Goal: Task Accomplishment & Management: Complete application form

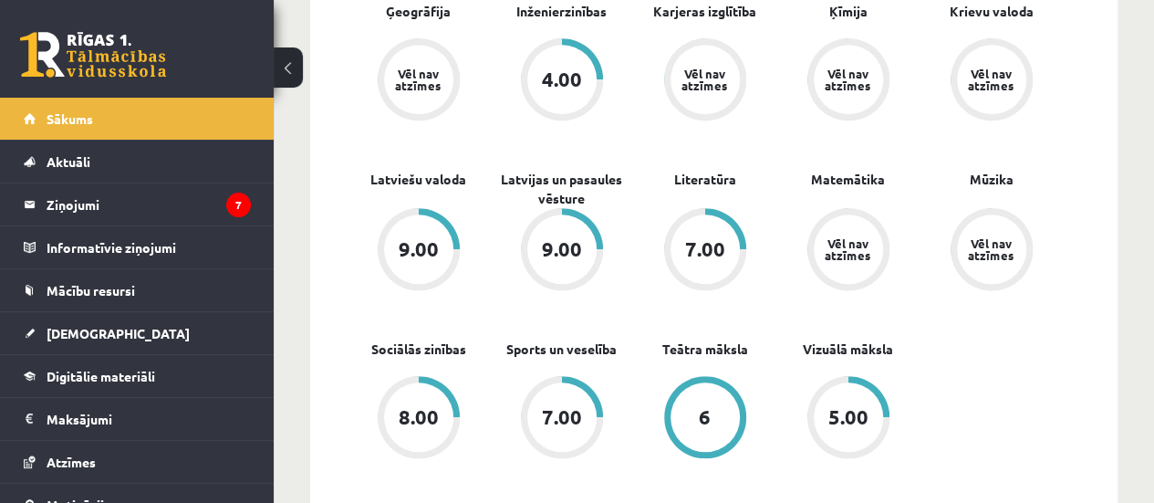
scroll to position [832, 0]
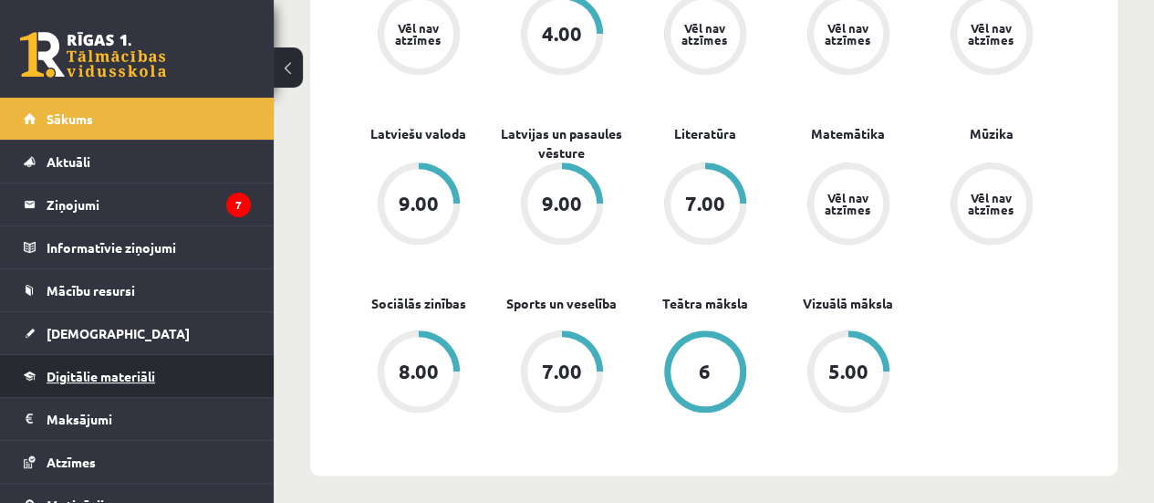
click at [75, 379] on span "Digitālie materiāli" at bounding box center [101, 376] width 109 height 16
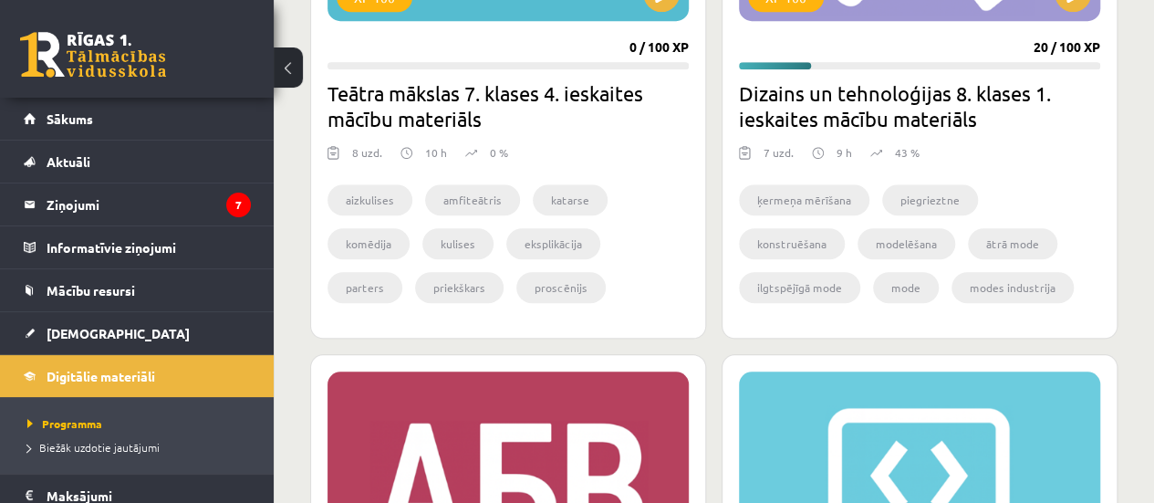
scroll to position [549, 0]
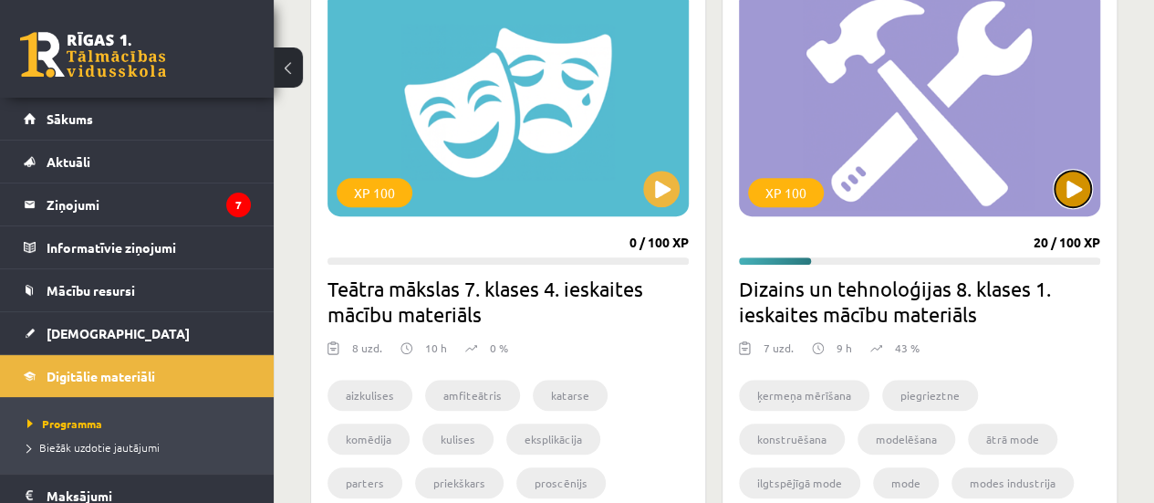
click at [1064, 187] on button at bounding box center [1072, 189] width 36 height 36
click at [945, 173] on div "XP 100" at bounding box center [919, 102] width 361 height 228
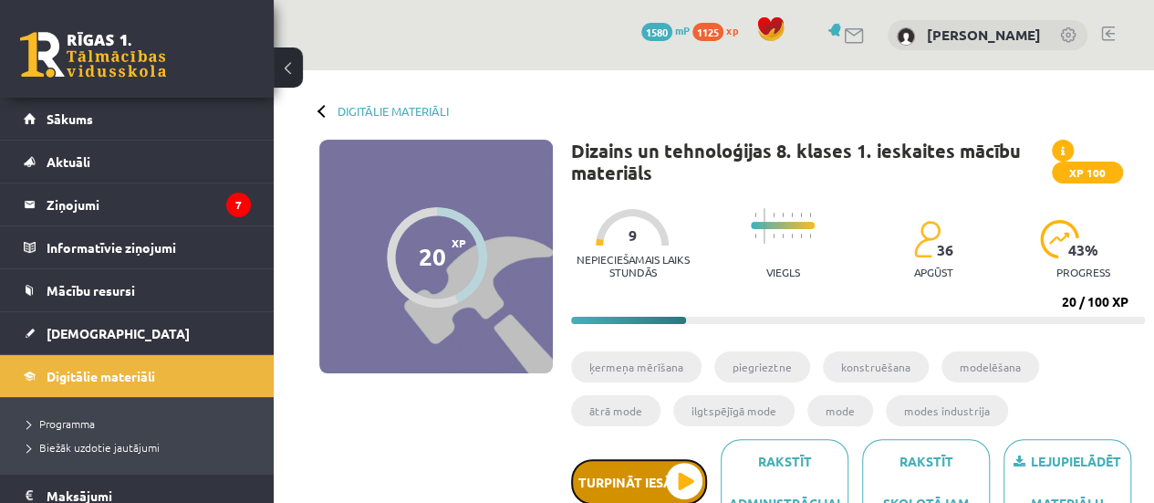
click at [647, 486] on button "Turpināt iesākto" at bounding box center [639, 482] width 136 height 46
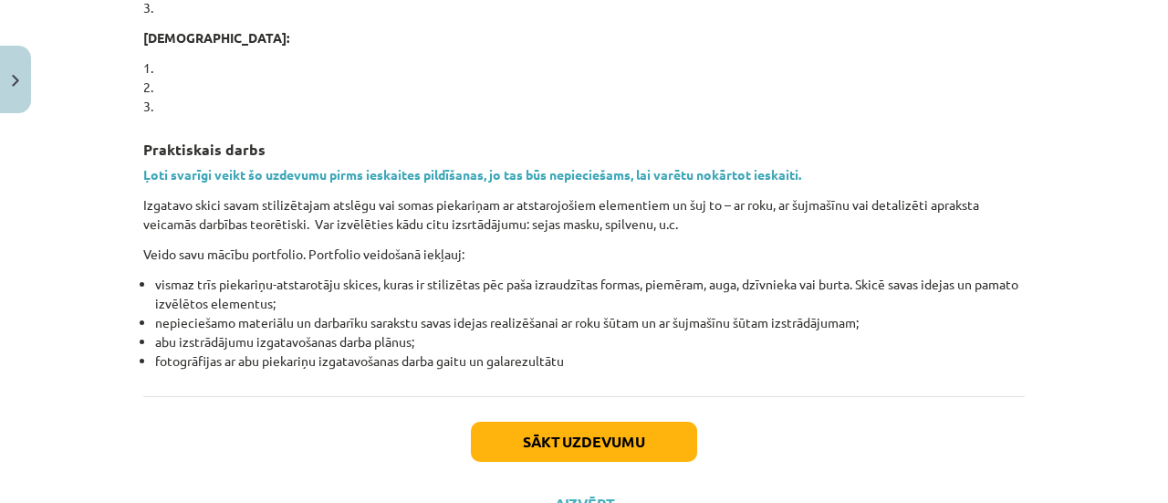
scroll to position [1476, 0]
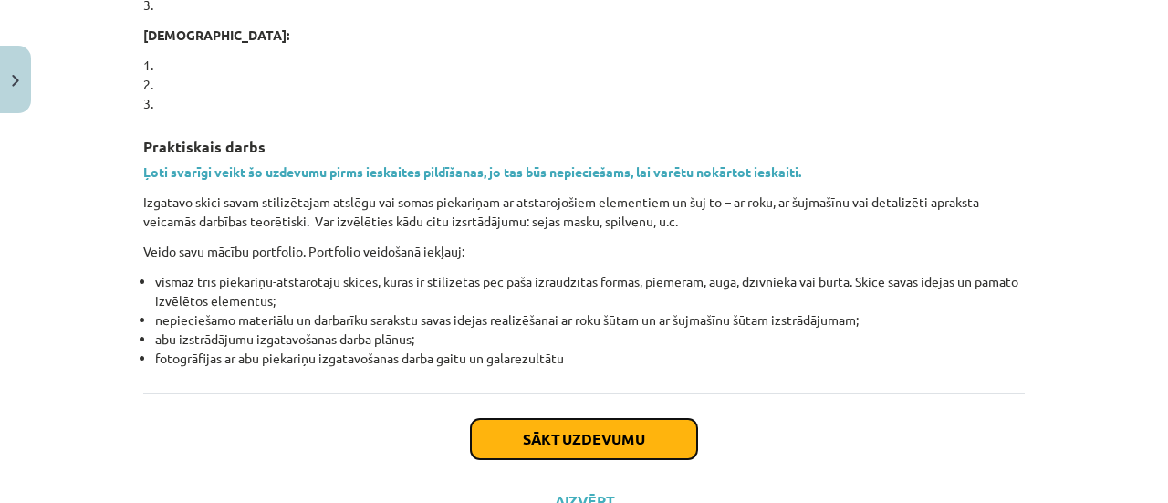
click at [562, 441] on button "Sākt uzdevumu" at bounding box center [584, 439] width 226 height 40
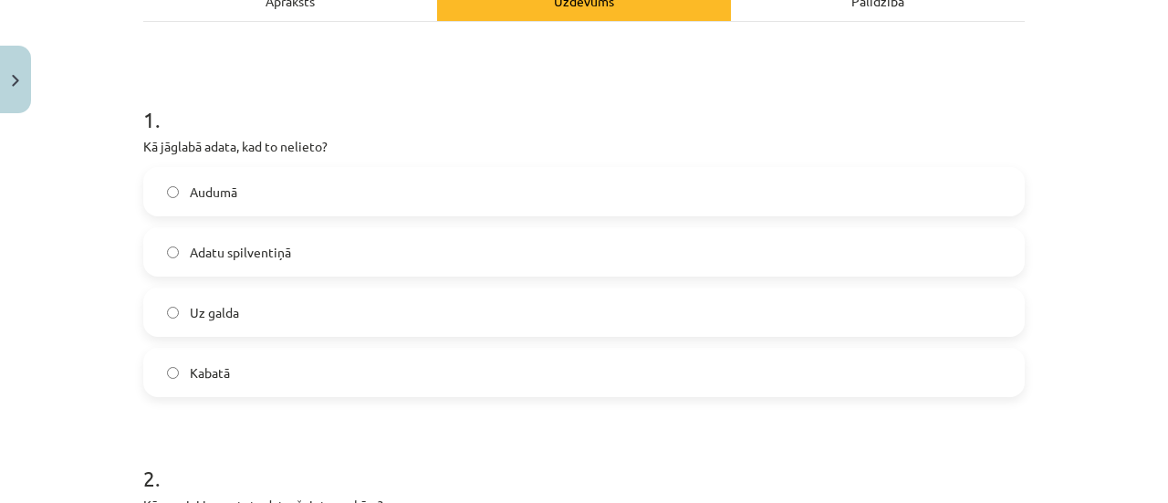
scroll to position [301, 0]
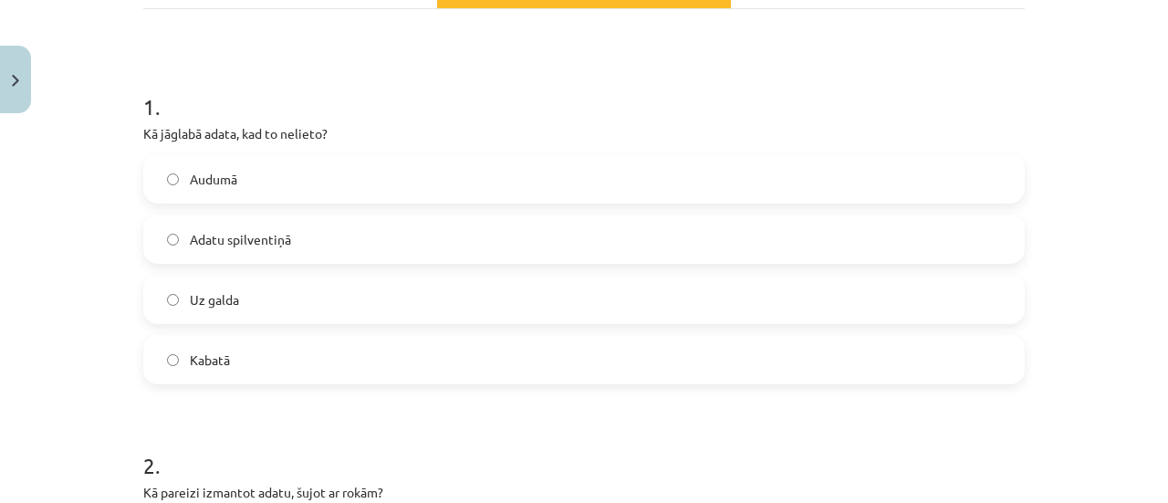
click at [202, 240] on span "Adatu spilventiņā" at bounding box center [240, 239] width 101 height 19
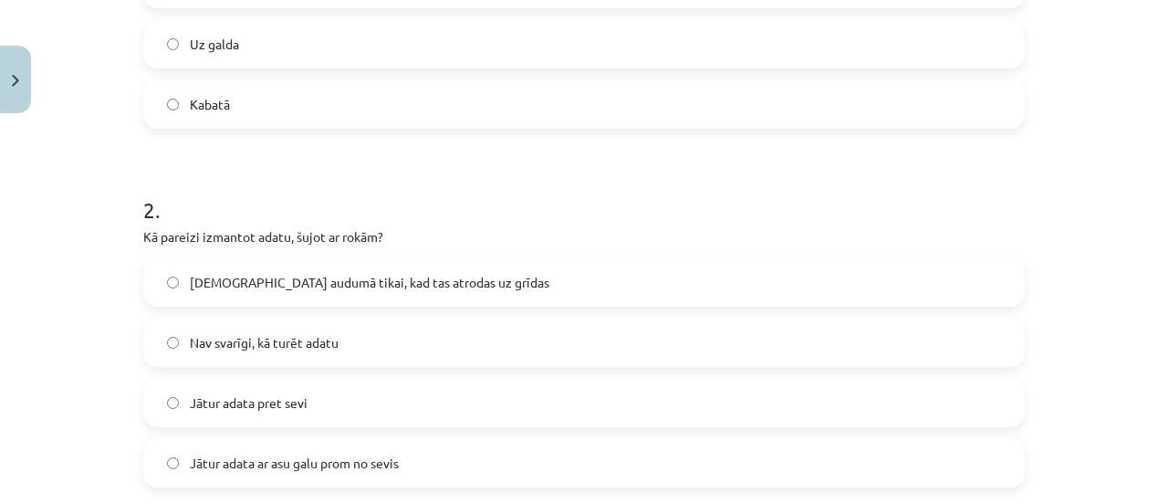
scroll to position [593, 0]
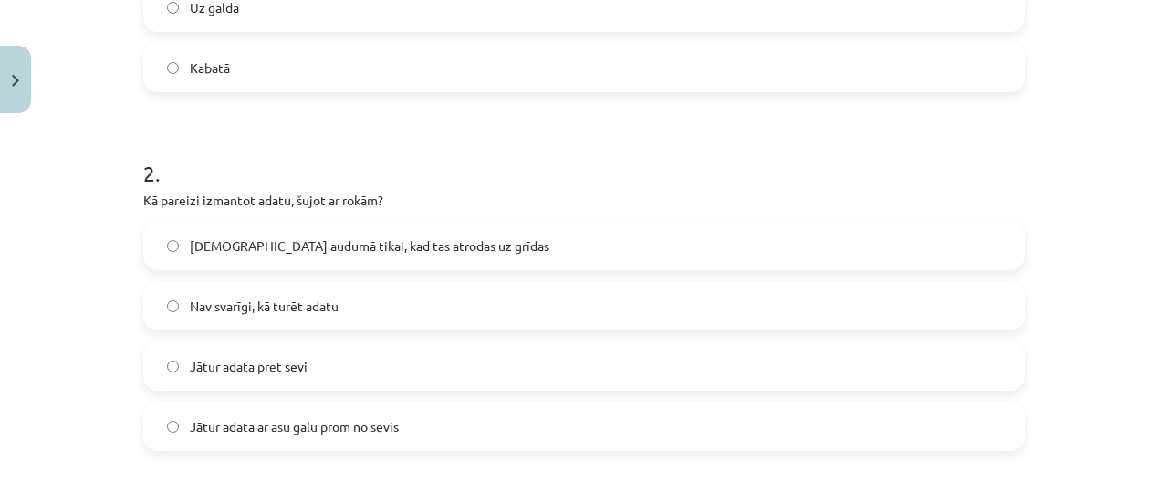
click at [205, 431] on span "Jātur adata ar asu galu prom no sevis" at bounding box center [294, 426] width 209 height 19
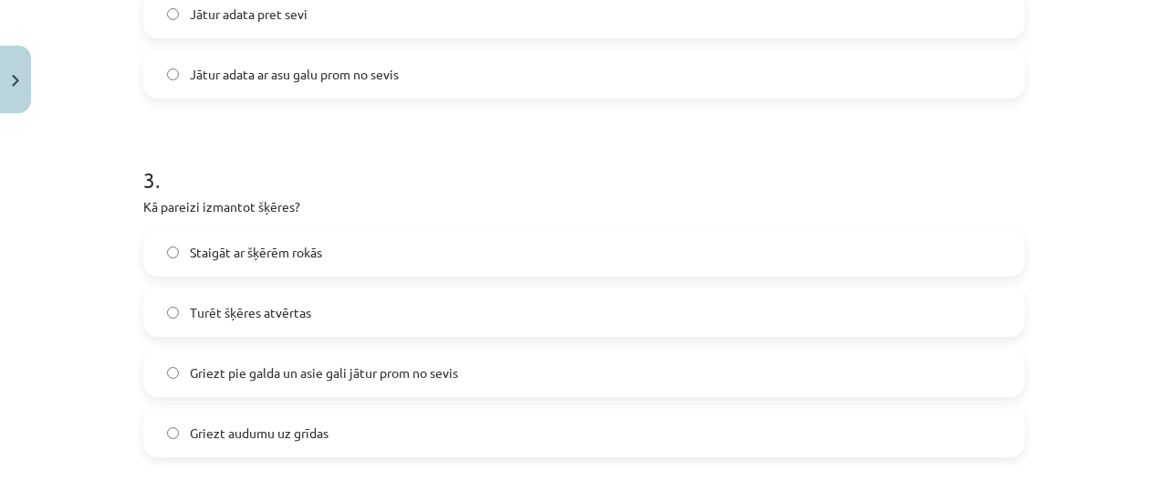
scroll to position [981, 0]
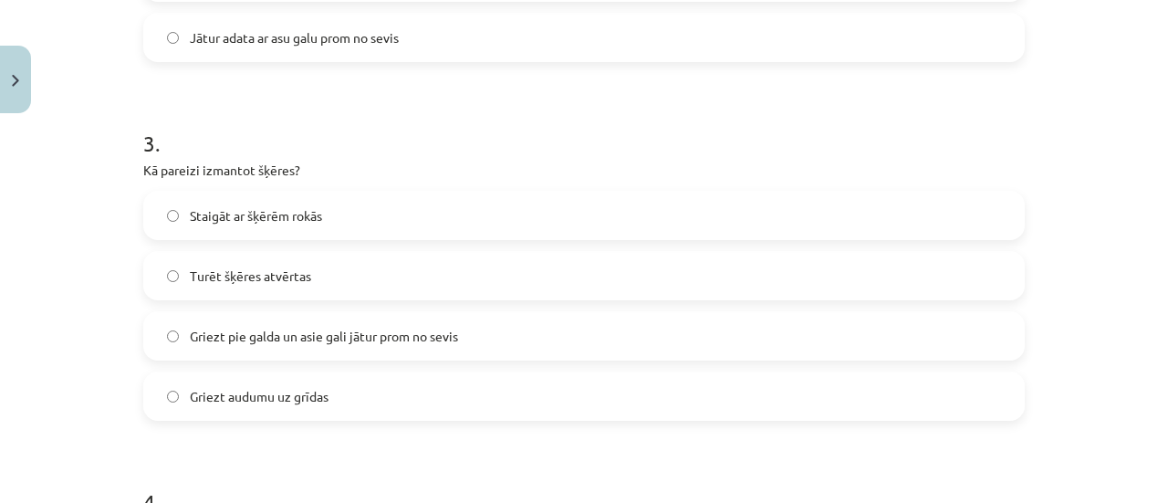
click at [220, 337] on span "Griezt pie galda un asie gali jātur prom no sevis" at bounding box center [324, 336] width 268 height 19
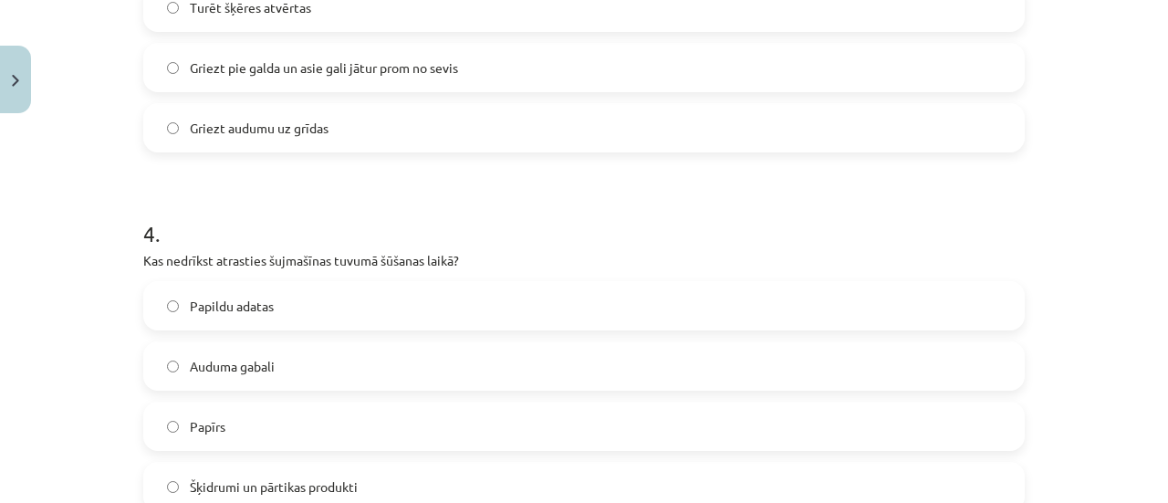
scroll to position [1286, 0]
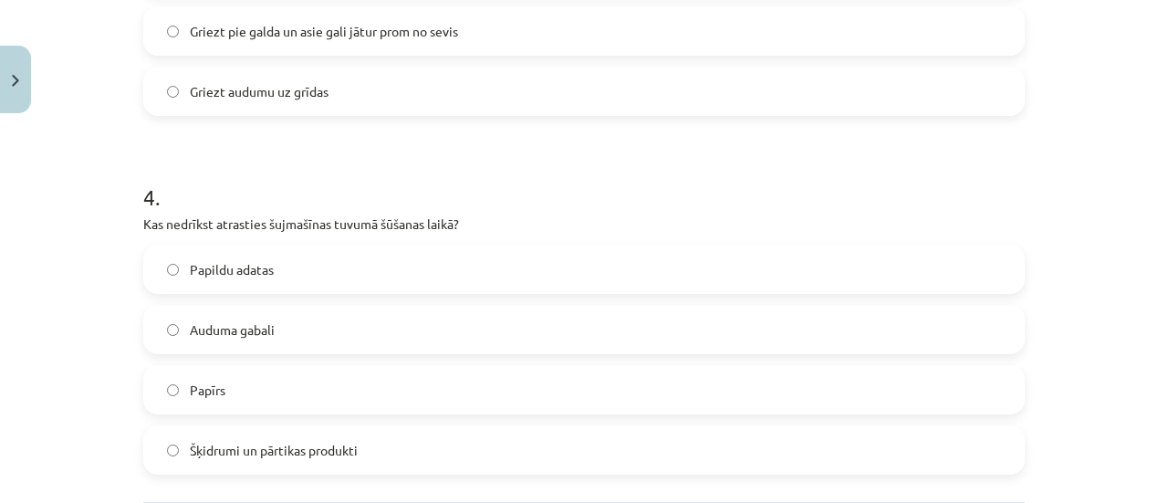
click at [320, 442] on span "Šķidrumi un pārtikas produkti" at bounding box center [274, 450] width 168 height 19
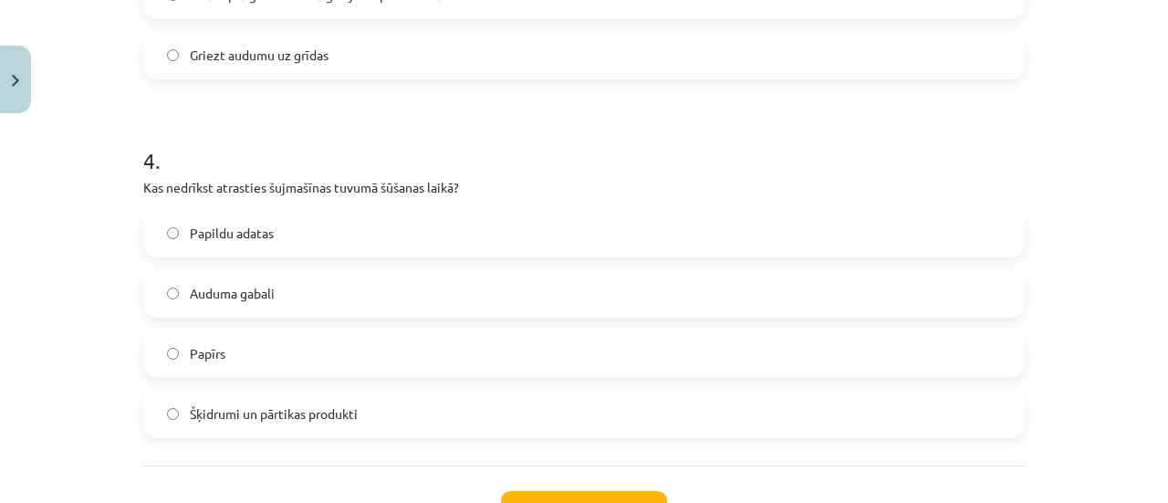
scroll to position [1469, 0]
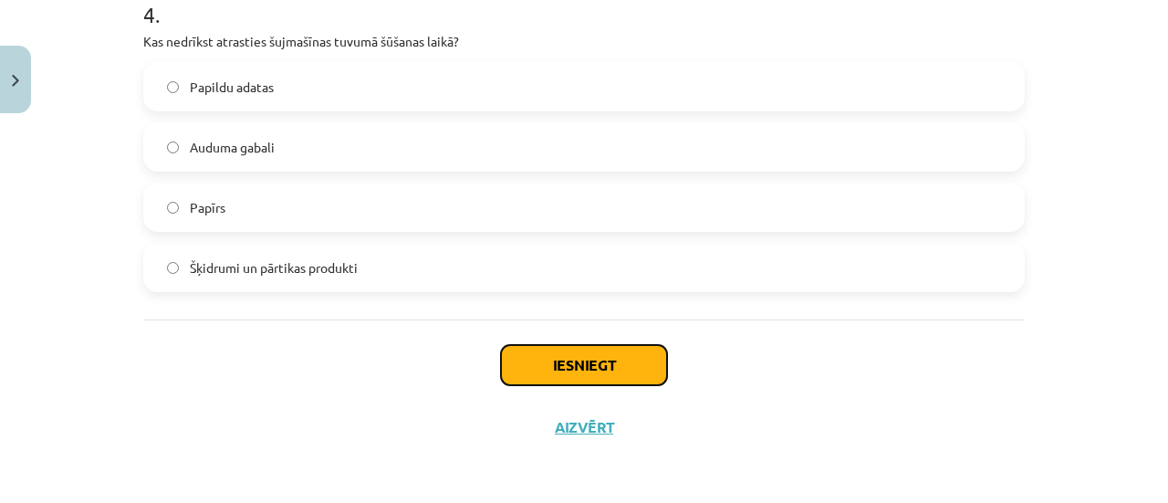
click at [567, 364] on button "Iesniegt" at bounding box center [584, 365] width 166 height 40
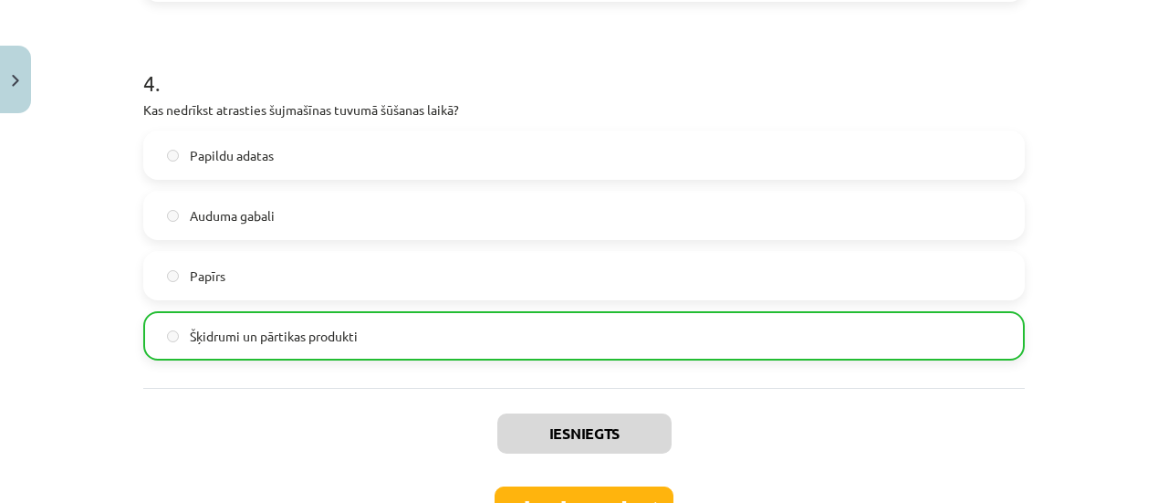
scroll to position [1525, 0]
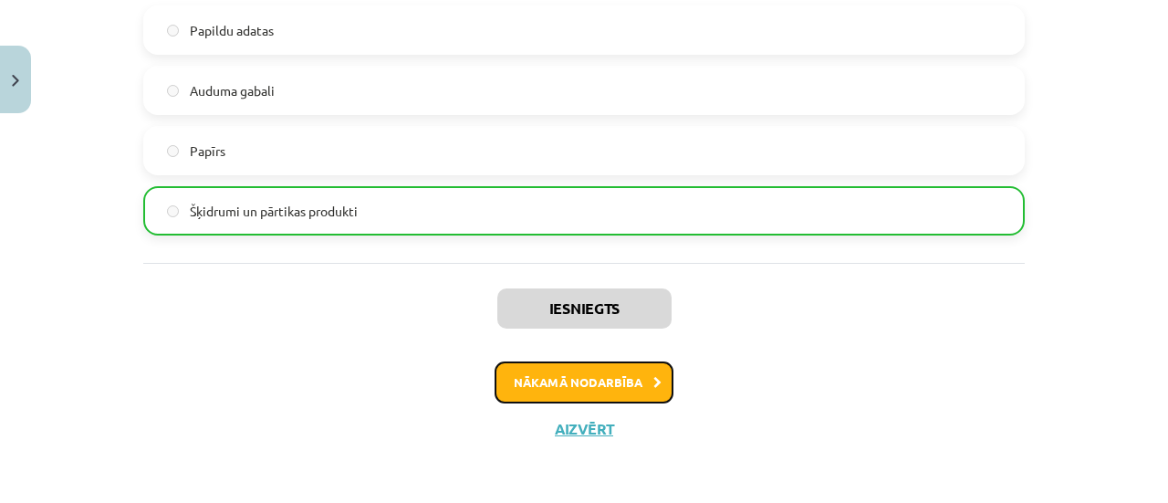
click at [573, 389] on button "Nākamā nodarbība" at bounding box center [583, 382] width 179 height 42
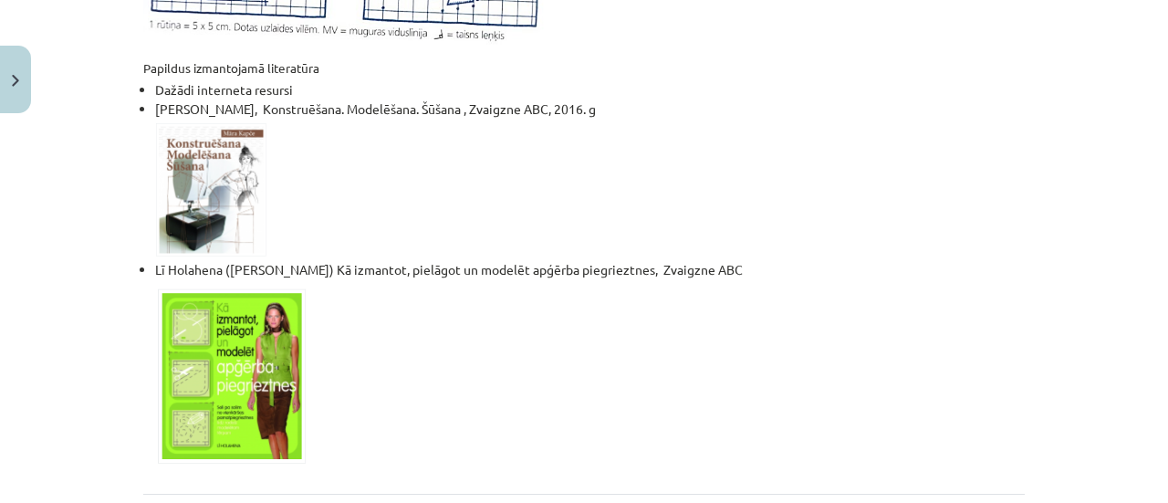
scroll to position [1249, 0]
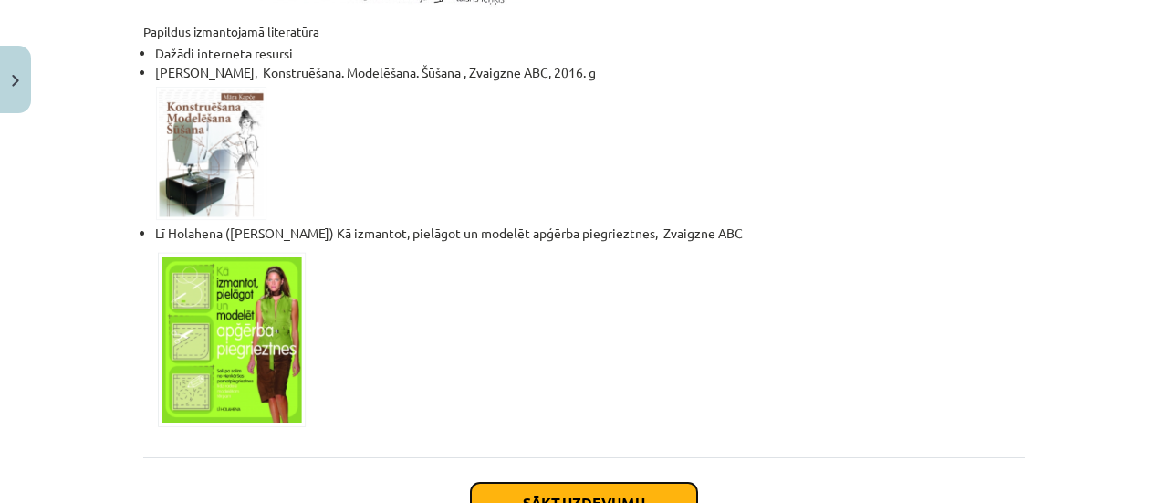
click at [595, 483] on button "Sākt uzdevumu" at bounding box center [584, 503] width 226 height 40
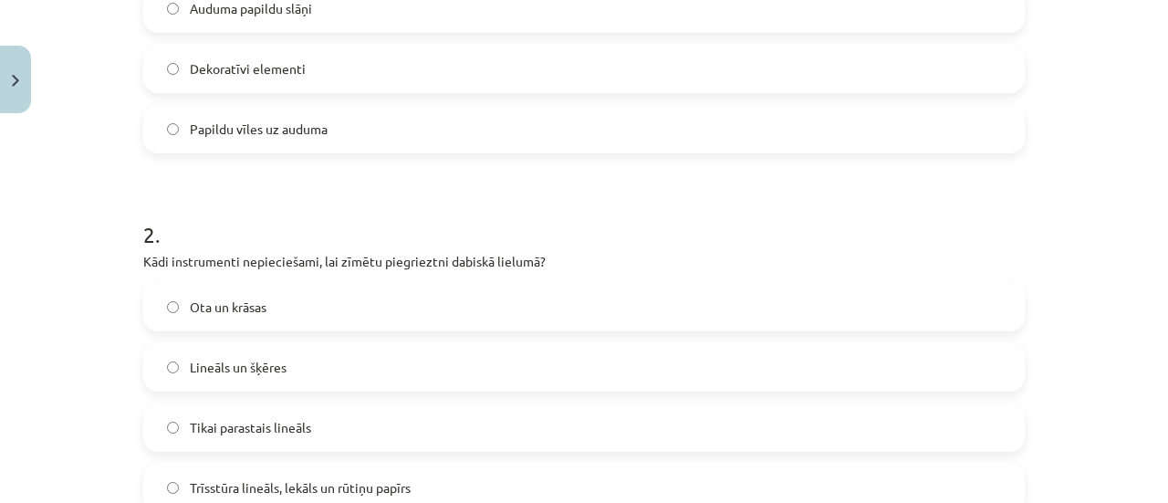
scroll to position [568, 0]
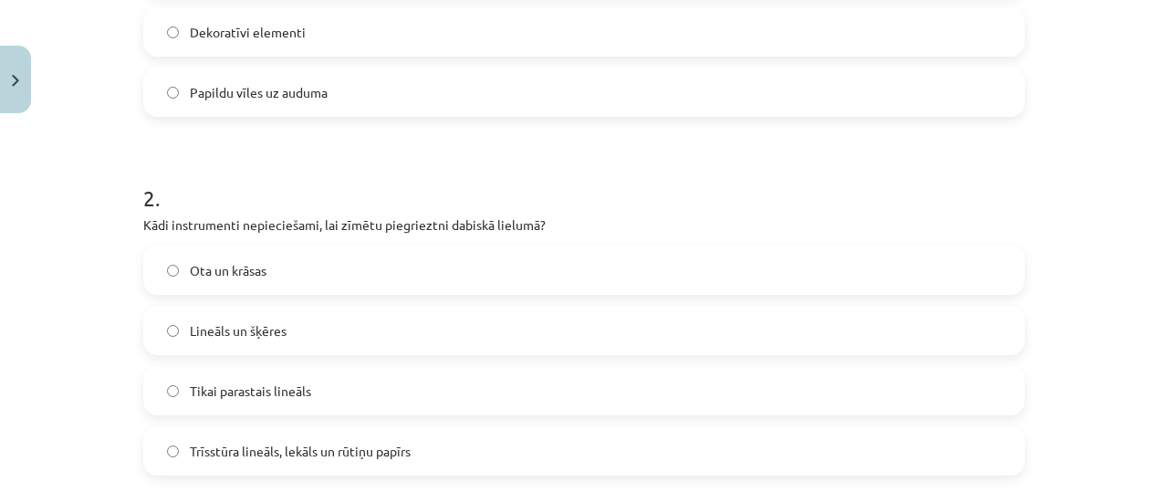
click at [172, 446] on label "Trīsstūra lineāls, lekāls un rūtiņu papīrs" at bounding box center [583, 451] width 877 height 46
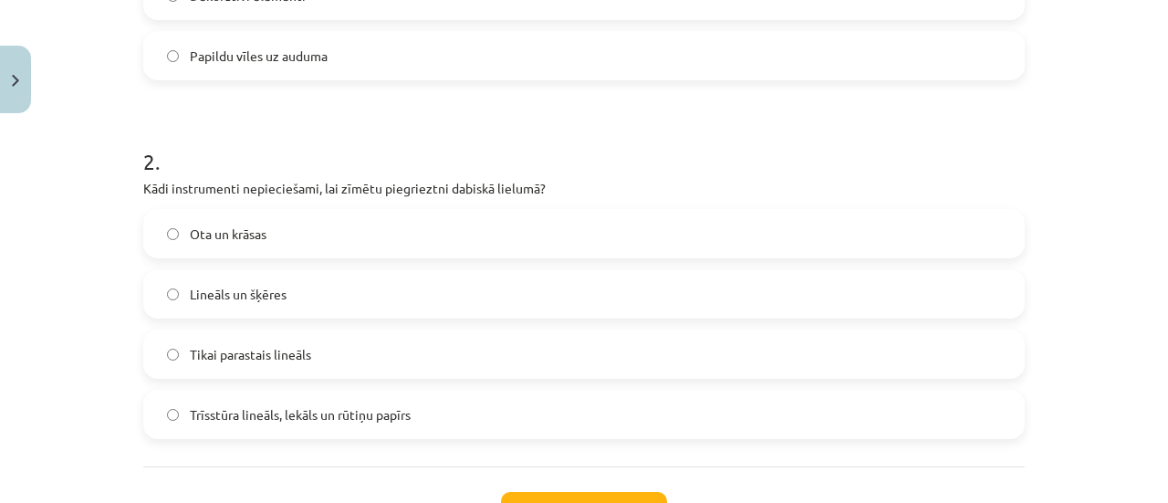
scroll to position [752, 0]
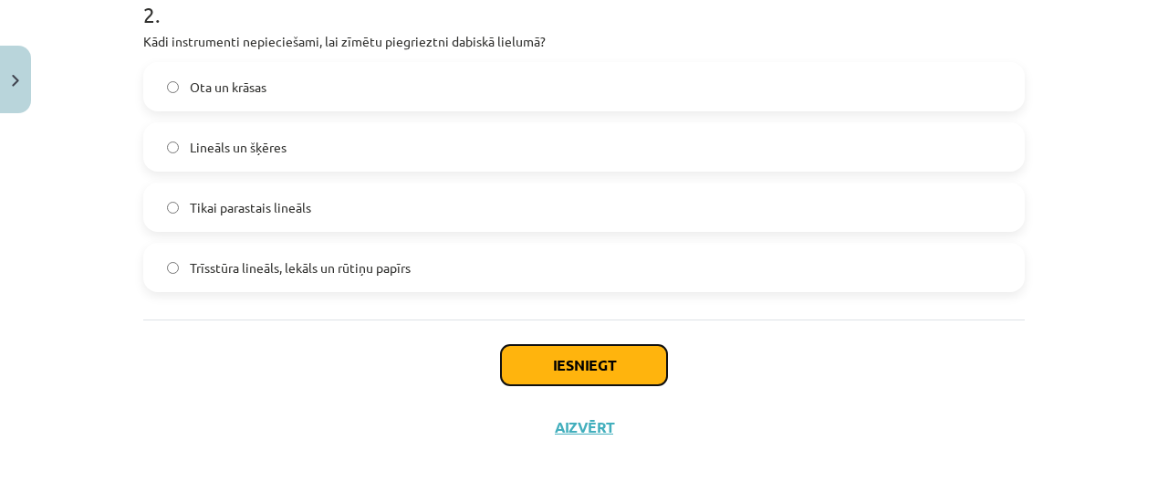
click at [611, 364] on button "Iesniegt" at bounding box center [584, 365] width 166 height 40
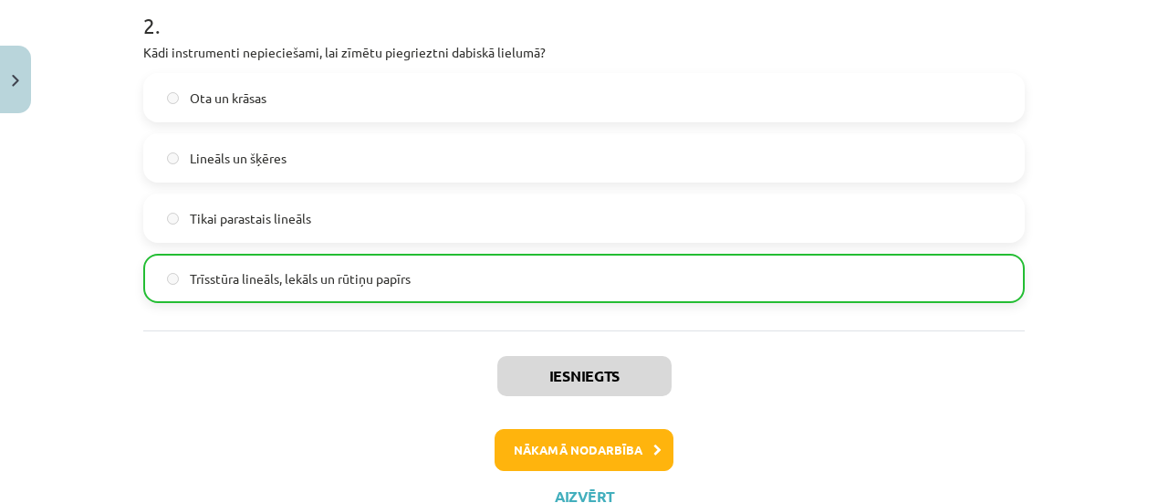
scroll to position [808, 0]
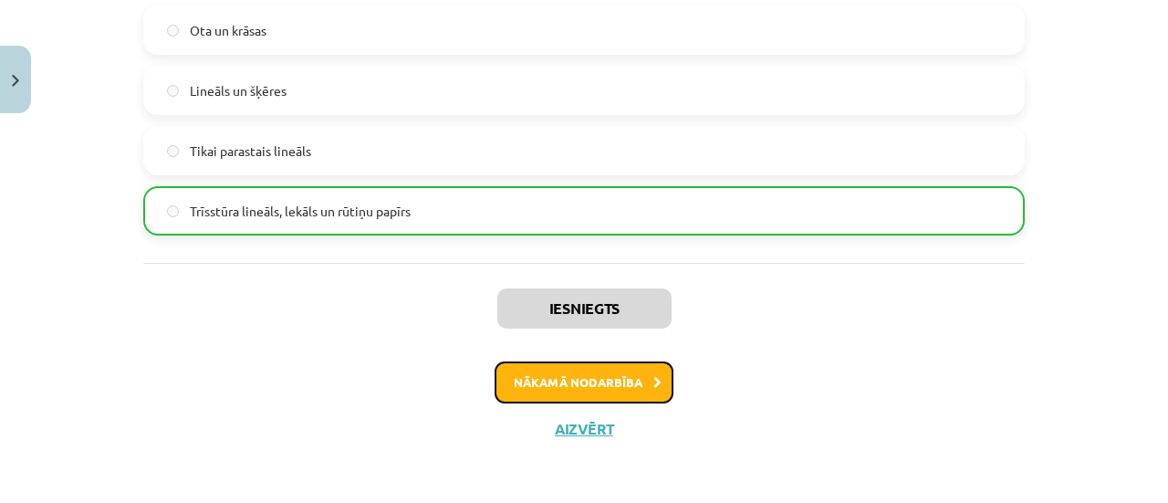
click at [609, 368] on button "Nākamā nodarbība" at bounding box center [583, 382] width 179 height 42
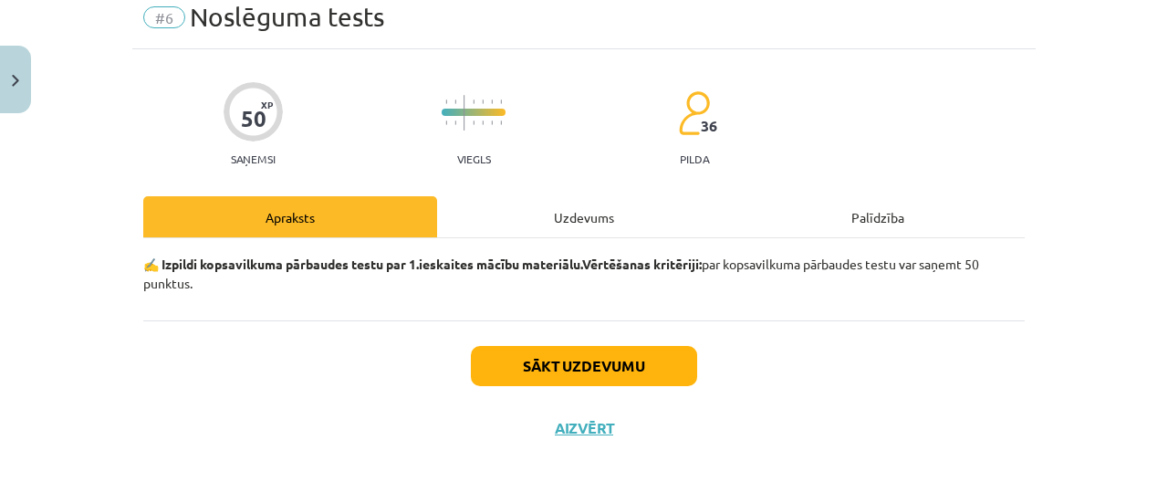
scroll to position [73, 0]
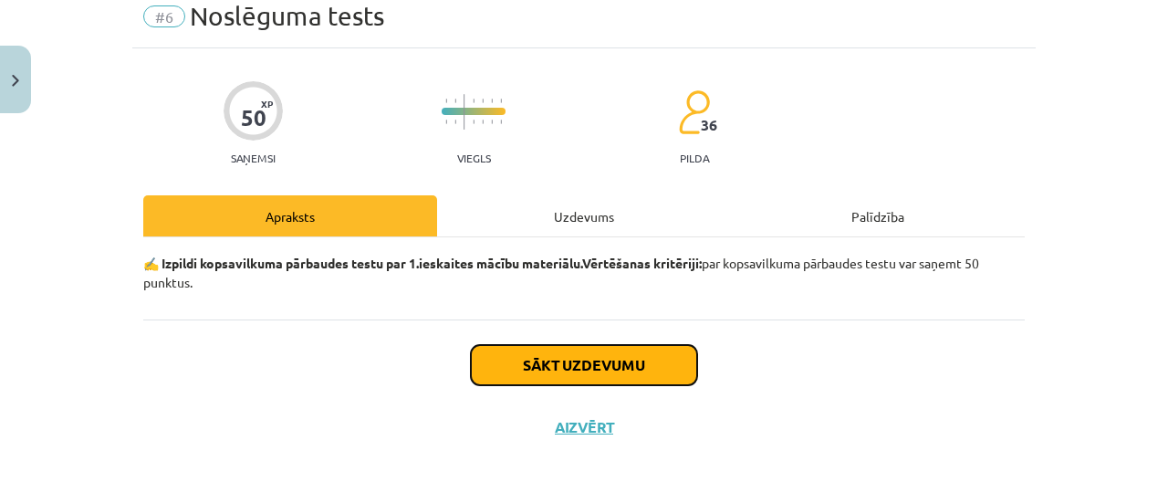
click at [615, 378] on button "Sākt uzdevumu" at bounding box center [584, 365] width 226 height 40
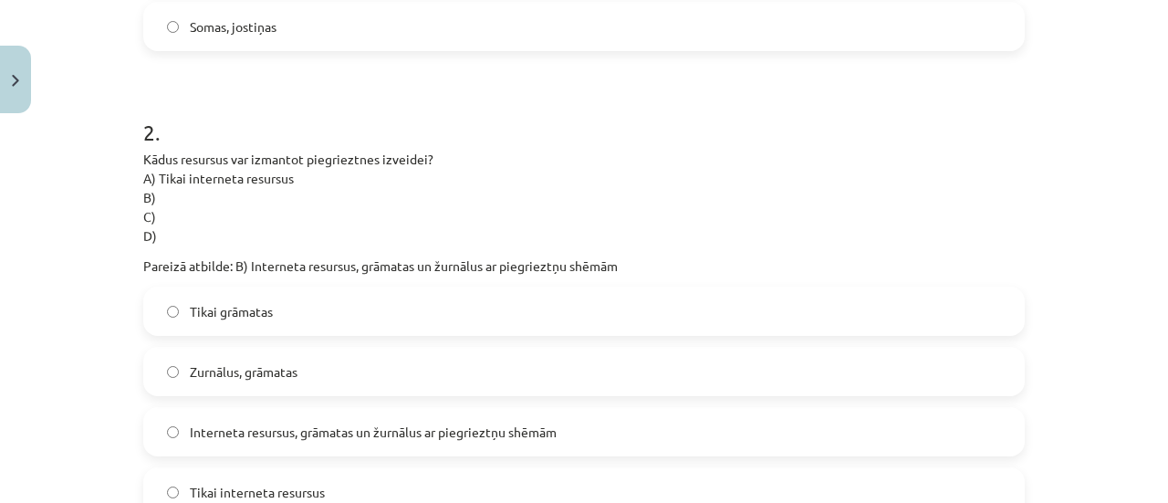
scroll to position [655, 0]
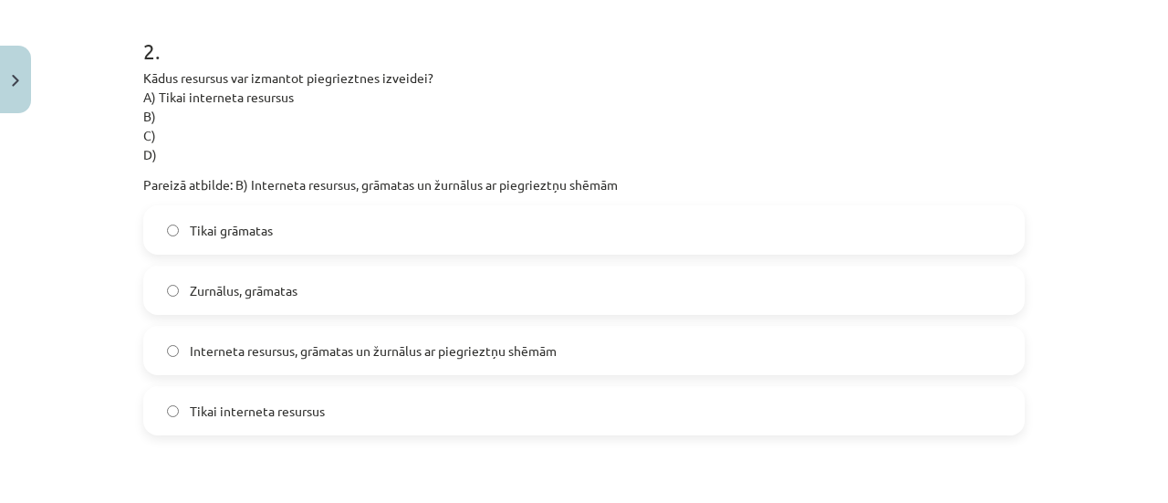
click at [171, 356] on label "Interneta resursus, grāmatas un žurnālus ar piegrieztņu shēmām" at bounding box center [583, 350] width 877 height 46
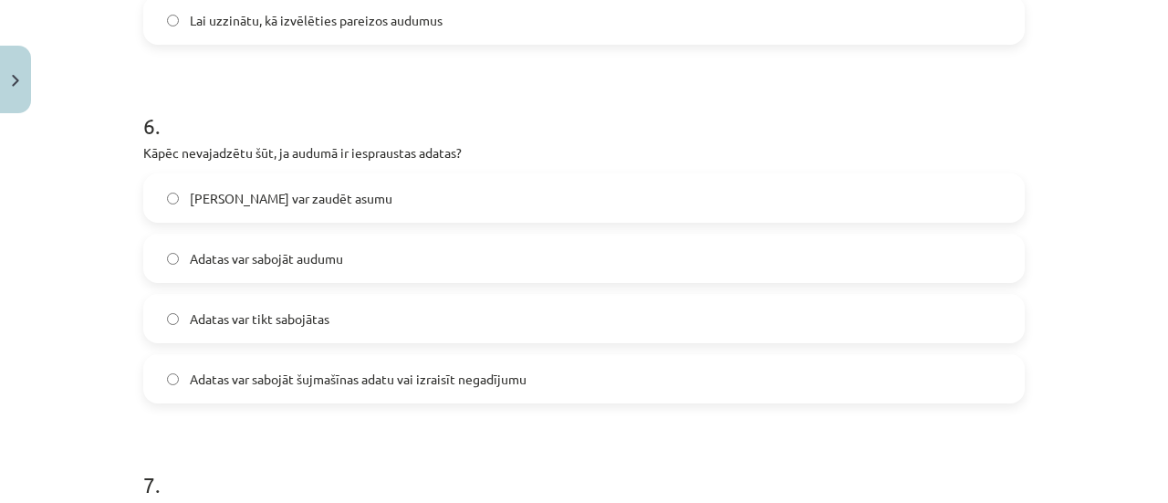
scroll to position [2137, 0]
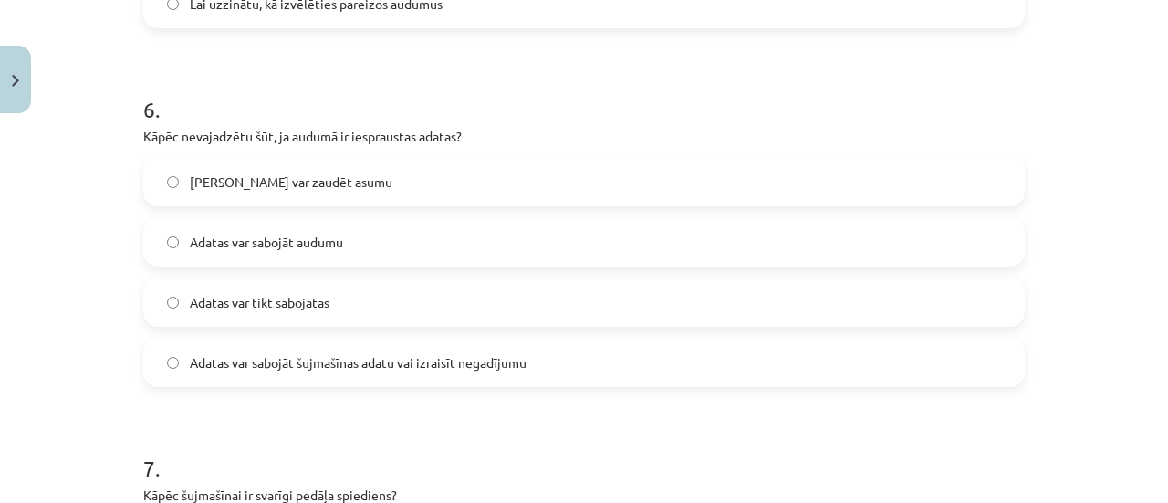
click at [175, 358] on label "Adatas var sabojāt šujmašīnas adatu vai izraisīt negadījumu" at bounding box center [583, 362] width 877 height 46
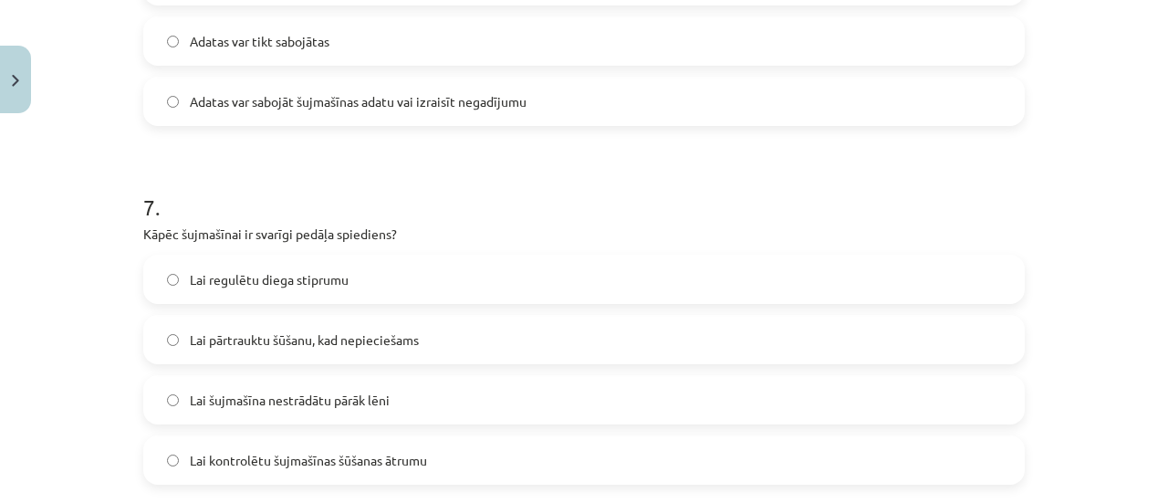
scroll to position [2431, 0]
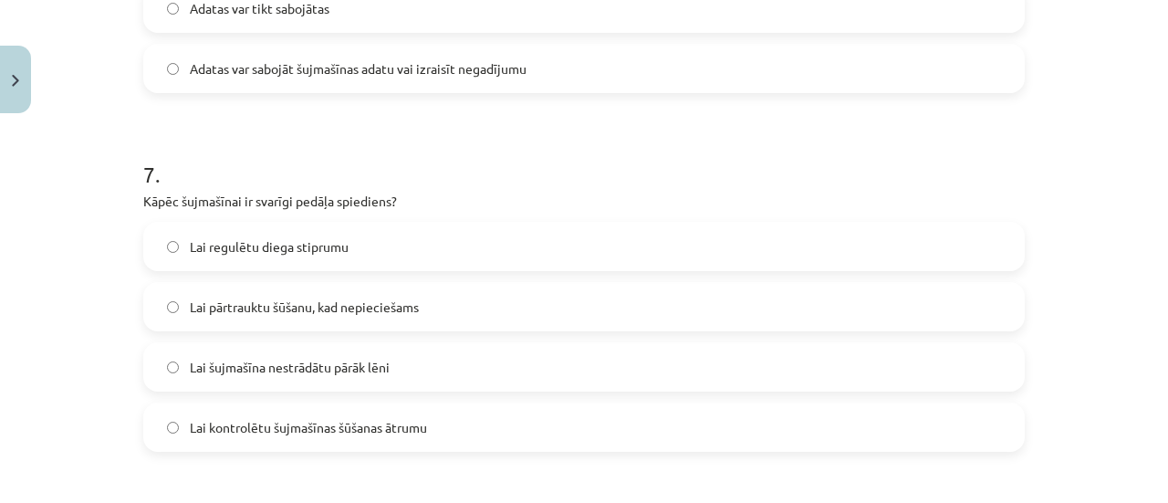
click at [325, 426] on span "Lai kontrolētu šujmašīnas šūšanas ātrumu" at bounding box center [308, 427] width 237 height 19
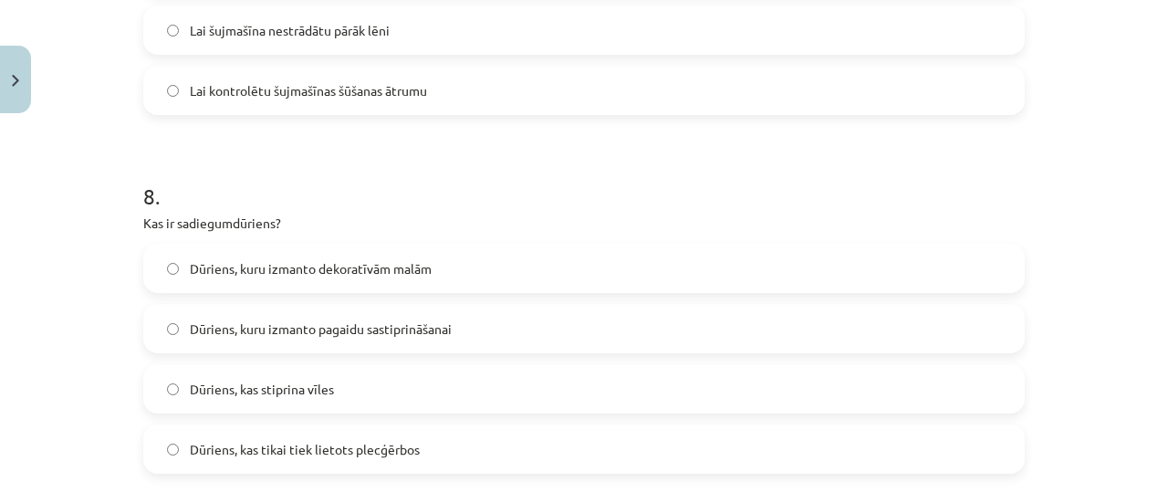
scroll to position [2778, 0]
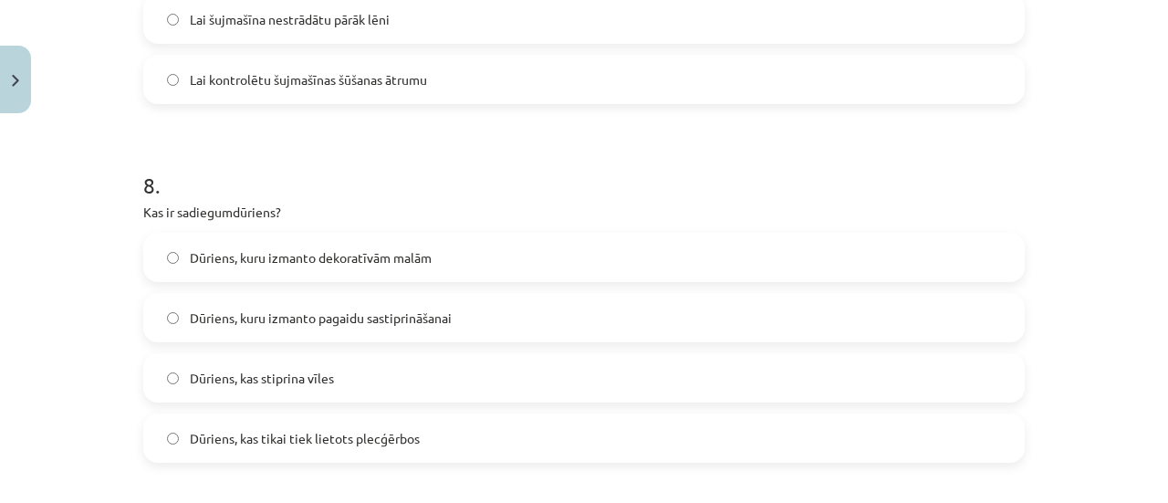
click at [244, 318] on span "Dūriens, kuru izmanto pagaidu sastiprināšanai" at bounding box center [321, 317] width 262 height 19
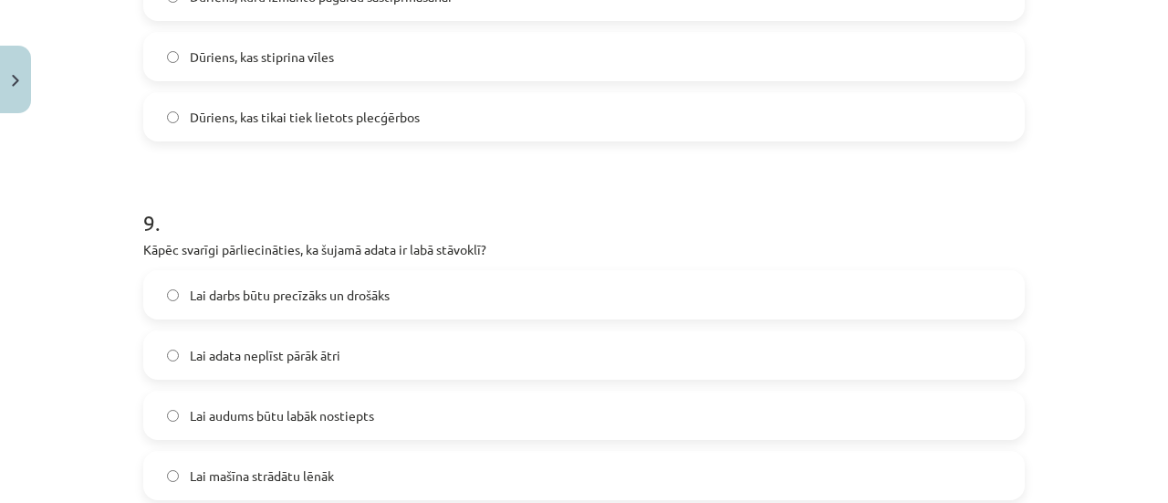
scroll to position [3131, 0]
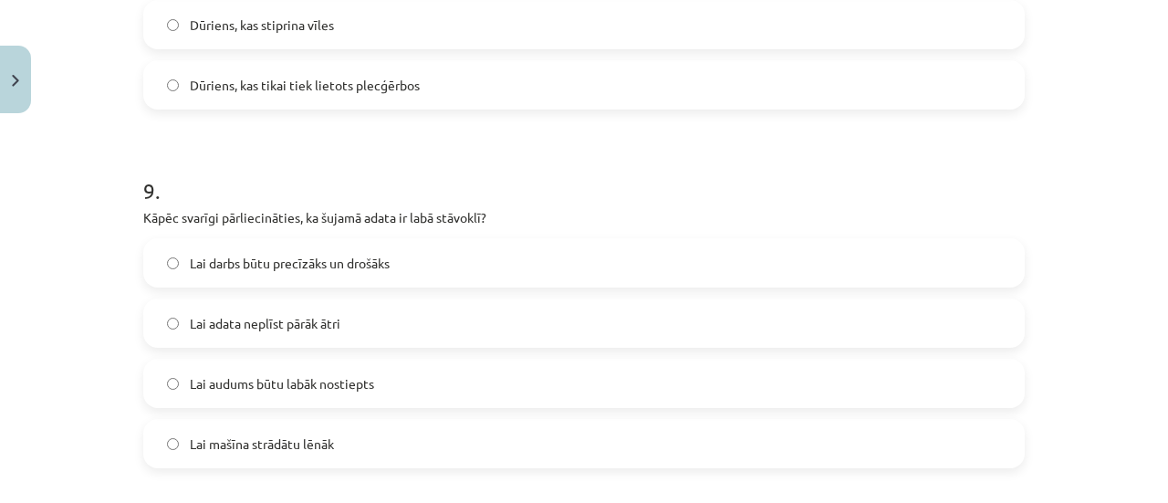
click at [201, 260] on span "Lai darbs būtu precīzāks un drošāks" at bounding box center [290, 263] width 200 height 19
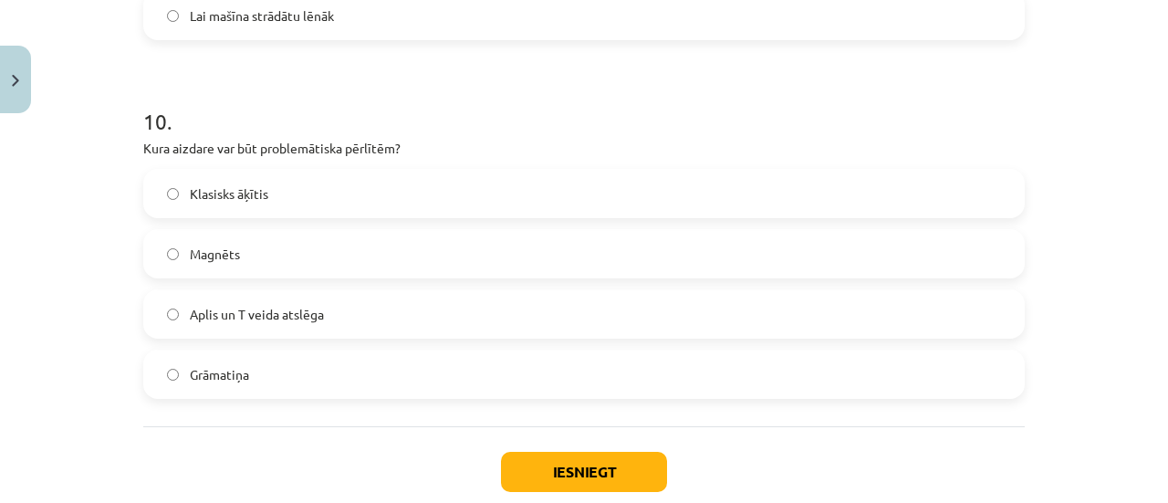
scroll to position [3569, 0]
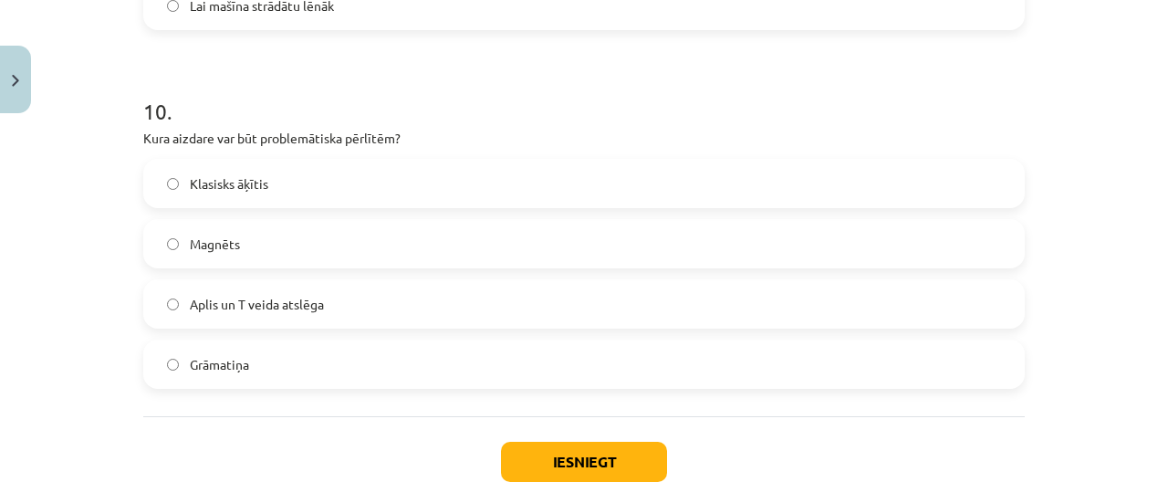
click at [190, 302] on span "Aplis un T veida atslēga" at bounding box center [257, 304] width 134 height 19
click at [581, 455] on button "Iesniegt" at bounding box center [584, 461] width 166 height 40
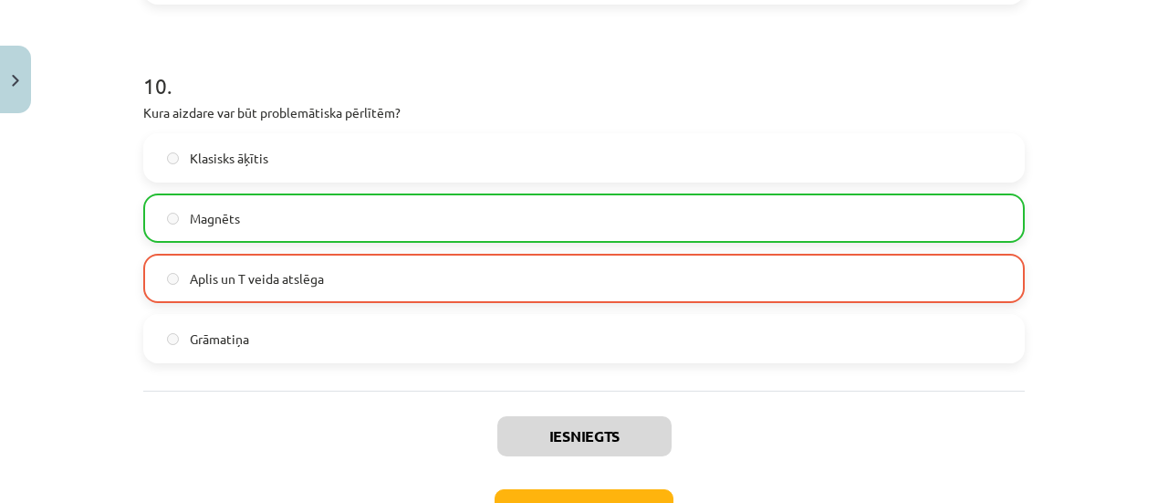
scroll to position [3655, 0]
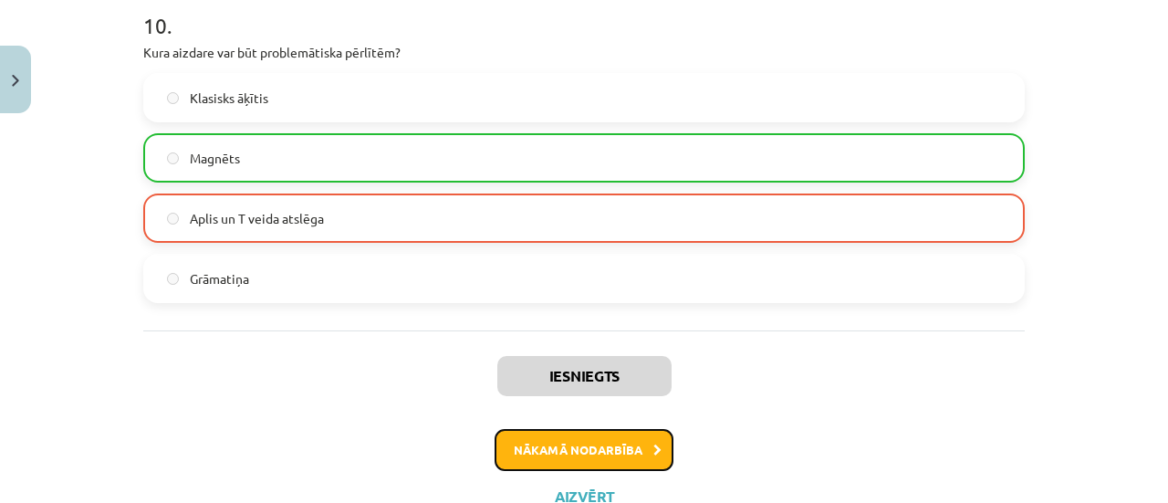
click at [615, 450] on button "Nākamā nodarbība" at bounding box center [583, 450] width 179 height 42
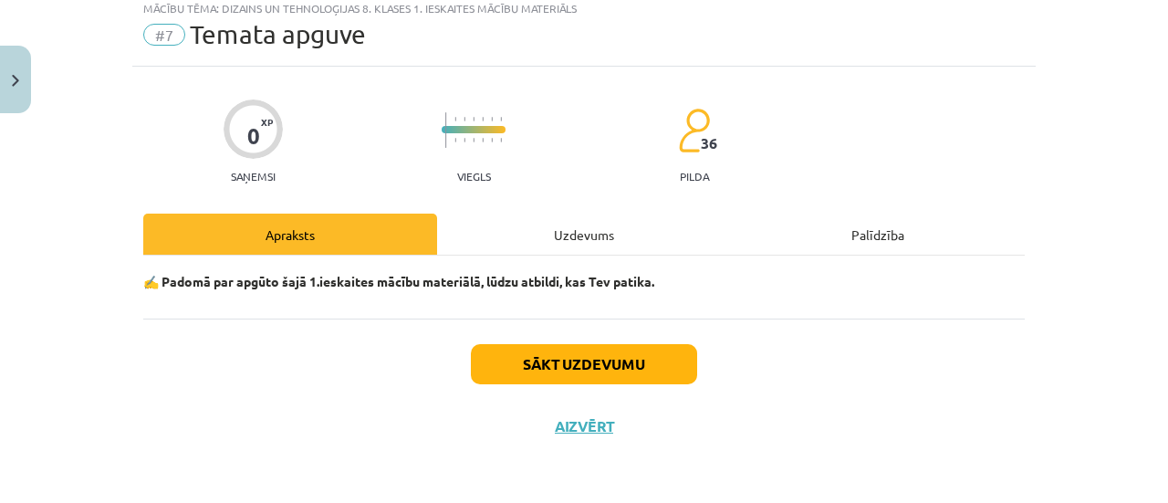
scroll to position [46, 0]
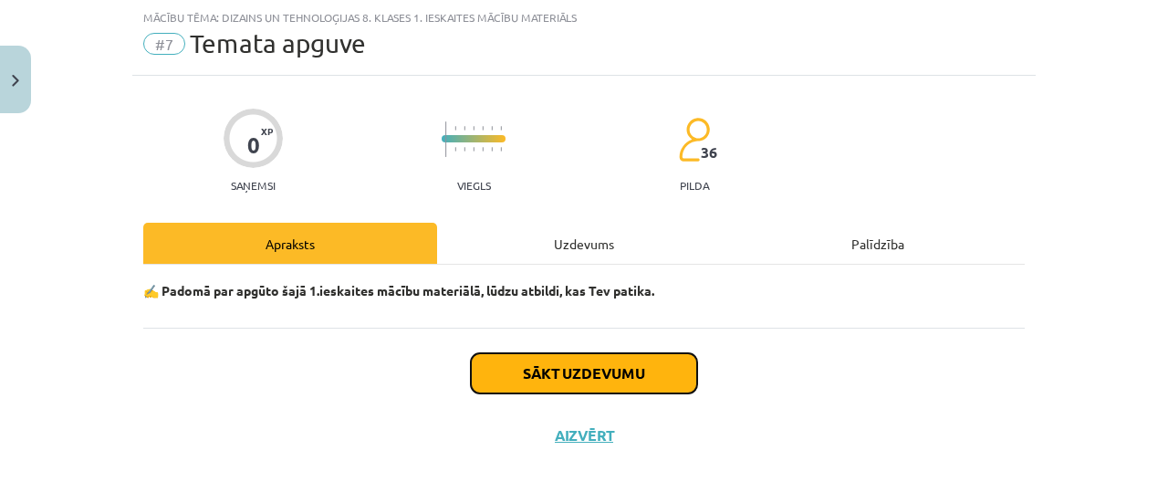
click at [617, 371] on button "Sākt uzdevumu" at bounding box center [584, 373] width 226 height 40
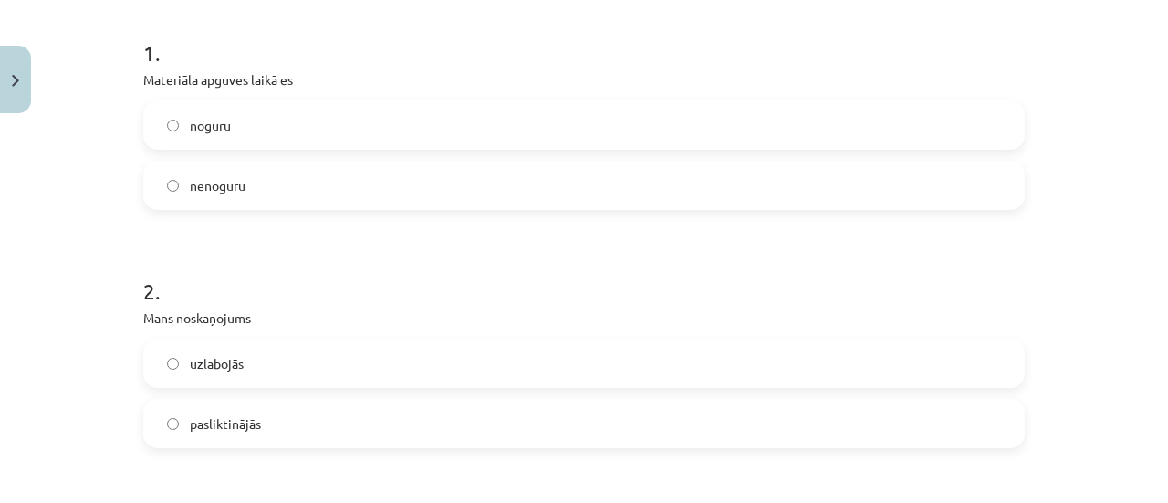
scroll to position [361, 0]
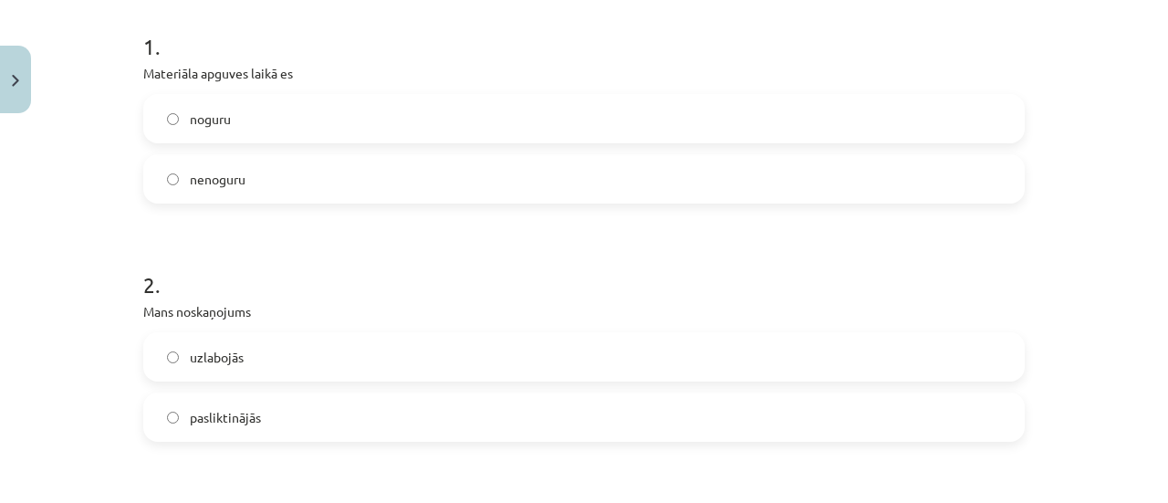
click at [177, 118] on label "noguru" at bounding box center [583, 119] width 877 height 46
click at [190, 408] on span "pasliktinājās" at bounding box center [225, 417] width 71 height 19
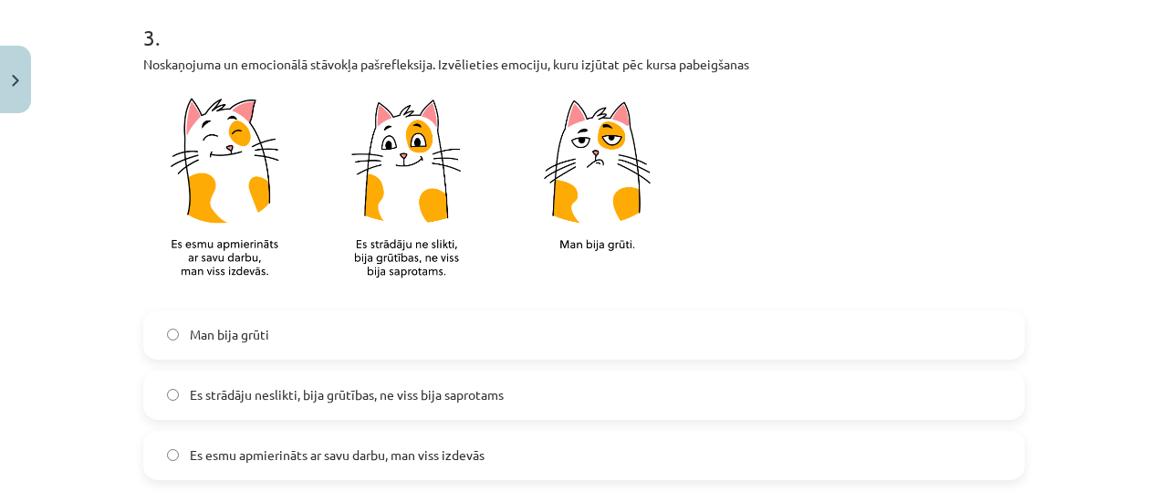
scroll to position [849, 0]
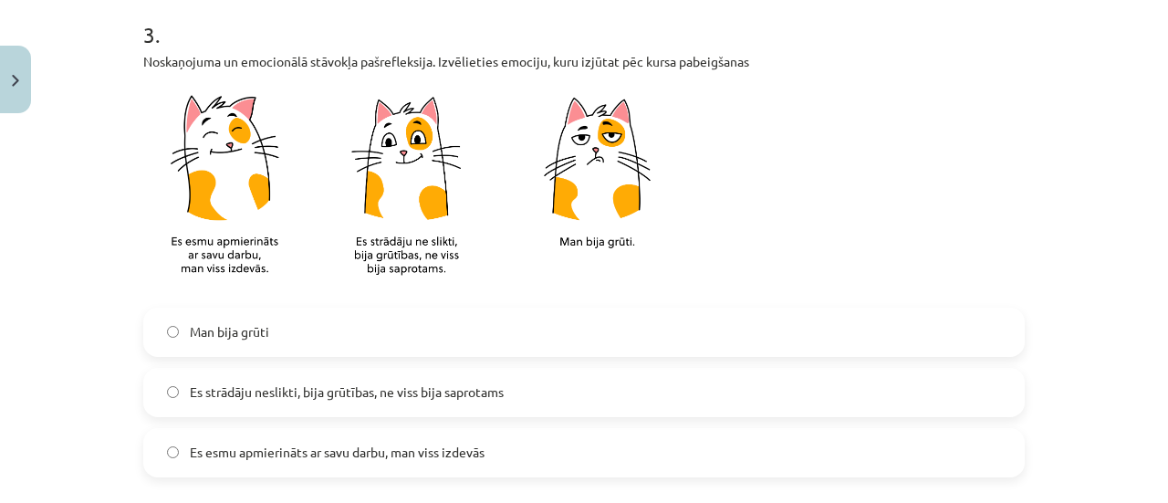
click at [268, 391] on span "Es strādāju neslikti, bija grūtības, ne viss bija saprotams" at bounding box center [347, 391] width 314 height 19
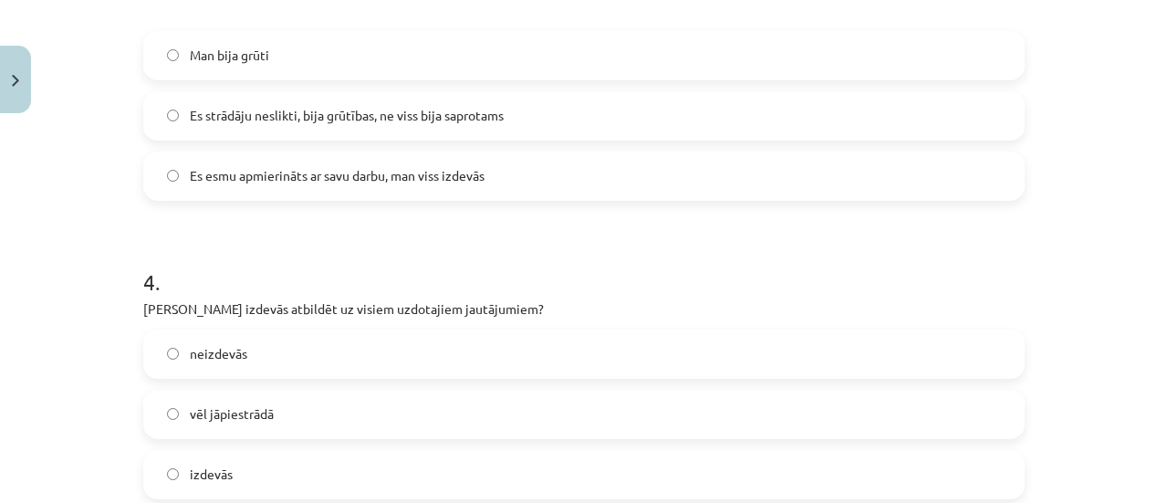
scroll to position [1138, 0]
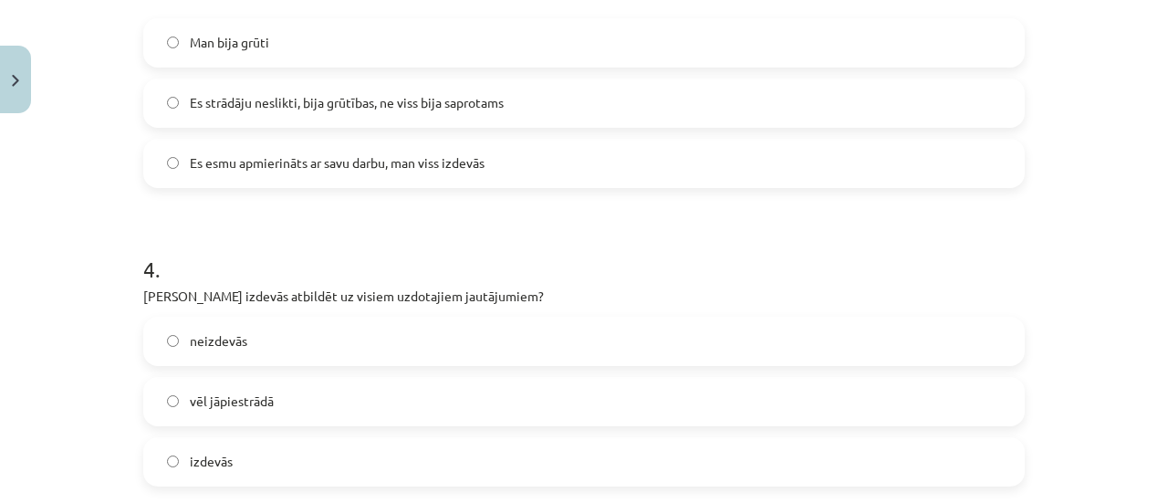
click at [231, 402] on span "vēl jāpiestrādā" at bounding box center [232, 400] width 84 height 19
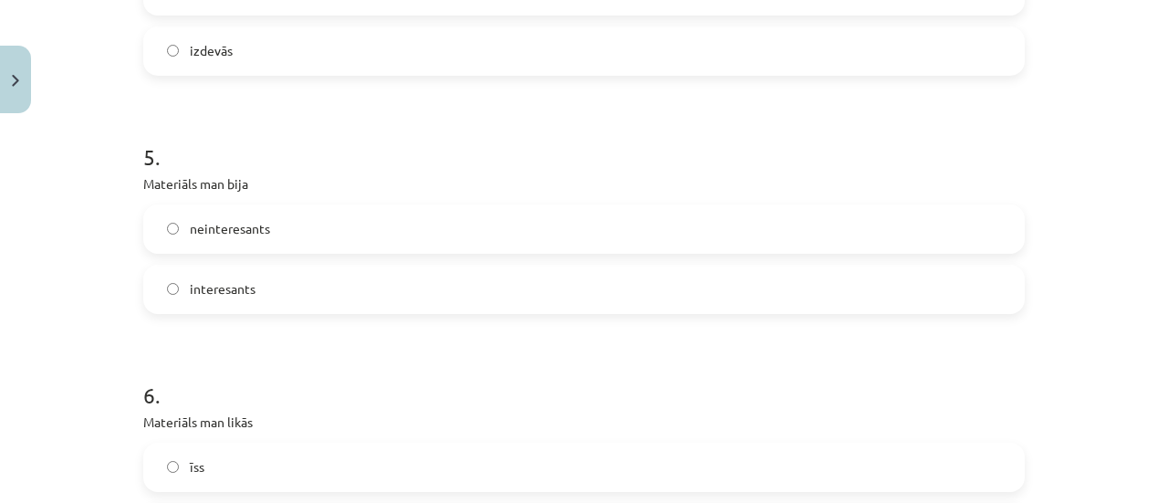
scroll to position [1572, 0]
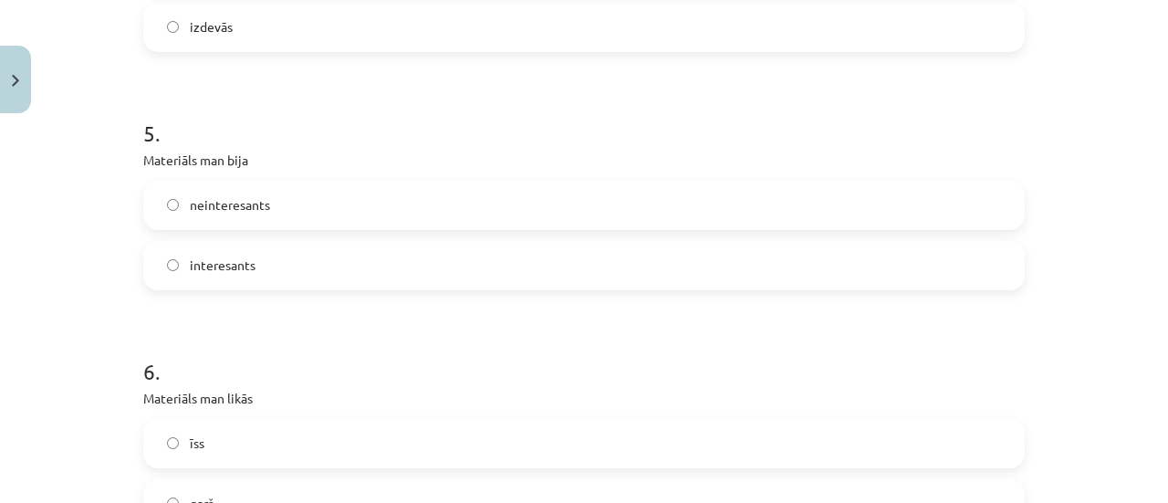
click at [194, 267] on span "interesants" at bounding box center [223, 264] width 66 height 19
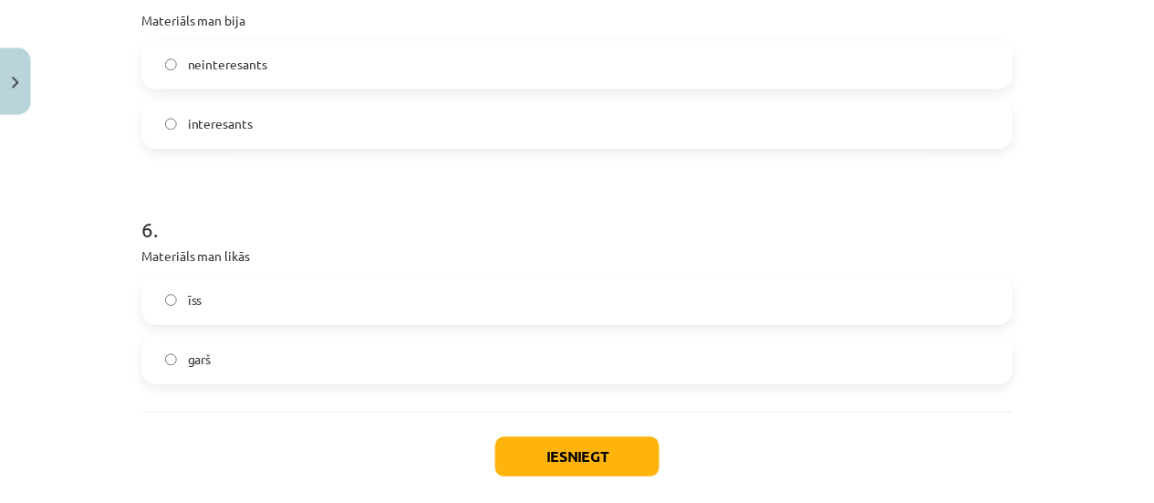
scroll to position [1718, 0]
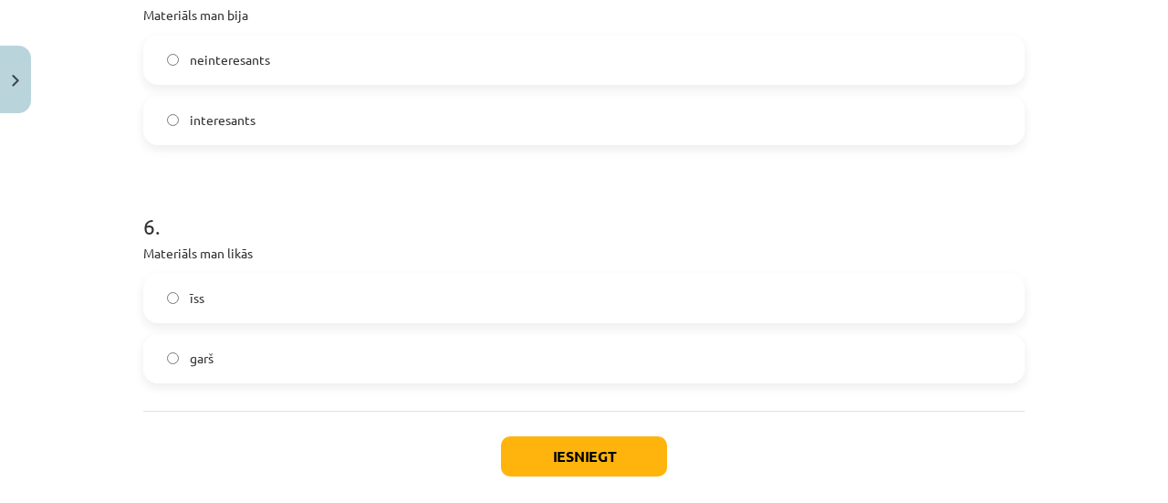
click at [190, 356] on span "garš" at bounding box center [202, 357] width 24 height 19
drag, startPoint x: 567, startPoint y: 444, endPoint x: 576, endPoint y: 442, distance: 9.3
click at [567, 445] on button "Iesniegt" at bounding box center [584, 456] width 166 height 40
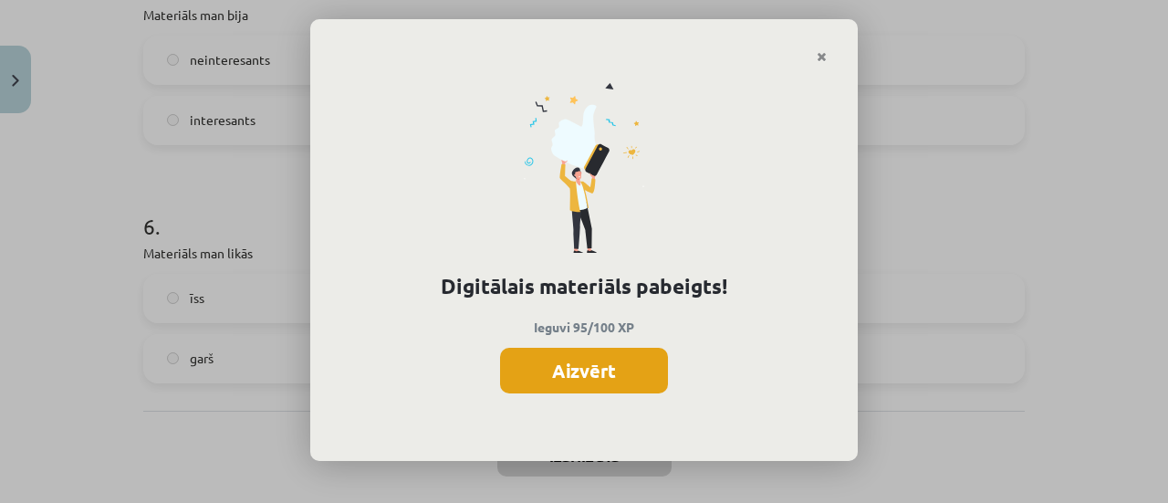
click at [568, 379] on button "Aizvērt" at bounding box center [584, 371] width 168 height 46
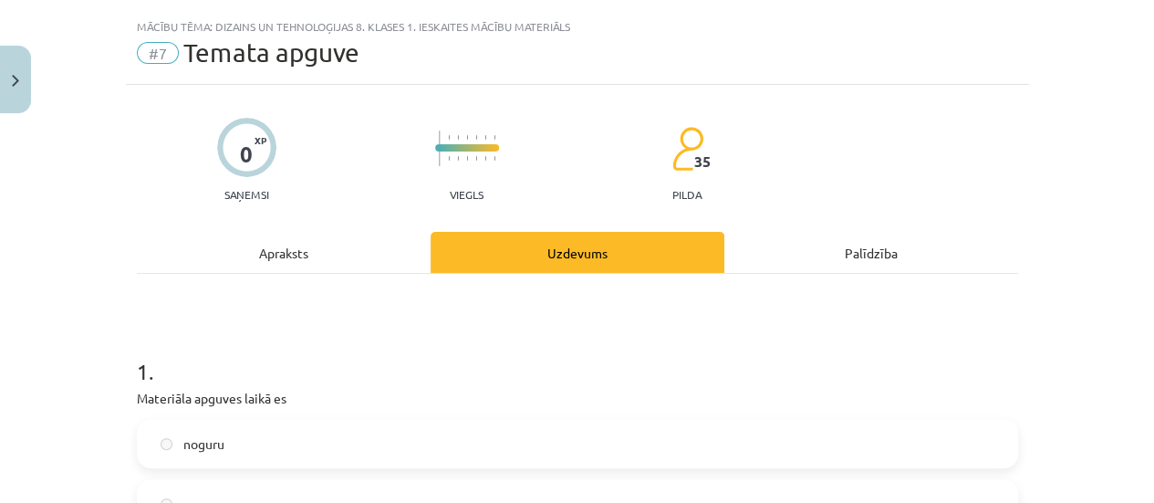
scroll to position [0, 0]
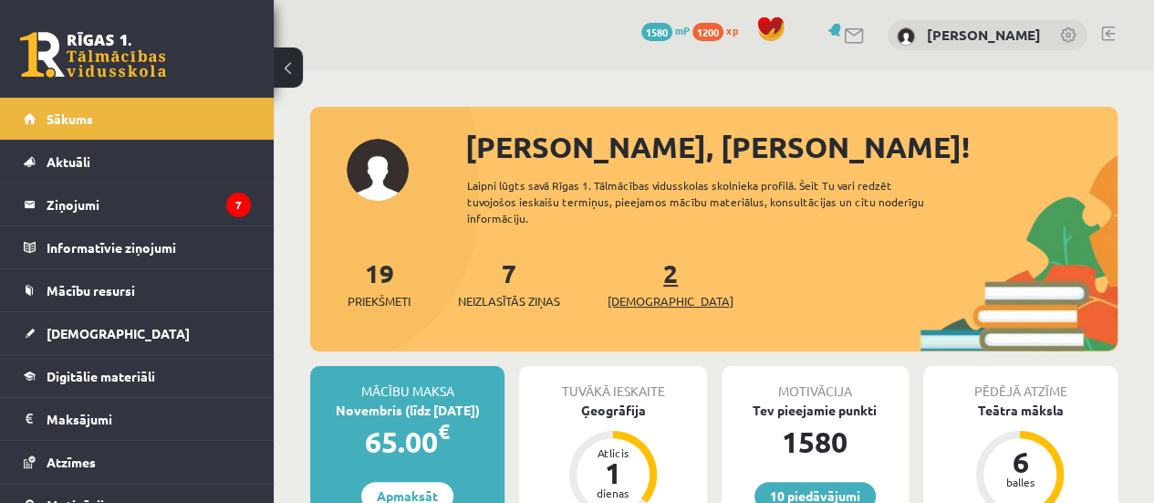
click at [645, 298] on span "[DEMOGRAPHIC_DATA]" at bounding box center [670, 301] width 126 height 18
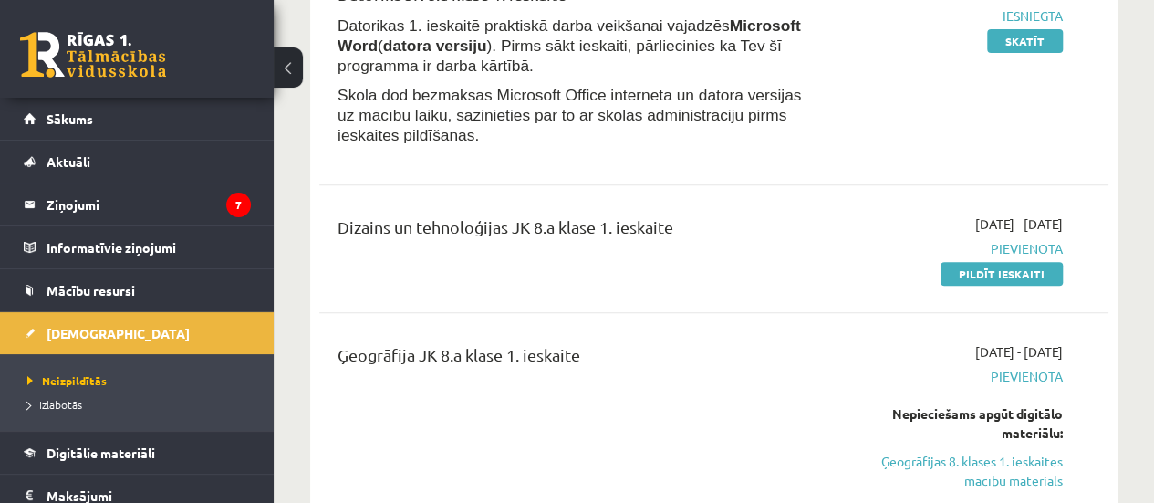
scroll to position [438, 0]
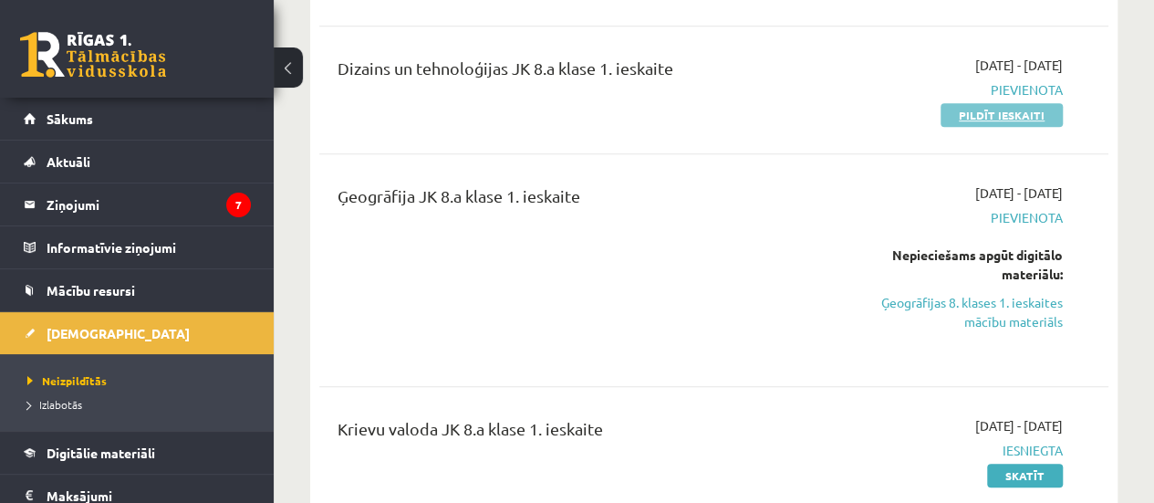
click at [1006, 109] on link "Pildīt ieskaiti" at bounding box center [1001, 115] width 122 height 24
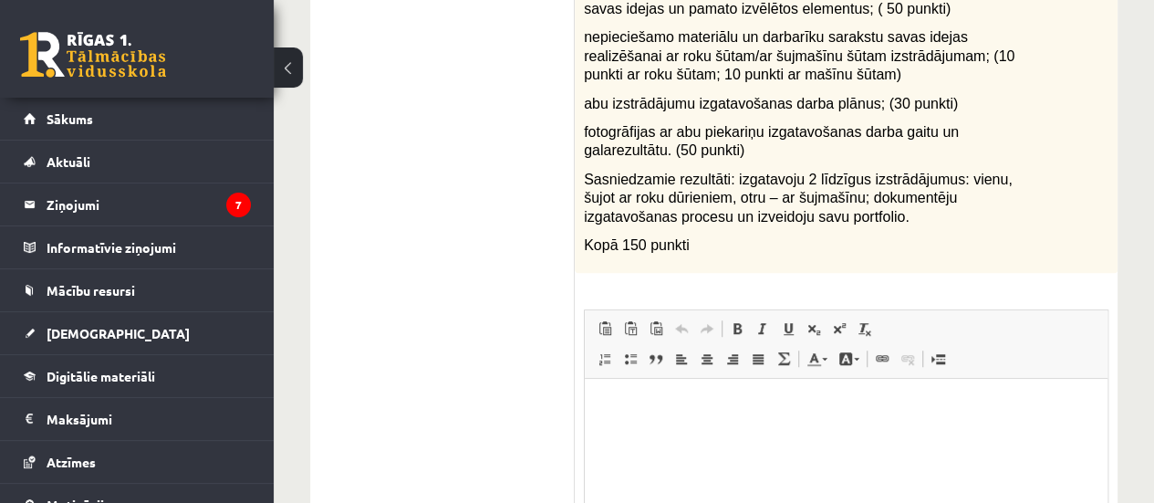
scroll to position [527, 0]
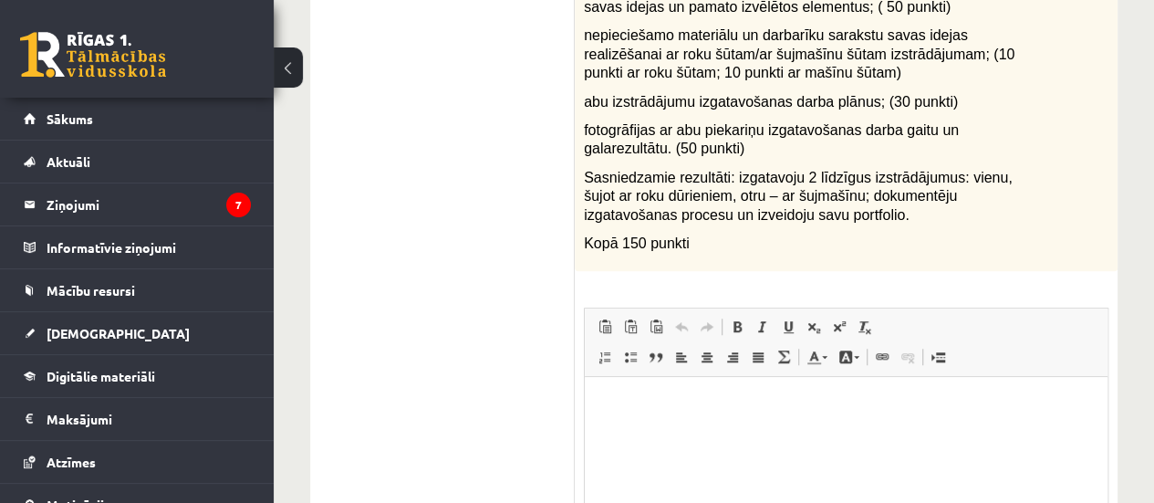
click at [703, 402] on p "Editor, wiswyg-editor-user-answer-47433967598380" at bounding box center [846, 404] width 486 height 19
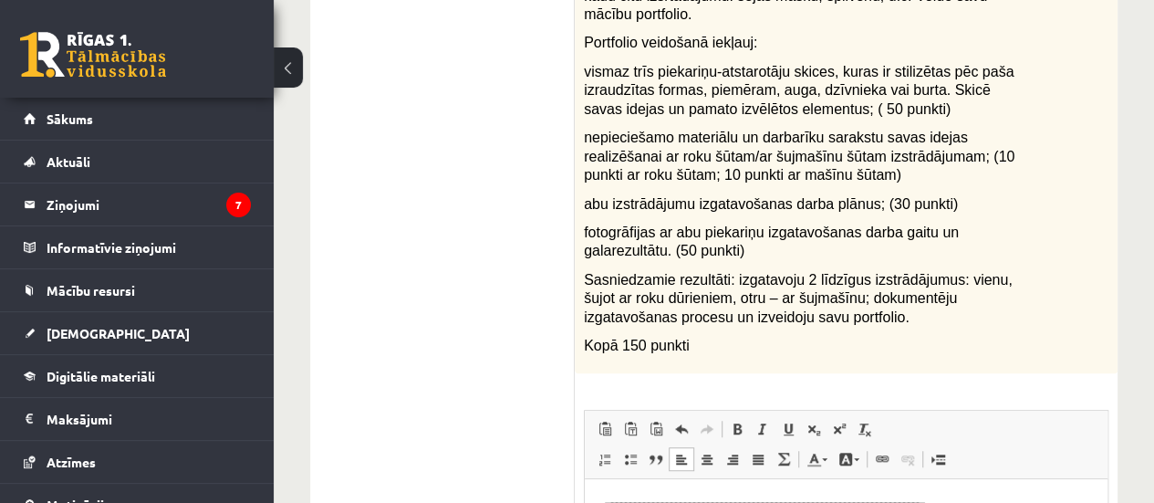
scroll to position [446, 0]
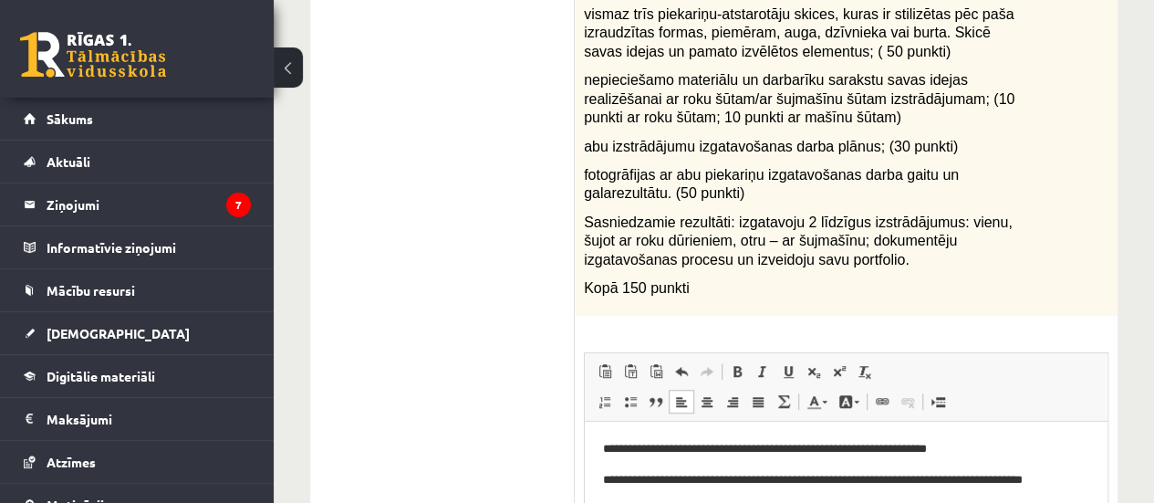
scroll to position [519, 0]
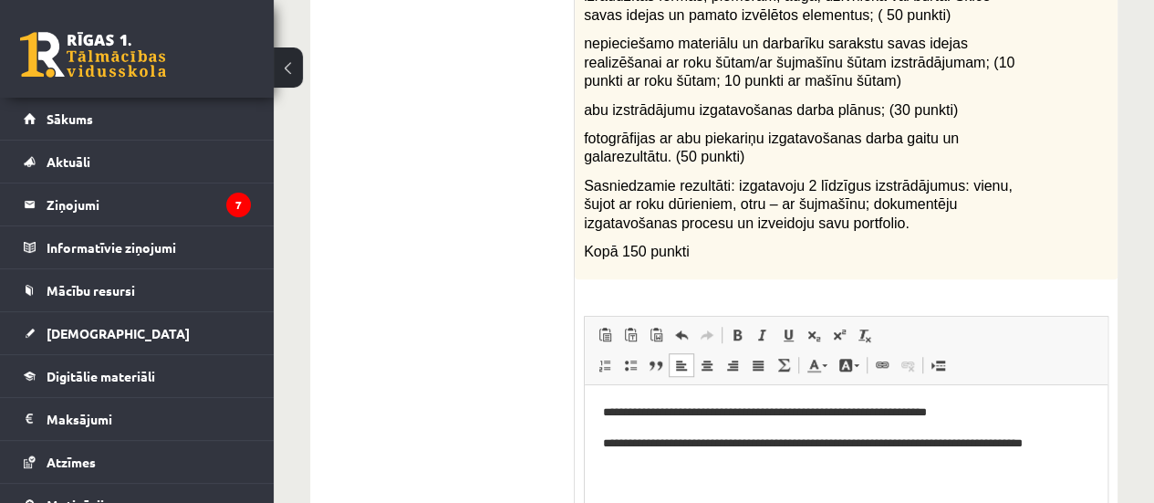
click at [1084, 444] on p "**********" at bounding box center [846, 443] width 486 height 19
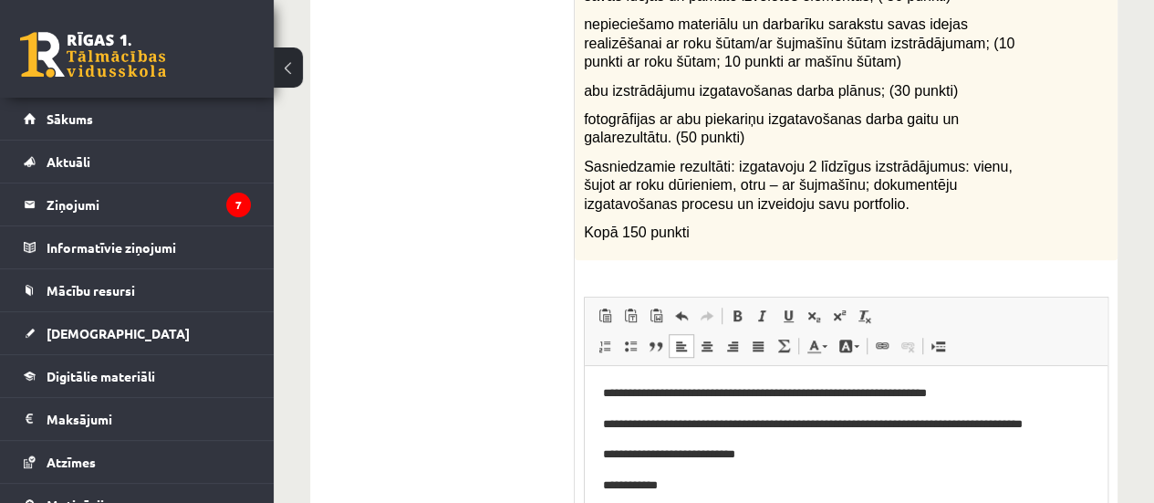
scroll to position [557, 0]
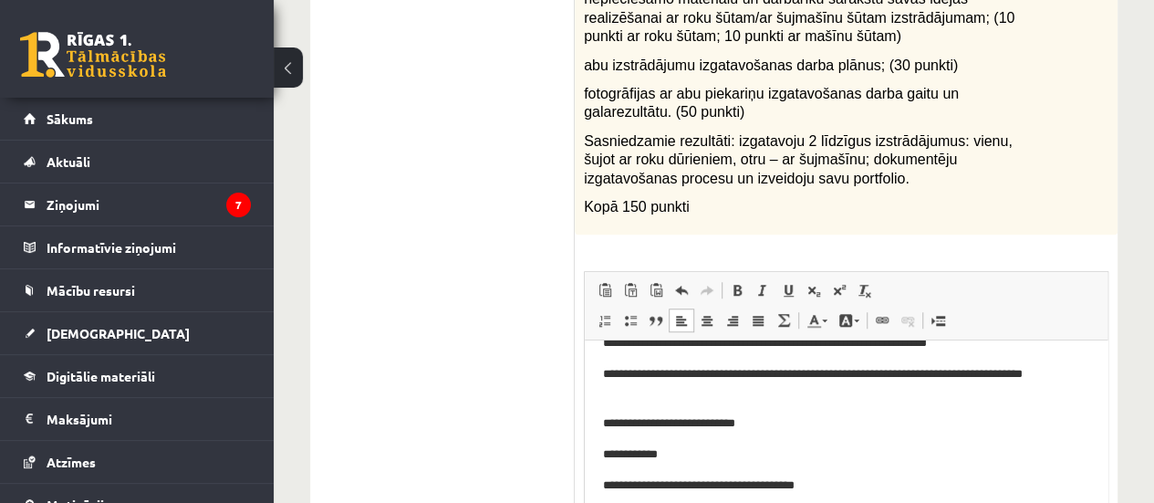
scroll to position [56, 0]
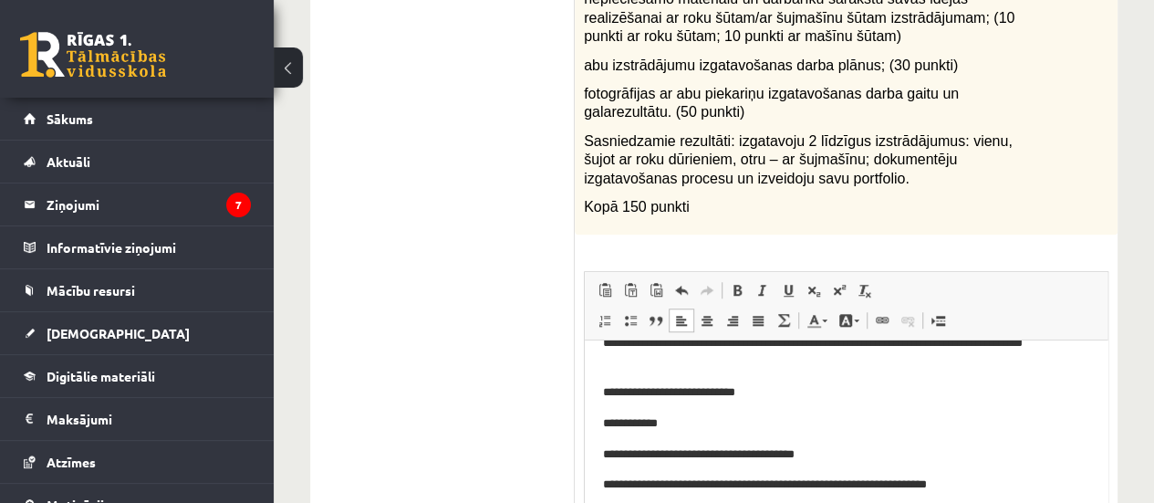
click at [950, 488] on p "**********" at bounding box center [839, 484] width 472 height 19
click at [988, 486] on p "**********" at bounding box center [839, 484] width 472 height 19
click at [913, 483] on p "**********" at bounding box center [839, 484] width 472 height 19
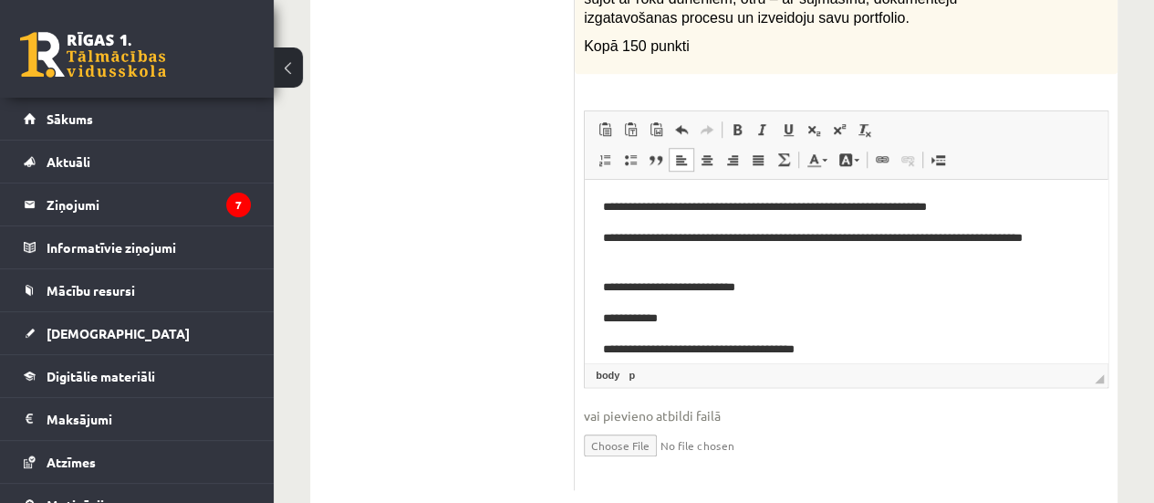
scroll to position [728, 0]
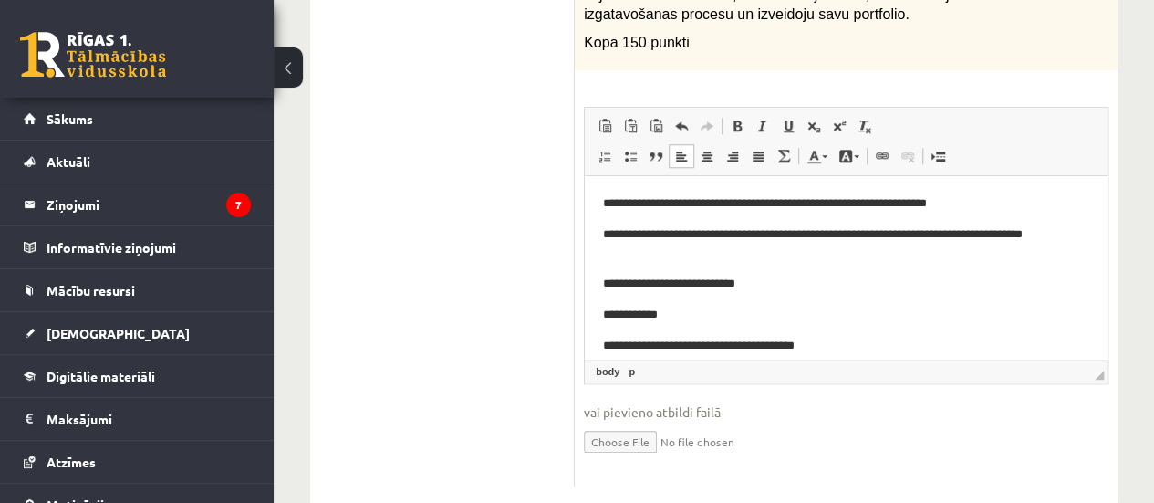
click at [613, 426] on input "file" at bounding box center [846, 439] width 524 height 37
click at [624, 421] on input "file" at bounding box center [846, 439] width 524 height 37
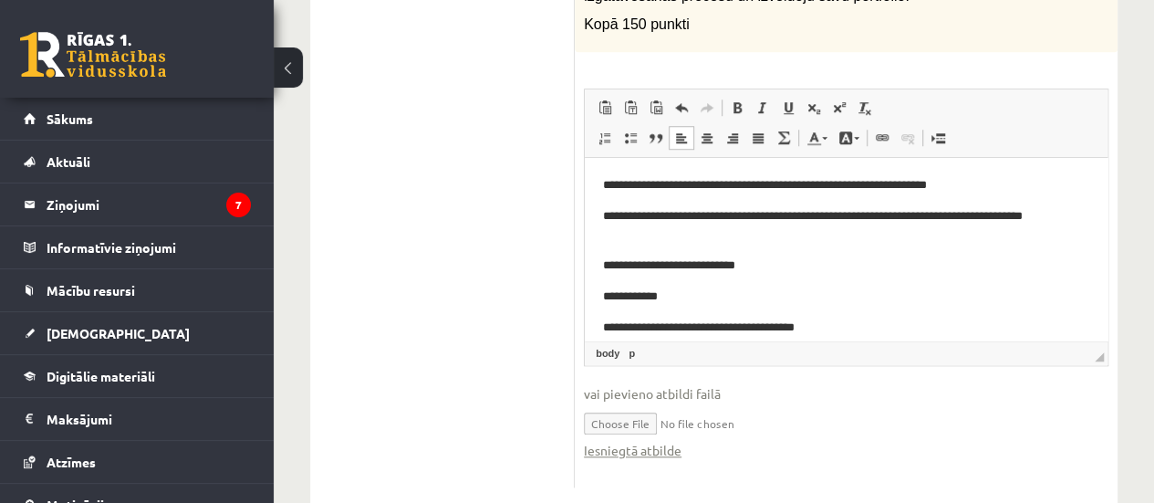
scroll to position [765, 0]
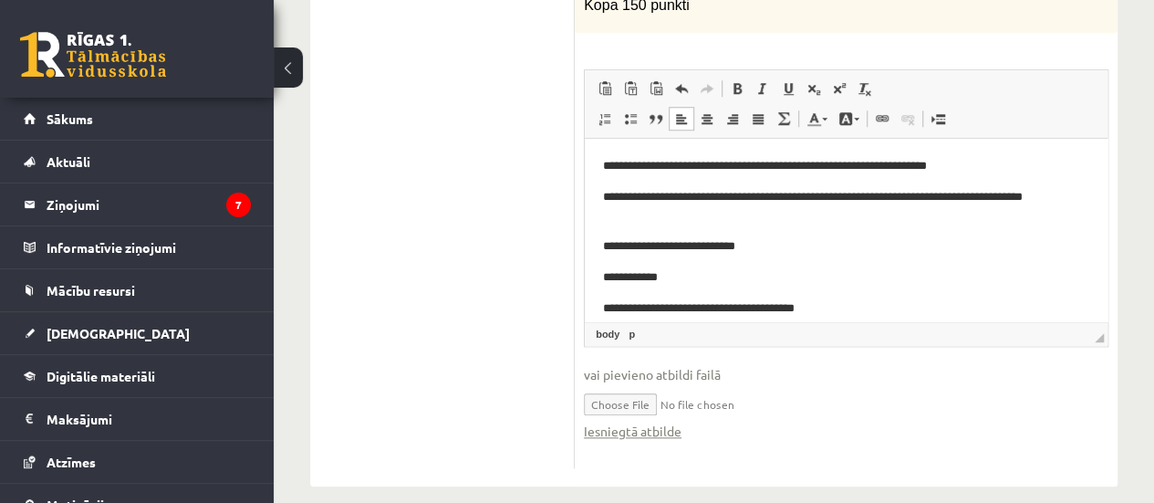
click at [629, 384] on input "file" at bounding box center [846, 402] width 524 height 37
type input "**********"
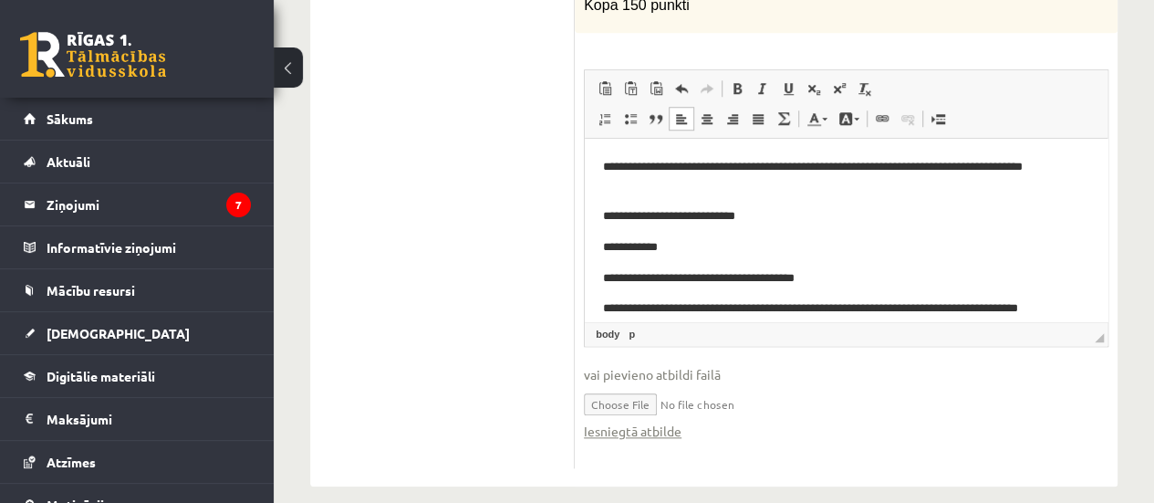
scroll to position [0, 0]
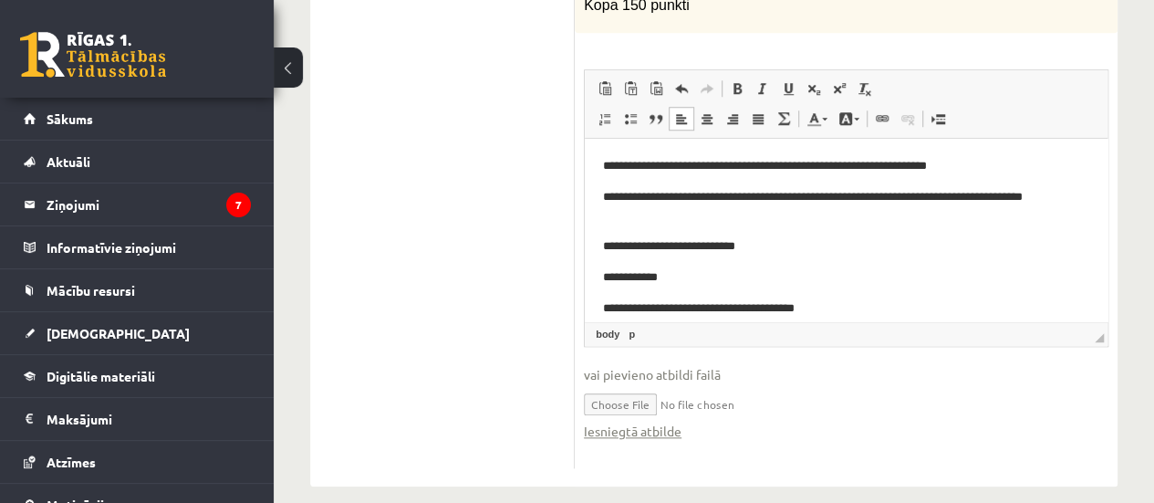
drag, startPoint x: 1101, startPoint y: 234, endPoint x: 1729, endPoint y: 275, distance: 629.8
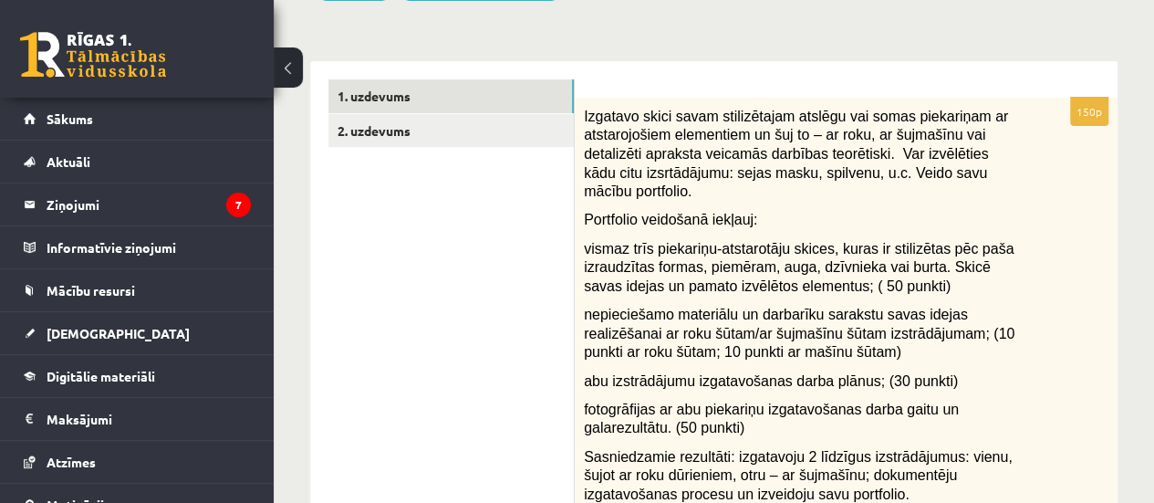
scroll to position [230, 0]
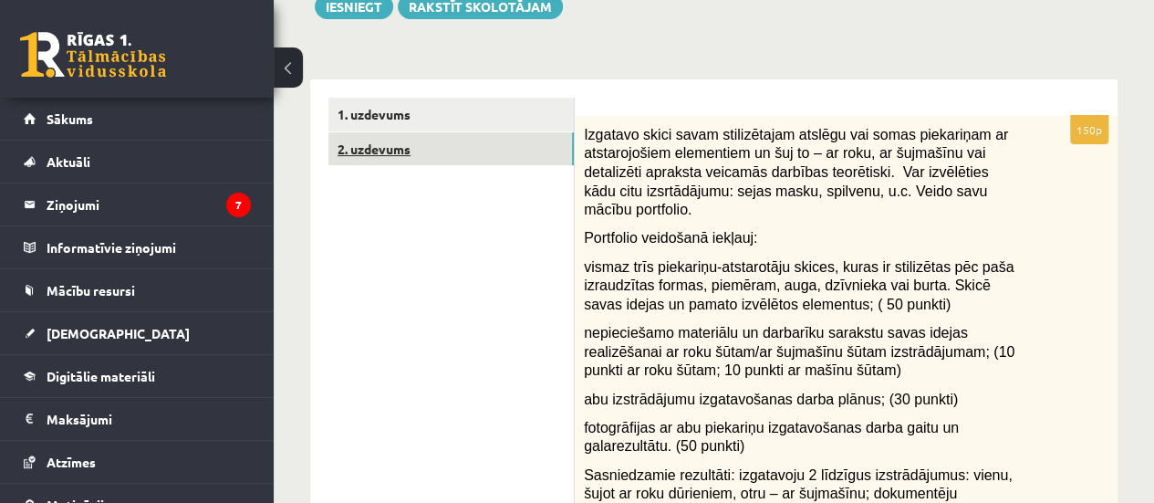
click at [379, 147] on link "2. uzdevums" at bounding box center [450, 149] width 245 height 34
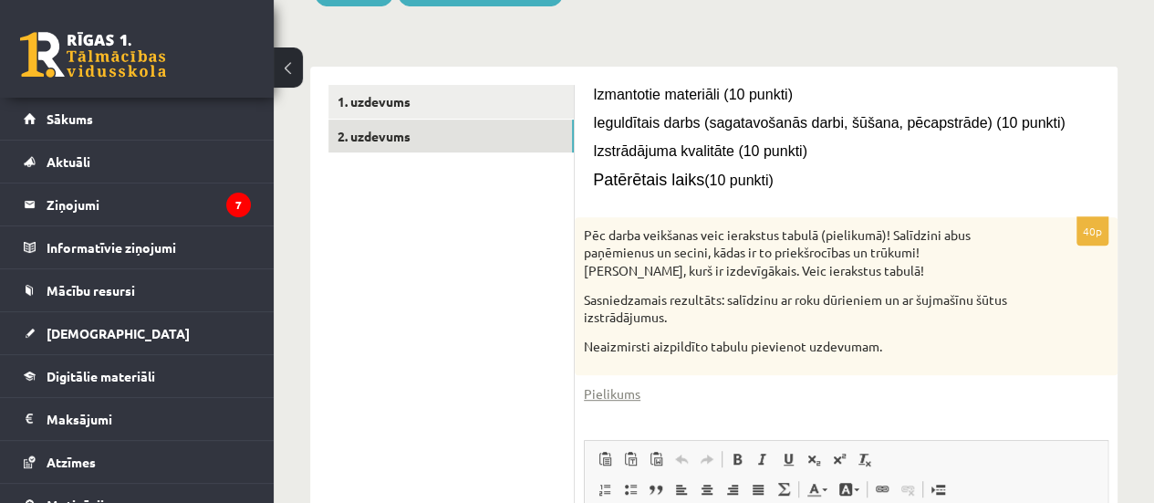
scroll to position [163, 0]
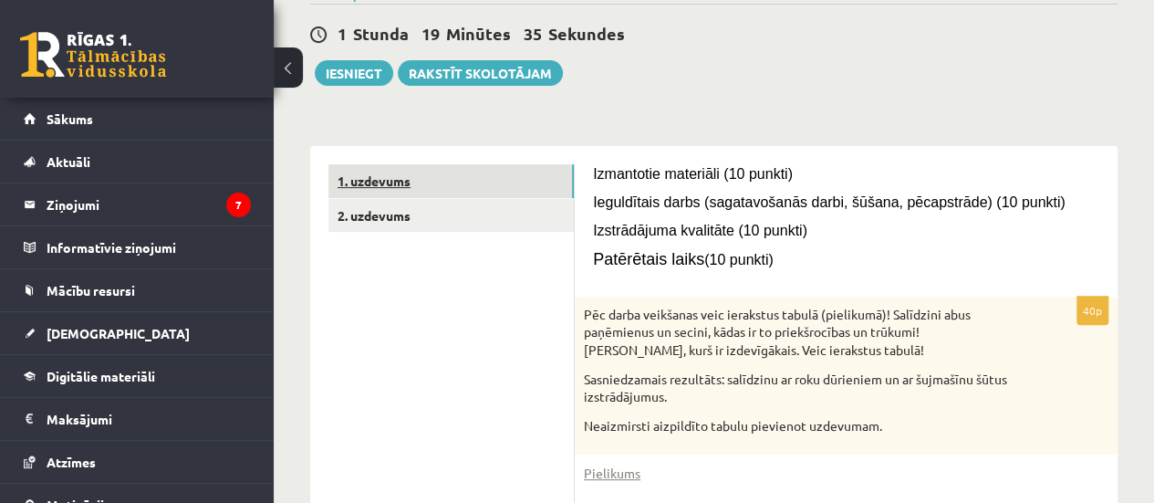
click at [389, 177] on link "1. uzdevums" at bounding box center [450, 181] width 245 height 34
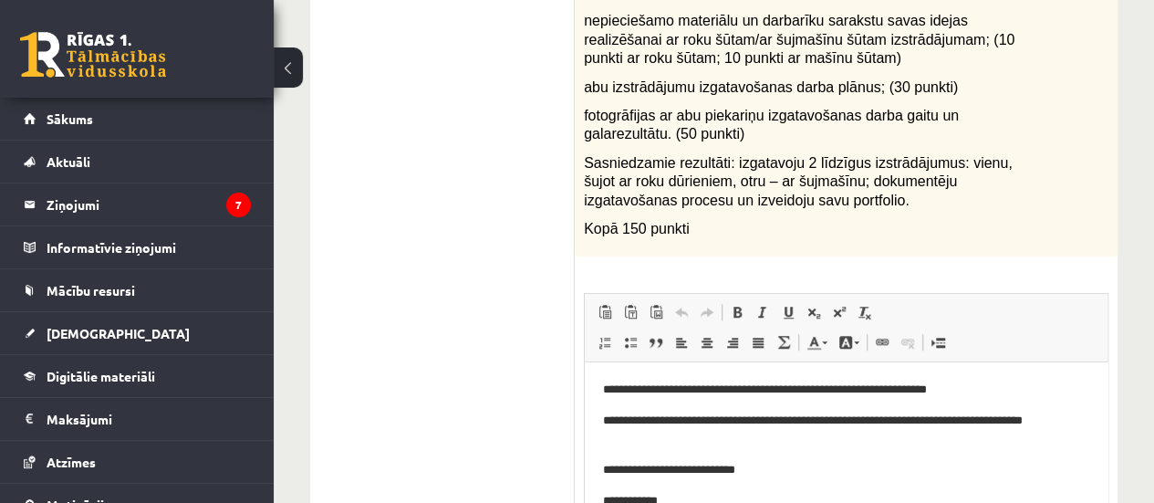
scroll to position [549, 0]
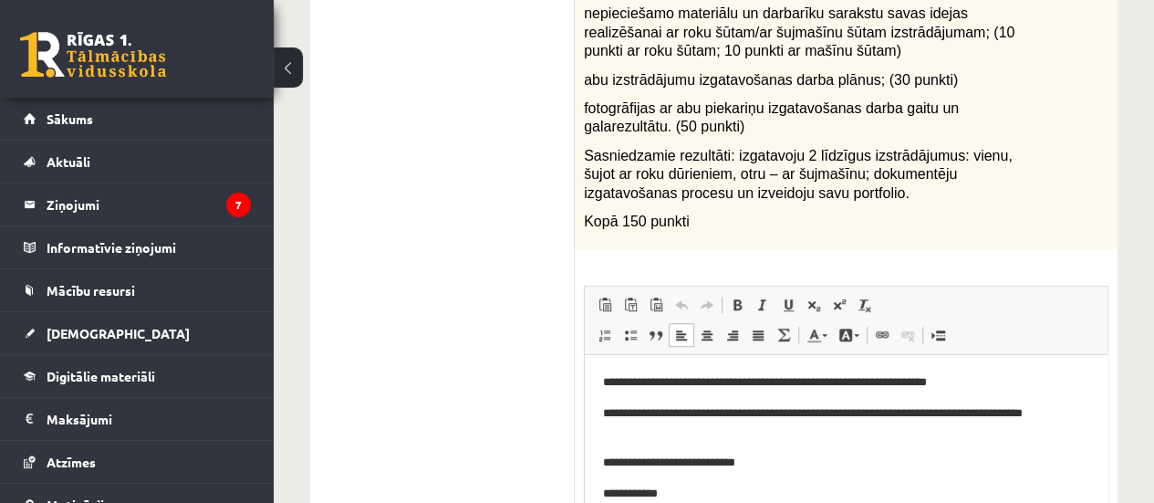
click at [960, 415] on p "**********" at bounding box center [839, 423] width 472 height 38
click at [1037, 417] on p "**********" at bounding box center [839, 423] width 472 height 38
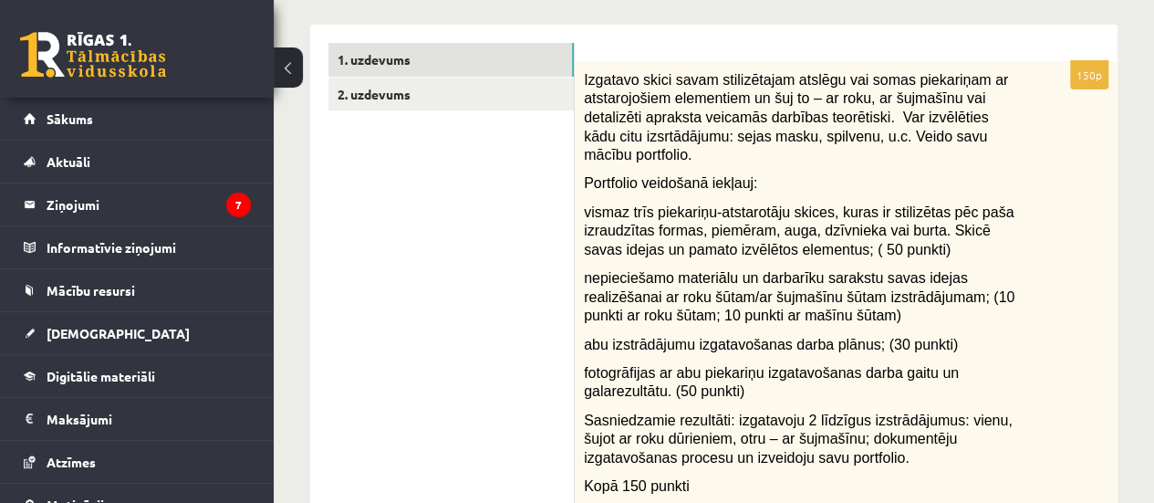
scroll to position [254, 0]
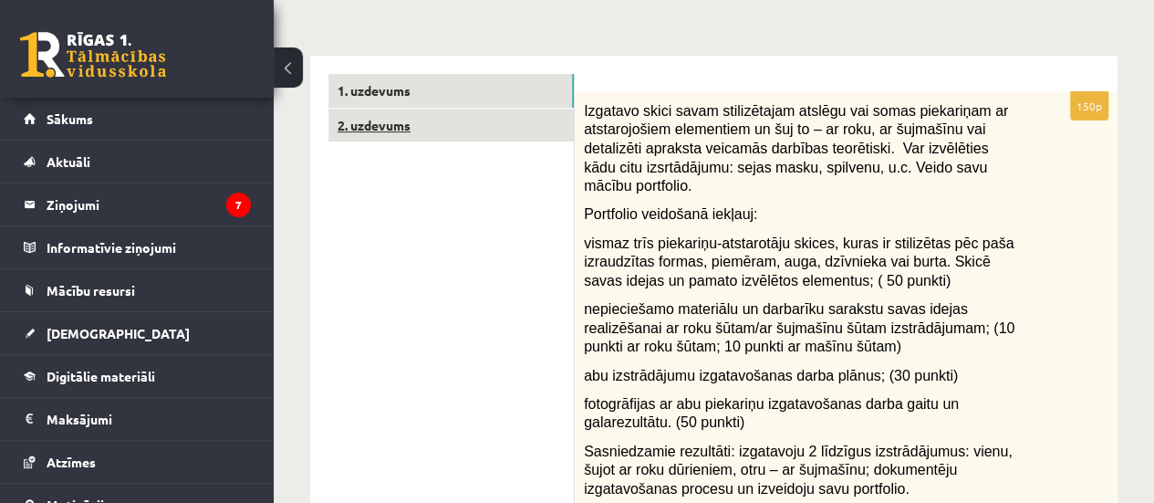
click at [361, 126] on link "2. uzdevums" at bounding box center [450, 126] width 245 height 34
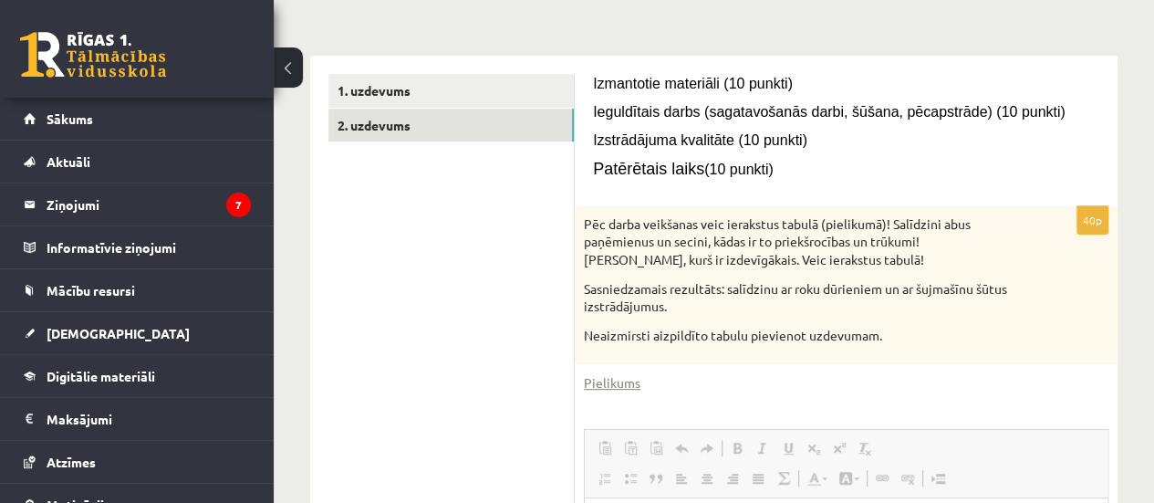
scroll to position [0, 0]
click at [603, 384] on link "Pielikums" at bounding box center [612, 382] width 57 height 19
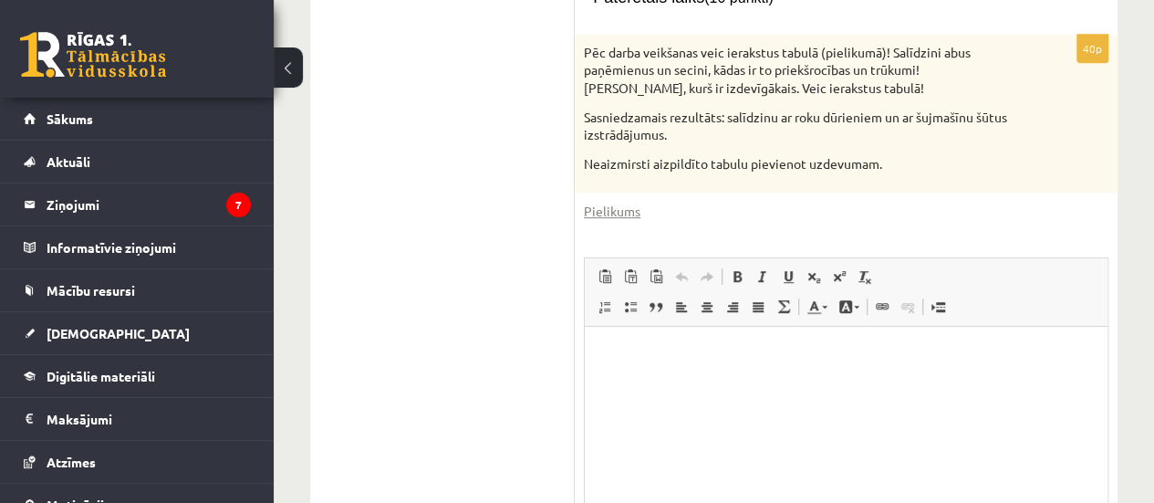
scroll to position [432, 0]
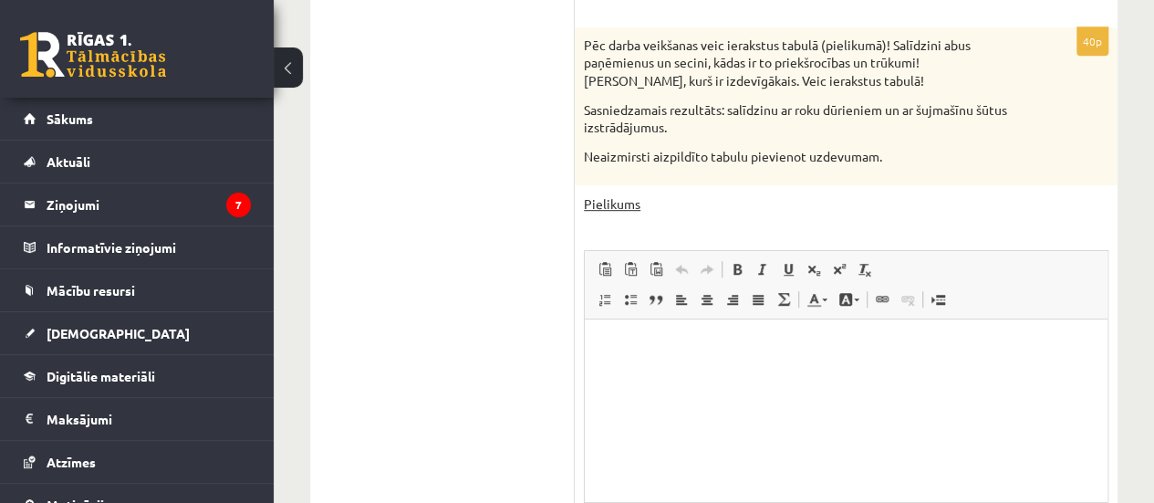
click at [629, 211] on link "Pielikums" at bounding box center [612, 203] width 57 height 19
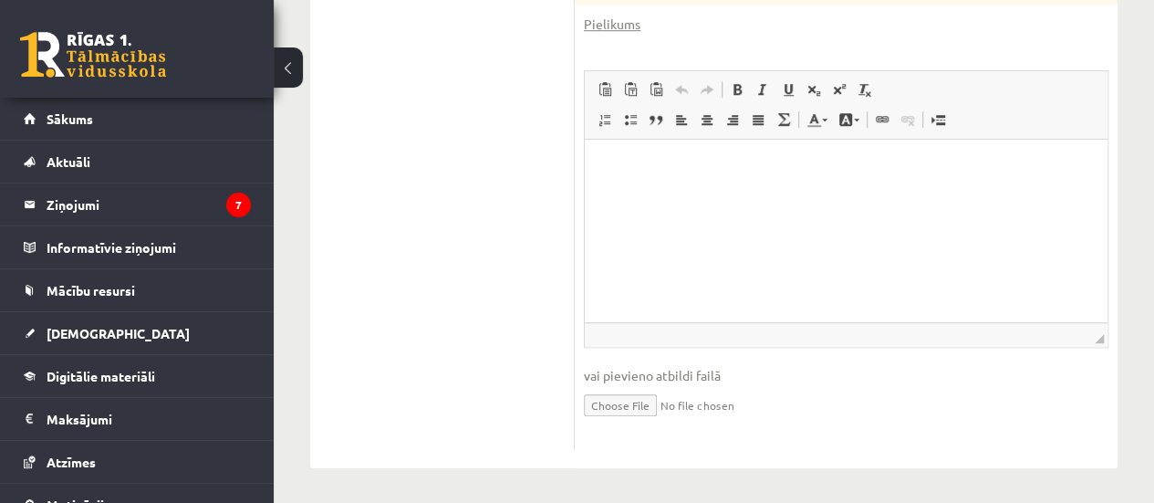
scroll to position [613, 0]
click at [628, 402] on input "file" at bounding box center [846, 402] width 524 height 37
type input "**********"
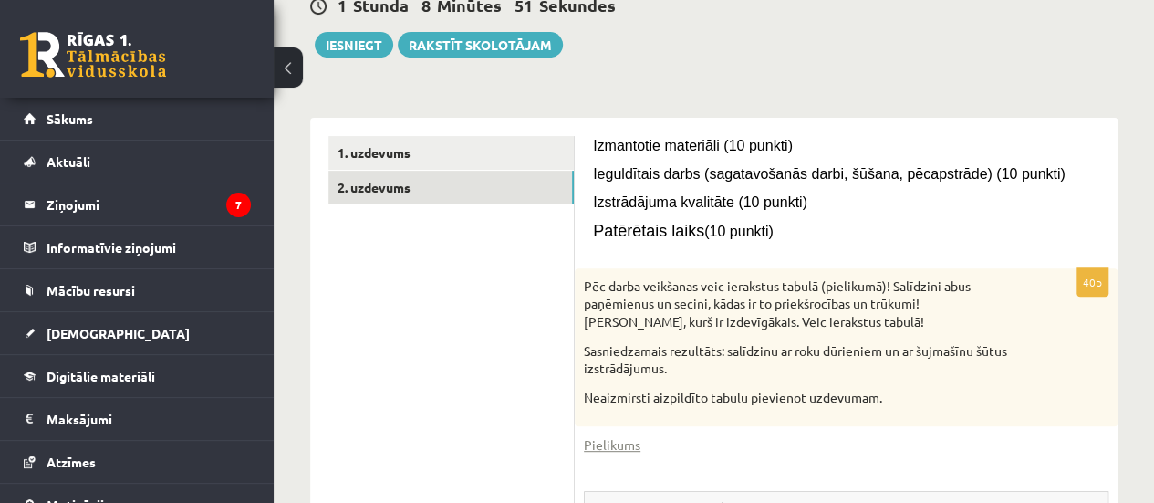
scroll to position [0, 0]
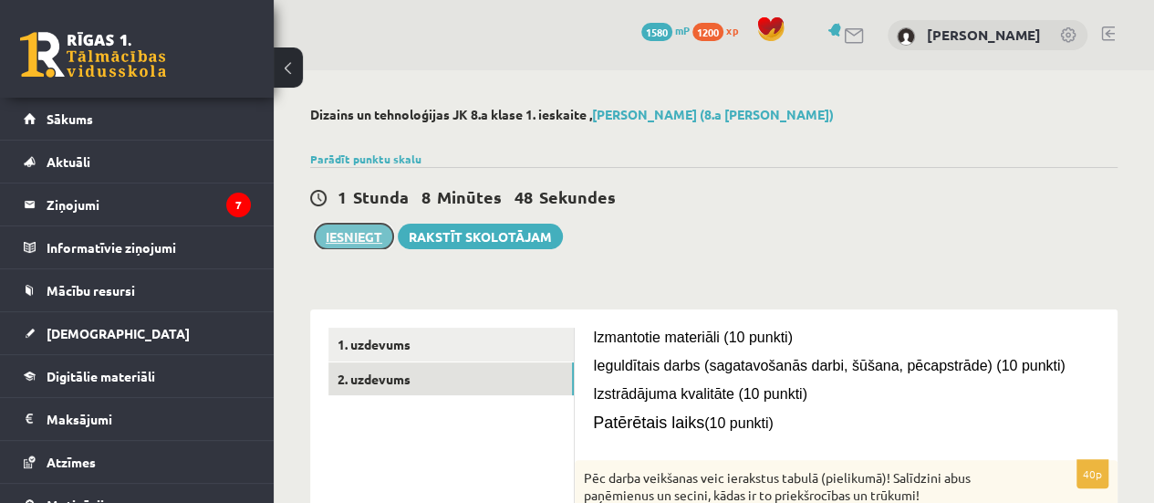
click at [357, 239] on button "Iesniegt" at bounding box center [354, 236] width 78 height 26
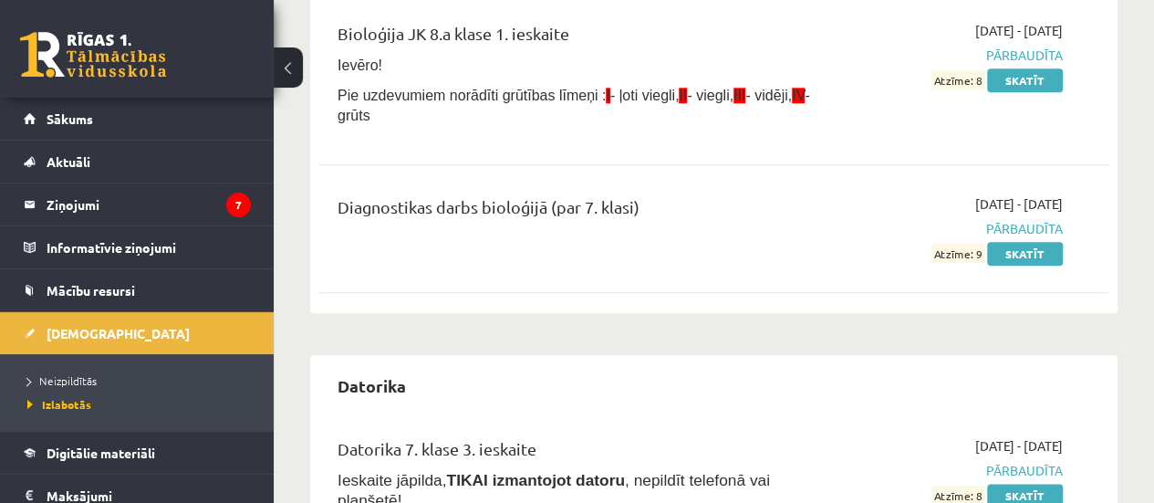
scroll to position [959, 0]
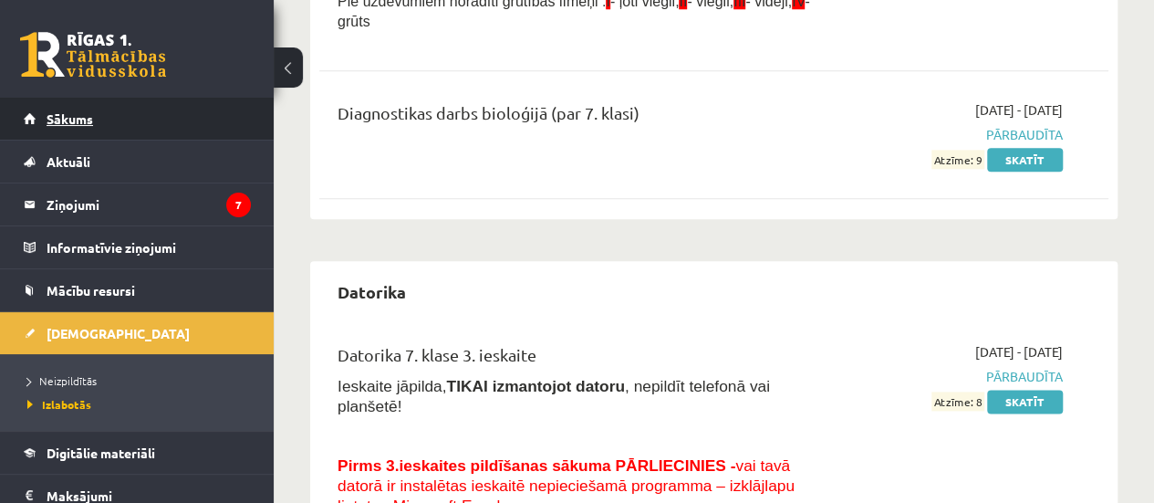
click at [80, 129] on link "Sākums" at bounding box center [137, 119] width 227 height 42
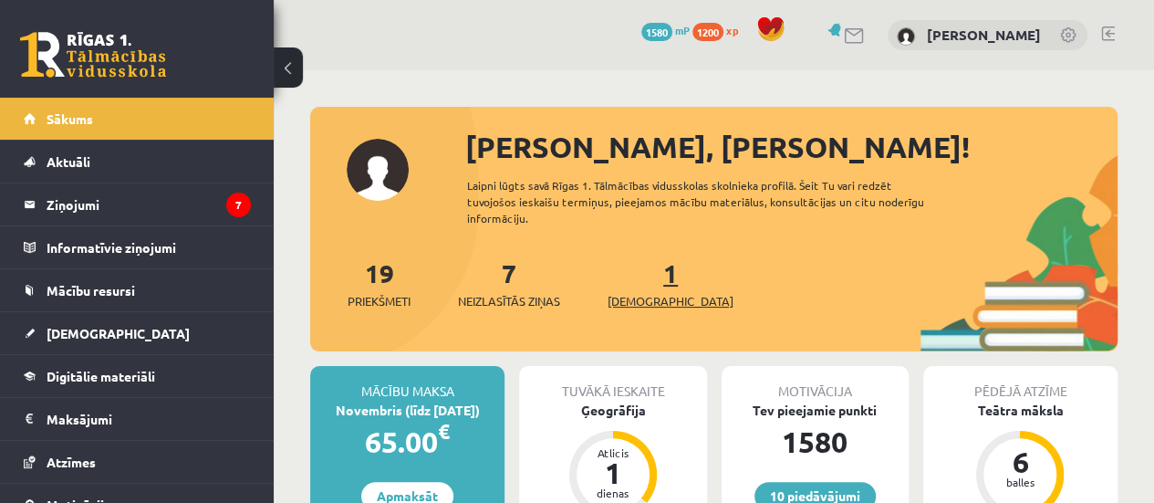
click at [637, 302] on span "[DEMOGRAPHIC_DATA]" at bounding box center [670, 301] width 126 height 18
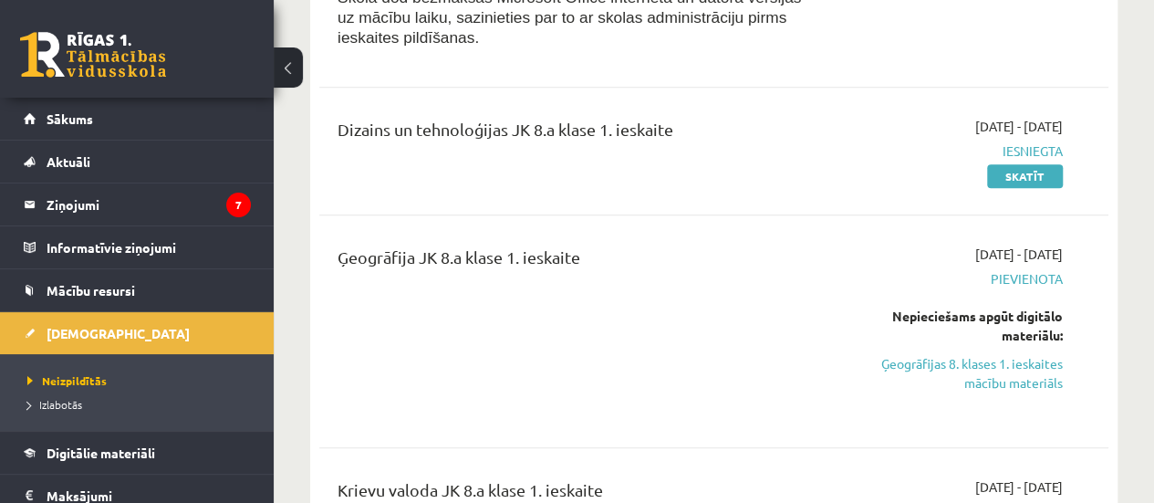
scroll to position [438, 0]
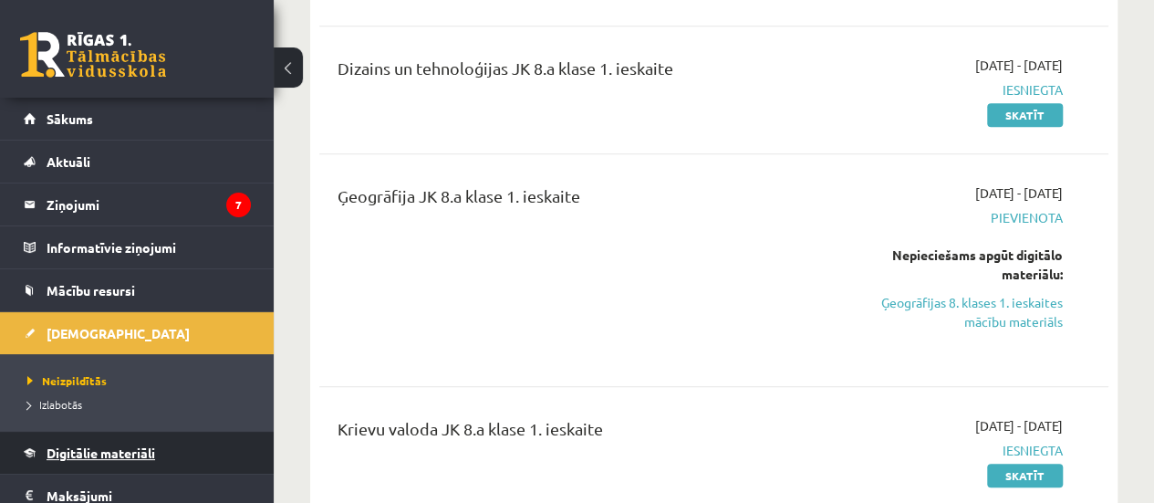
click at [78, 442] on link "Digitālie materiāli" at bounding box center [137, 452] width 227 height 42
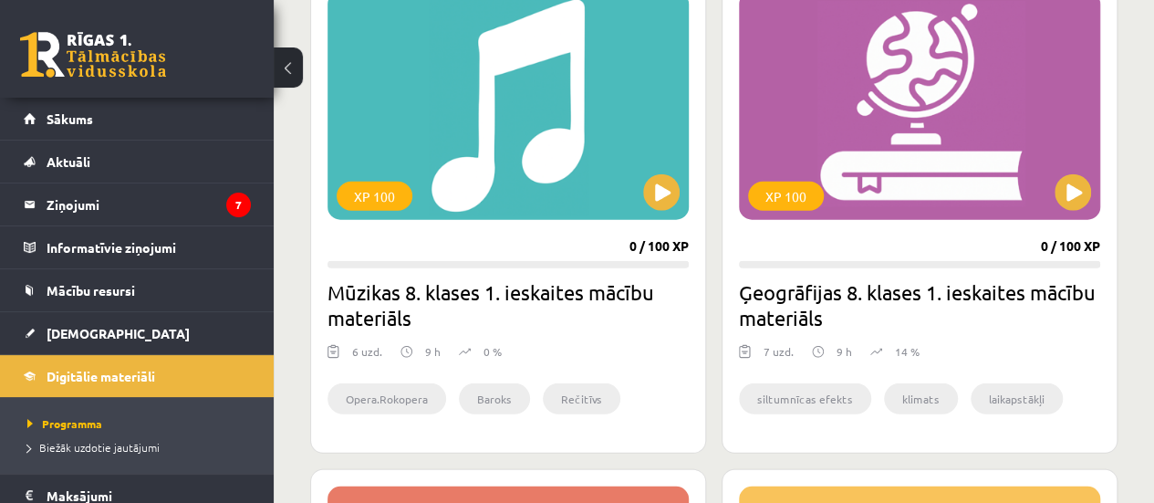
scroll to position [2188, 0]
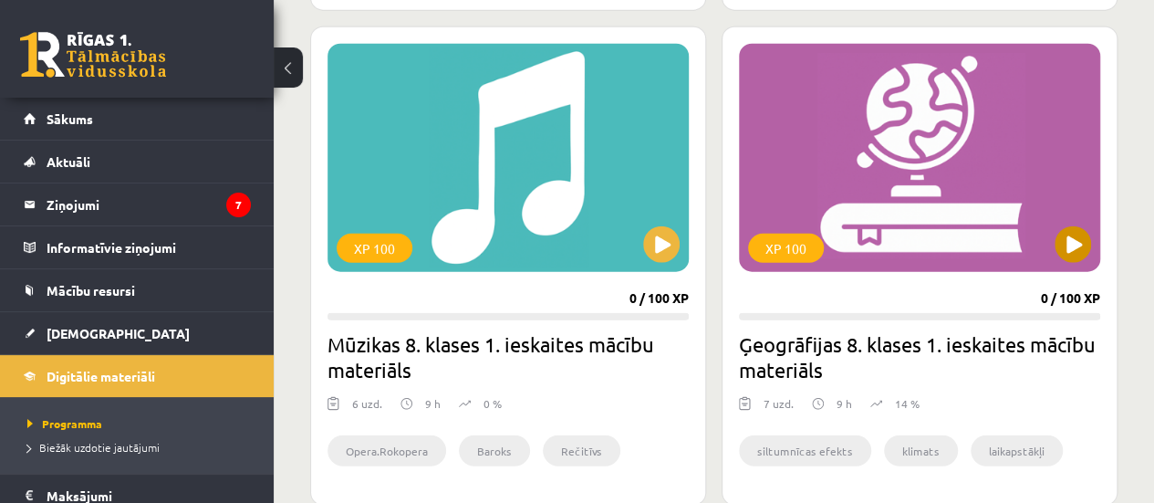
click at [922, 159] on div "XP 100" at bounding box center [919, 158] width 361 height 228
click at [912, 192] on div "XP 100" at bounding box center [919, 158] width 361 height 228
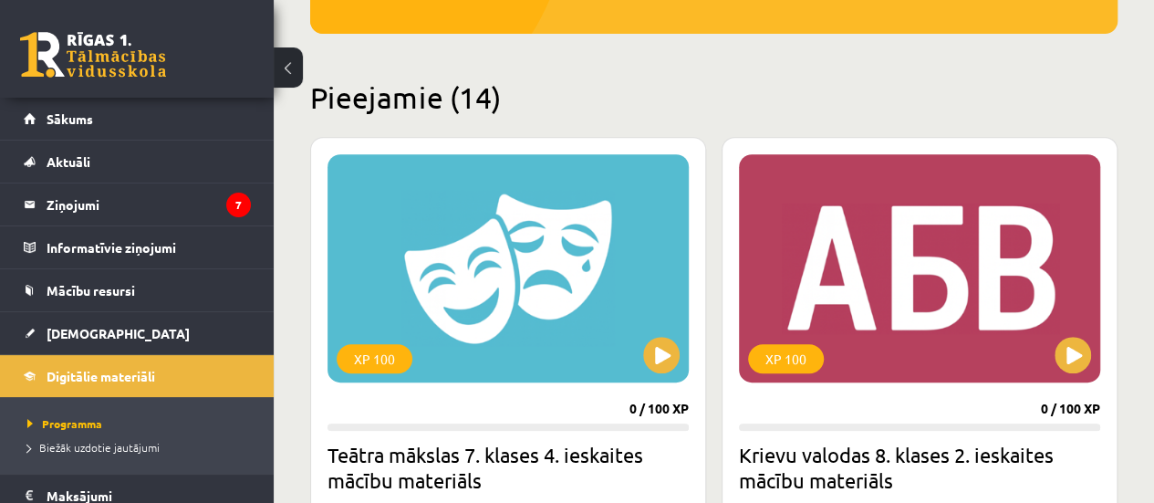
scroll to position [456, 0]
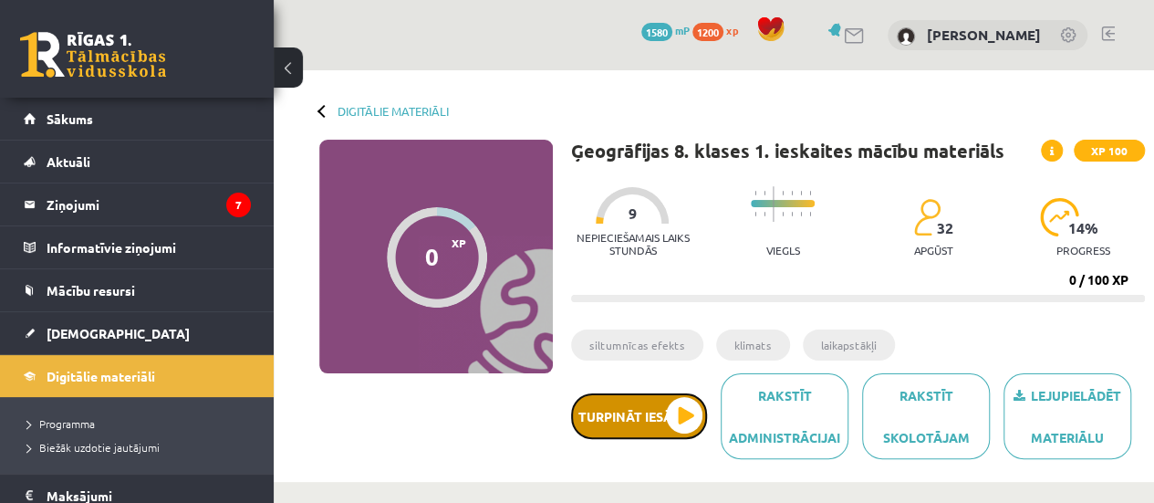
click at [622, 426] on button "Turpināt iesākto" at bounding box center [639, 416] width 136 height 46
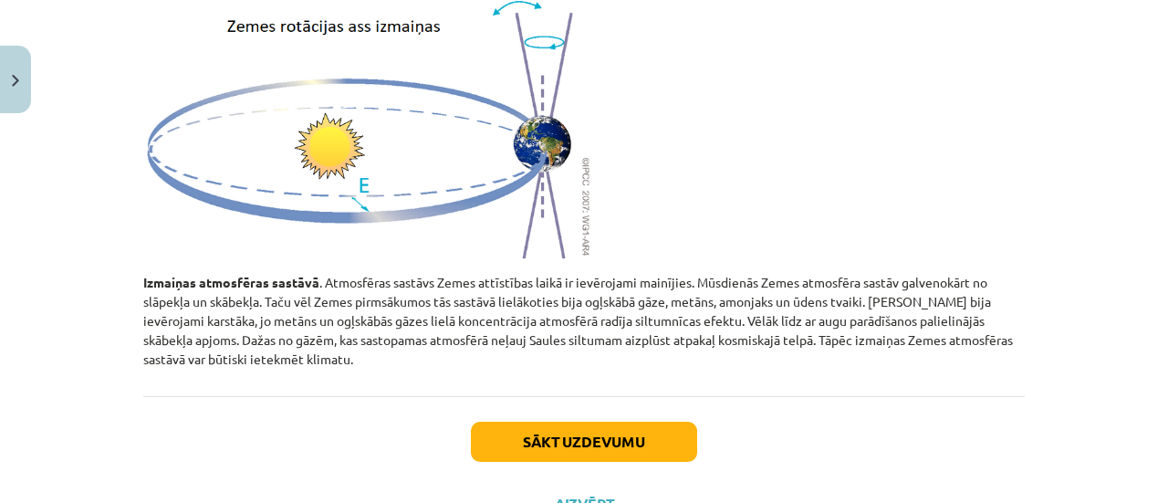
scroll to position [1184, 0]
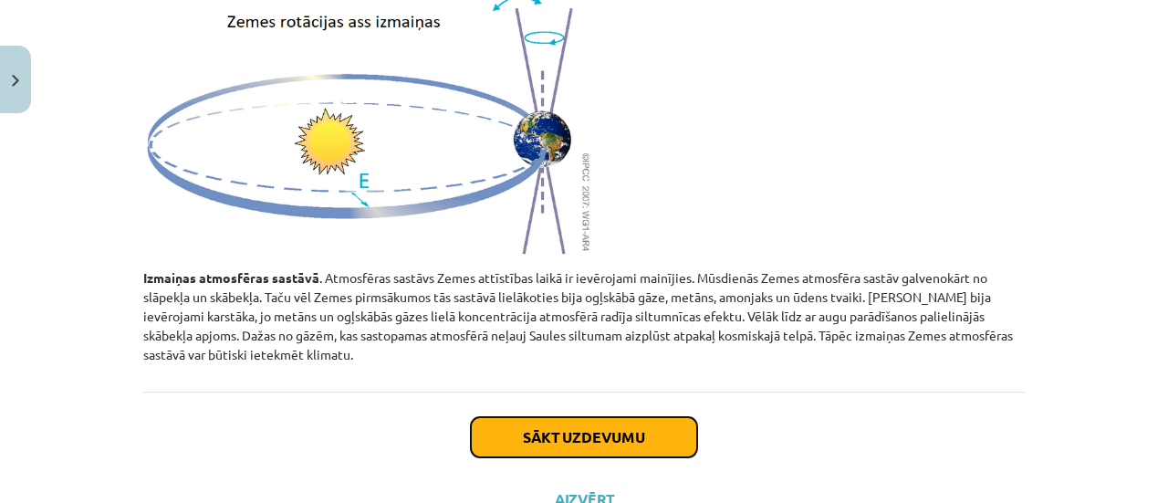
click at [625, 423] on button "Sākt uzdevumu" at bounding box center [584, 437] width 226 height 40
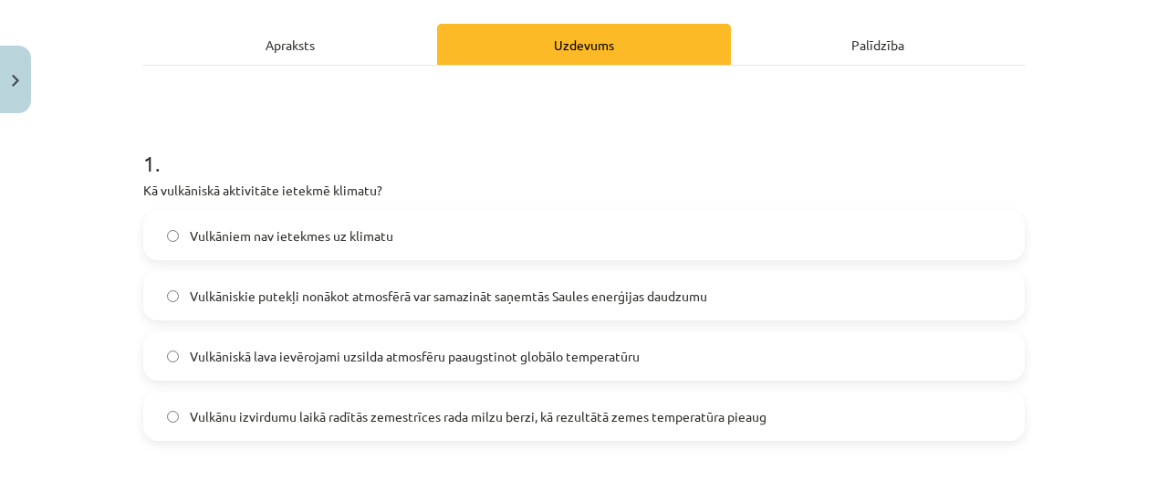
scroll to position [255, 0]
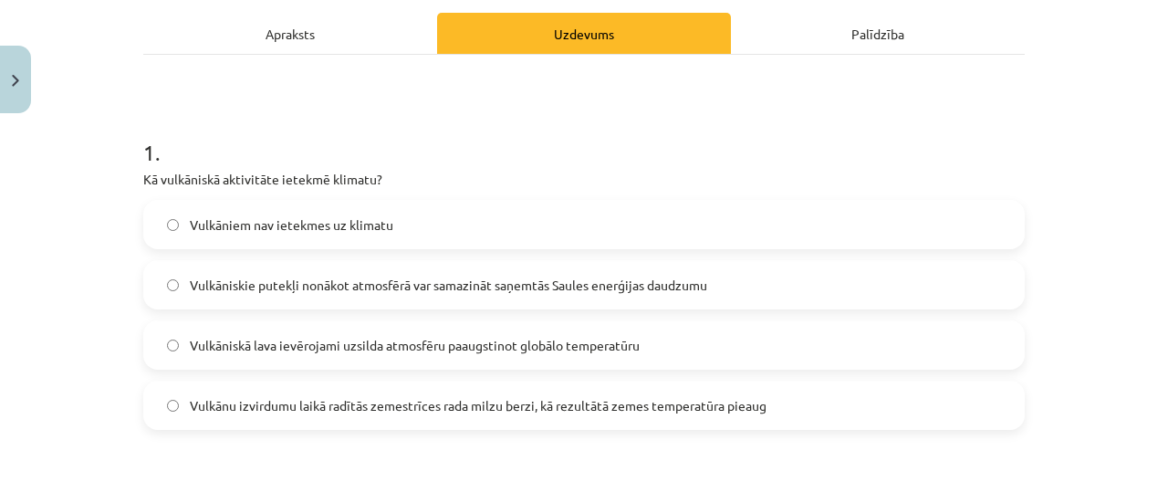
click at [295, 284] on span "Vulkāniskie putekļi nonākot atmosfērā var samazināt saņemtās Saules enerģijas d…" at bounding box center [448, 284] width 517 height 19
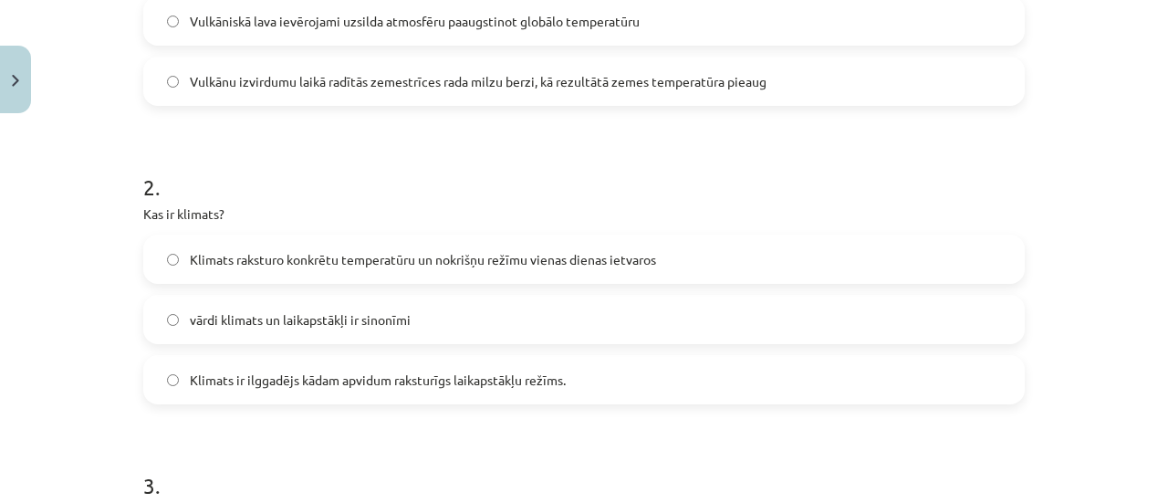
scroll to position [583, 0]
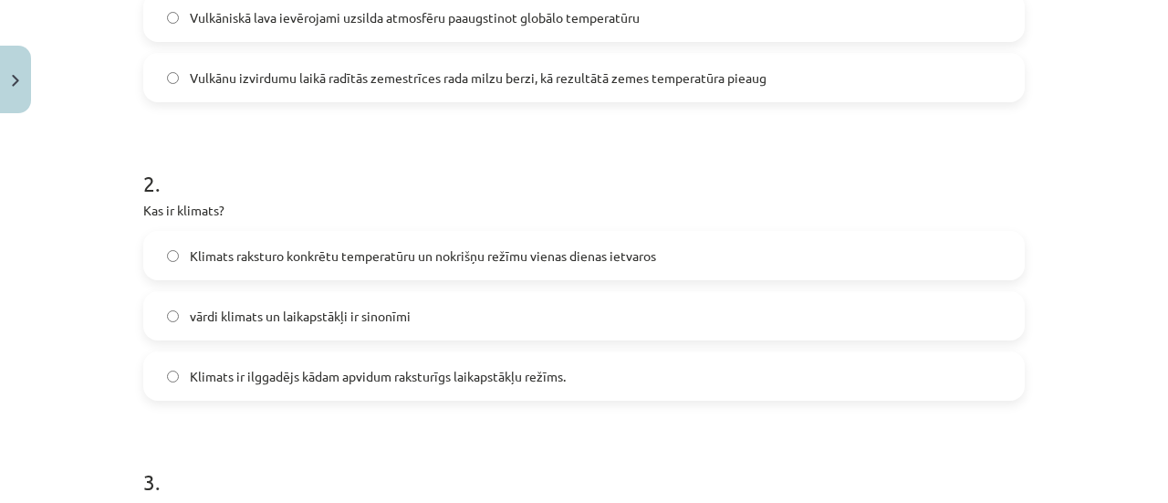
click at [381, 369] on span "Klimats ir ilggadējs kādam apvidum raksturīgs laikapstākļu režīms." at bounding box center [378, 376] width 376 height 19
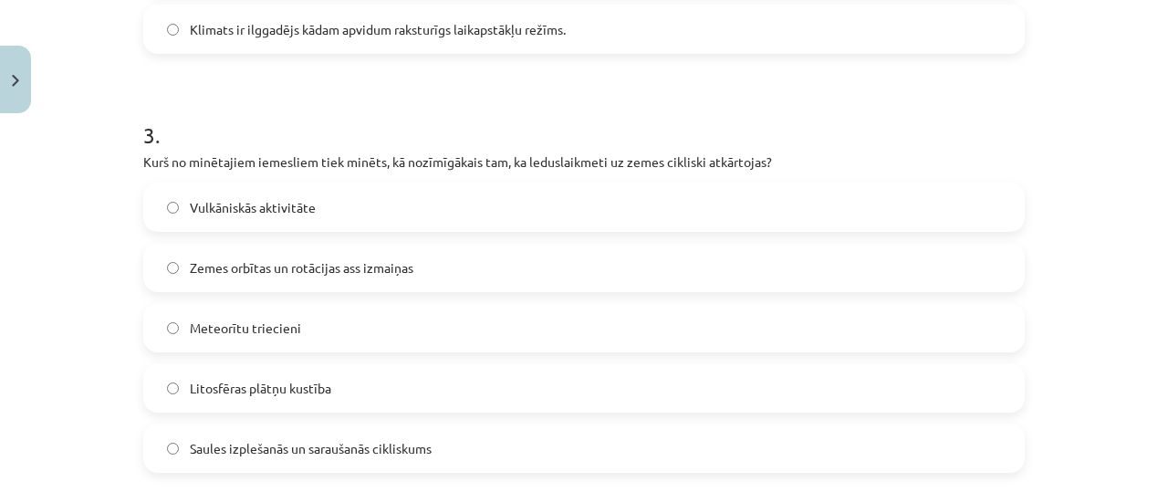
scroll to position [933, 0]
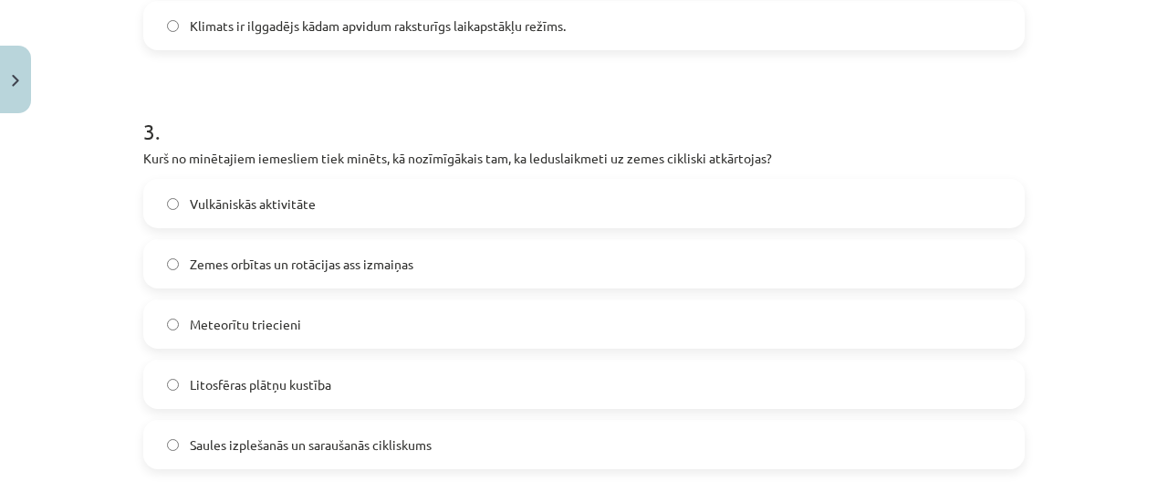
click at [282, 387] on span "Litosfēras plātņu kustība" at bounding box center [260, 384] width 141 height 19
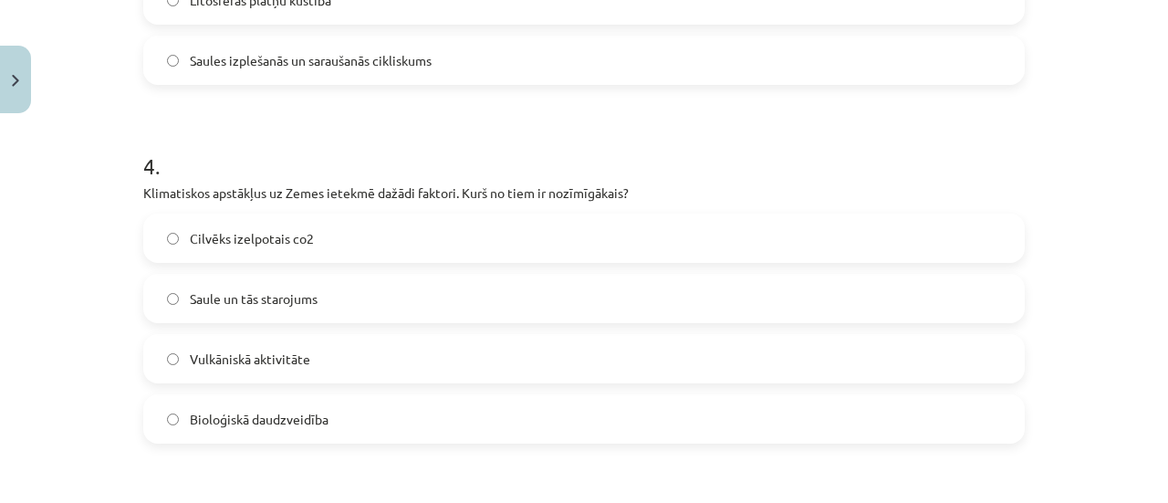
scroll to position [1321, 0]
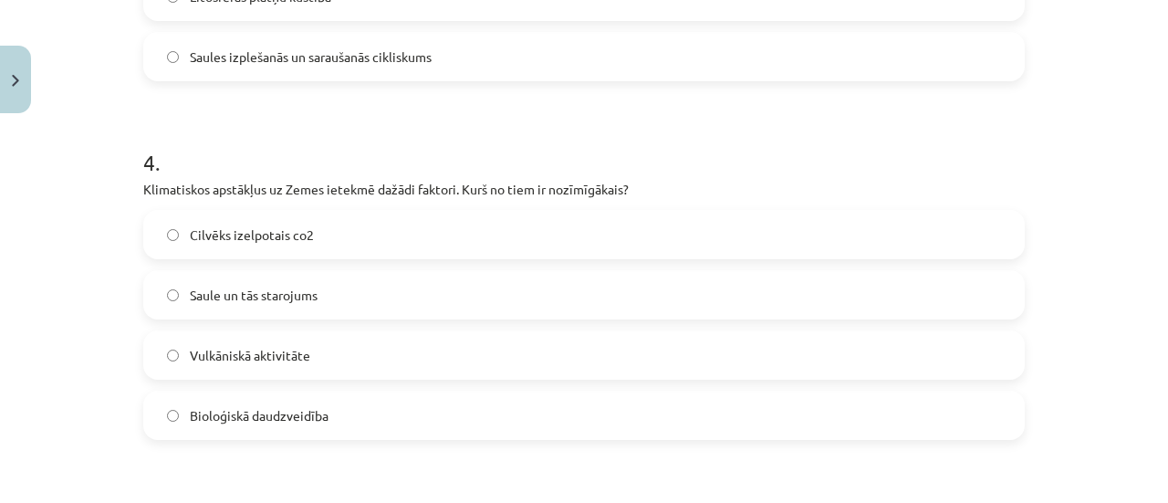
click at [190, 295] on span "Saule un tās starojums" at bounding box center [254, 294] width 128 height 19
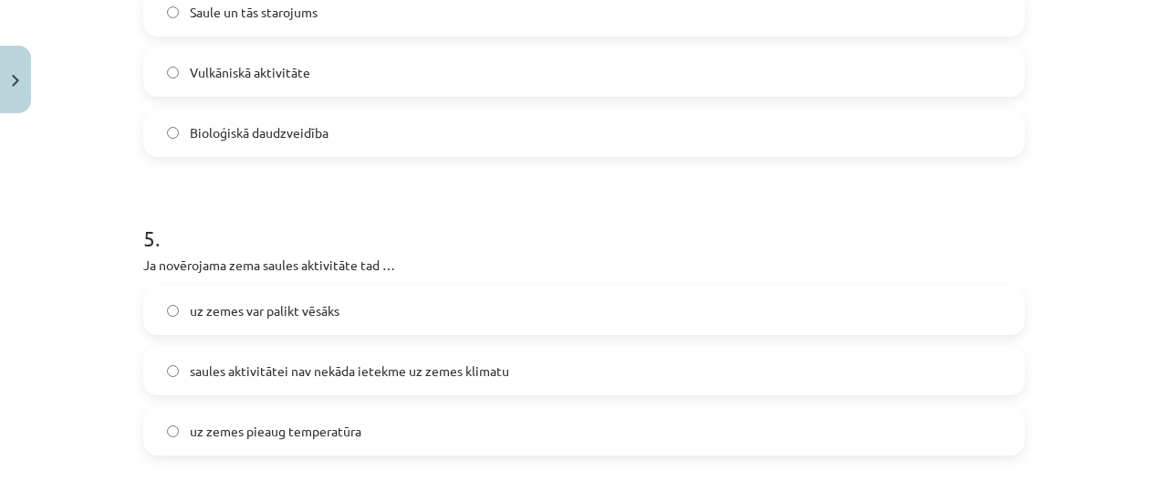
scroll to position [1618, 0]
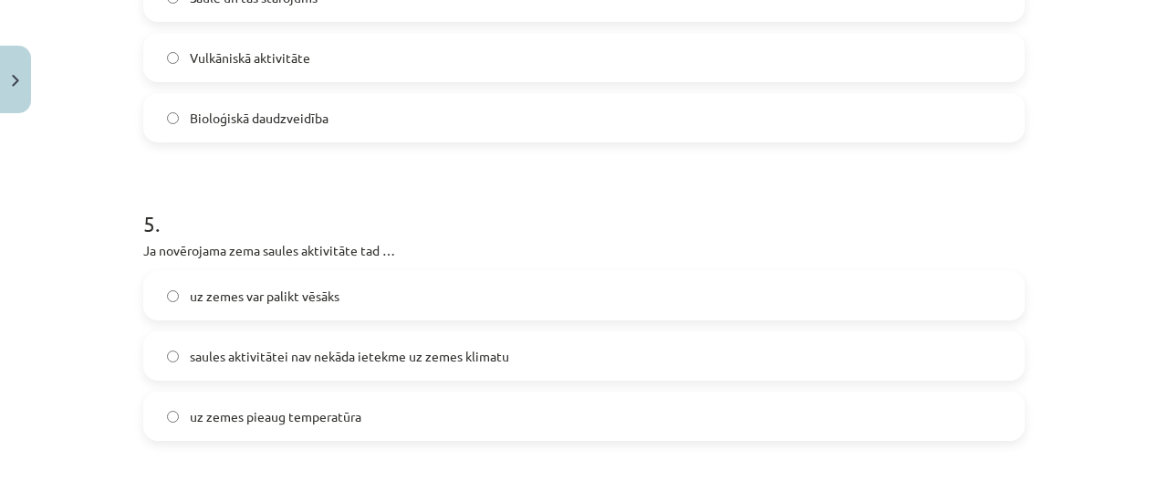
click at [254, 292] on span "uz zemes var palikt vēsāks" at bounding box center [265, 295] width 150 height 19
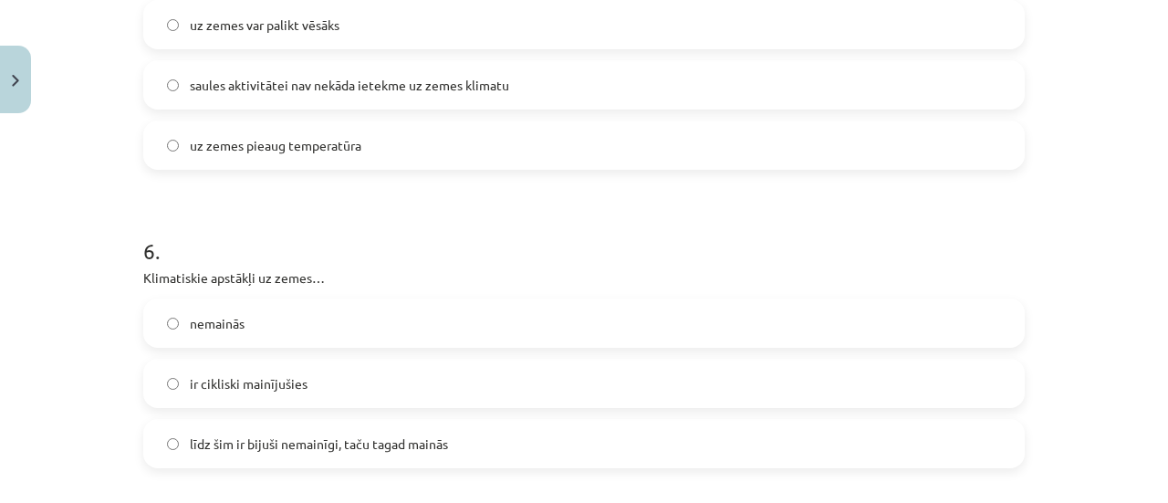
scroll to position [1897, 0]
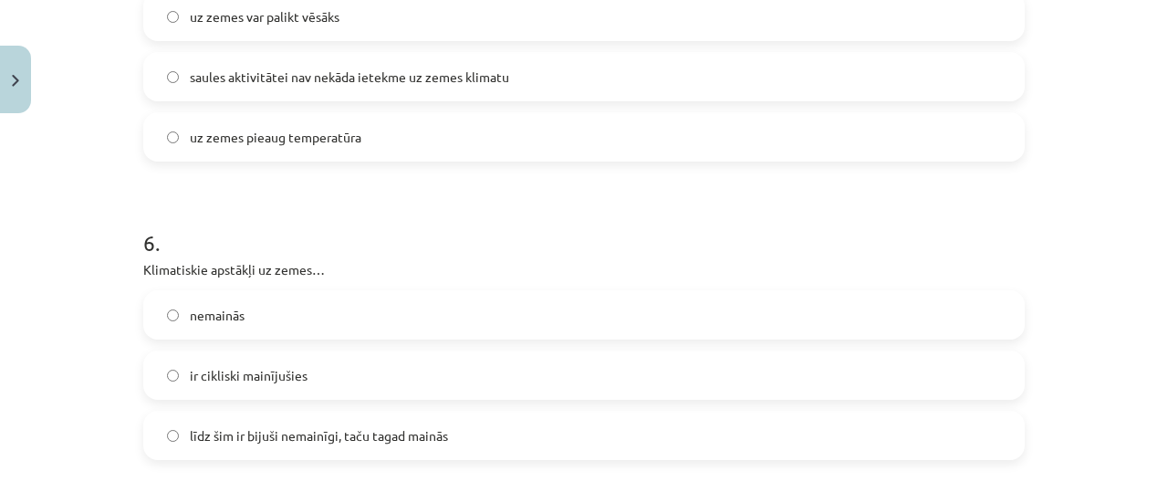
click at [249, 376] on span "ir cikliski mainījušies" at bounding box center [249, 375] width 118 height 19
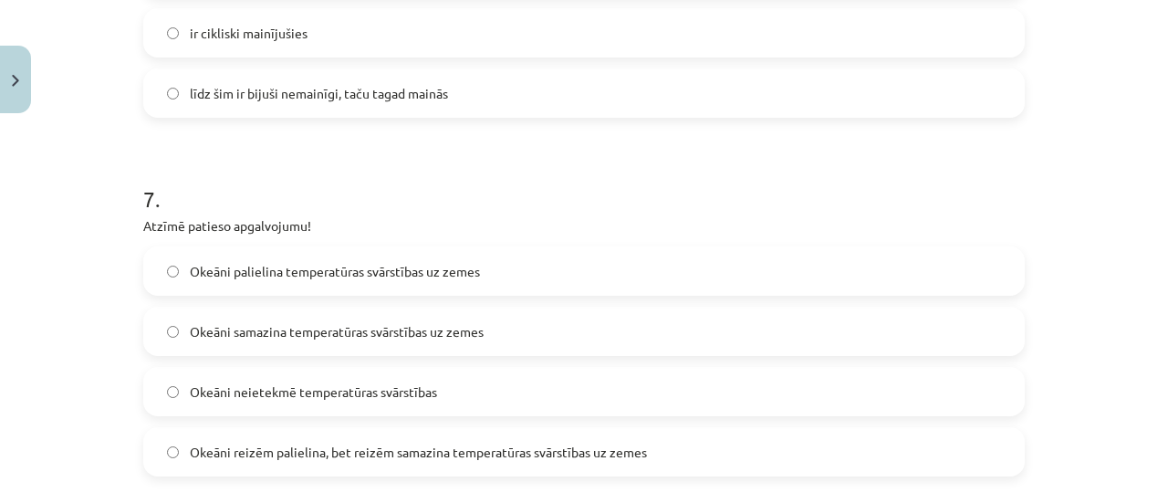
scroll to position [2258, 0]
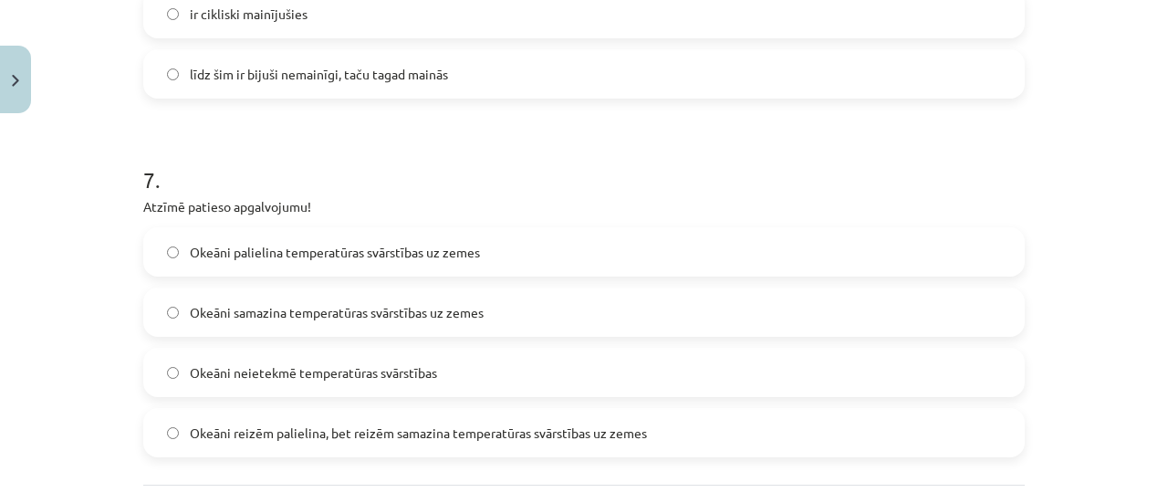
click at [328, 250] on span "Okeāni palielina temperatūras svārstības uz zemes" at bounding box center [335, 252] width 290 height 19
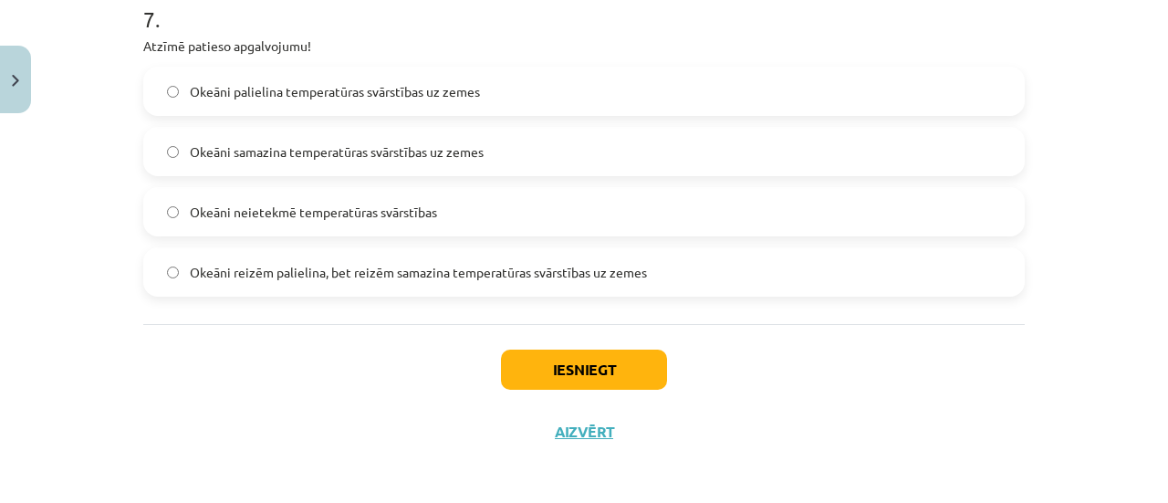
scroll to position [2423, 0]
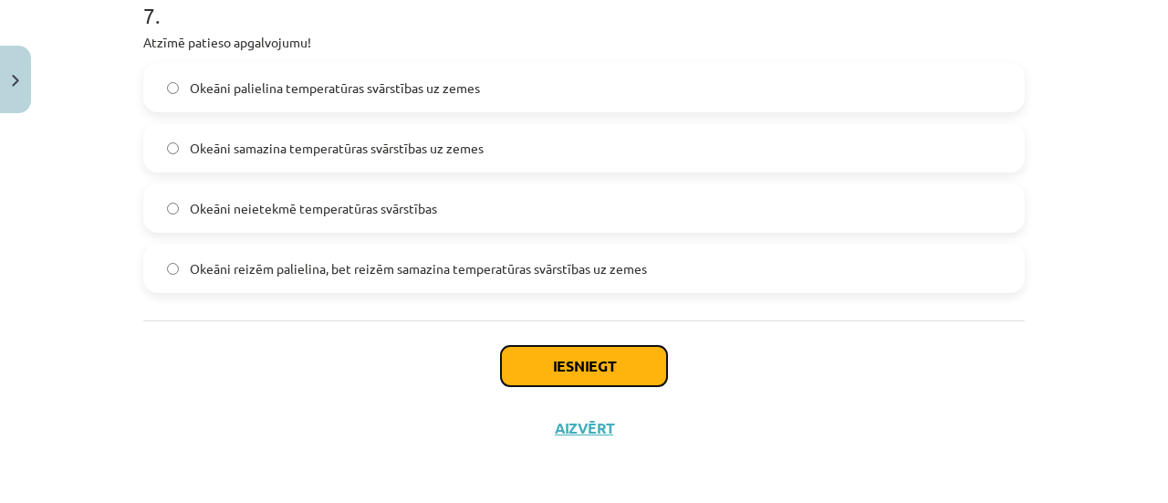
click at [629, 373] on button "Iesniegt" at bounding box center [584, 366] width 166 height 40
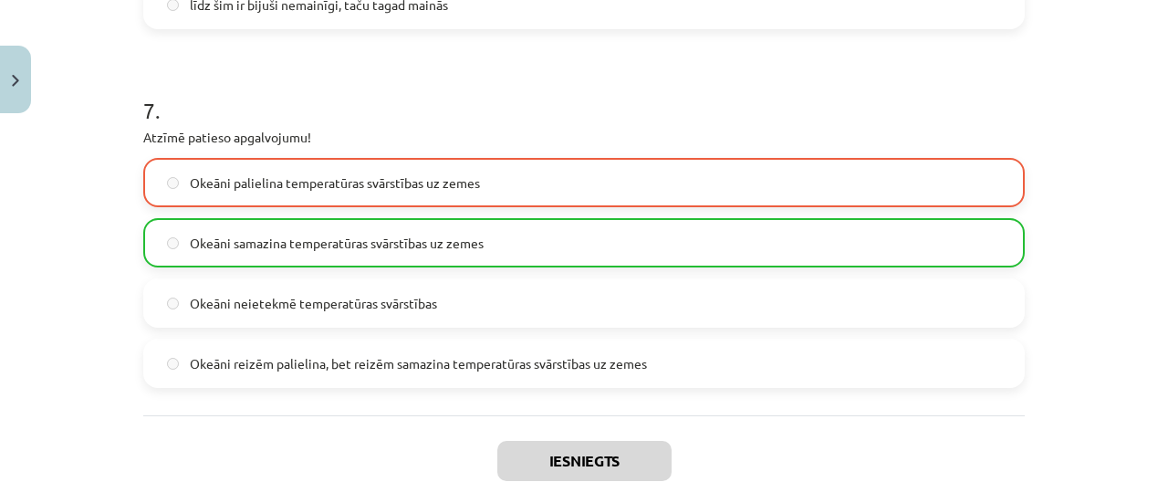
scroll to position [2421, 0]
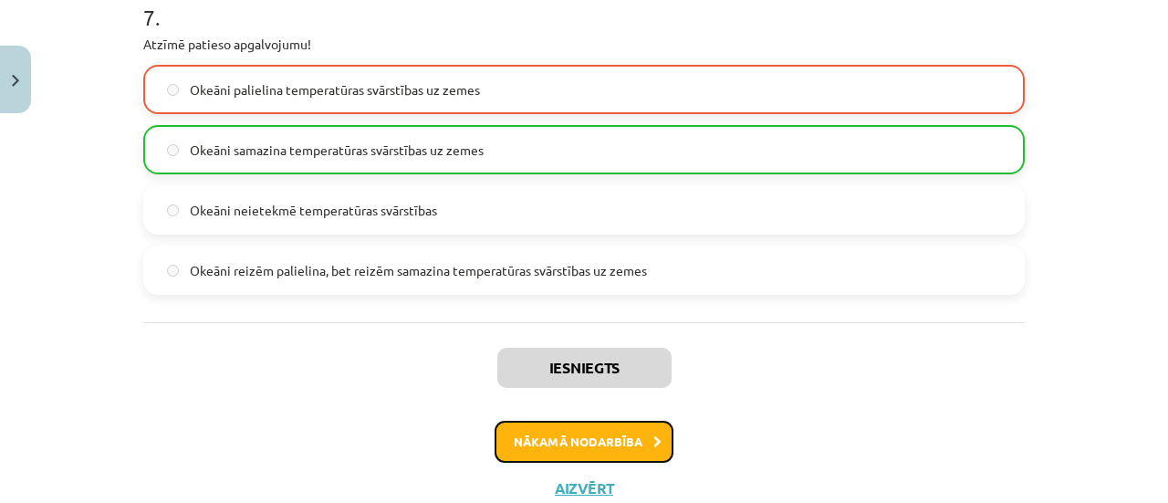
click at [612, 437] on button "Nākamā nodarbība" at bounding box center [583, 441] width 179 height 42
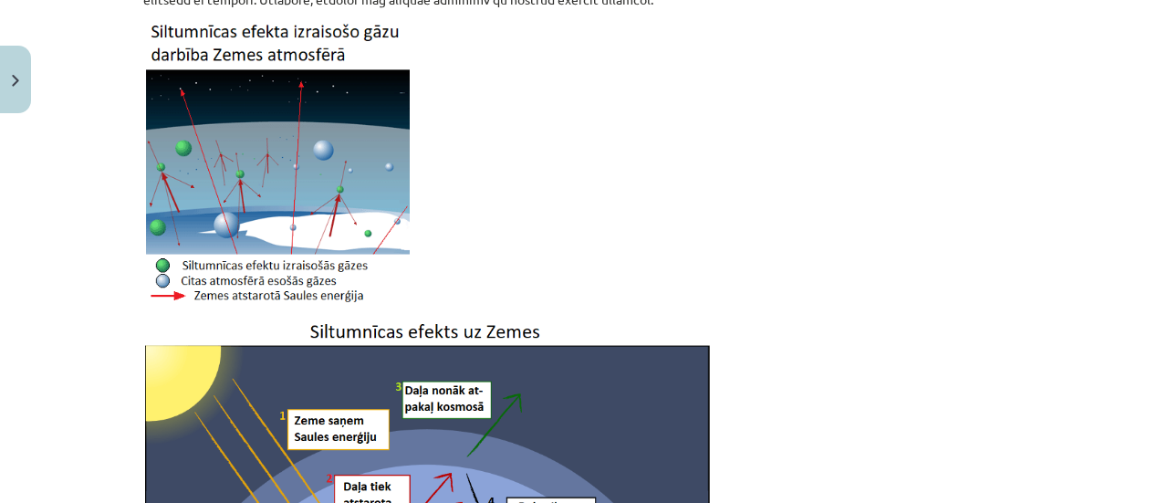
scroll to position [520, 0]
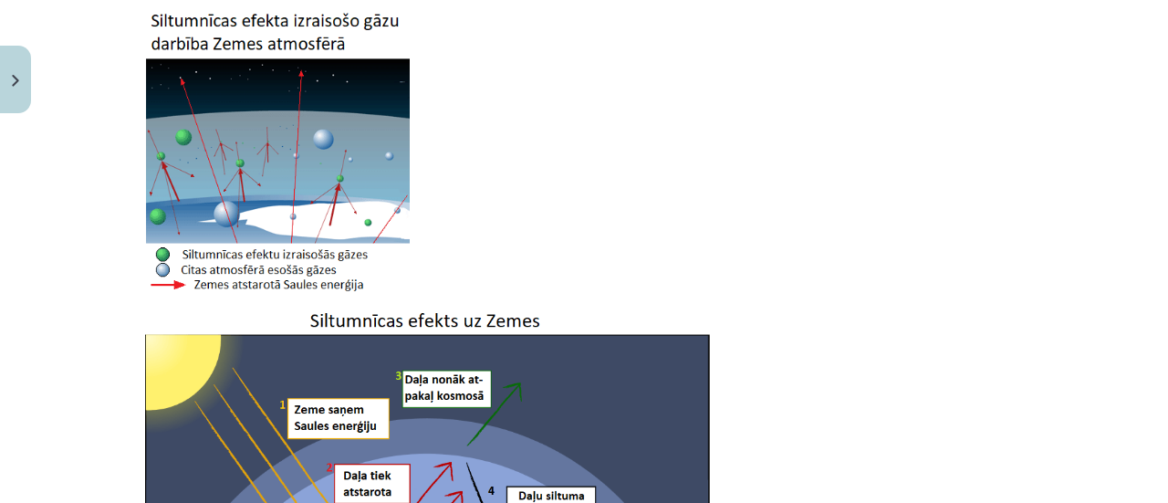
click at [1151, 492] on div "Mācību tēma: Ģeogrāfijas 8. klases 1. ieskaites mācību materiāls #3 2. tēma. Gl…" at bounding box center [584, 251] width 1168 height 503
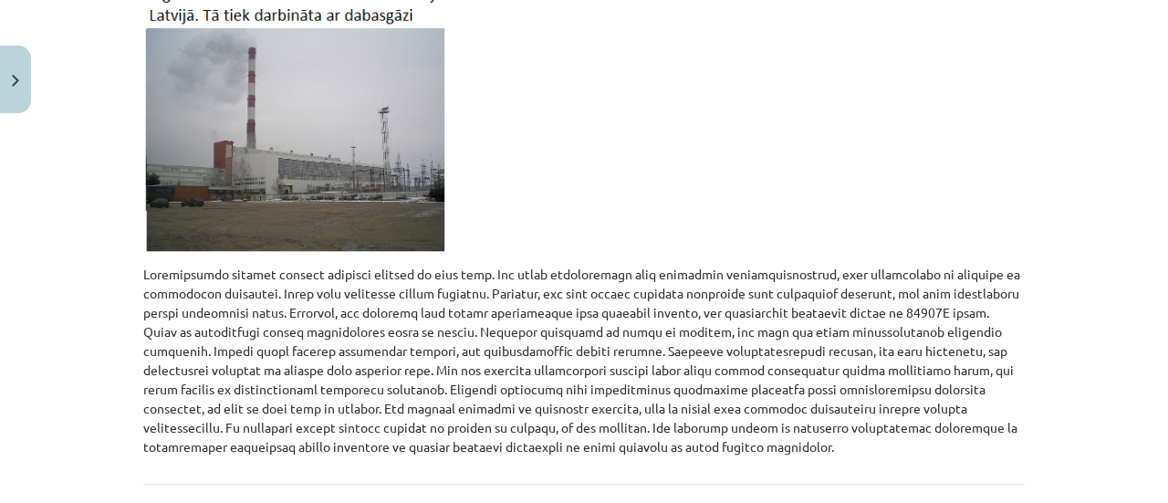
scroll to position [2033, 0]
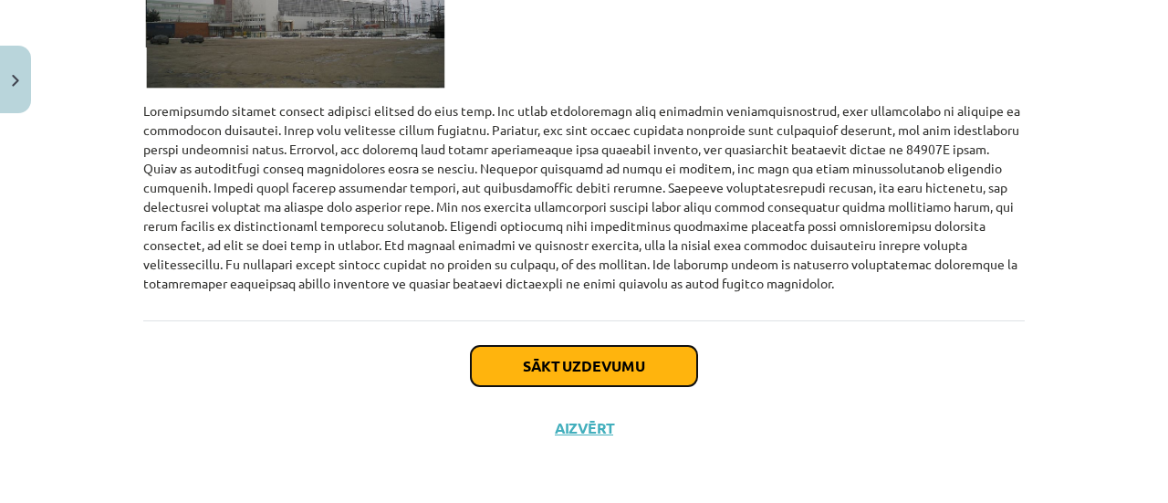
click at [611, 370] on button "Sākt uzdevumu" at bounding box center [584, 366] width 226 height 40
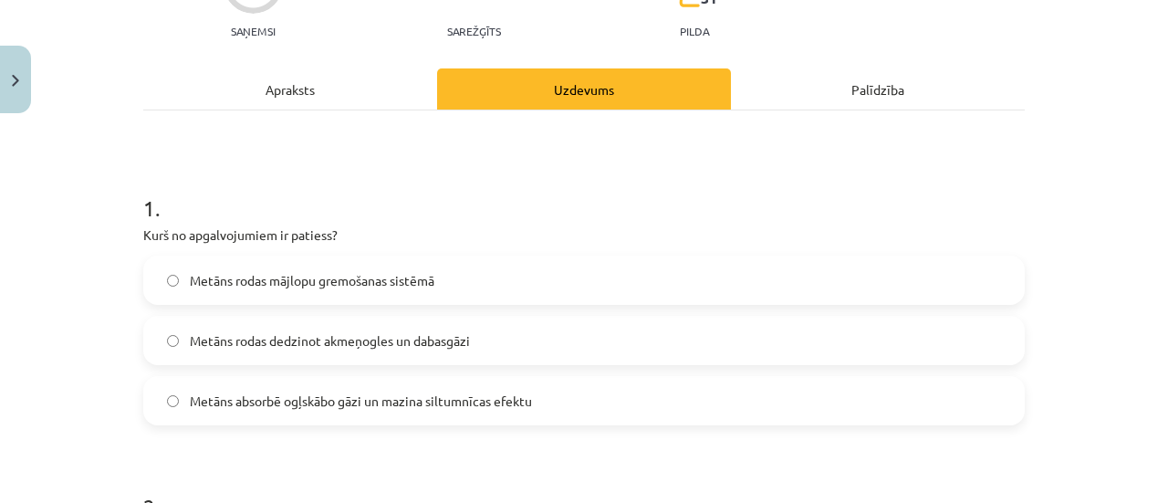
scroll to position [263, 0]
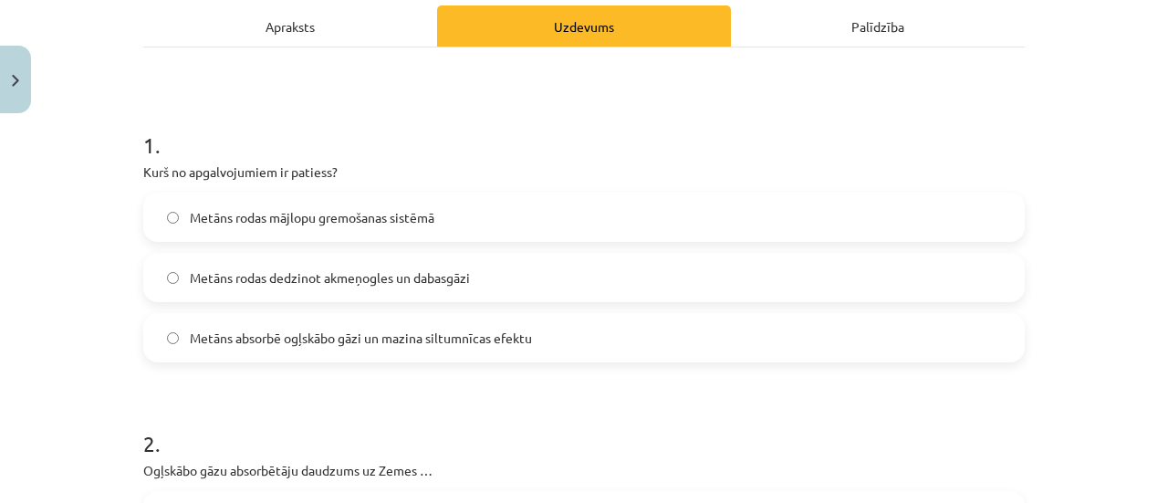
click at [203, 209] on span "Metāns rodas mājlopu gremošanas sistēmā" at bounding box center [312, 217] width 244 height 19
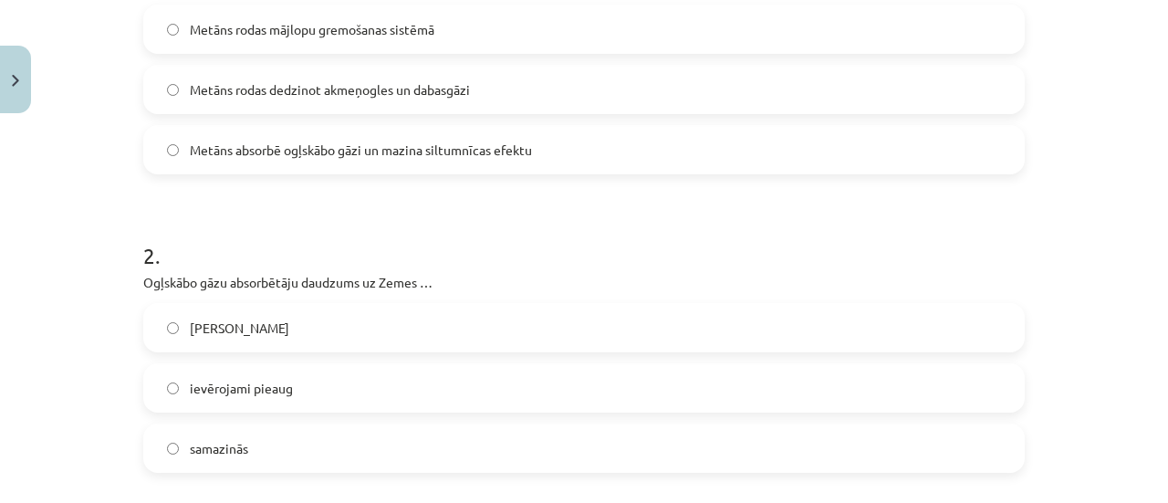
scroll to position [483, 0]
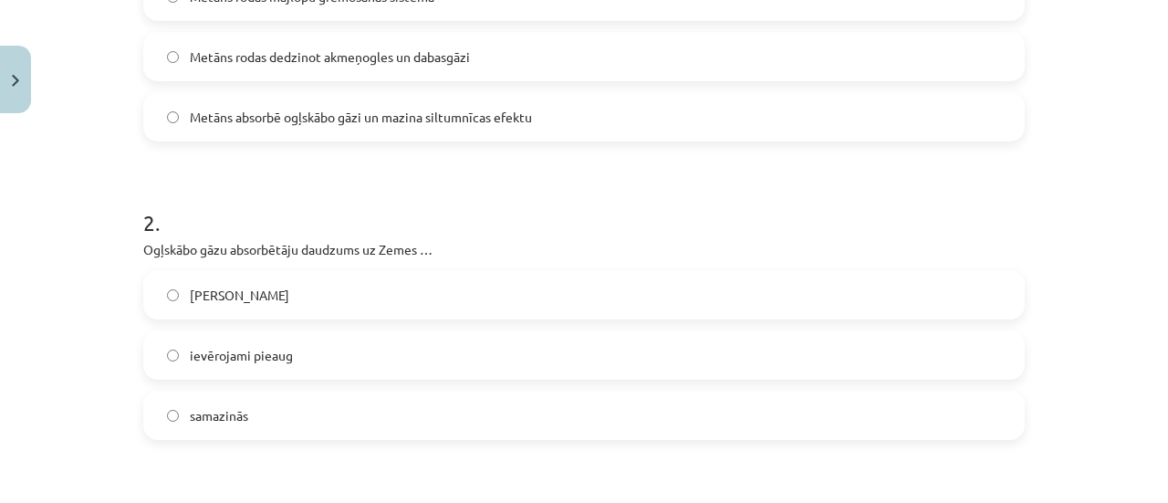
click at [210, 417] on span "samazinās" at bounding box center [219, 415] width 58 height 19
click at [190, 414] on span "samazinās" at bounding box center [219, 415] width 58 height 19
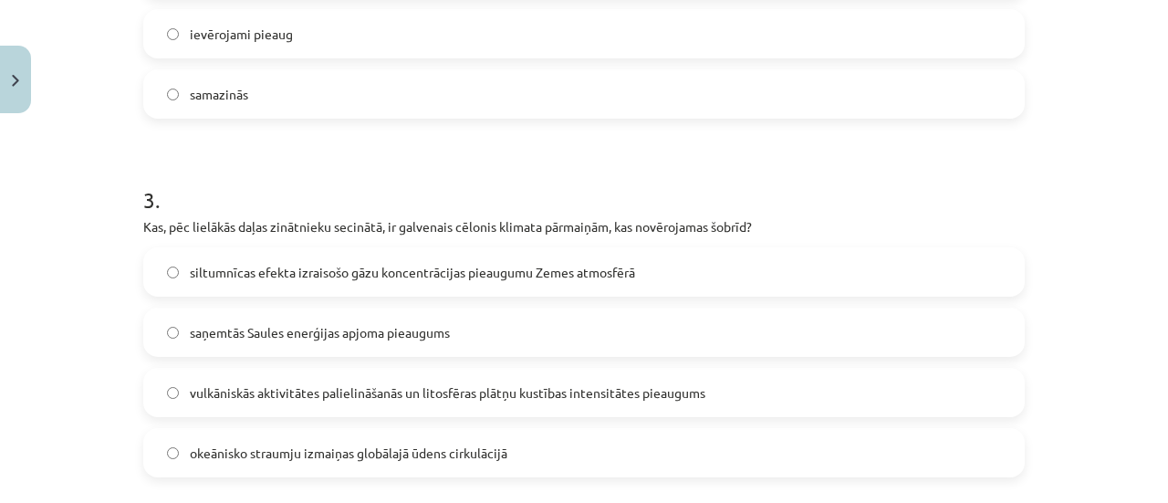
scroll to position [807, 0]
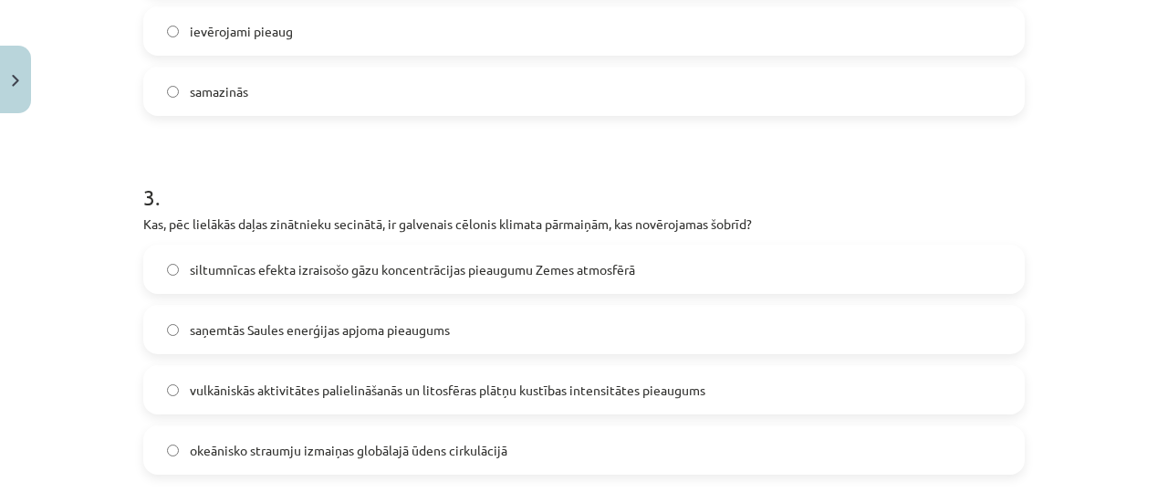
click at [342, 267] on span "siltumnīcas efekta izraisošo gāzu koncentrācijas pieaugumu Zemes atmosfērā" at bounding box center [412, 269] width 445 height 19
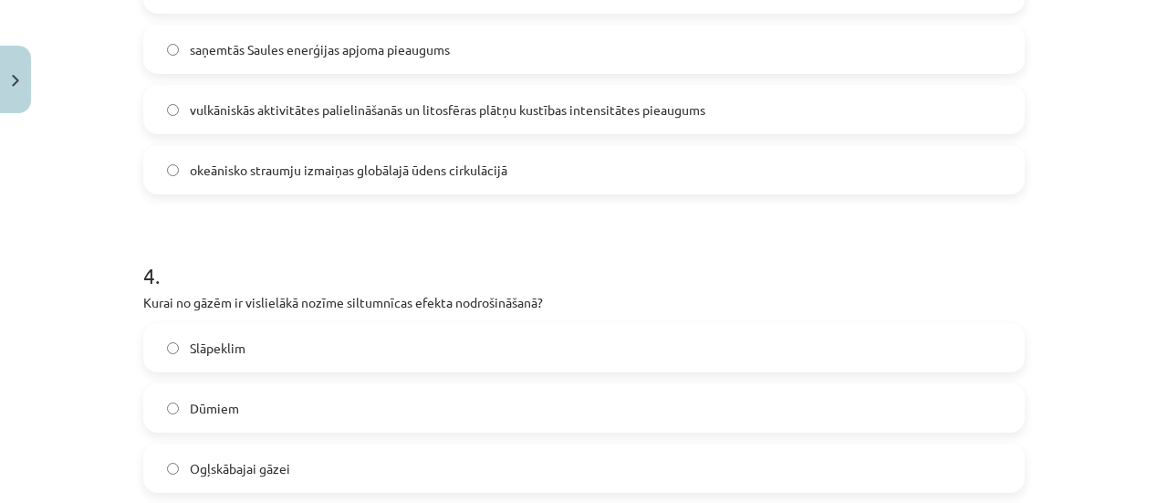
scroll to position [1164, 0]
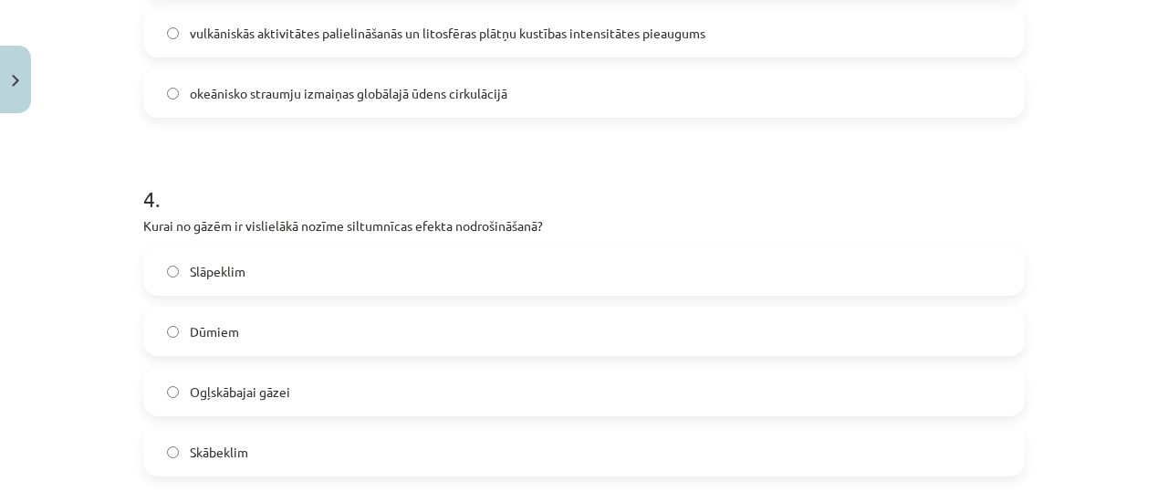
click at [239, 389] on span "Ogļskābajai gāzei" at bounding box center [240, 391] width 100 height 19
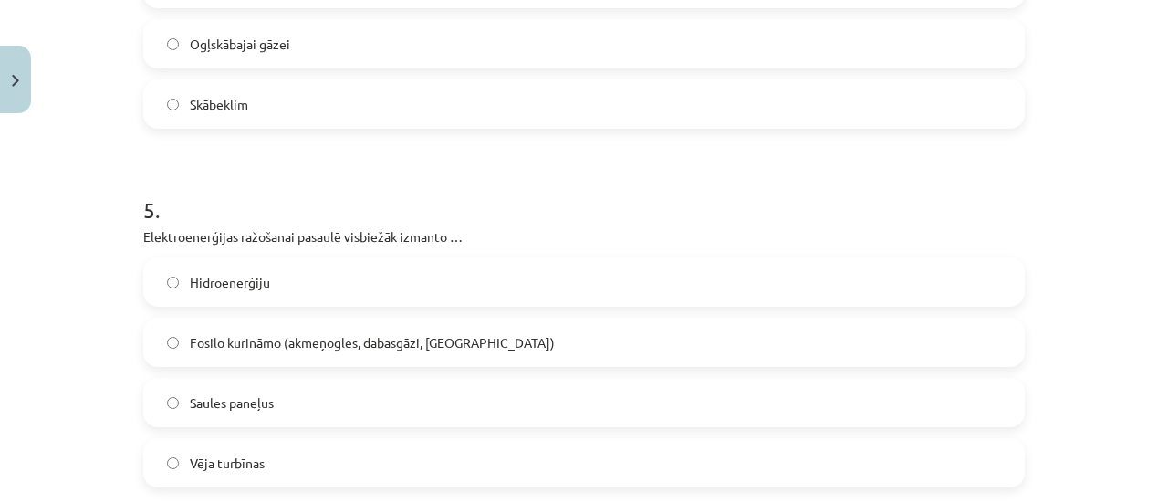
scroll to position [1521, 0]
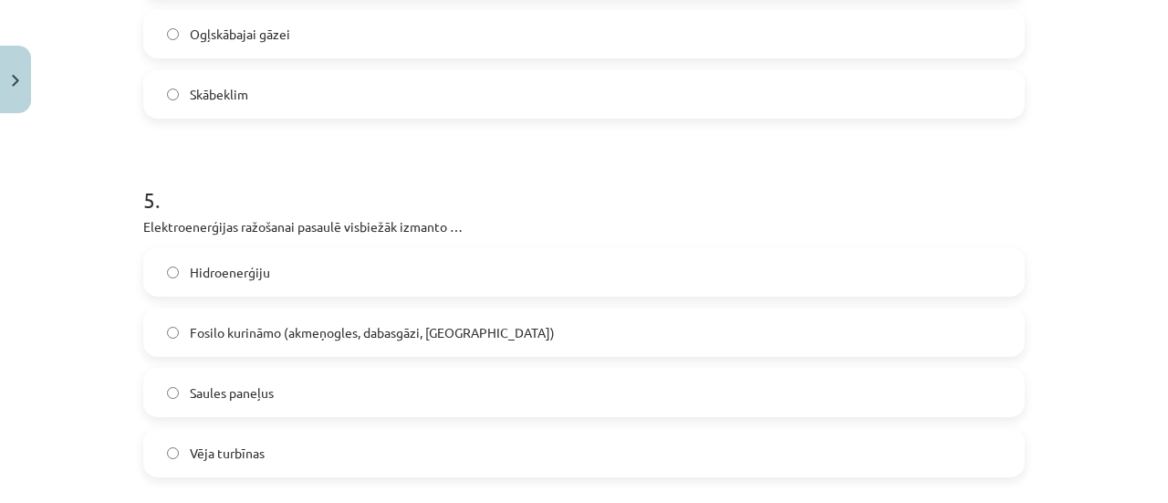
click at [229, 284] on label "Hidroenerģiju" at bounding box center [583, 272] width 877 height 46
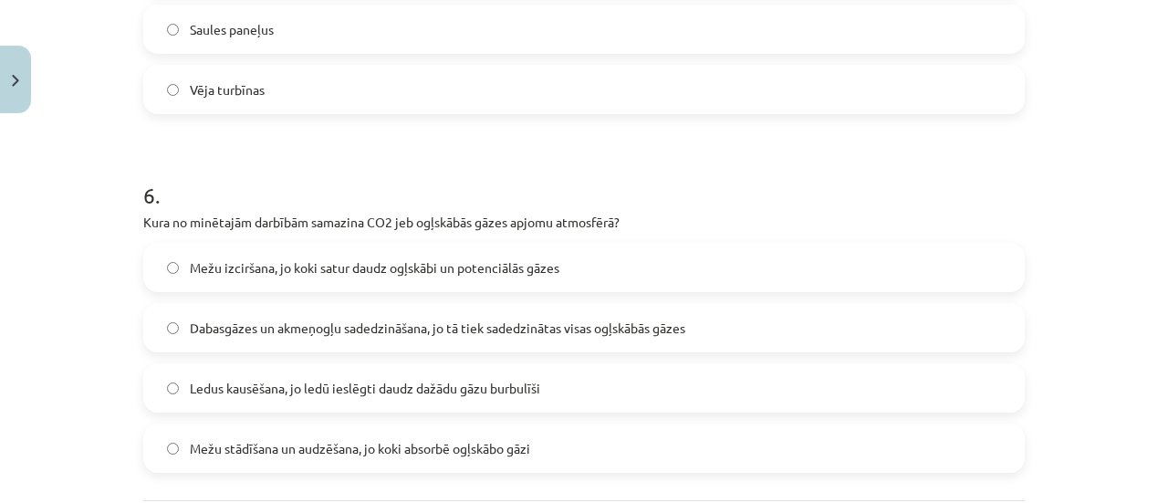
scroll to position [1892, 0]
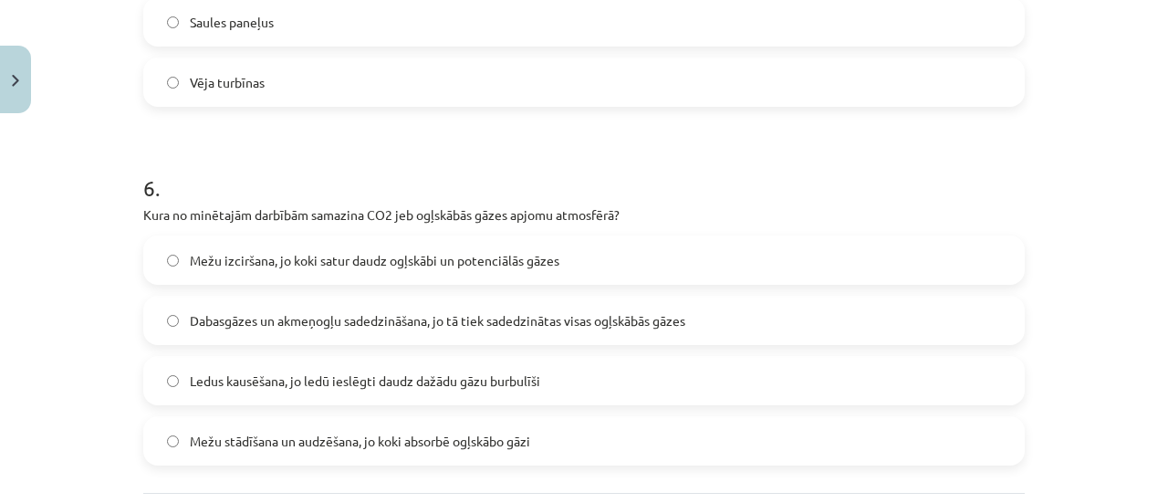
click at [478, 441] on span "Mežu stādīšana un audzēšana, jo koki absorbē ogļskābo gāzi" at bounding box center [360, 440] width 340 height 19
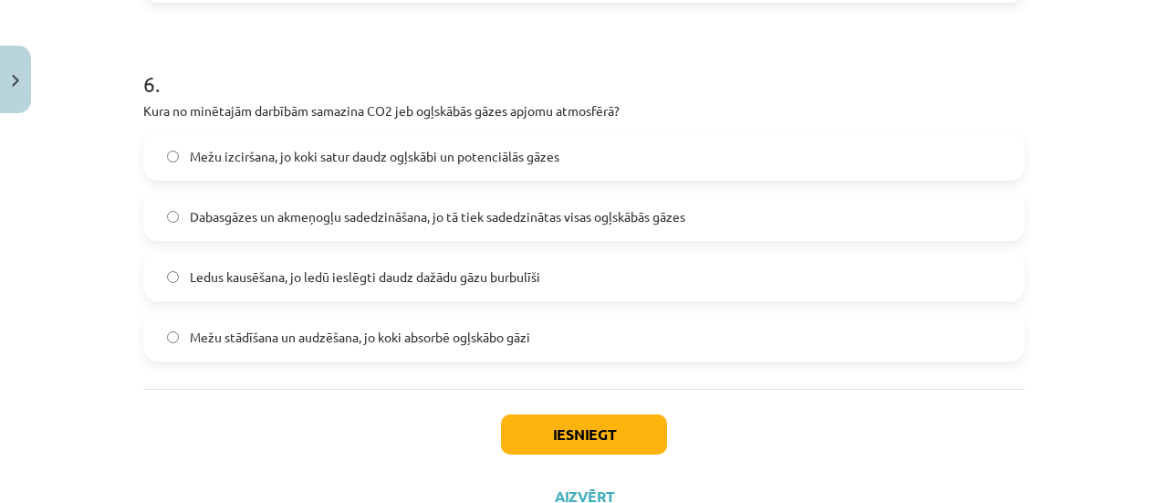
scroll to position [2065, 0]
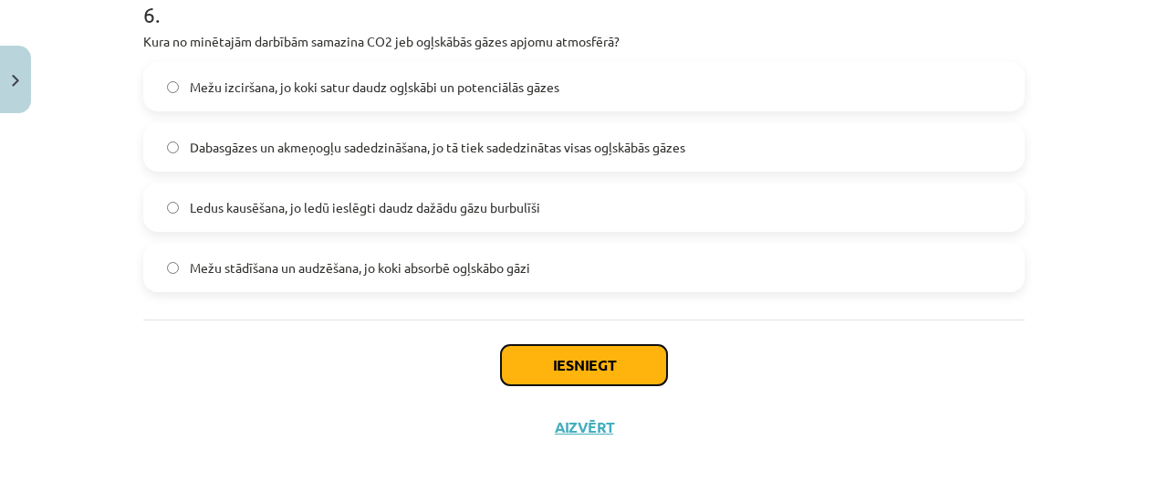
click at [598, 356] on button "Iesniegt" at bounding box center [584, 365] width 166 height 40
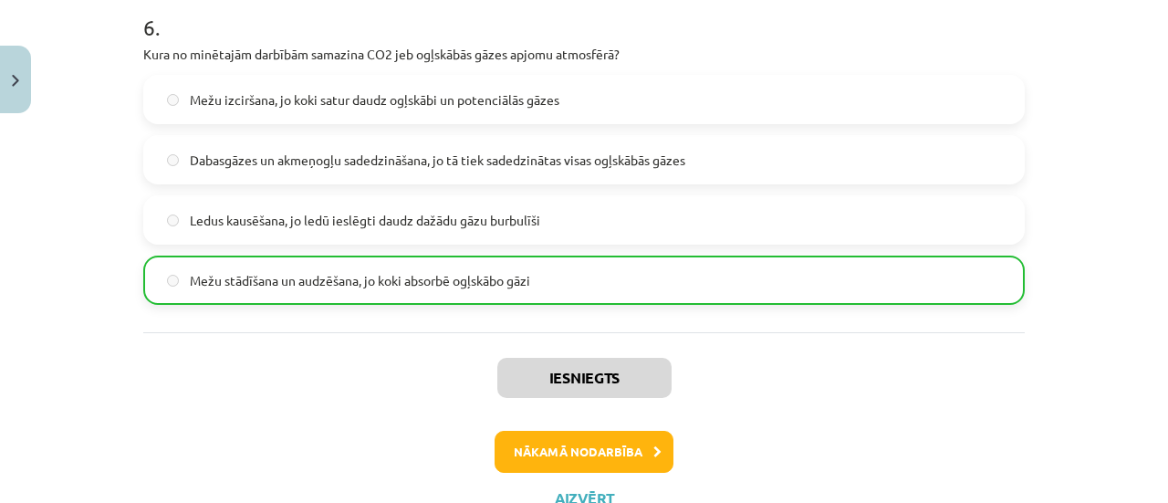
scroll to position [2122, 0]
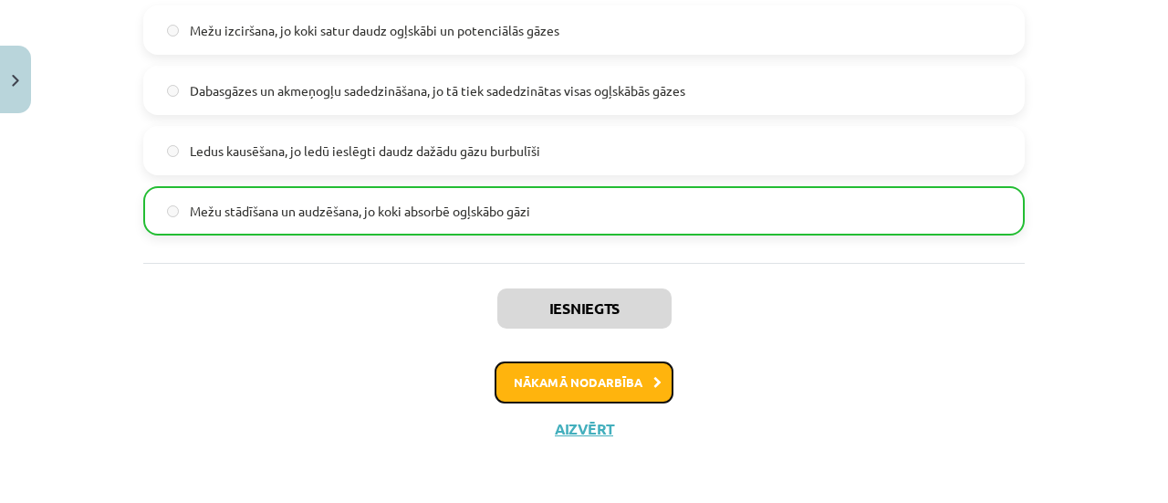
click at [576, 377] on button "Nākamā nodarbība" at bounding box center [583, 382] width 179 height 42
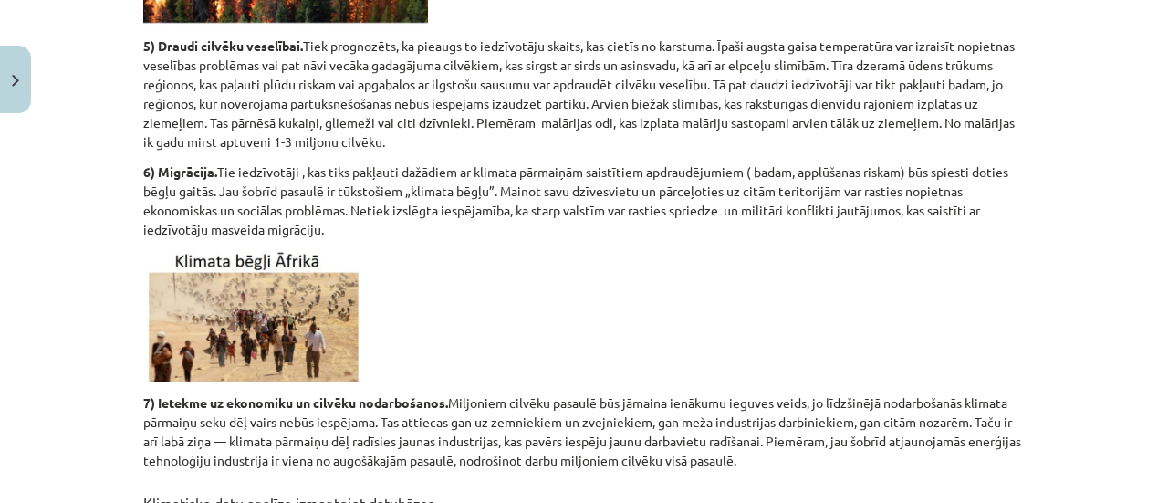
scroll to position [1770, 0]
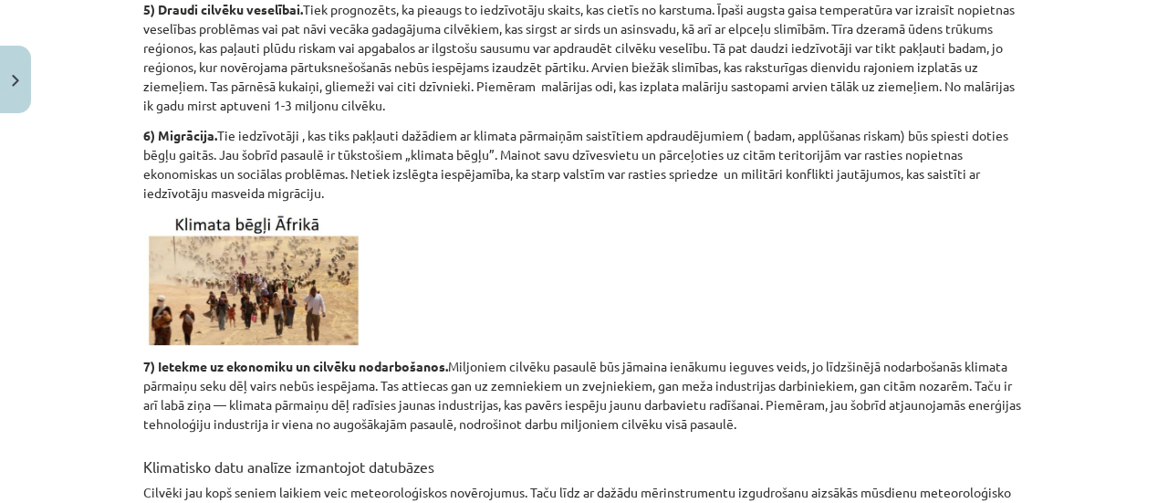
click at [1153, 496] on div "Mācību tēma: Ģeogrāfijas 8. klases 1. ieskaites mācību materiāls #4 3. tēma. Kl…" at bounding box center [584, 251] width 1168 height 503
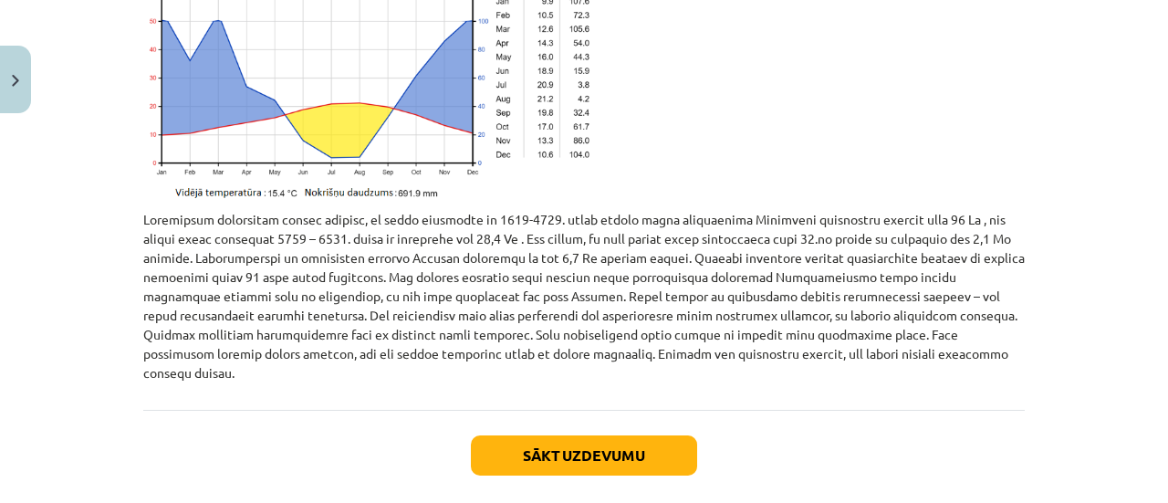
scroll to position [4138, 0]
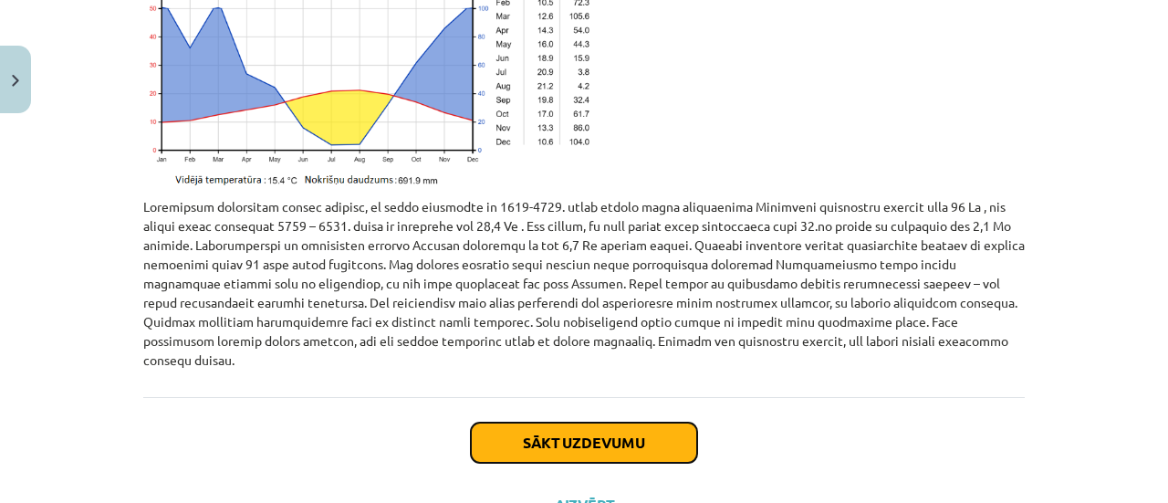
click at [516, 422] on button "Sākt uzdevumu" at bounding box center [584, 442] width 226 height 40
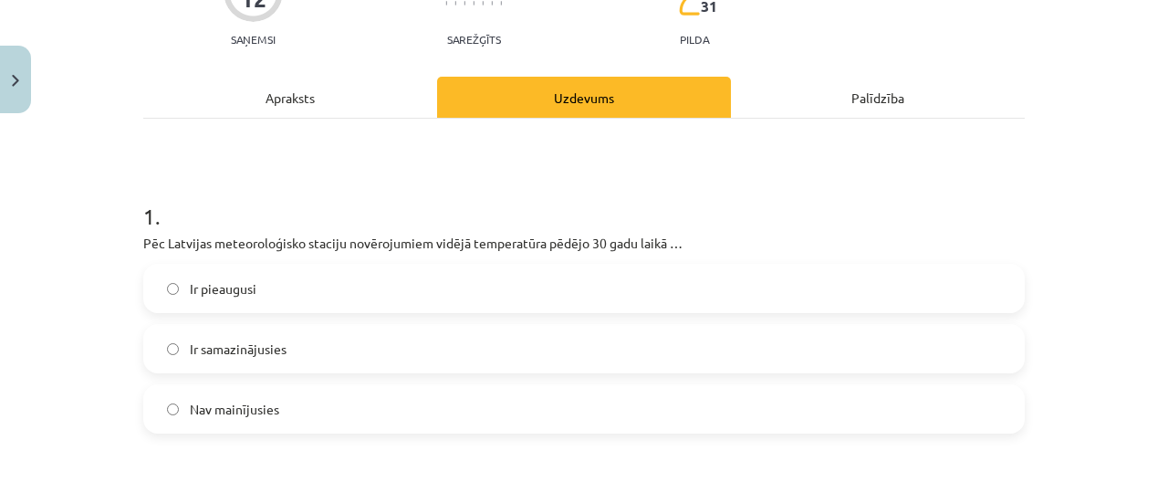
scroll to position [277, 0]
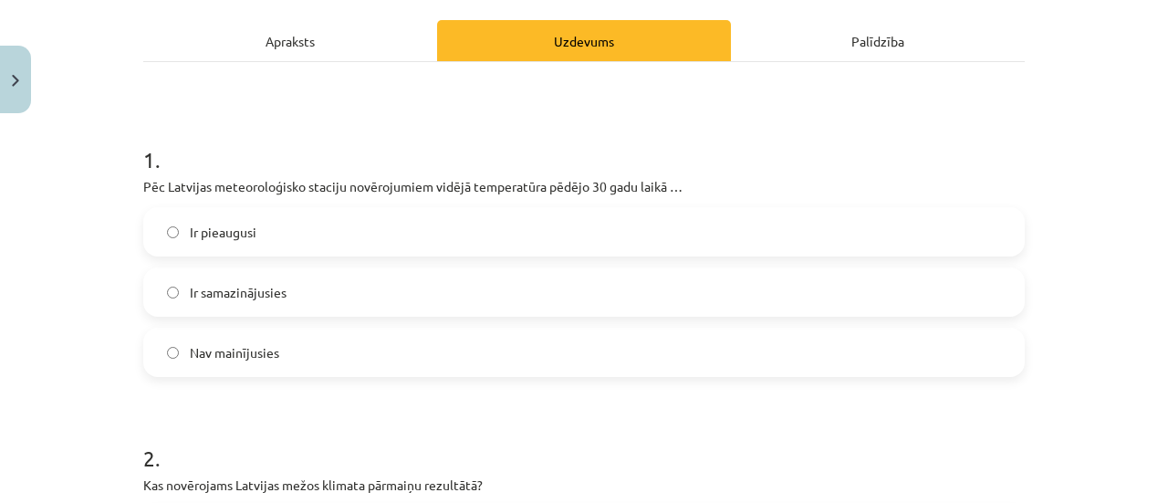
click at [205, 237] on span "Ir pieaugusi" at bounding box center [223, 232] width 67 height 19
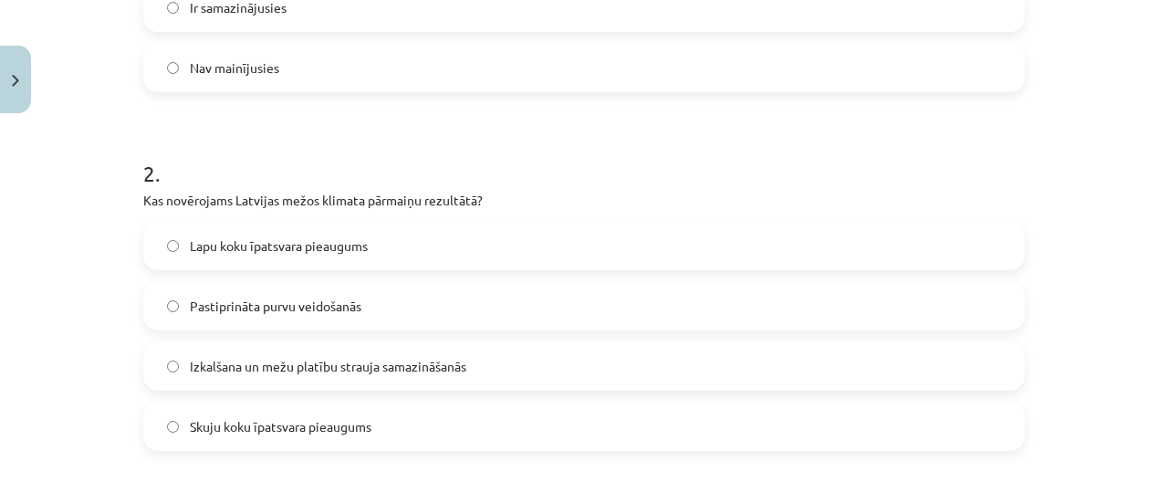
scroll to position [576, 0]
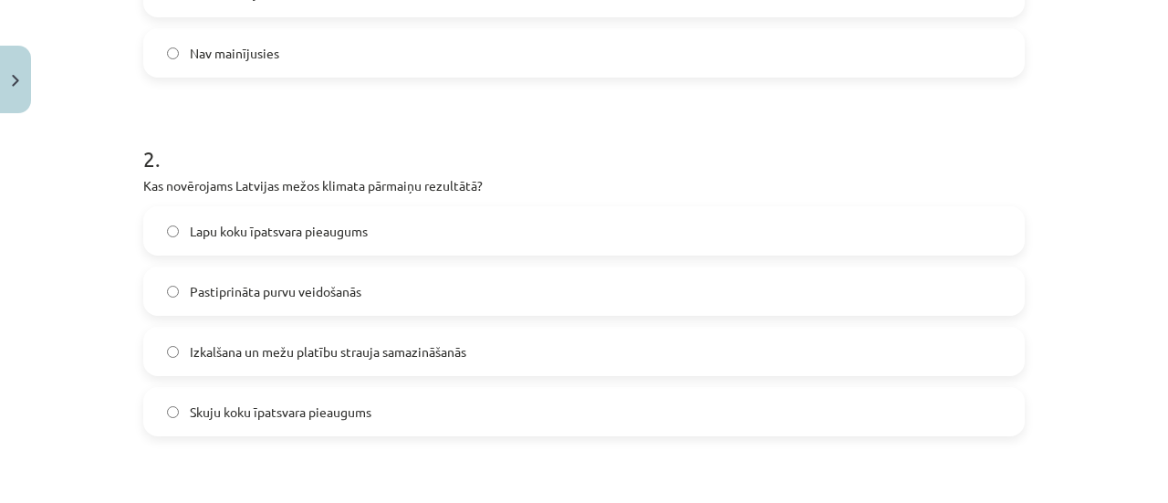
click at [198, 355] on span "Izkalšana un mežu platību strauja samazināšanās" at bounding box center [328, 351] width 276 height 19
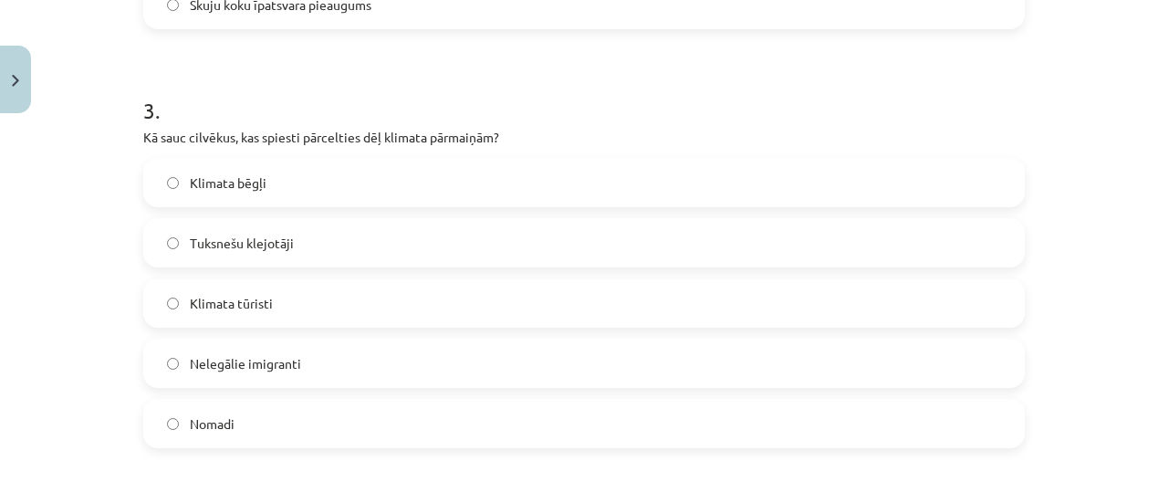
scroll to position [987, 0]
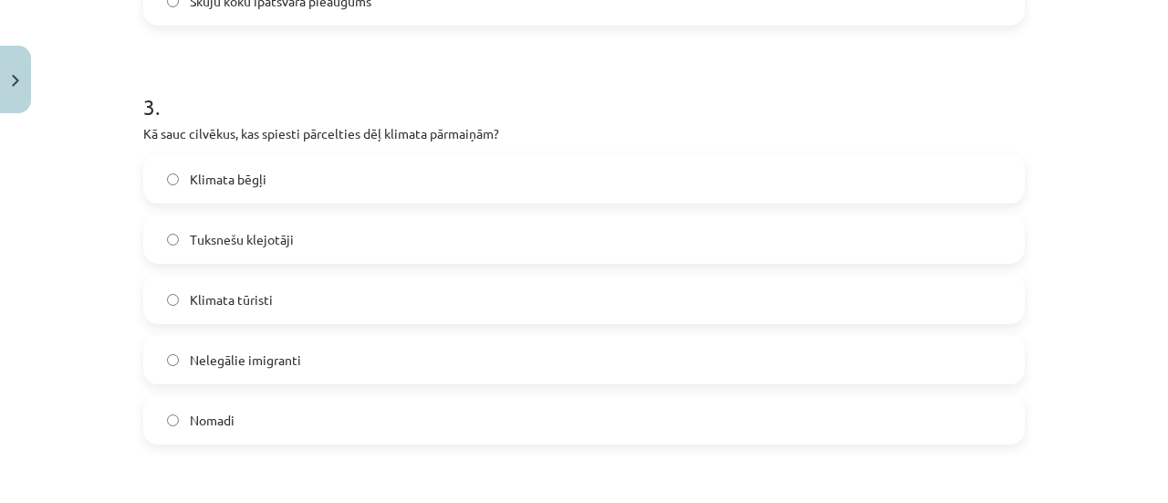
click at [232, 174] on span "Klimata bēgļi" at bounding box center [228, 179] width 77 height 19
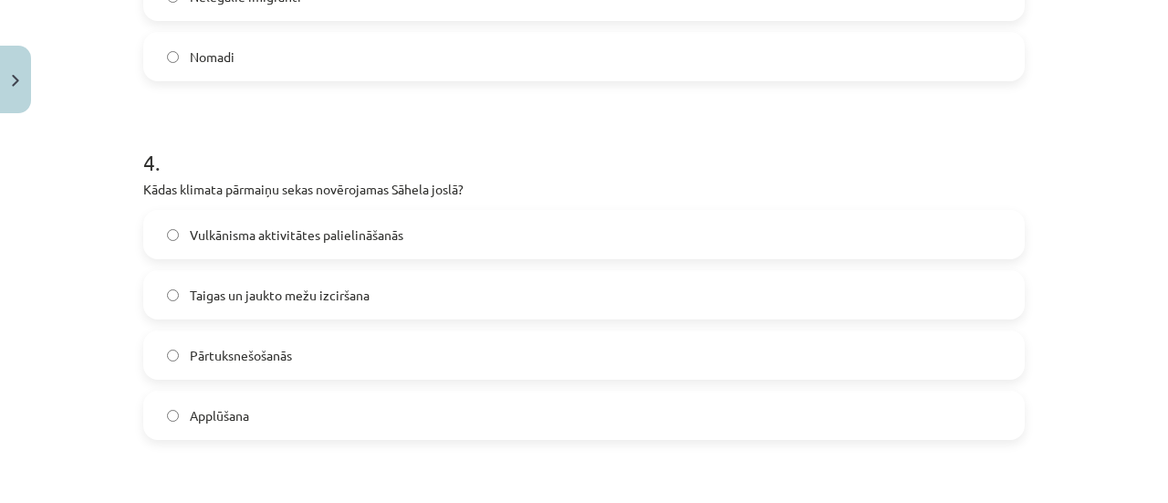
scroll to position [1357, 0]
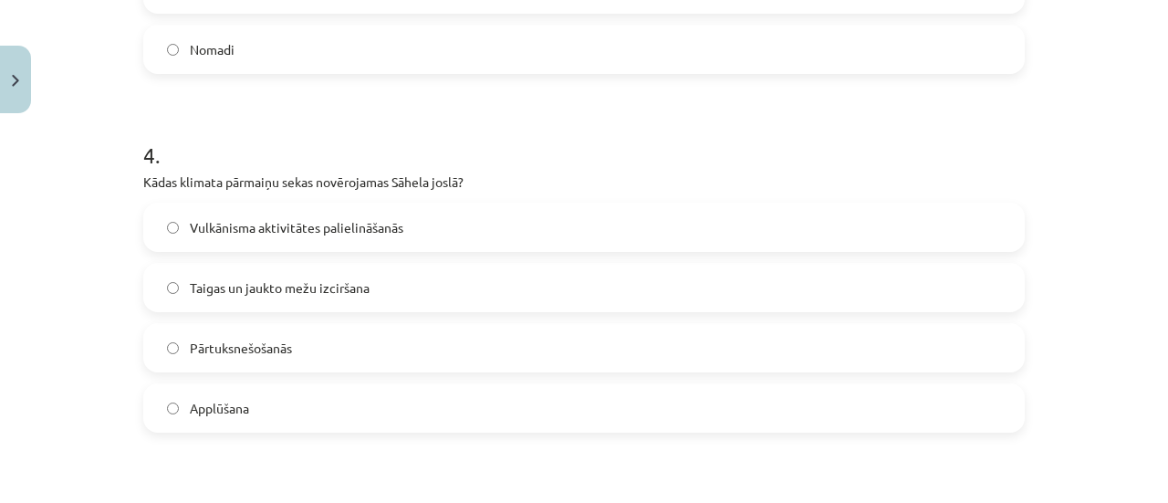
click at [197, 345] on span "Pārtuksnešošanās" at bounding box center [241, 347] width 102 height 19
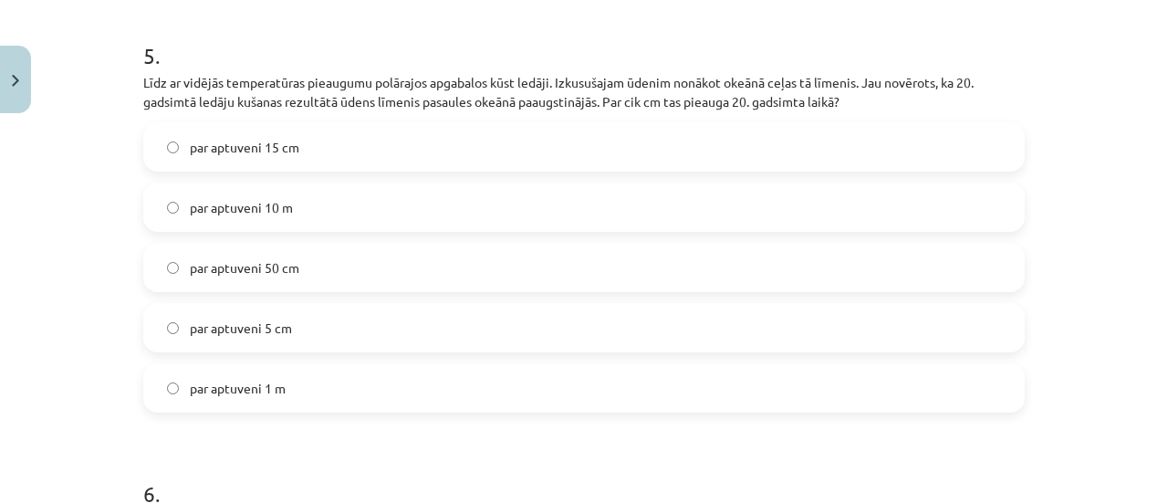
scroll to position [1826, 0]
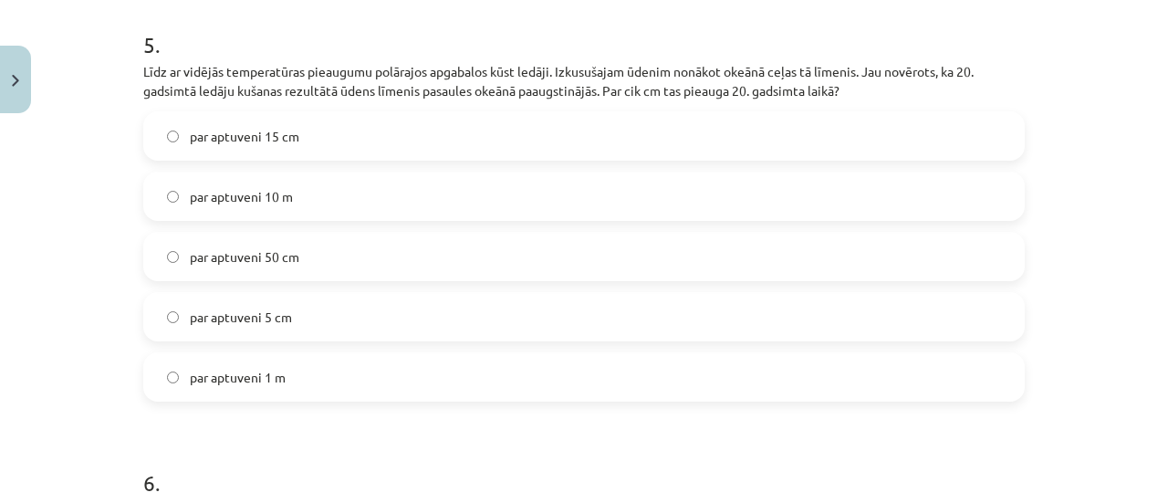
click at [252, 146] on label "par aptuveni 15 cm" at bounding box center [583, 136] width 877 height 46
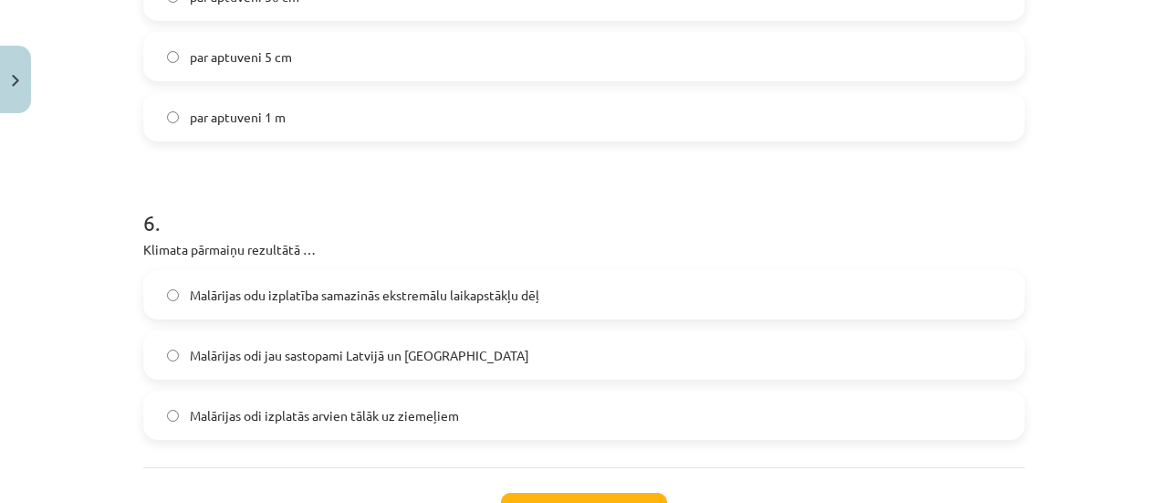
scroll to position [2132, 0]
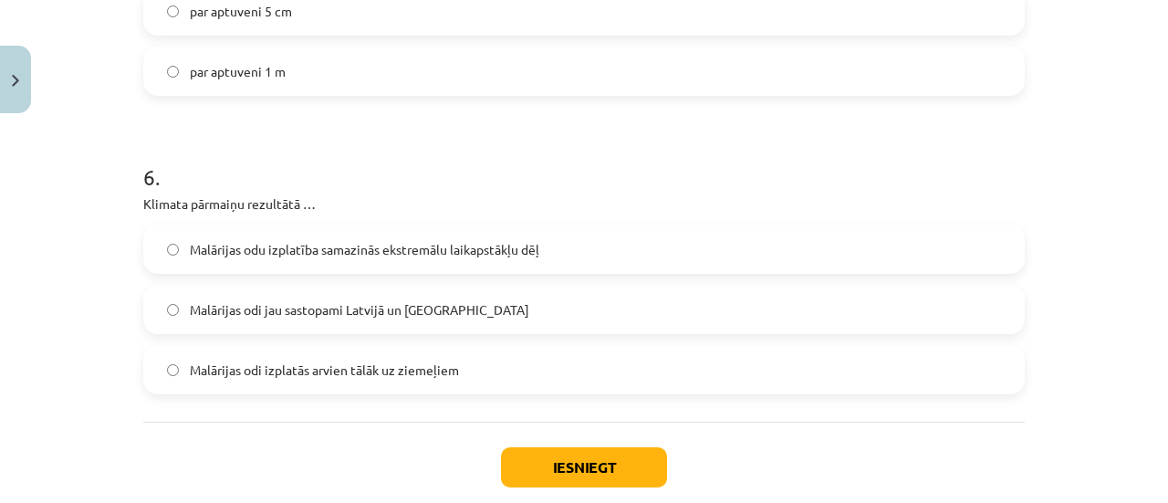
click at [312, 368] on span "Malārijas odi izplatās arvien tālāk uz ziemeļiem" at bounding box center [324, 369] width 269 height 19
click at [579, 471] on button "Iesniegt" at bounding box center [584, 467] width 166 height 40
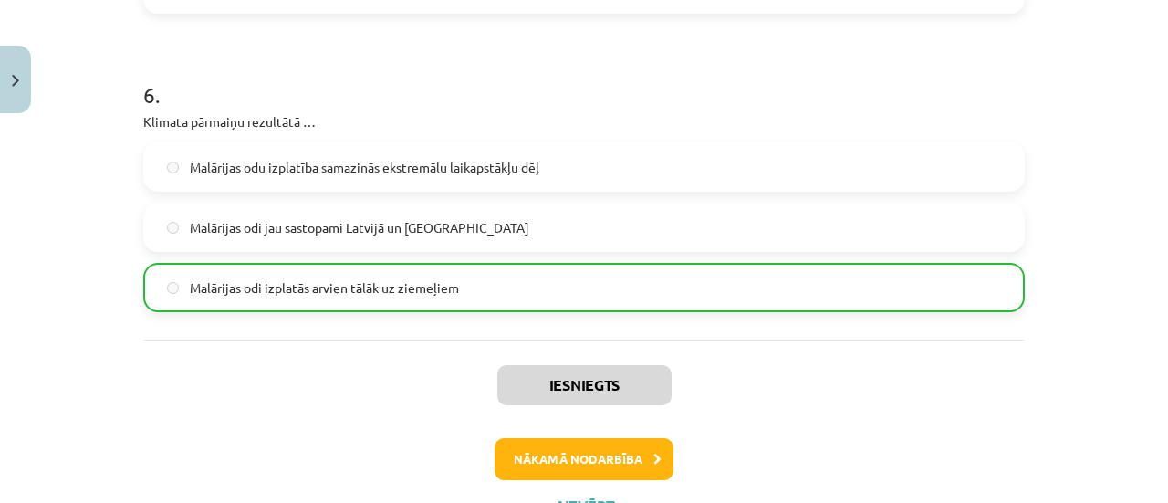
scroll to position [2226, 0]
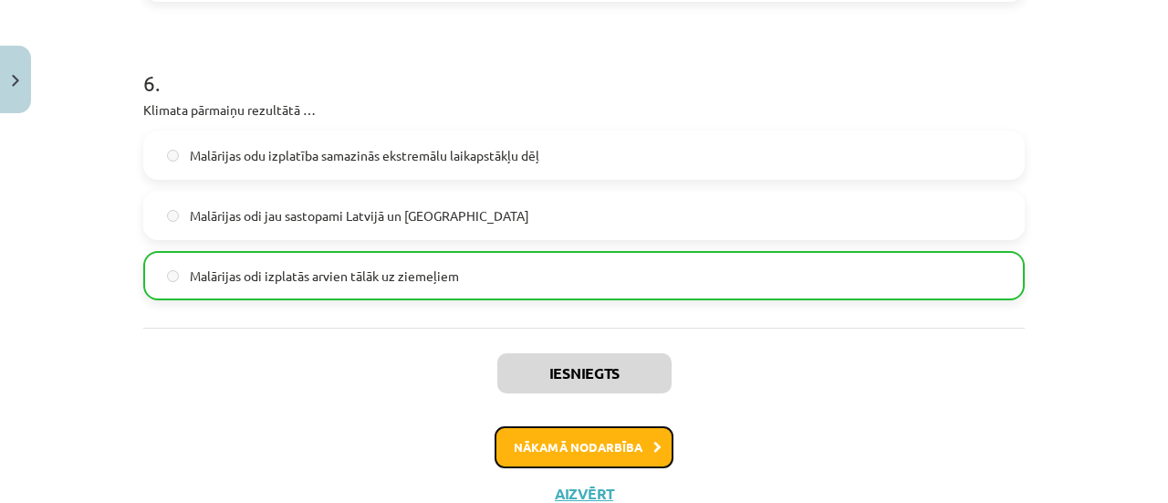
click at [544, 435] on button "Nākamā nodarbība" at bounding box center [583, 447] width 179 height 42
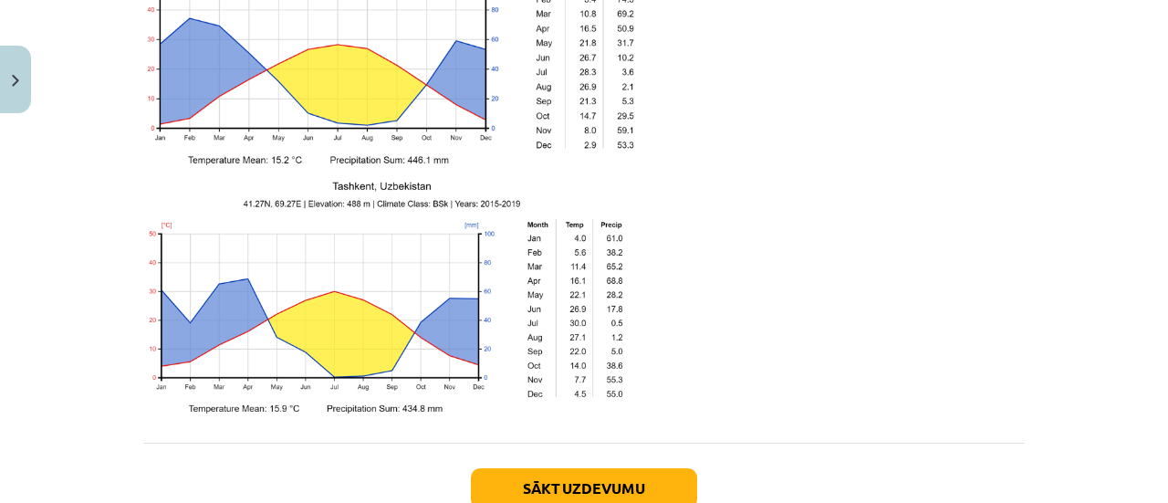
scroll to position [3089, 0]
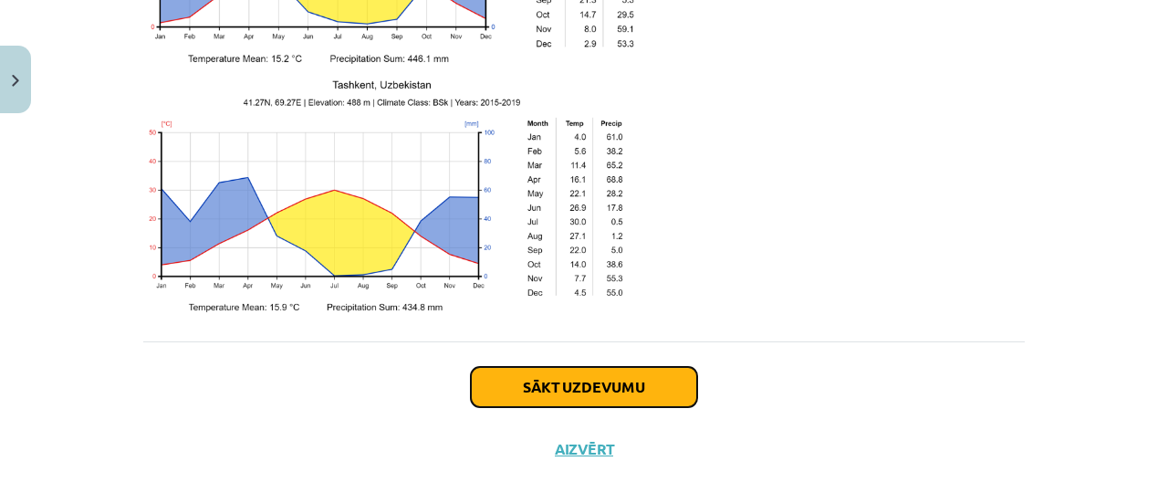
click at [643, 371] on button "Sākt uzdevumu" at bounding box center [584, 387] width 226 height 40
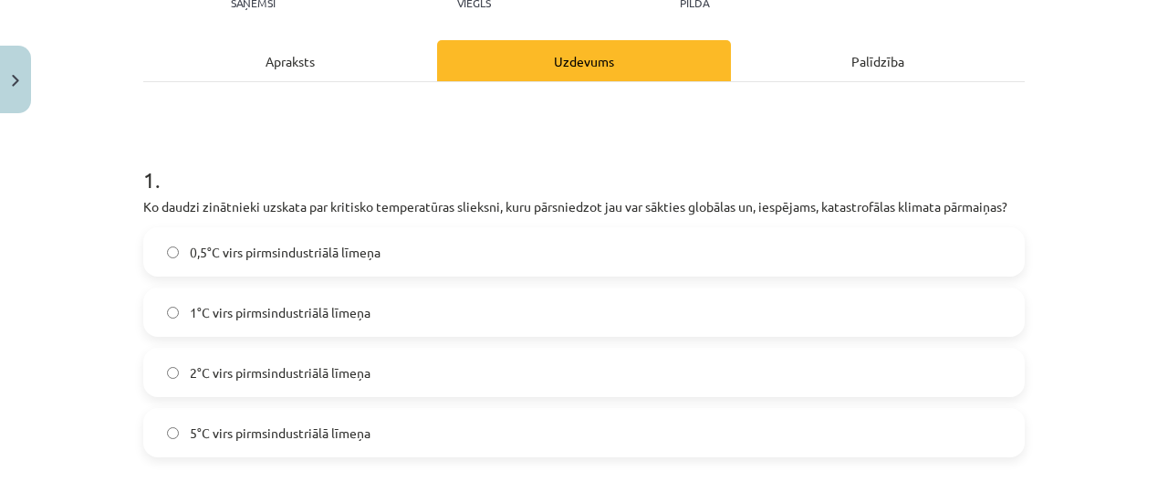
scroll to position [265, 0]
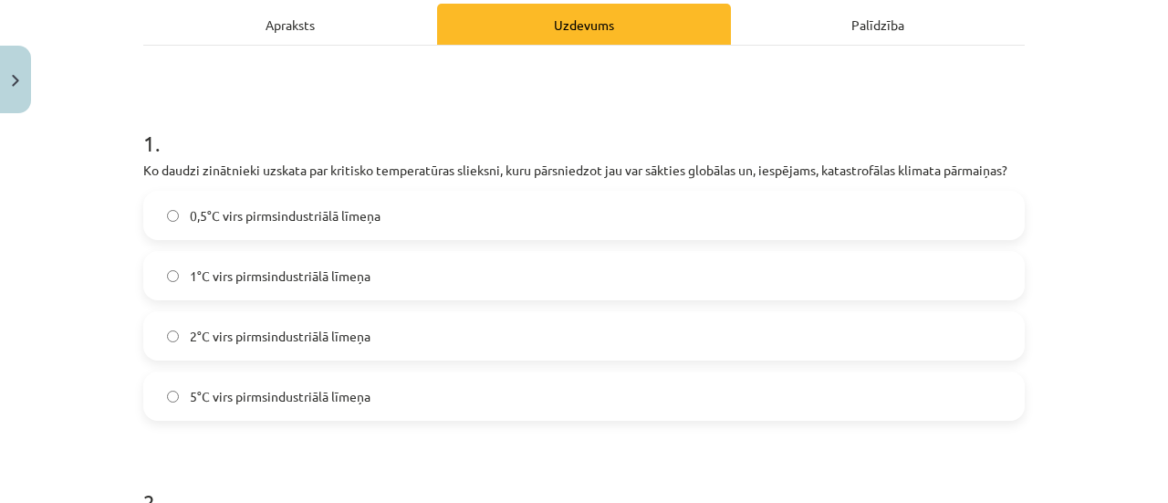
click at [244, 341] on span "2°C virs pirmsindustriālā līmeņa" at bounding box center [280, 336] width 181 height 19
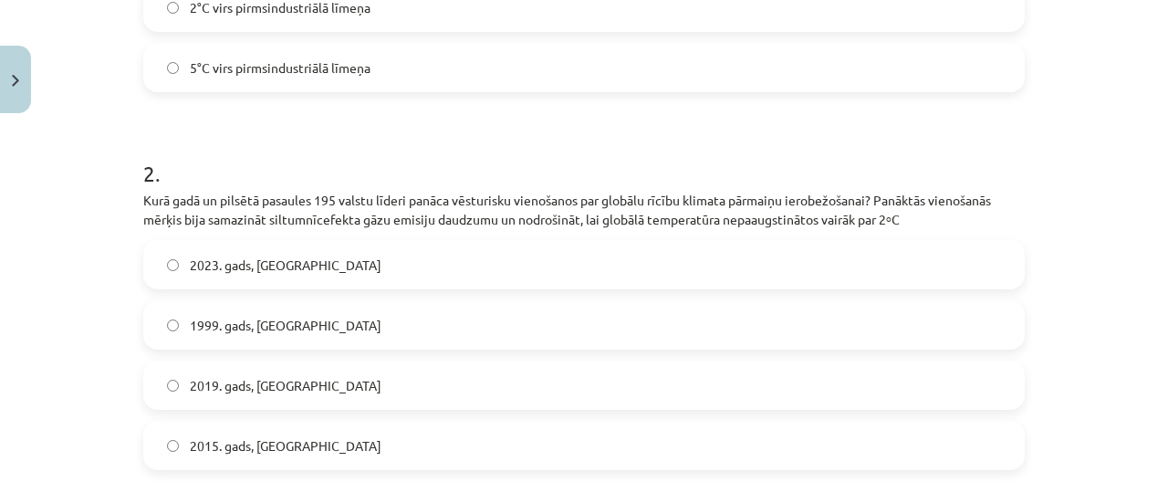
scroll to position [605, 0]
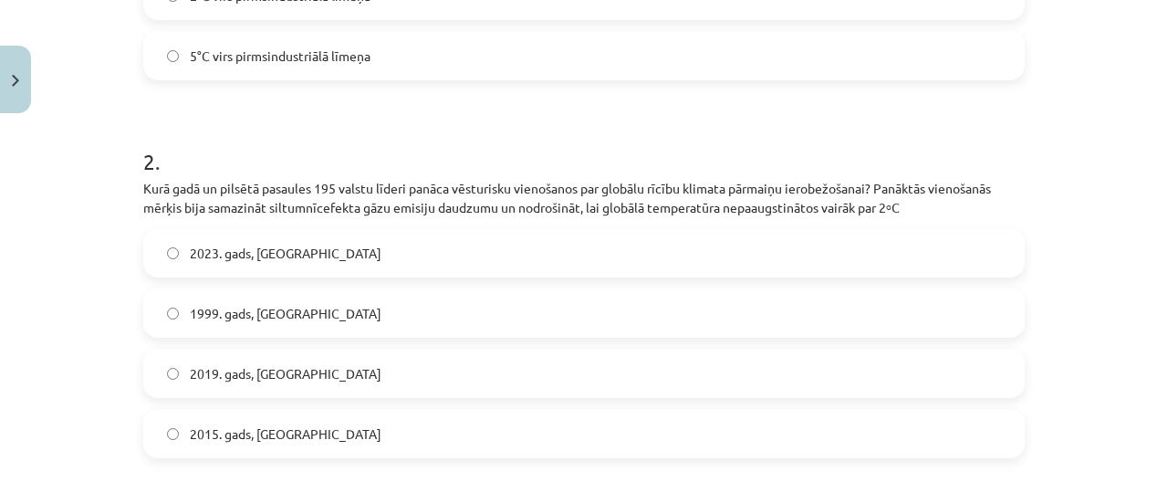
click at [237, 431] on span "2015. gads, Parīze" at bounding box center [286, 433] width 192 height 19
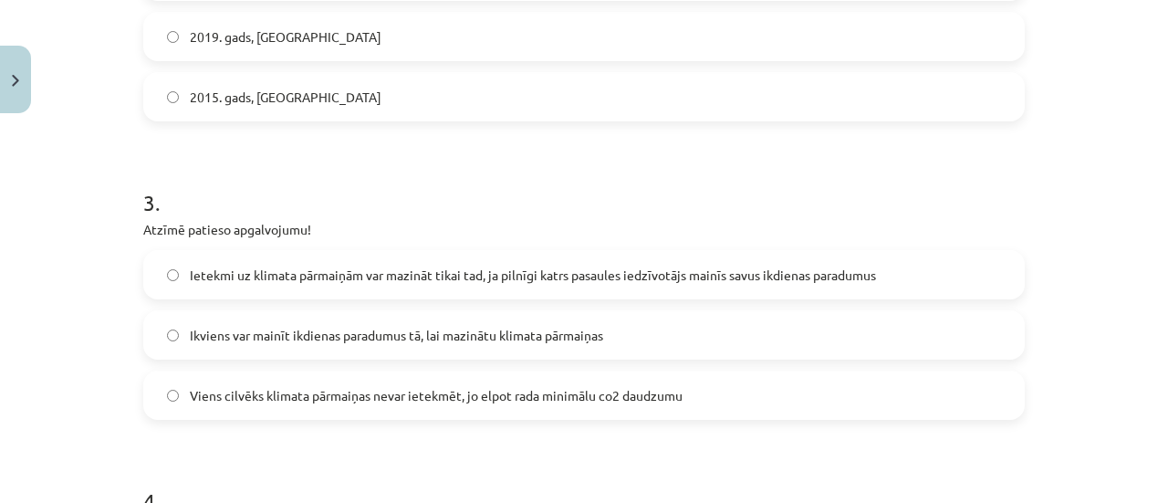
scroll to position [961, 0]
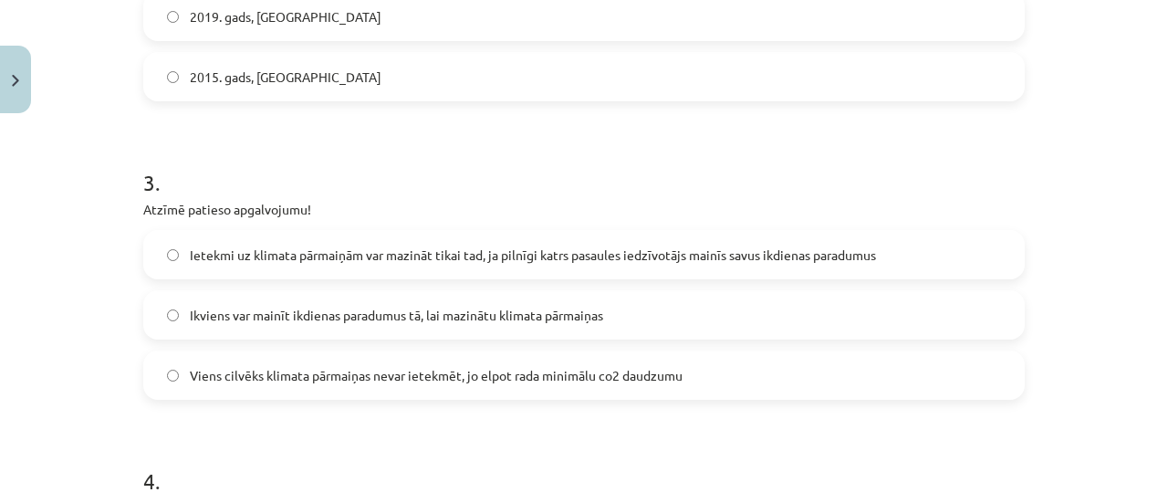
click at [305, 247] on span "Ietekmi uz klimata pārmaiņām var mazināt tikai tad, ja pilnīgi katrs pasaules i…" at bounding box center [533, 254] width 686 height 19
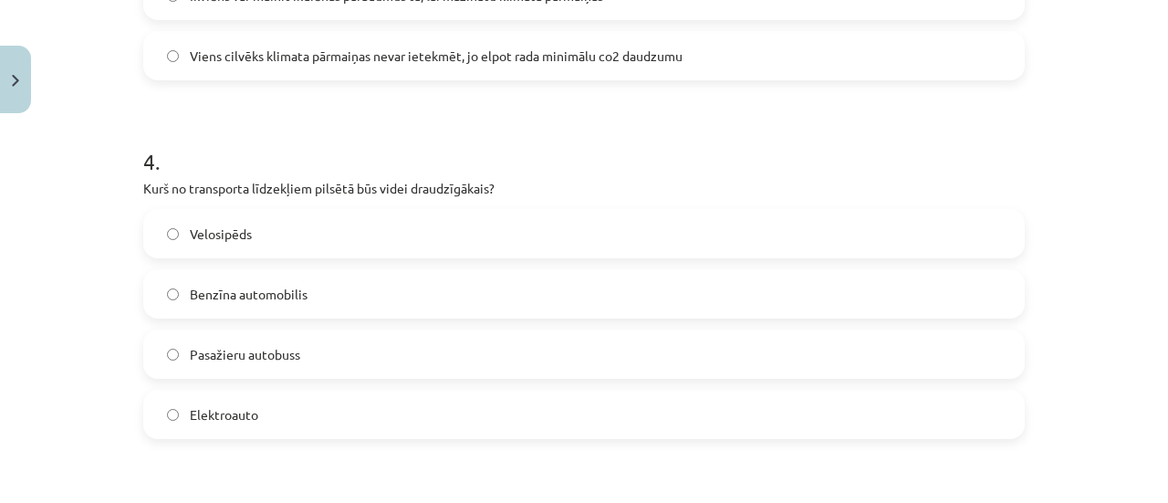
scroll to position [1297, 0]
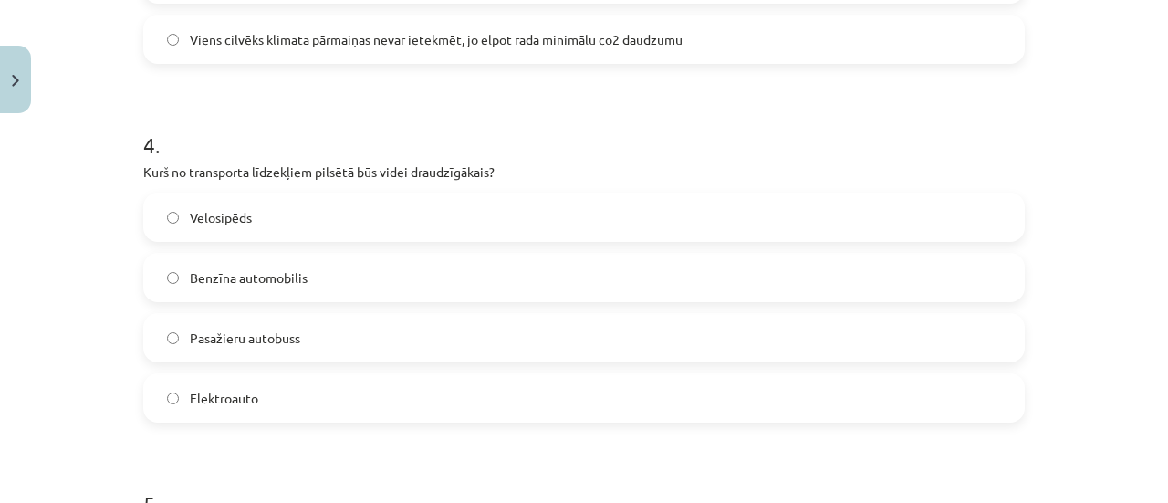
click at [232, 208] on span "Velosipēds" at bounding box center [221, 217] width 62 height 19
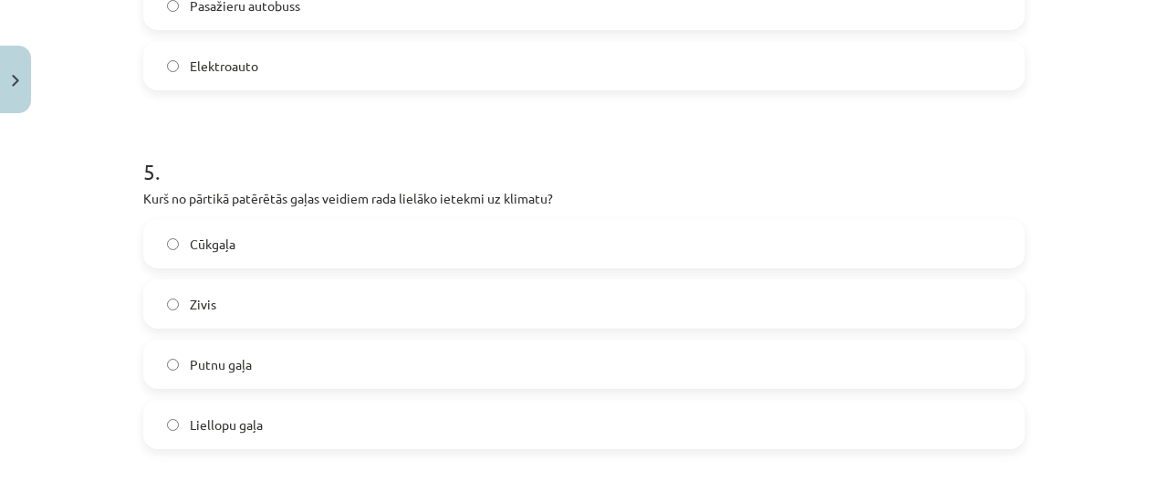
scroll to position [1673, 0]
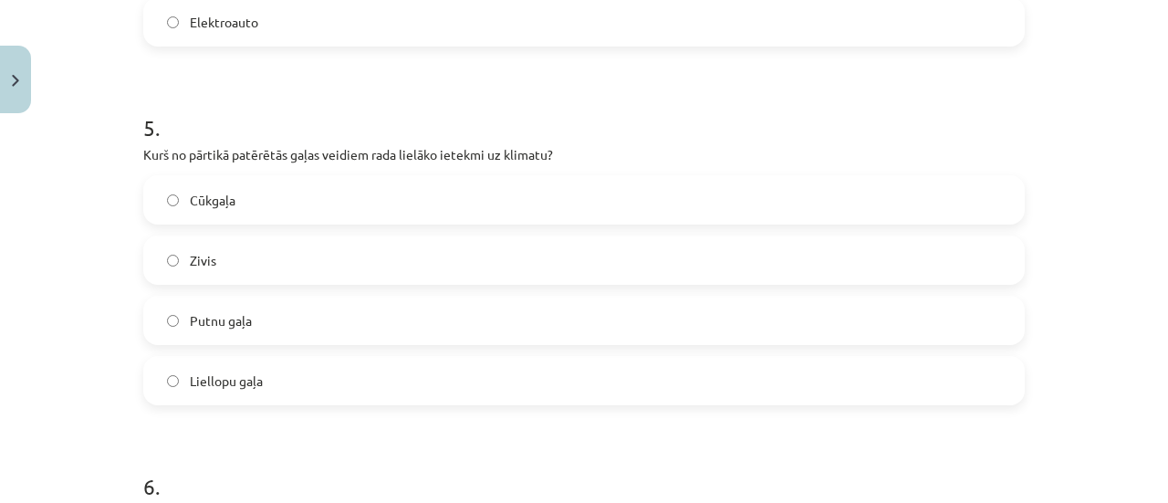
click at [232, 378] on span "Liellopu gaļa" at bounding box center [226, 380] width 73 height 19
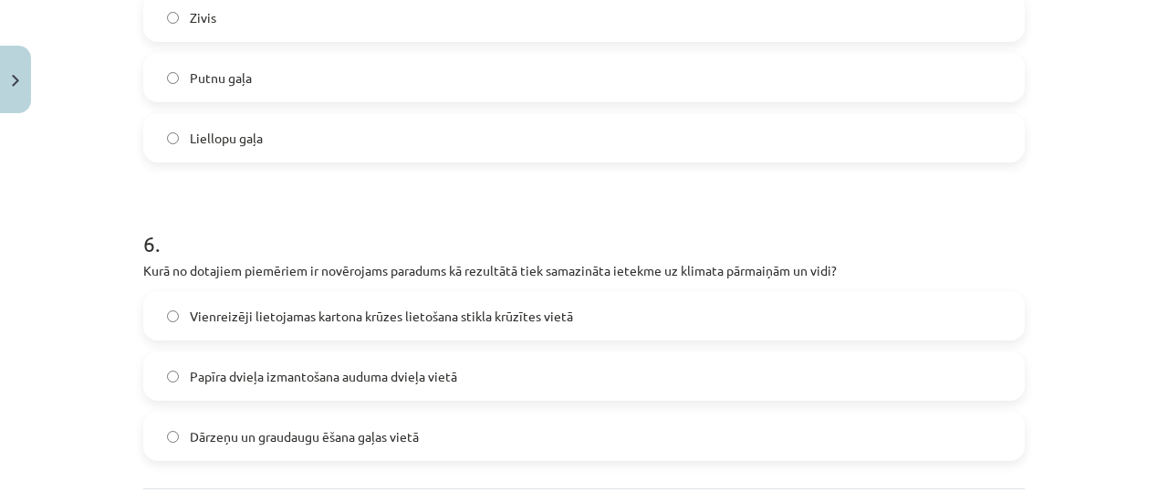
scroll to position [1956, 0]
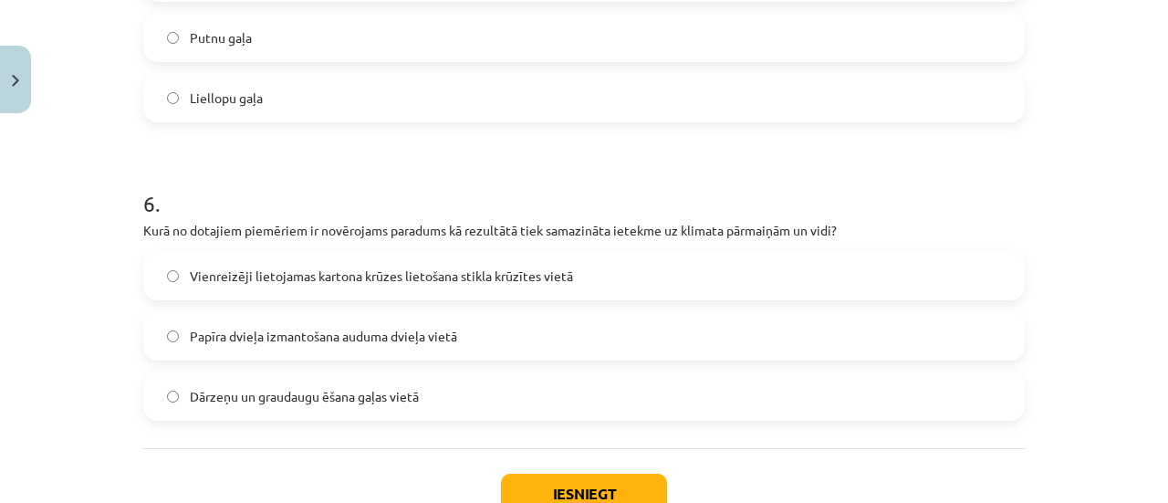
click at [356, 397] on span "Dārzeņu un graudaugu ēšana gaļas vietā" at bounding box center [304, 396] width 229 height 19
click at [589, 493] on button "Iesniegt" at bounding box center [584, 493] width 166 height 40
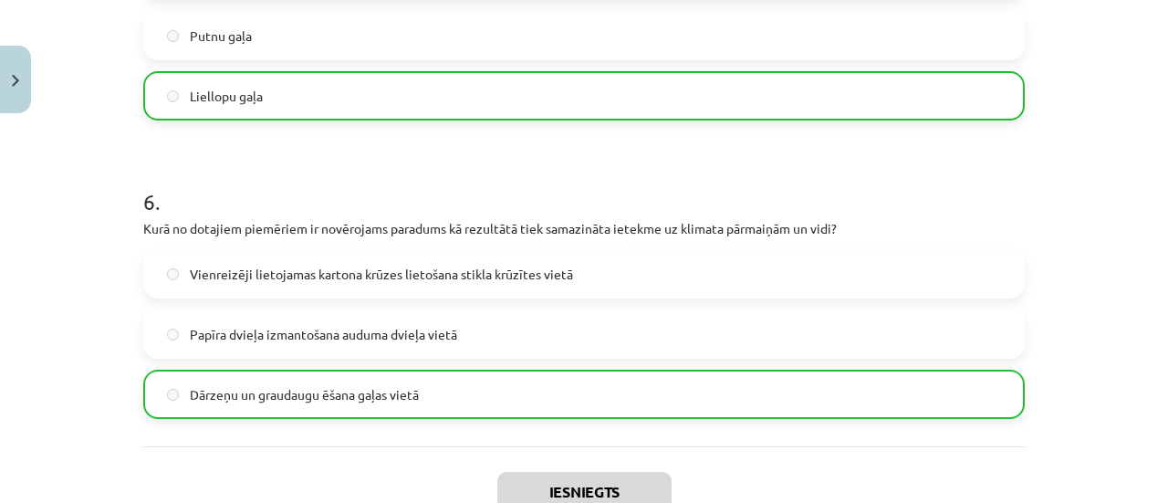
scroll to position [2042, 0]
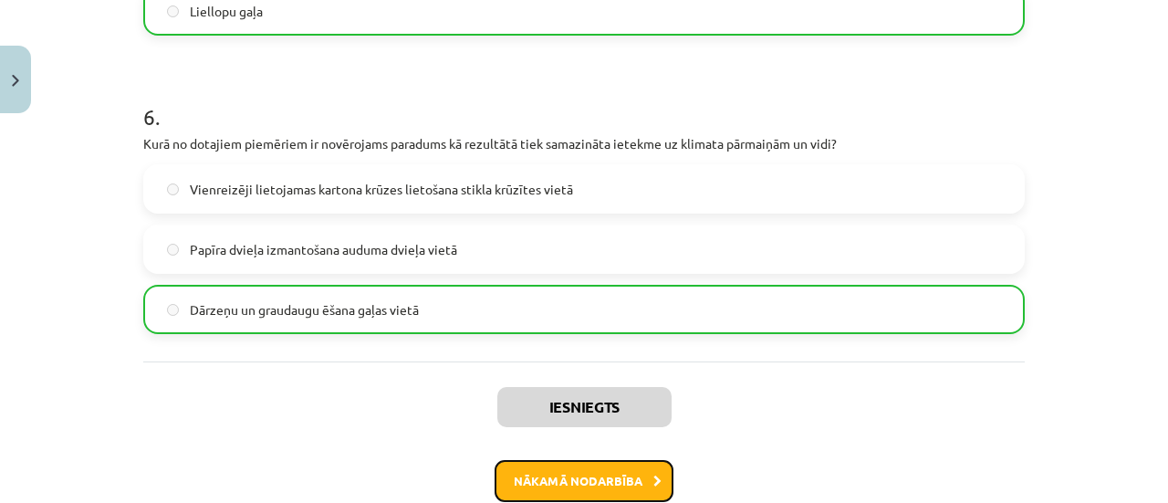
click at [626, 464] on button "Nākamā nodarbība" at bounding box center [583, 481] width 179 height 42
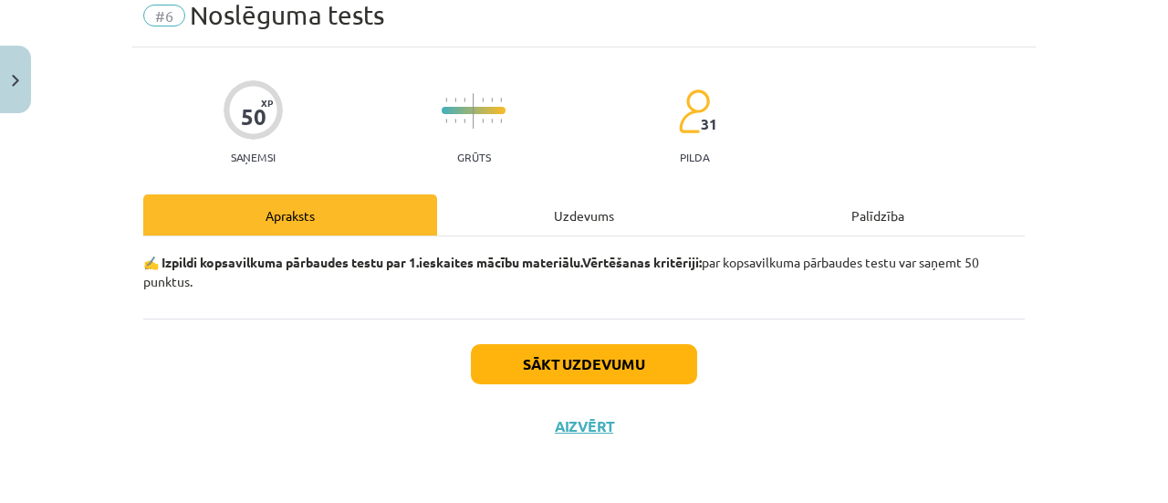
scroll to position [46, 0]
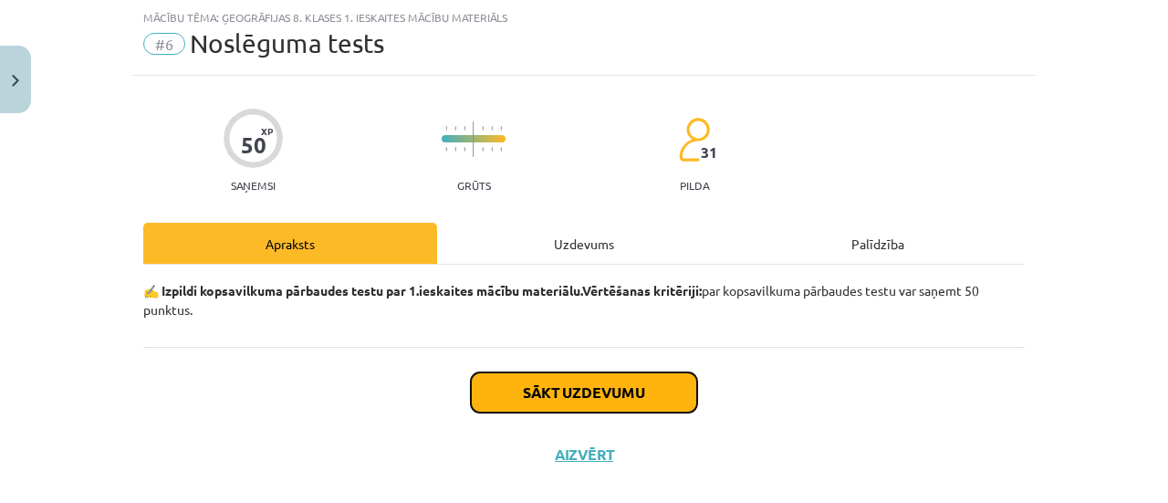
click at [570, 407] on button "Sākt uzdevumu" at bounding box center [584, 392] width 226 height 40
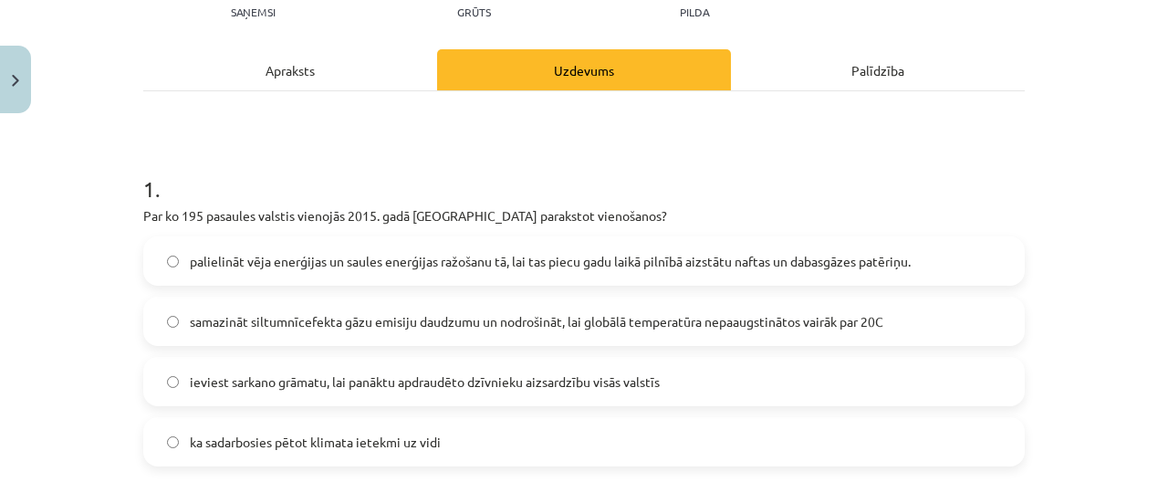
scroll to position [250, 0]
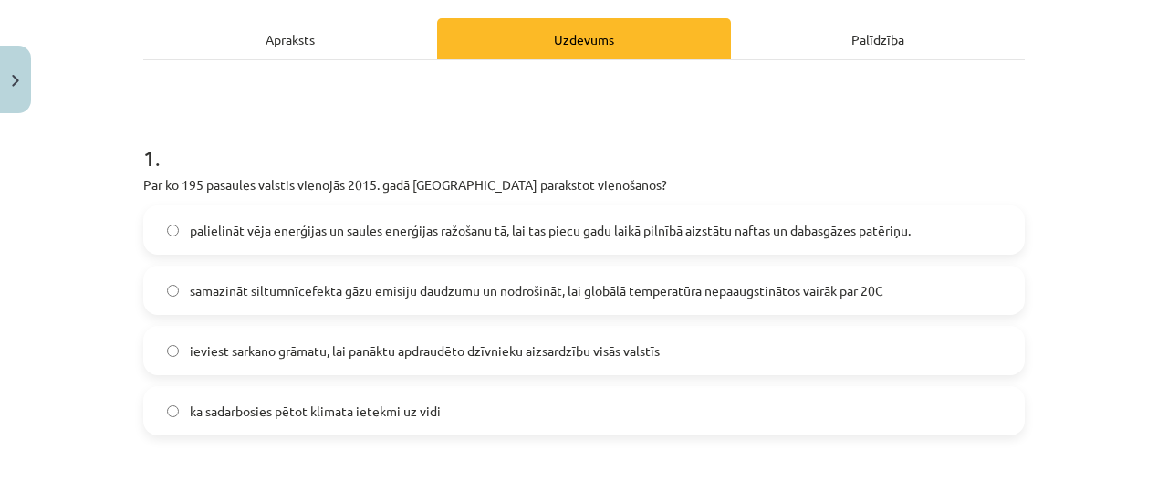
click at [358, 289] on span "samazināt siltumnīcefekta gāzu emisiju daudzumu un nodrošināt, lai globālā temp…" at bounding box center [536, 290] width 693 height 19
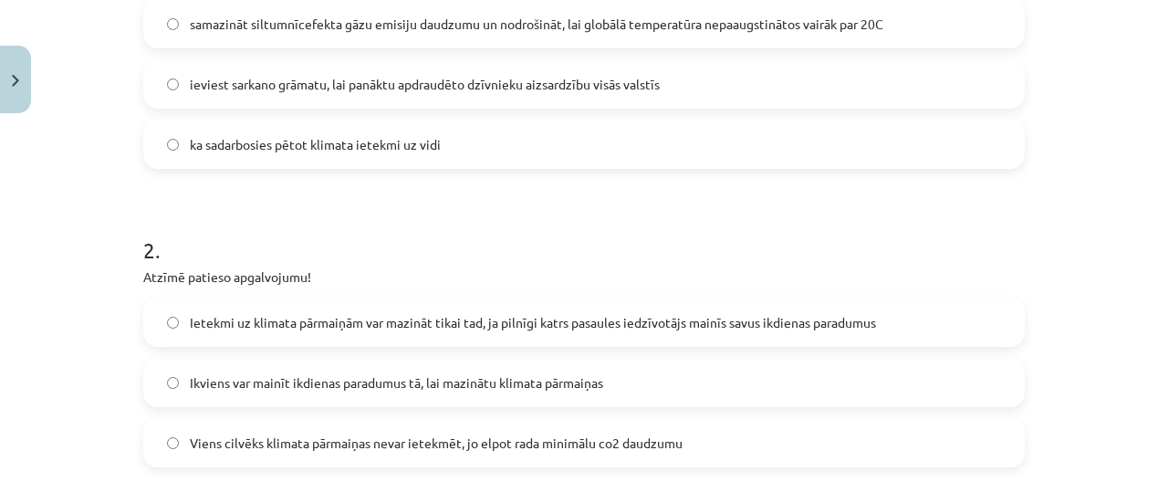
scroll to position [537, 0]
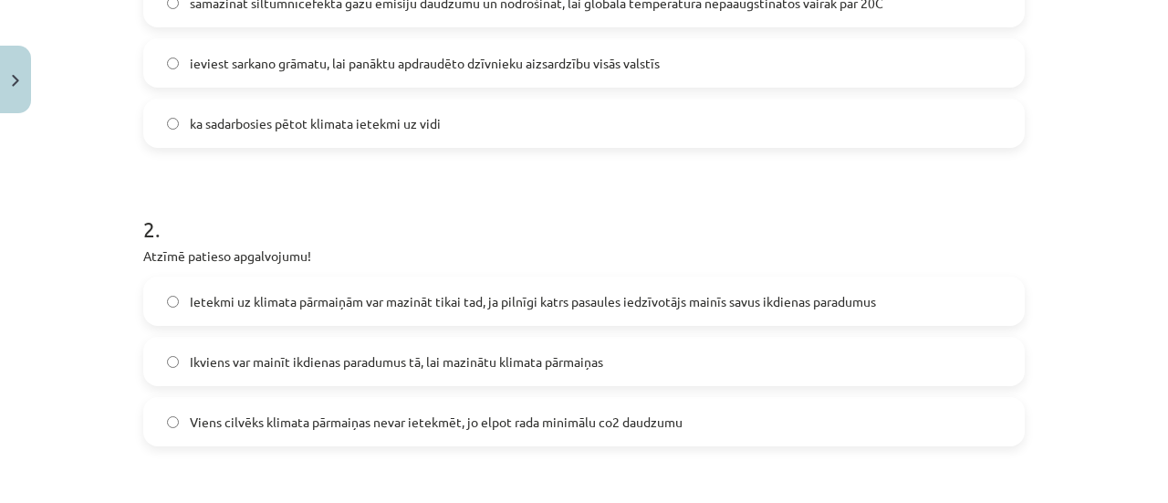
click at [503, 359] on span "Ikviens var mainīt ikdienas paradumus tā, lai mazinātu klimata pārmaiņas" at bounding box center [396, 361] width 413 height 19
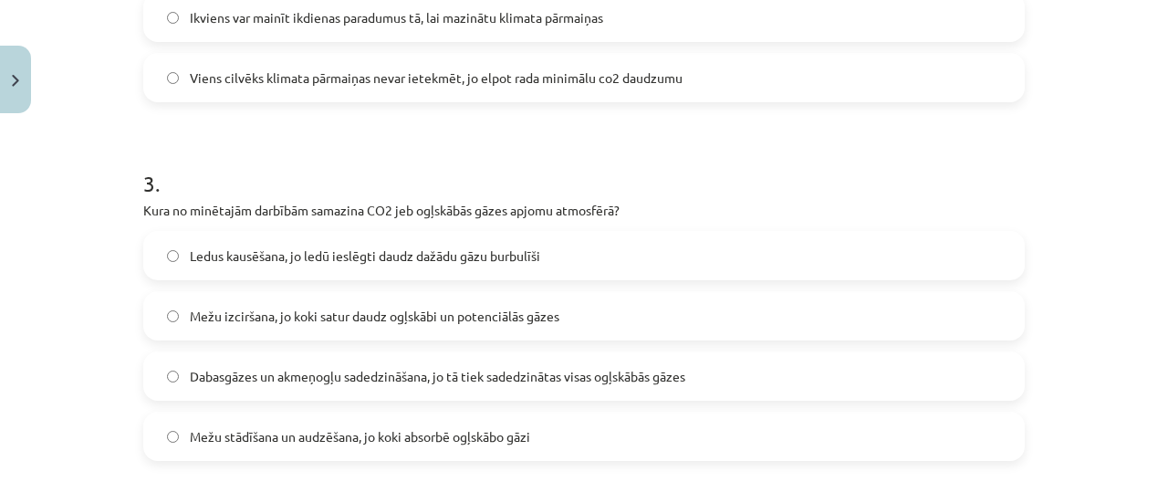
scroll to position [912, 0]
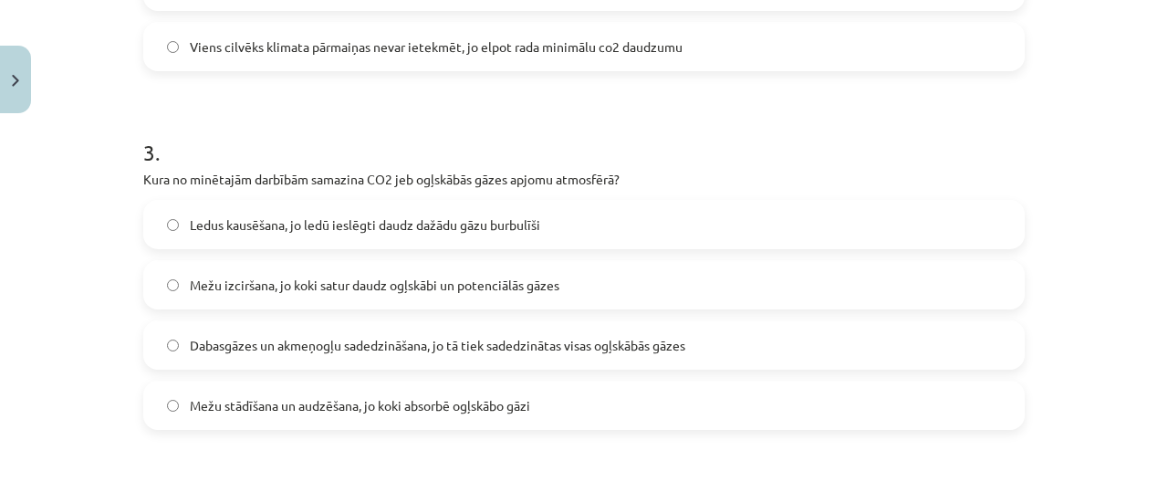
click at [414, 397] on span "Mežu stādīšana un audzēšana, jo koki absorbē ogļskābo gāzi" at bounding box center [360, 405] width 340 height 19
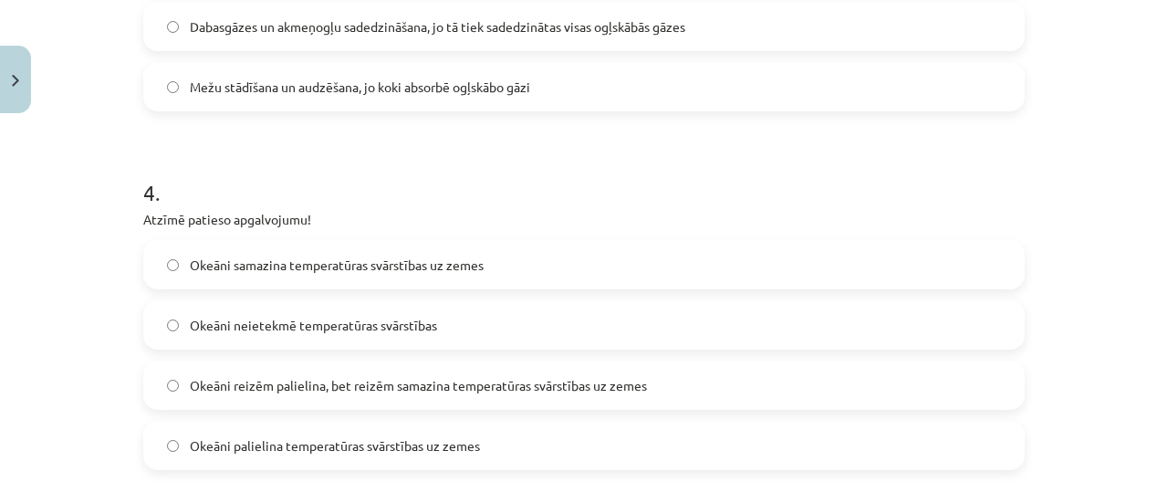
scroll to position [1246, 0]
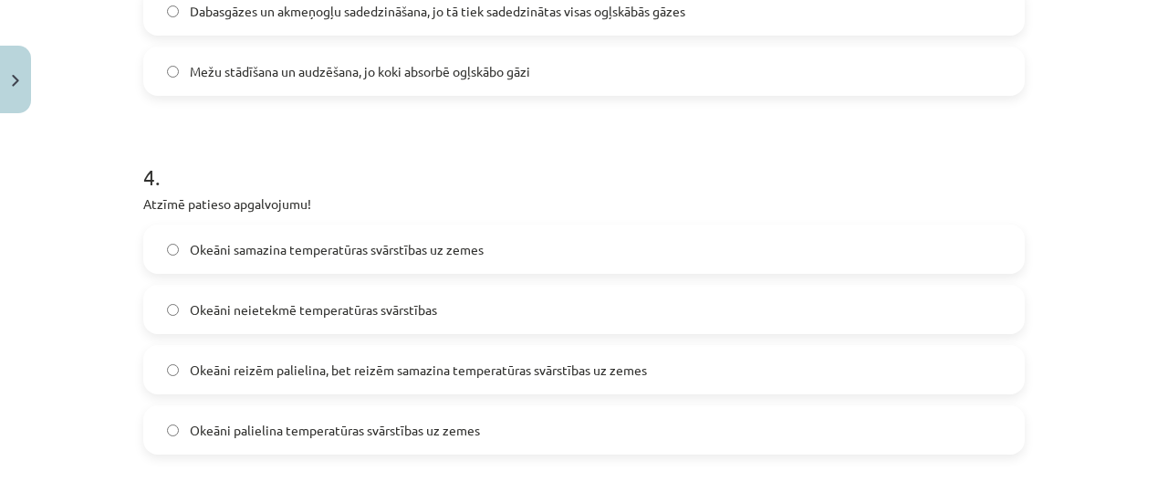
click at [372, 254] on span "Okeāni samazina temperatūras svārstības uz zemes" at bounding box center [337, 249] width 294 height 19
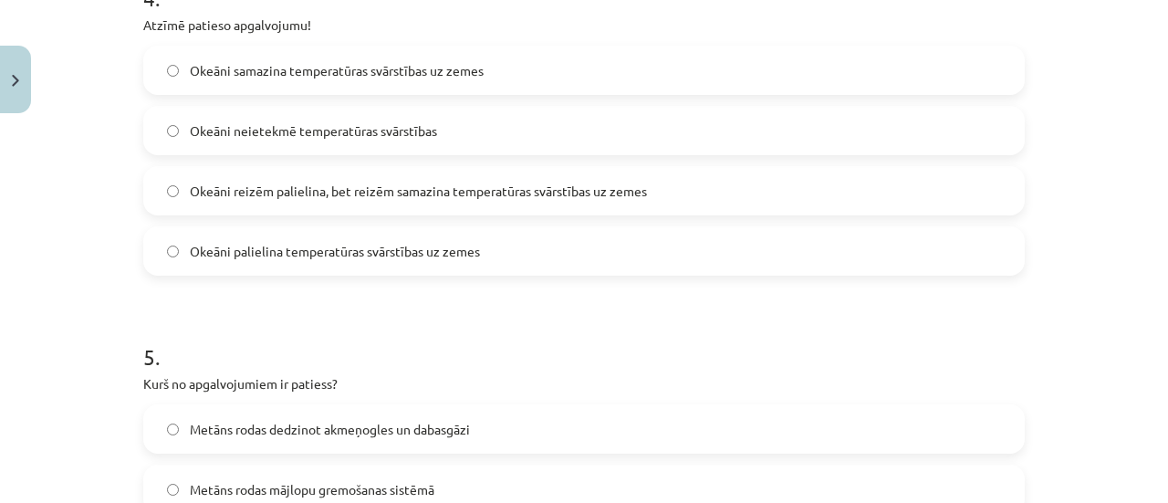
scroll to position [1549, 0]
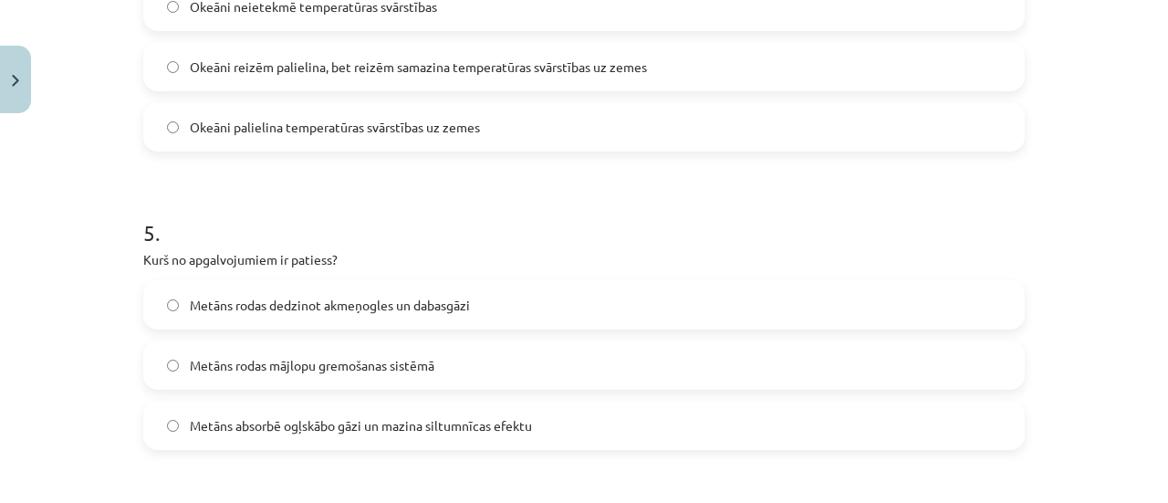
click at [363, 366] on span "Metāns rodas mājlopu gremošanas sistēmā" at bounding box center [312, 365] width 244 height 19
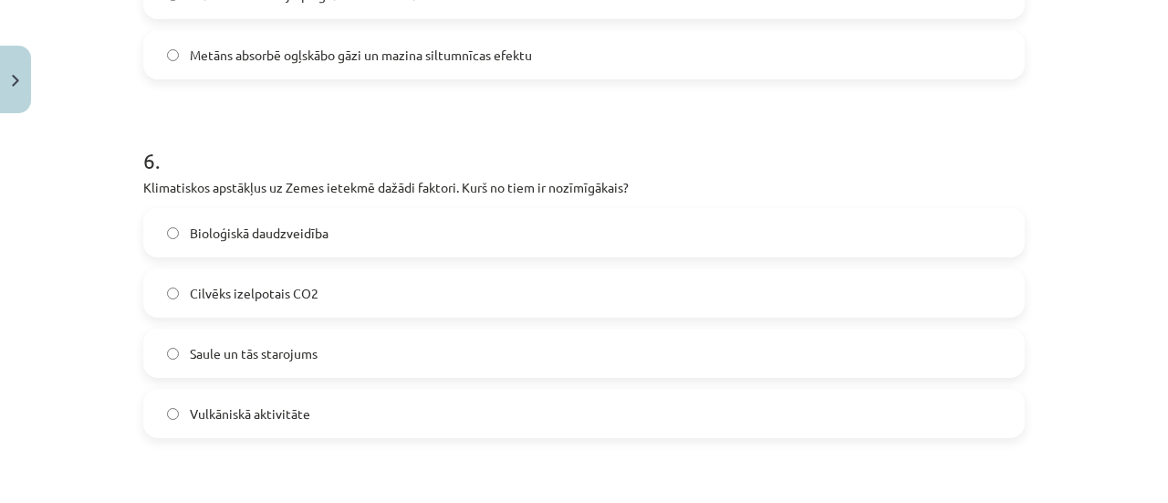
scroll to position [1935, 0]
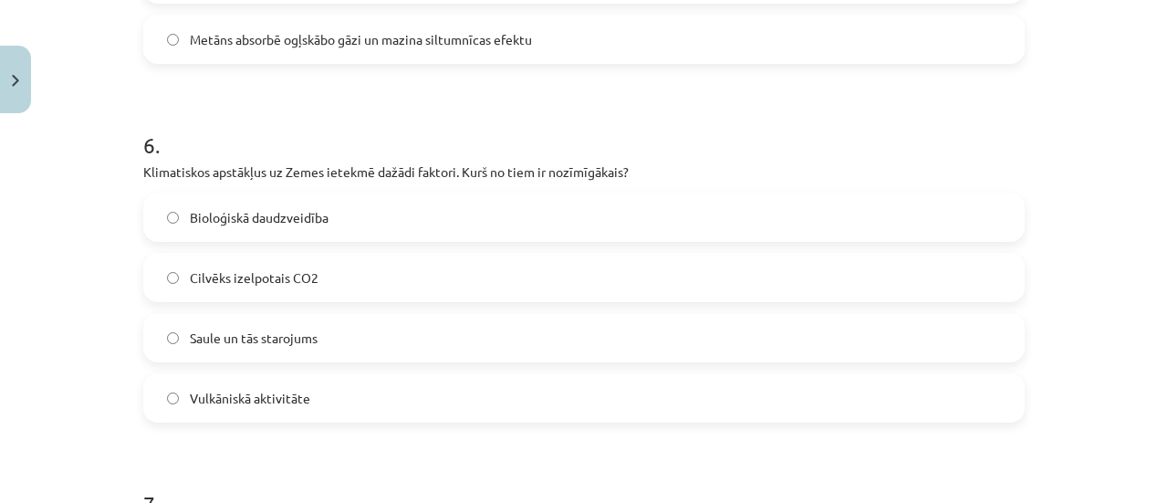
click at [230, 342] on span "Saule un tās starojums" at bounding box center [254, 337] width 128 height 19
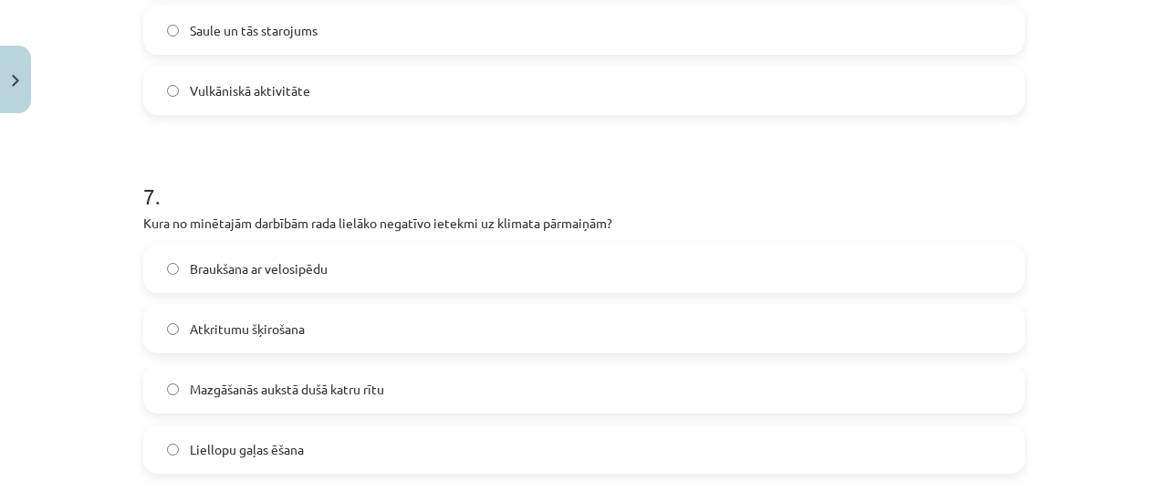
scroll to position [2258, 0]
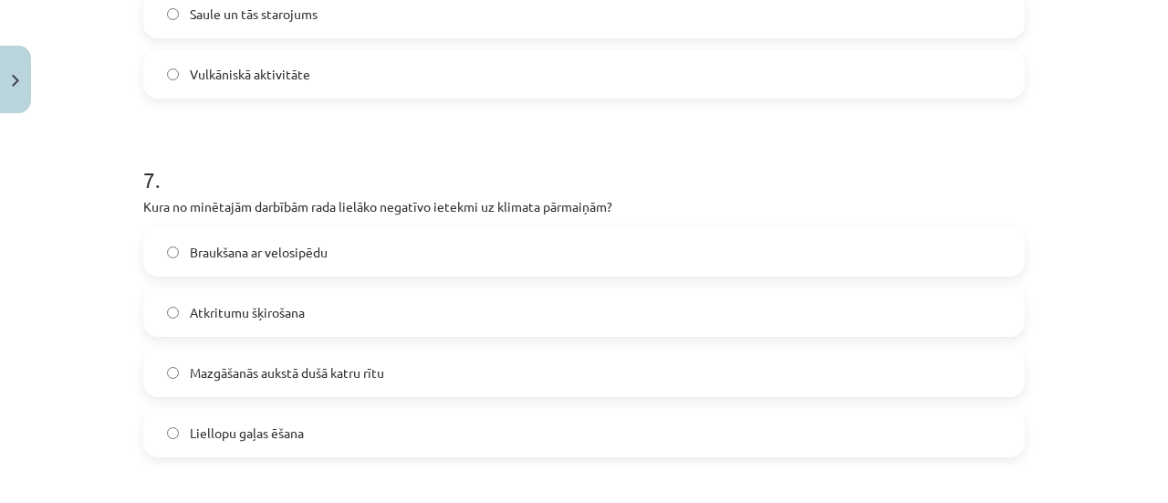
click at [259, 437] on span "Liellopu gaļas ēšana" at bounding box center [247, 432] width 114 height 19
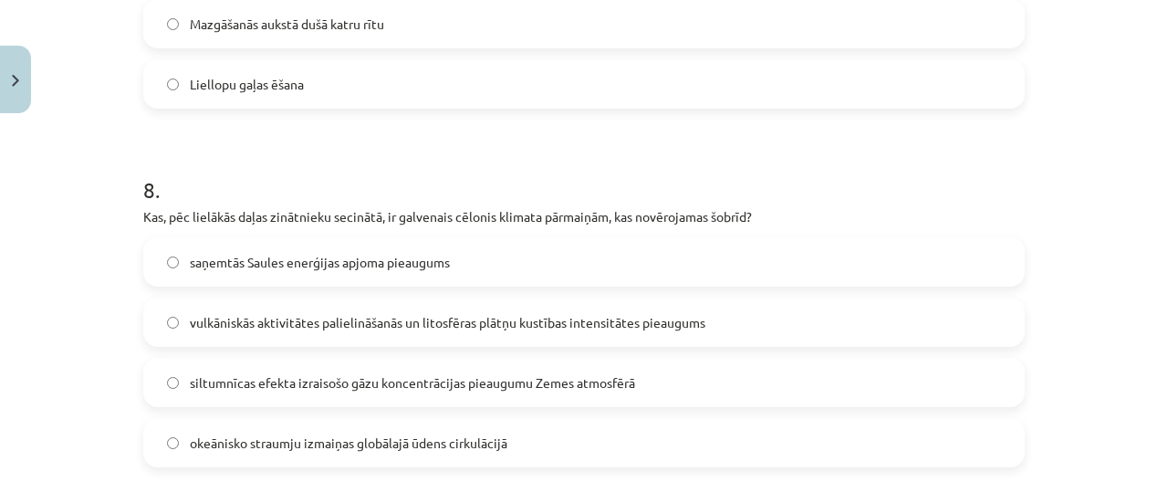
scroll to position [2638, 0]
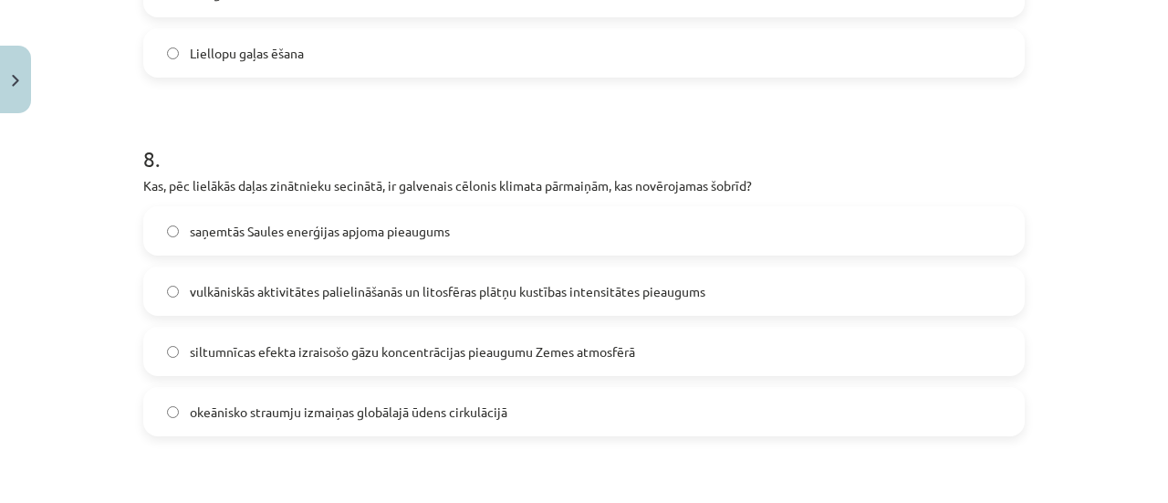
click at [427, 355] on span "siltumnīcas efekta izraisošo gāzu koncentrācijas pieaugumu Zemes atmosfērā" at bounding box center [412, 351] width 445 height 19
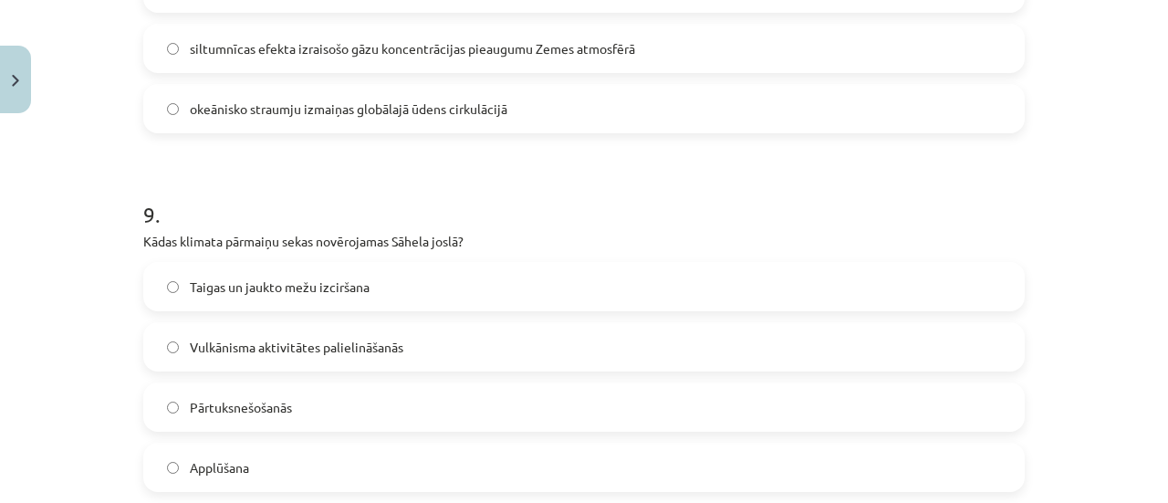
scroll to position [3014, 0]
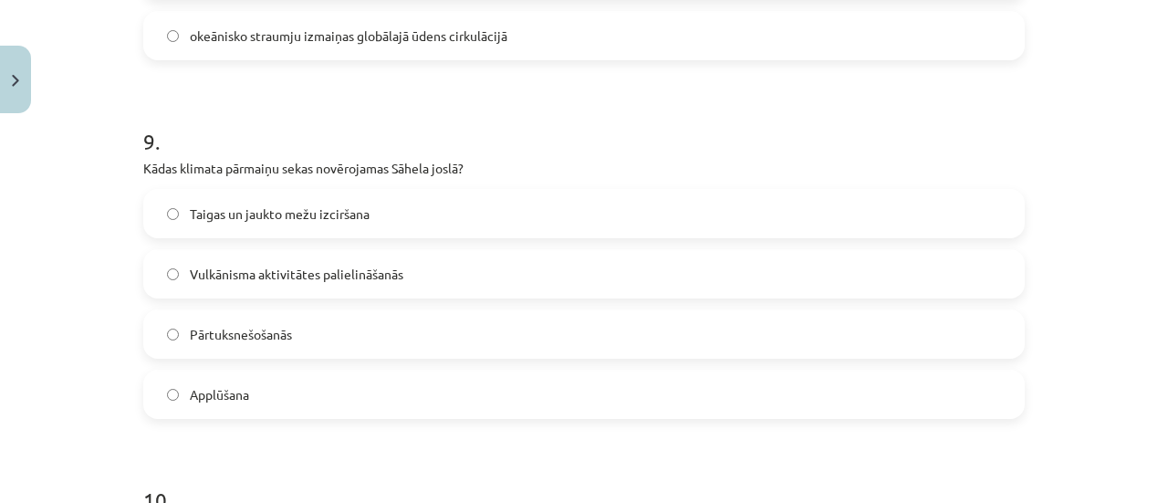
click at [238, 331] on span "Pārtuksnešošanās" at bounding box center [241, 334] width 102 height 19
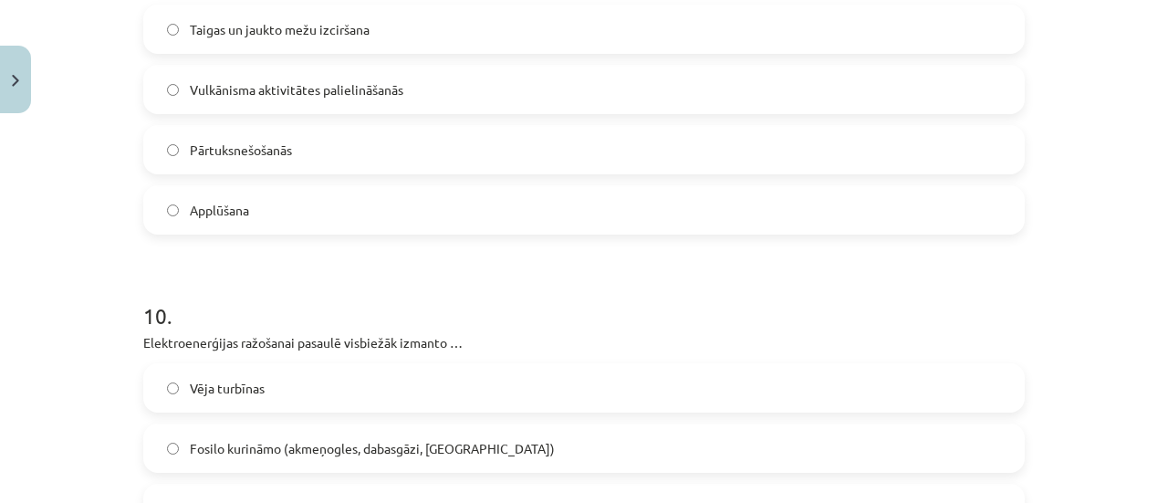
scroll to position [3229, 0]
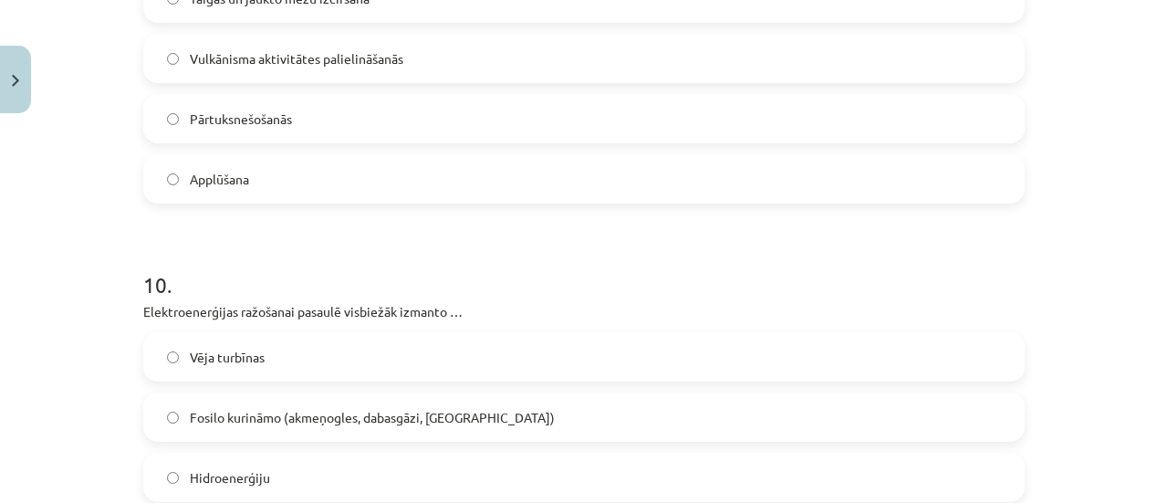
click at [436, 420] on span "Fosilo kurināmo (akmeņogles, dabasgāzi, naftu)" at bounding box center [372, 417] width 365 height 19
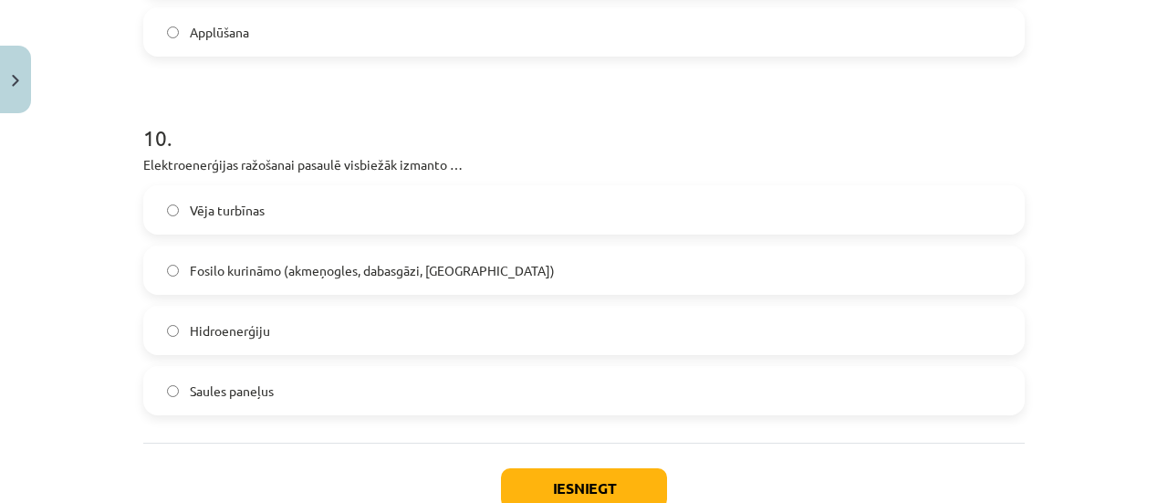
scroll to position [3397, 0]
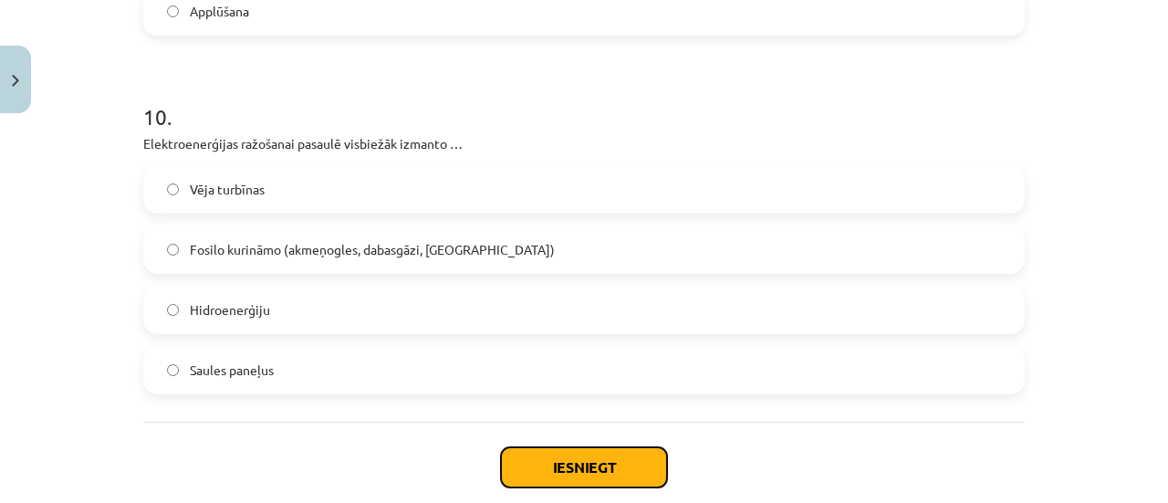
click at [551, 471] on button "Iesniegt" at bounding box center [584, 467] width 166 height 40
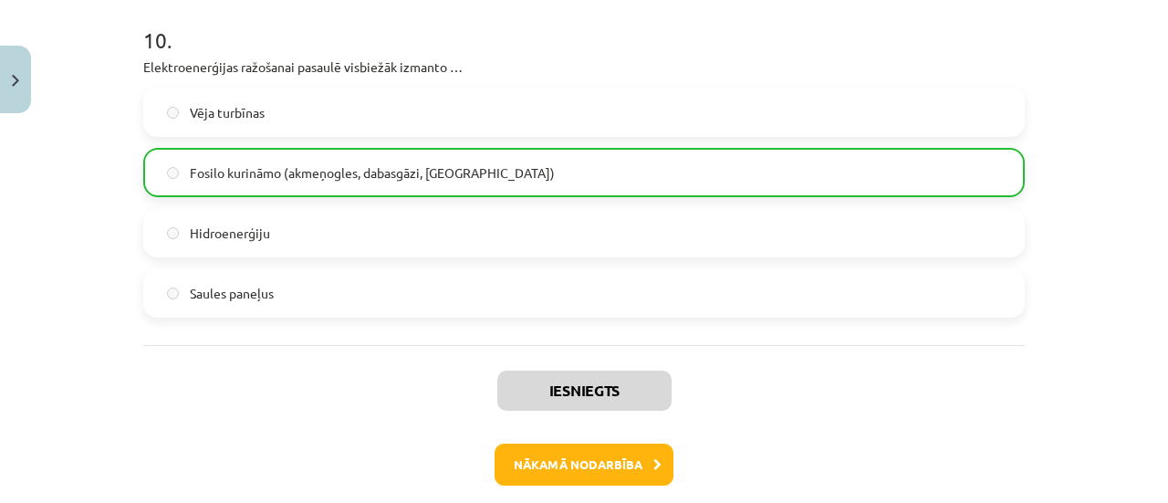
scroll to position [3546, 0]
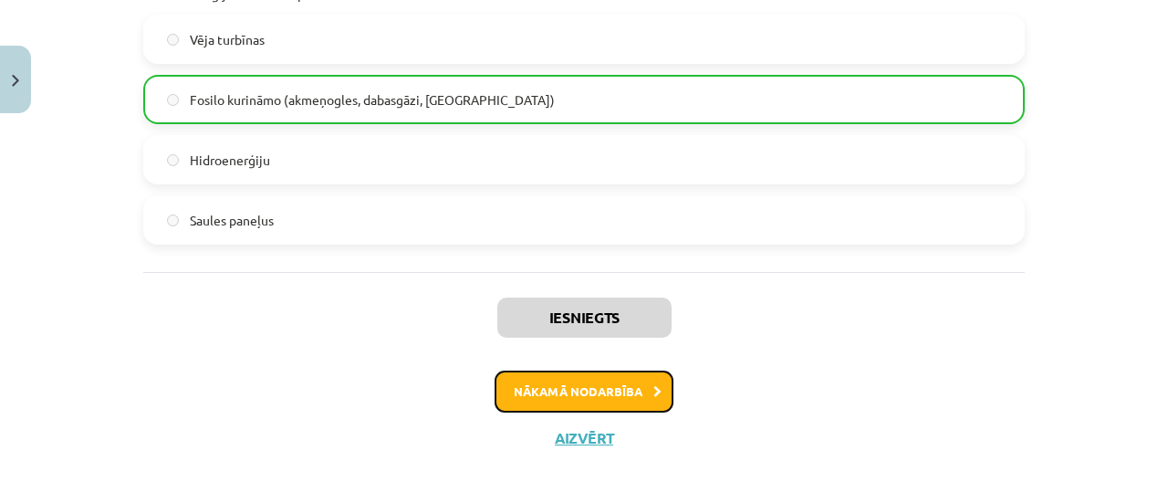
click at [558, 388] on button "Nākamā nodarbība" at bounding box center [583, 391] width 179 height 42
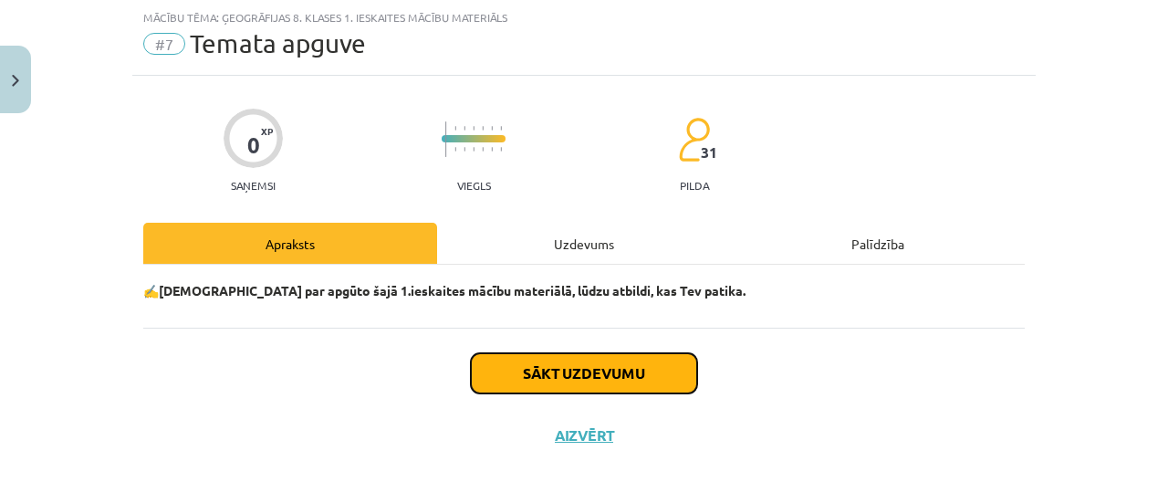
click at [614, 362] on button "Sākt uzdevumu" at bounding box center [584, 373] width 226 height 40
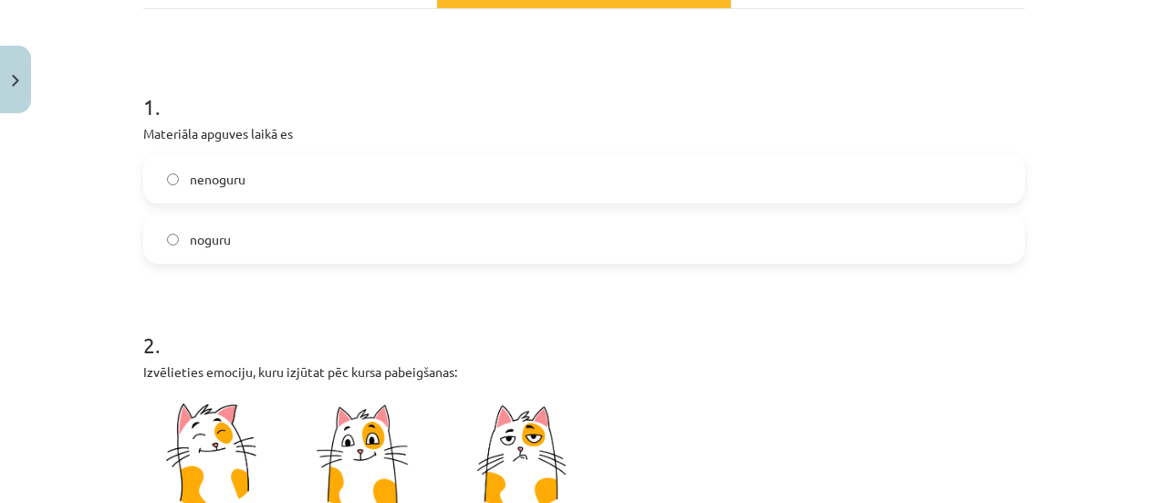
scroll to position [341, 0]
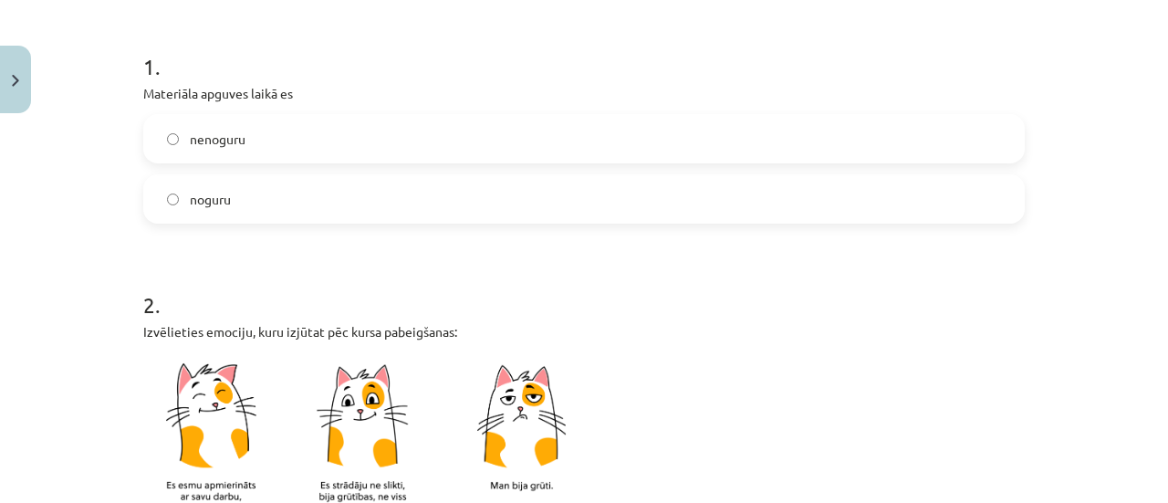
click at [217, 136] on span "nenoguru" at bounding box center [218, 139] width 56 height 19
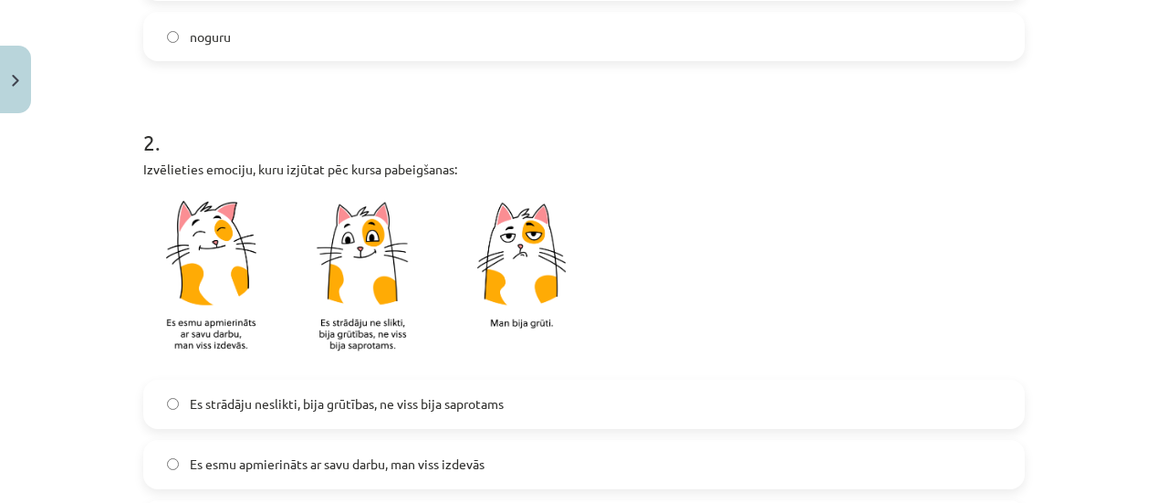
scroll to position [529, 0]
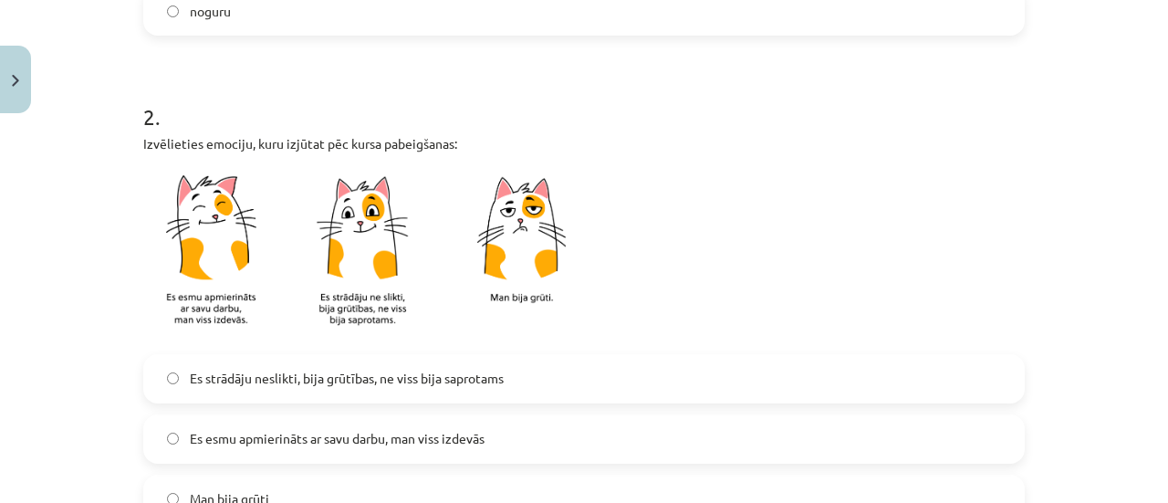
click at [266, 379] on span "Es strādāju neslikti, bija grūtības, ne viss bija saprotams" at bounding box center [347, 377] width 314 height 19
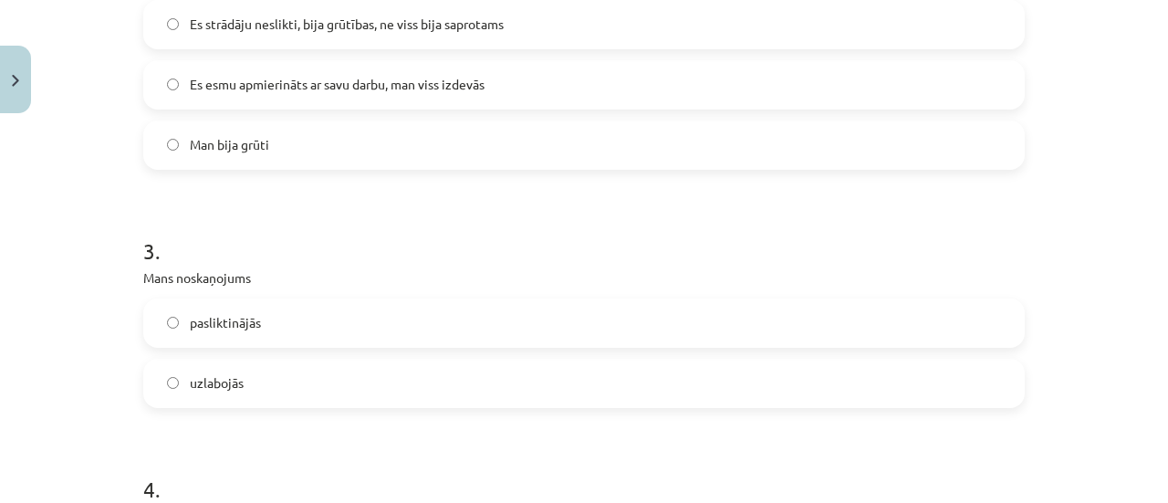
scroll to position [888, 0]
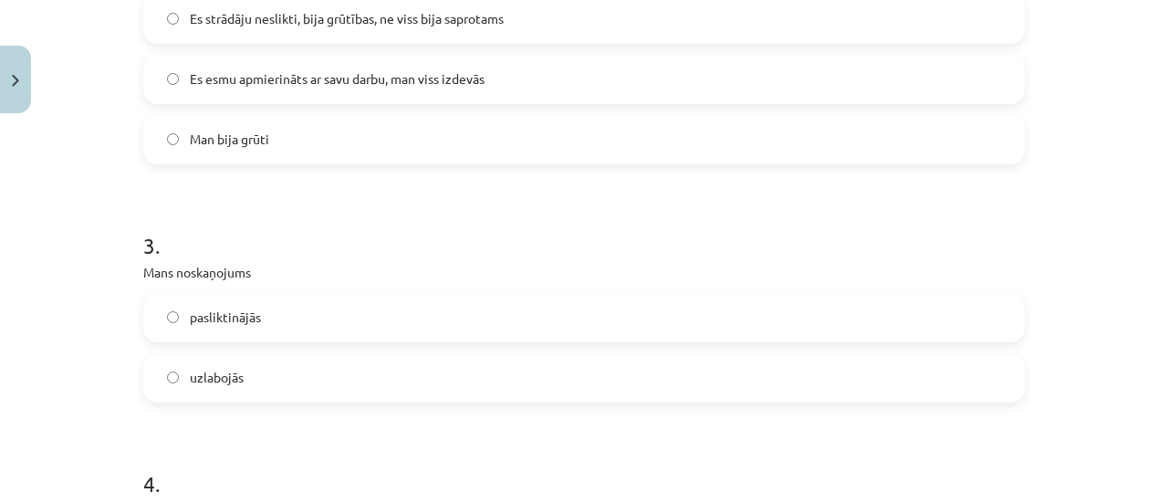
click at [219, 372] on span "uzlabojās" at bounding box center [217, 377] width 54 height 19
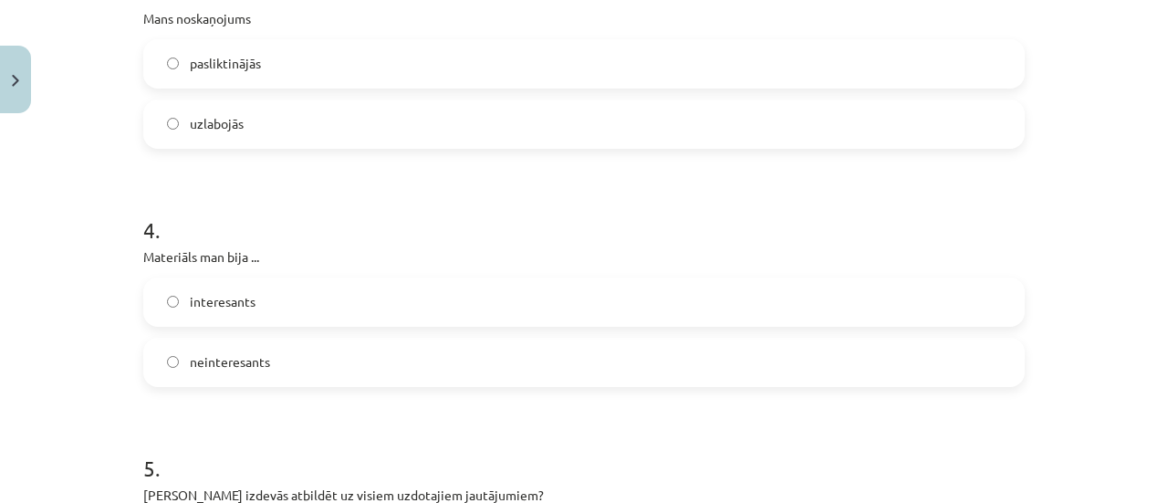
scroll to position [1162, 0]
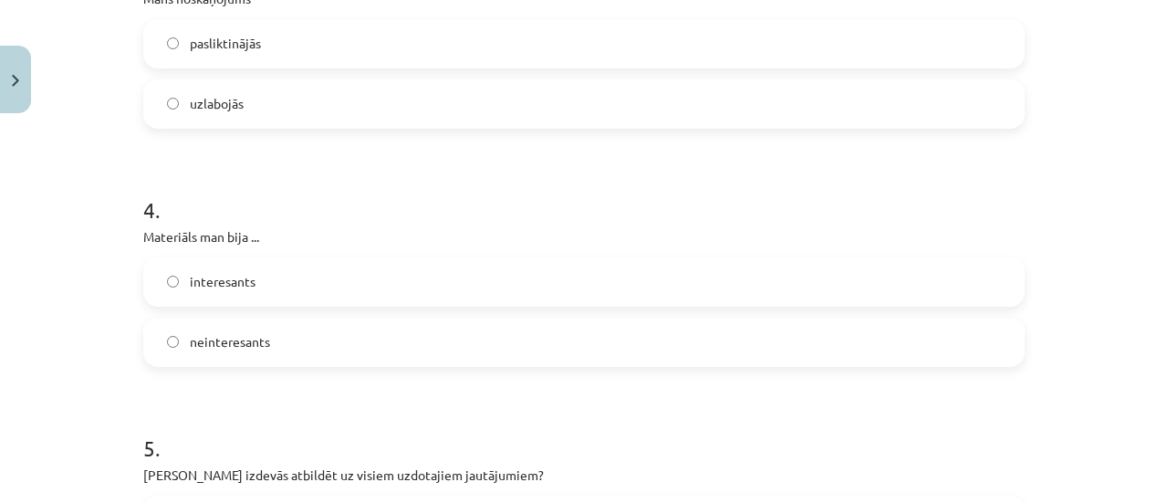
click at [190, 282] on span "interesants" at bounding box center [223, 281] width 66 height 19
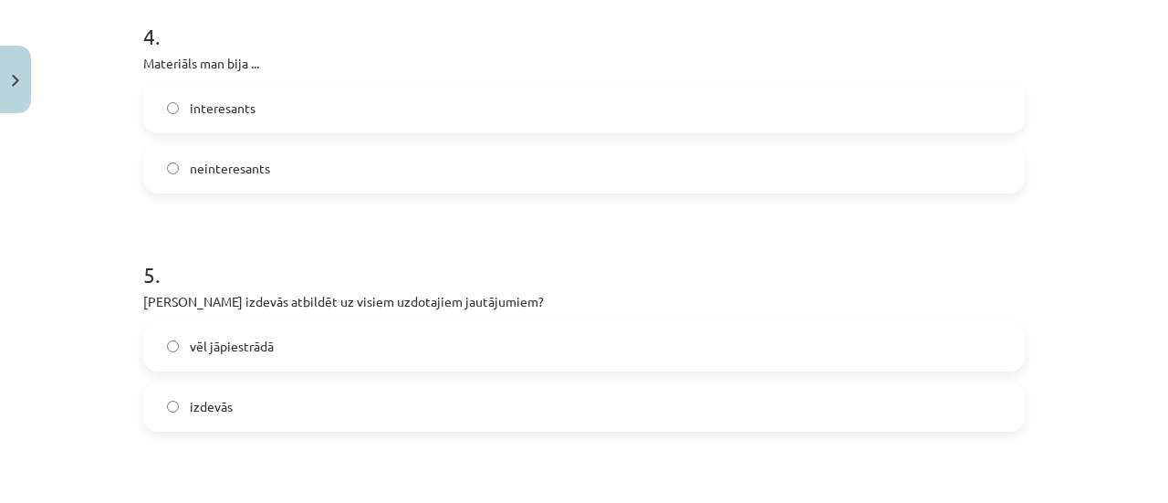
scroll to position [1341, 0]
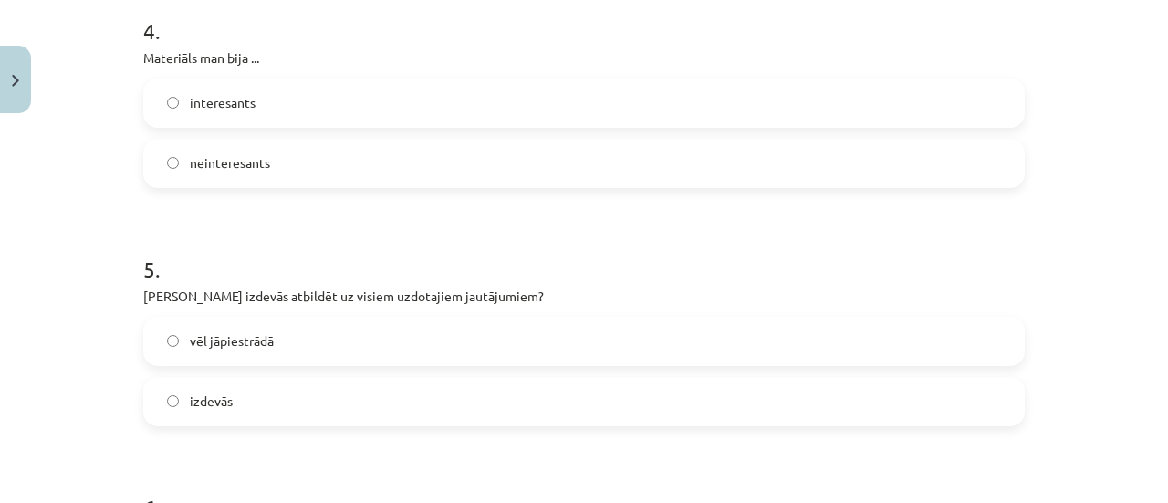
click at [226, 342] on span "vēl jāpiestrādā" at bounding box center [232, 340] width 84 height 19
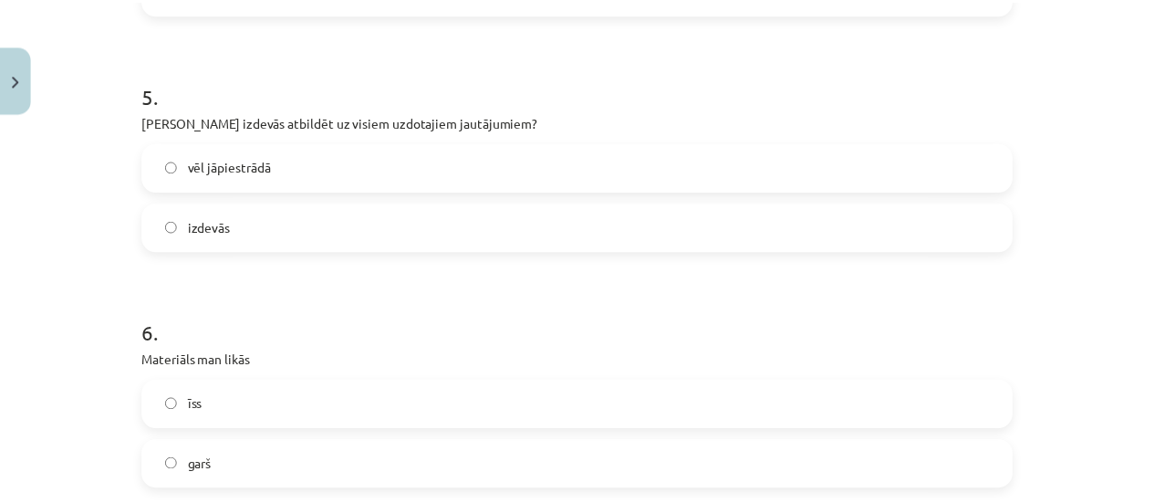
scroll to position [1620, 0]
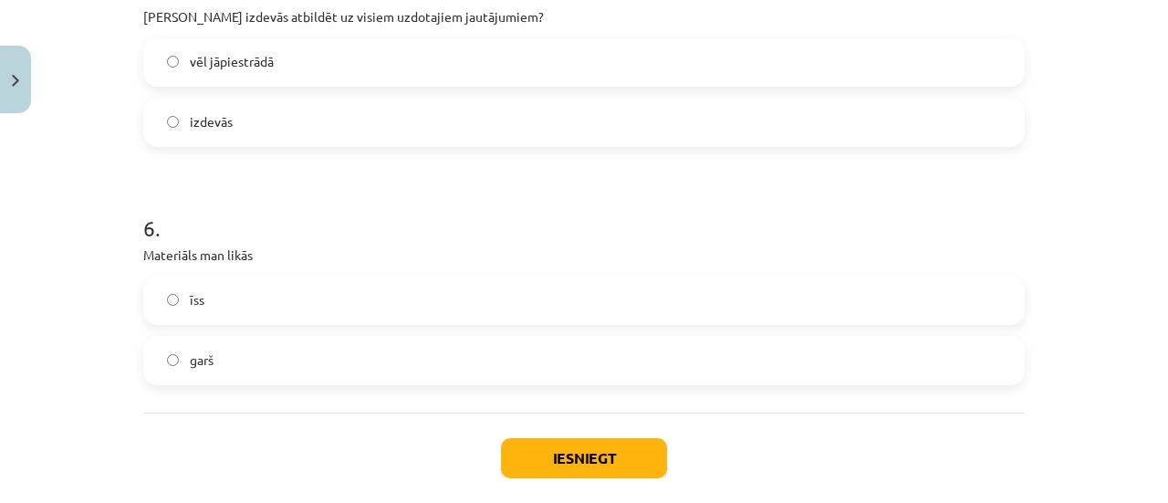
click at [192, 360] on span "garš" at bounding box center [202, 359] width 24 height 19
click at [618, 467] on button "Iesniegt" at bounding box center [584, 458] width 166 height 40
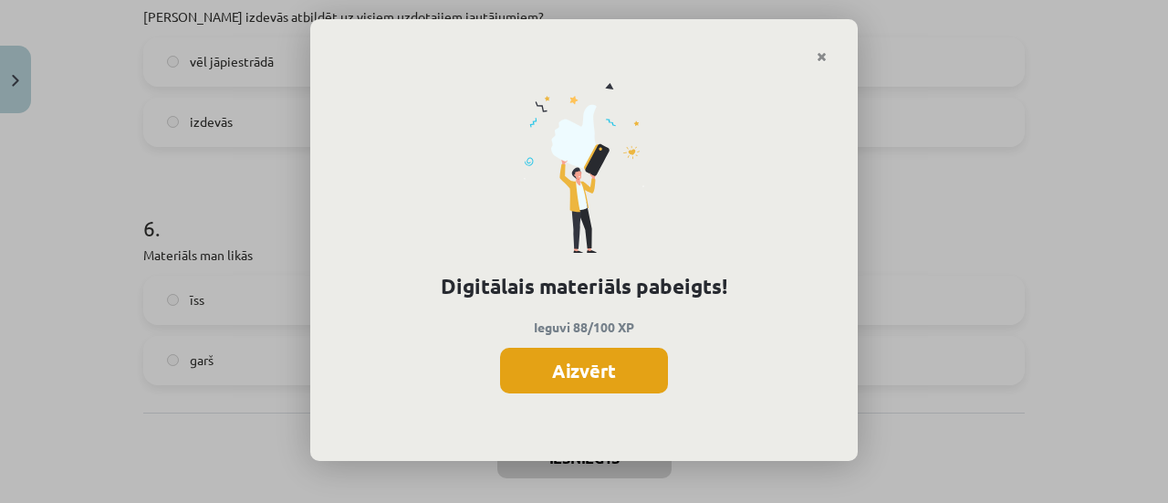
click at [575, 383] on button "Aizvērt" at bounding box center [584, 371] width 168 height 46
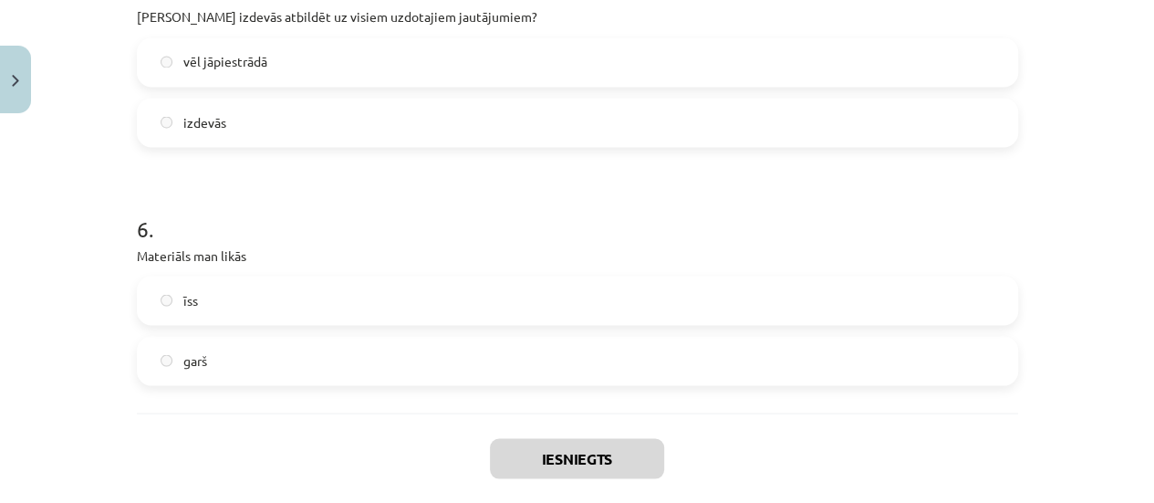
scroll to position [1712, 0]
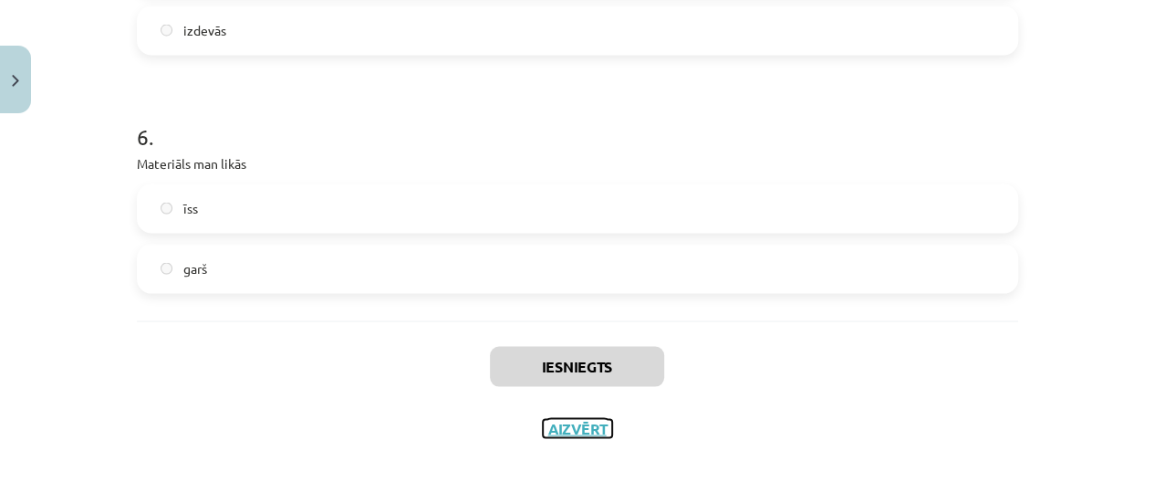
click at [555, 428] on button "Aizvērt" at bounding box center [577, 428] width 69 height 18
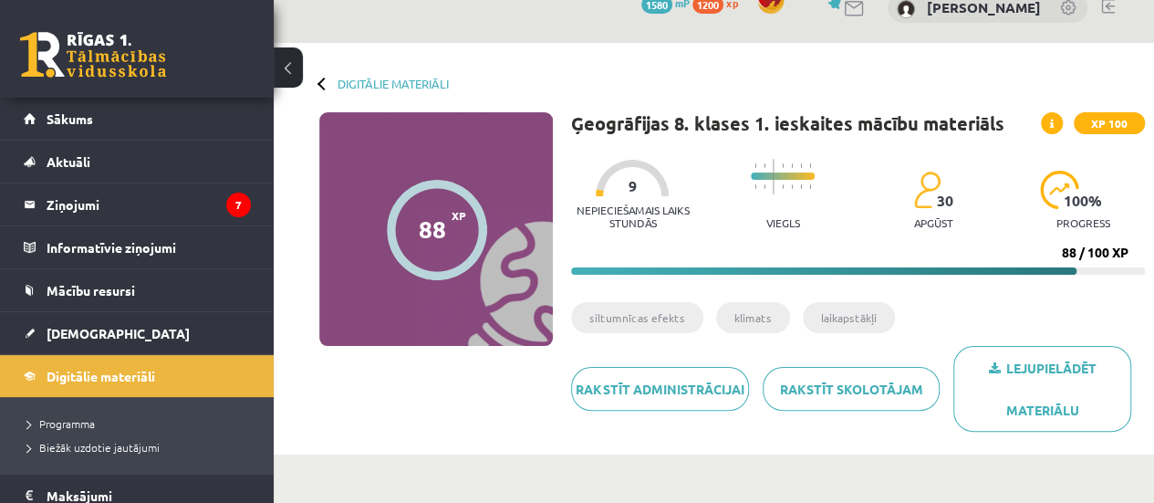
scroll to position [51, 0]
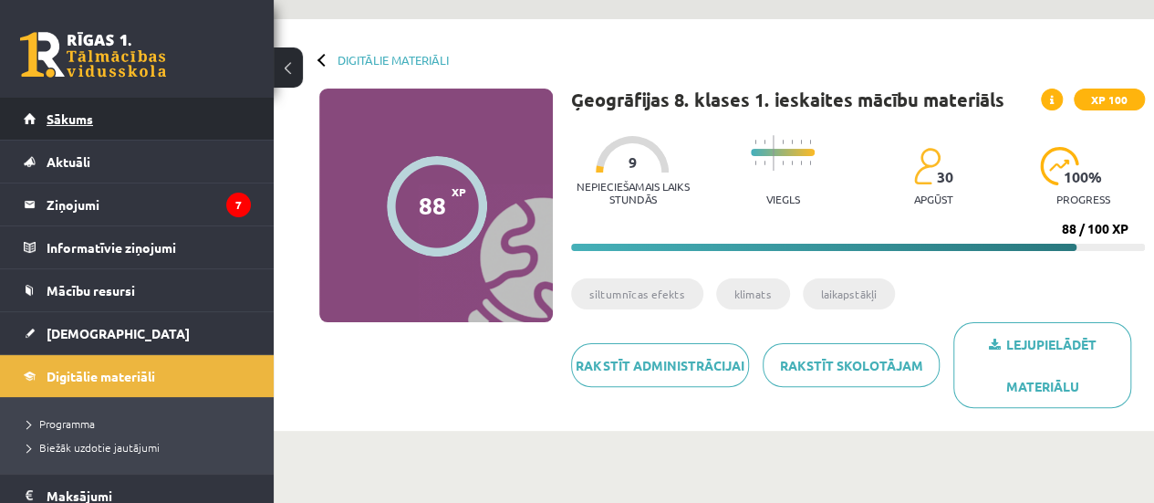
click at [78, 129] on link "Sākums" at bounding box center [137, 119] width 227 height 42
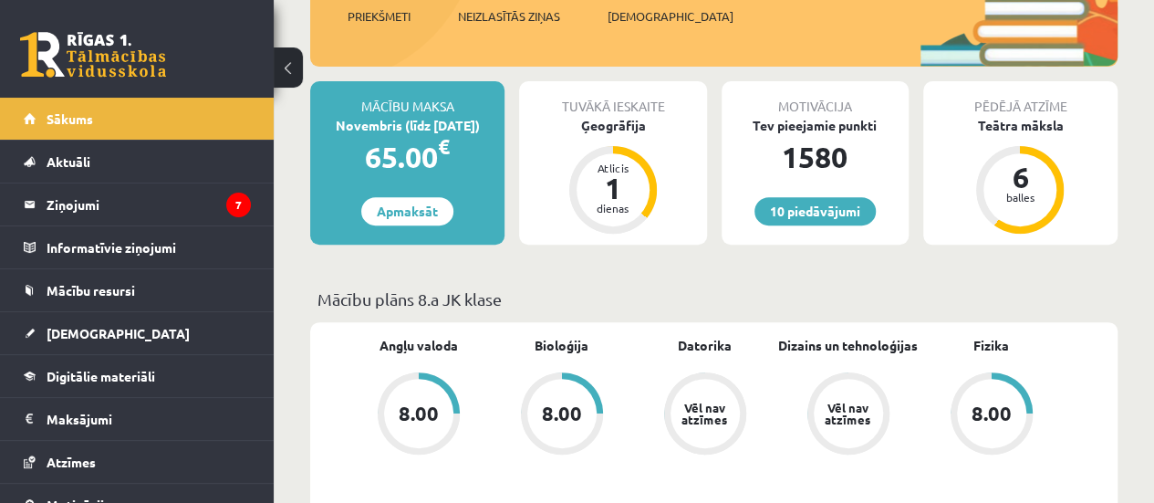
scroll to position [306, 0]
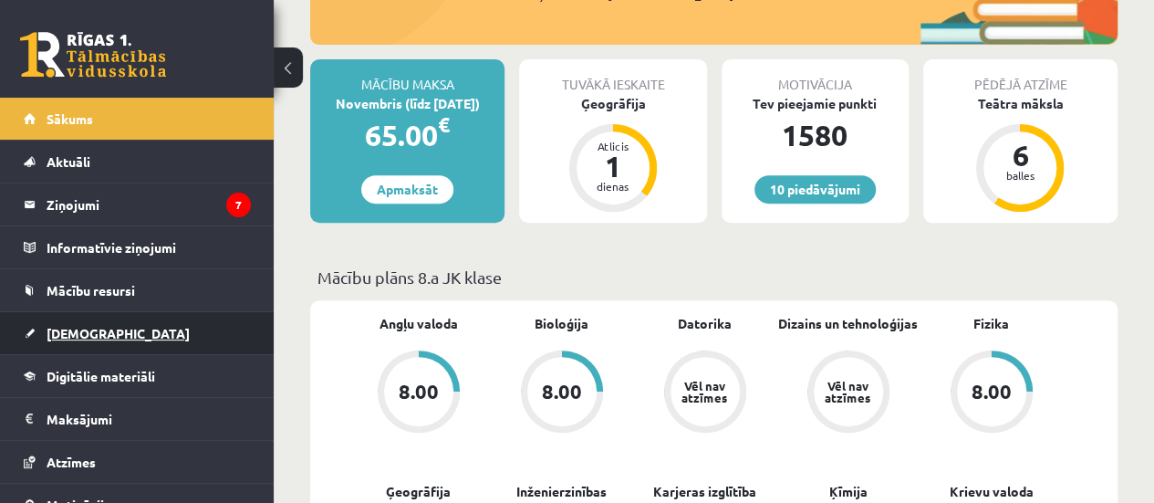
click at [88, 338] on span "[DEMOGRAPHIC_DATA]" at bounding box center [118, 333] width 143 height 16
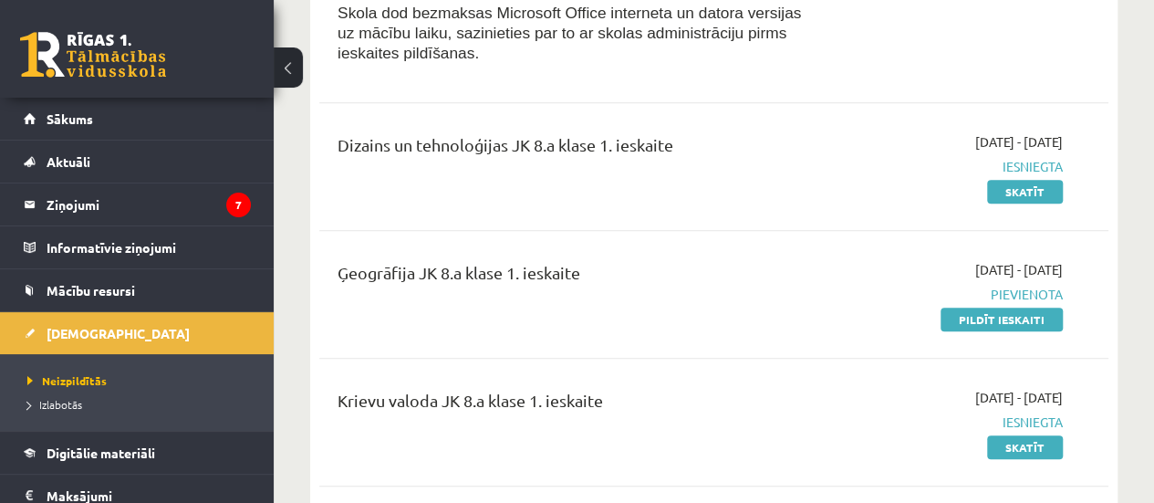
scroll to position [383, 0]
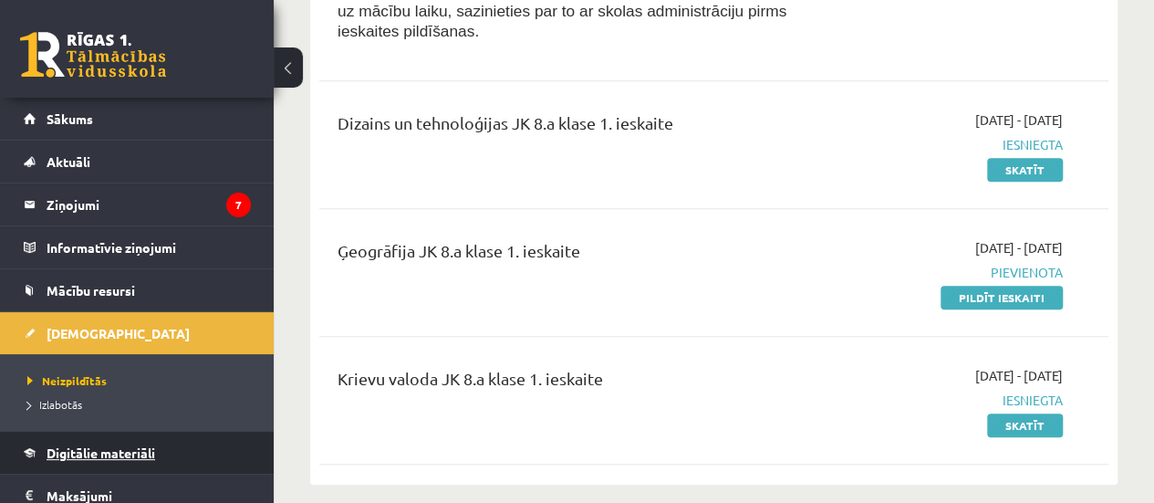
click at [128, 452] on span "Digitālie materiāli" at bounding box center [101, 452] width 109 height 16
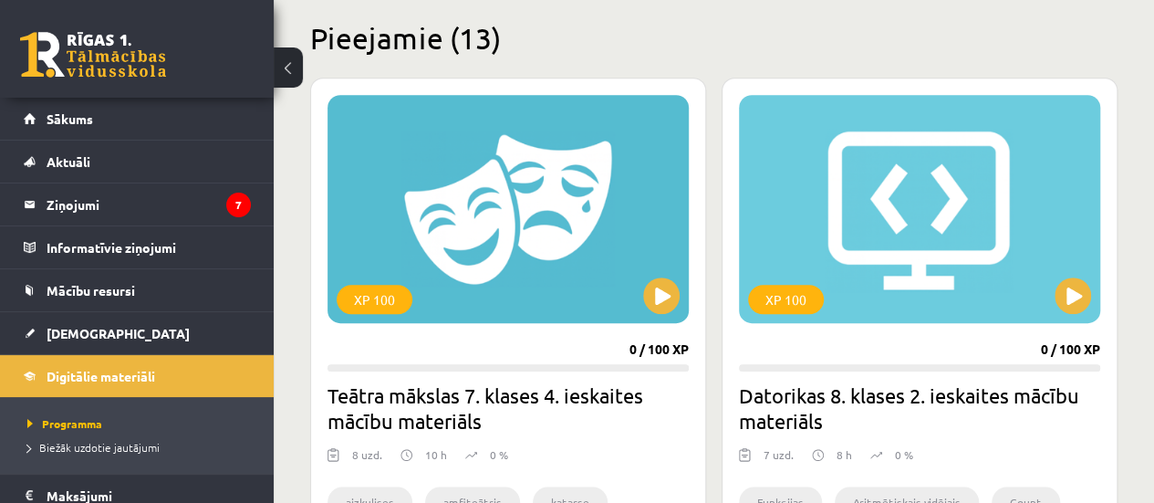
scroll to position [378, 0]
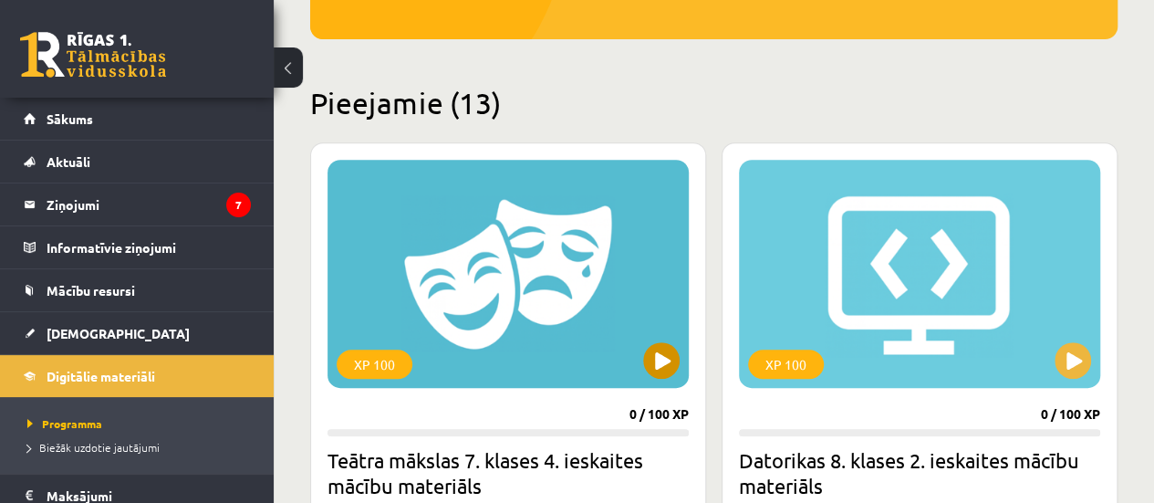
click at [530, 277] on div "XP 100" at bounding box center [507, 274] width 361 height 228
click at [624, 365] on div "XP 100" at bounding box center [507, 274] width 361 height 228
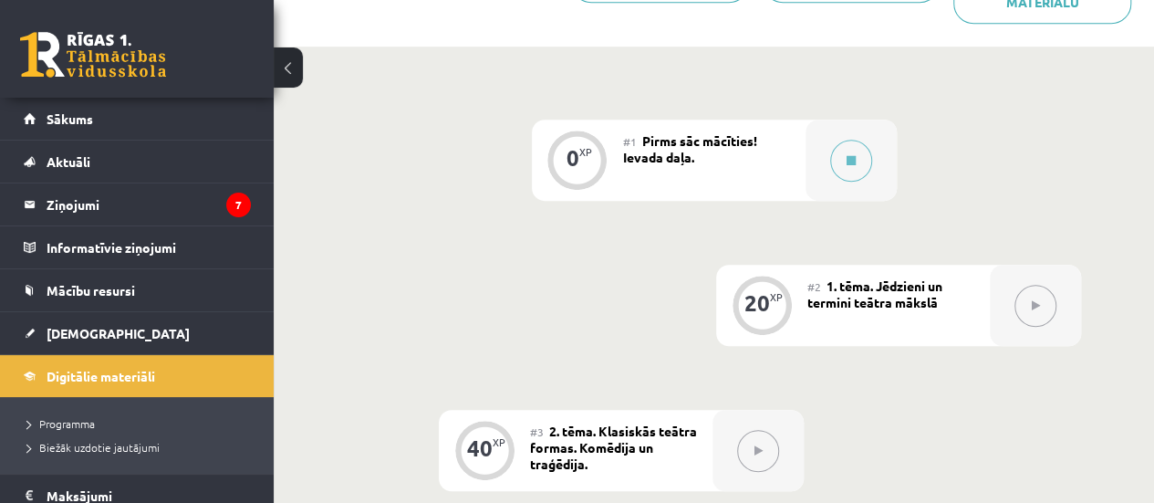
scroll to position [520, 0]
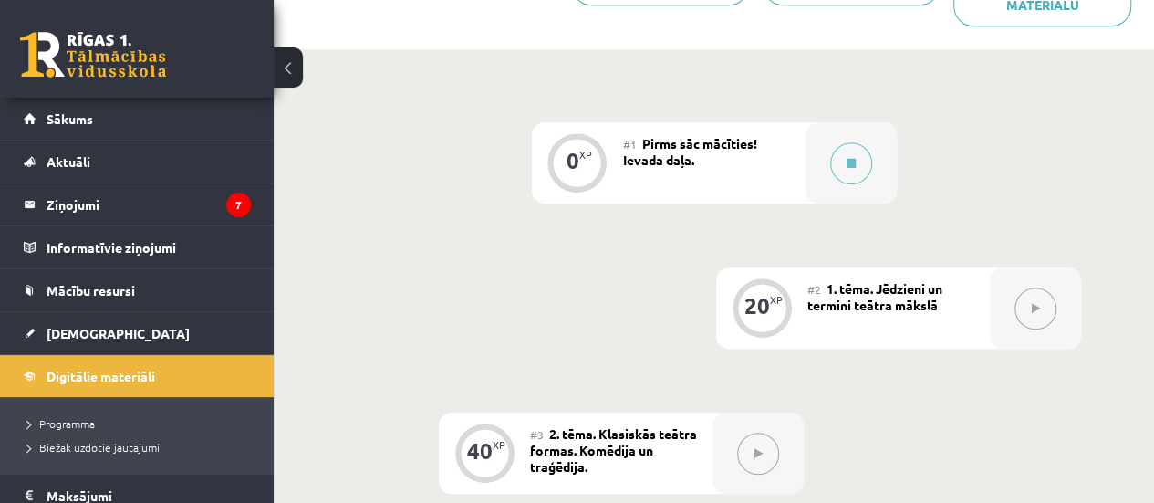
click at [680, 152] on span "Pirms sāc mācīties! Ievada daļa." at bounding box center [690, 151] width 134 height 33
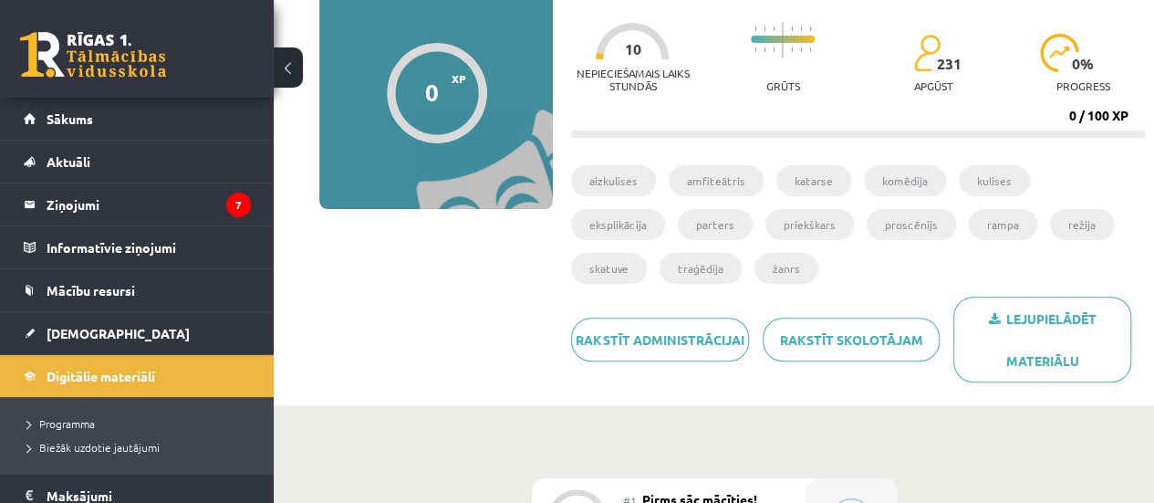
scroll to position [170, 0]
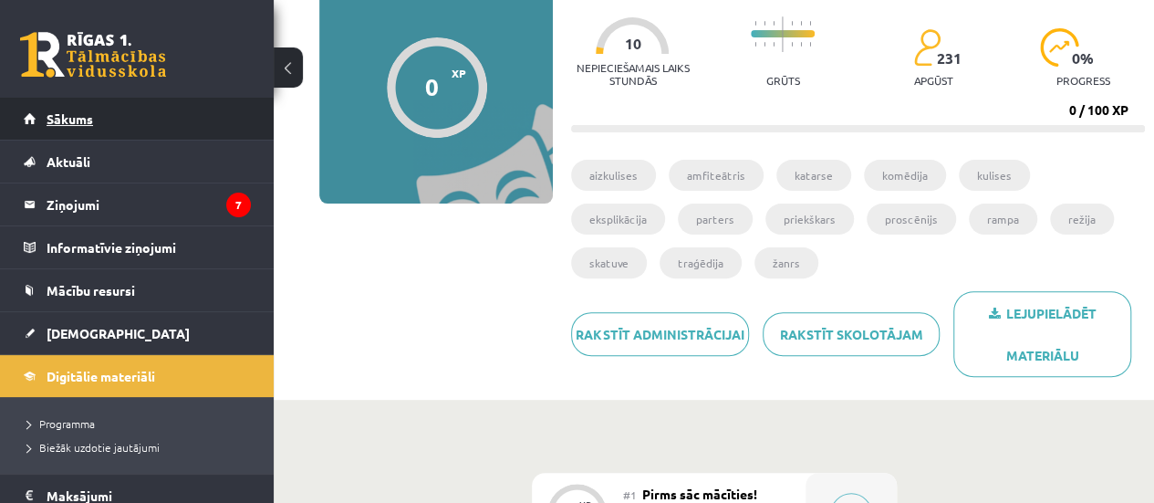
click at [97, 121] on link "Sākums" at bounding box center [137, 119] width 227 height 42
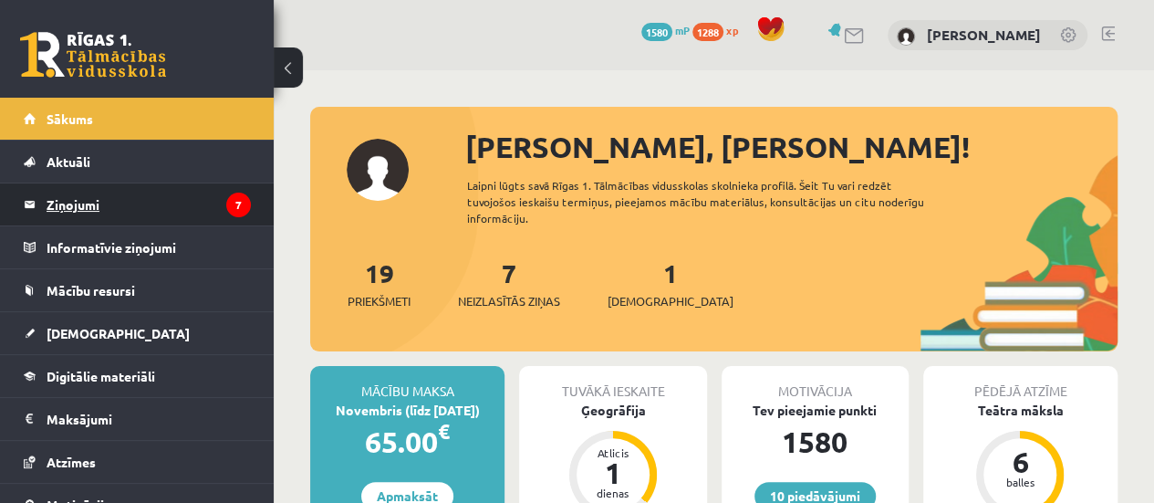
click at [119, 207] on legend "Ziņojumi 7" at bounding box center [149, 204] width 204 height 42
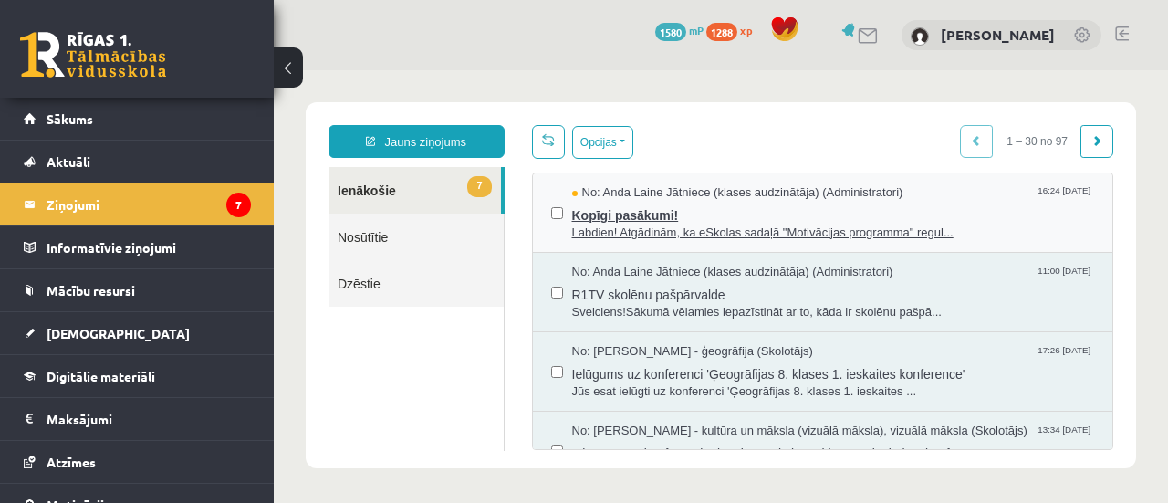
click at [676, 225] on span "Labdien! Atgādinām, ka eSkolas sadaļā "Motivācijas programma" regul..." at bounding box center [833, 232] width 523 height 17
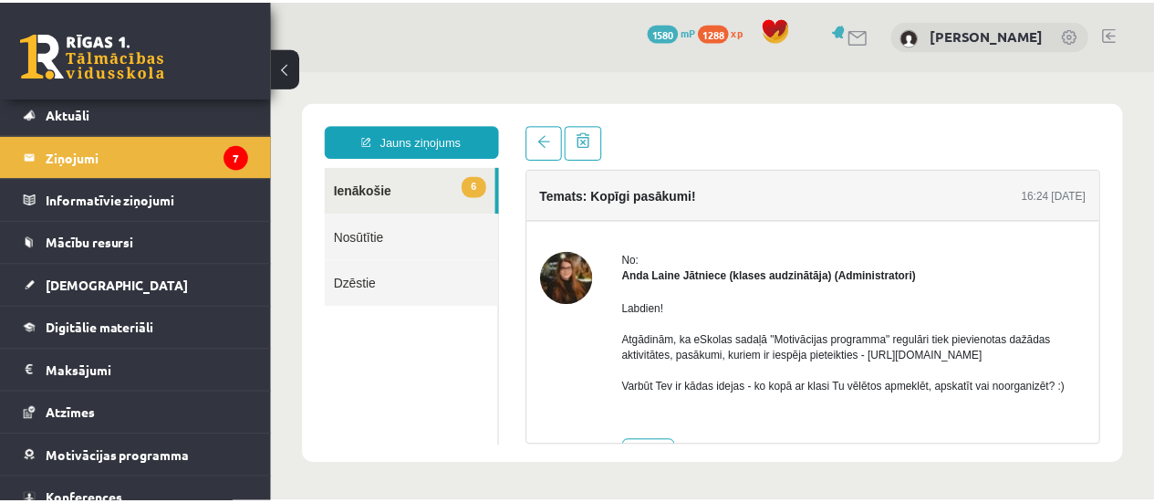
scroll to position [65, 0]
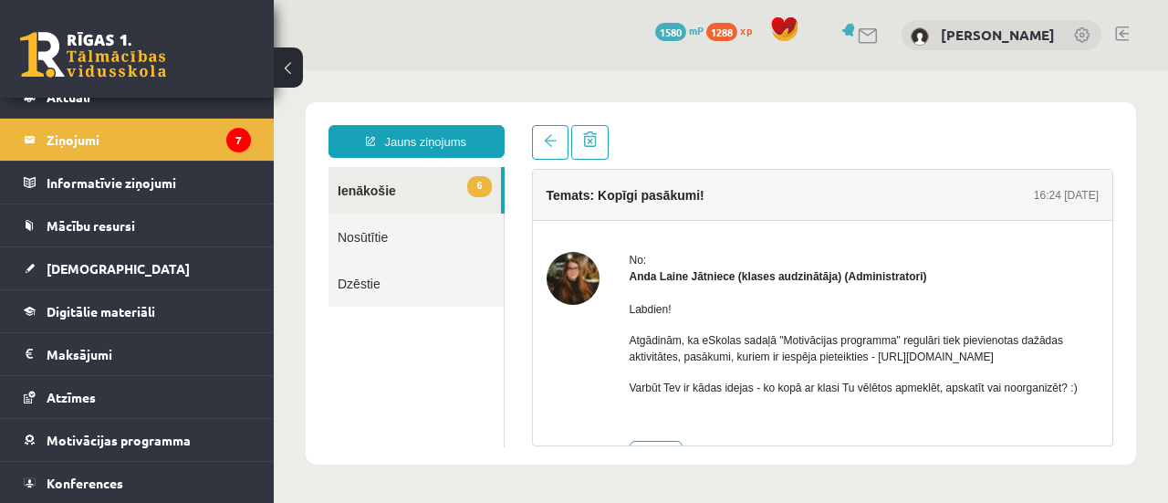
drag, startPoint x: 266, startPoint y: 287, endPoint x: 6, endPoint y: 266, distance: 260.8
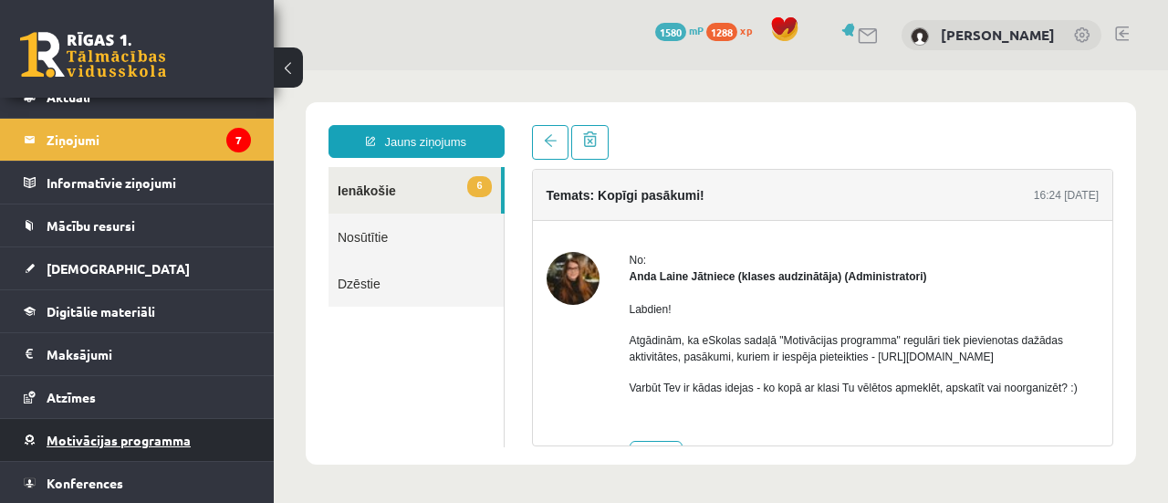
click at [106, 431] on span "Motivācijas programma" at bounding box center [119, 439] width 144 height 16
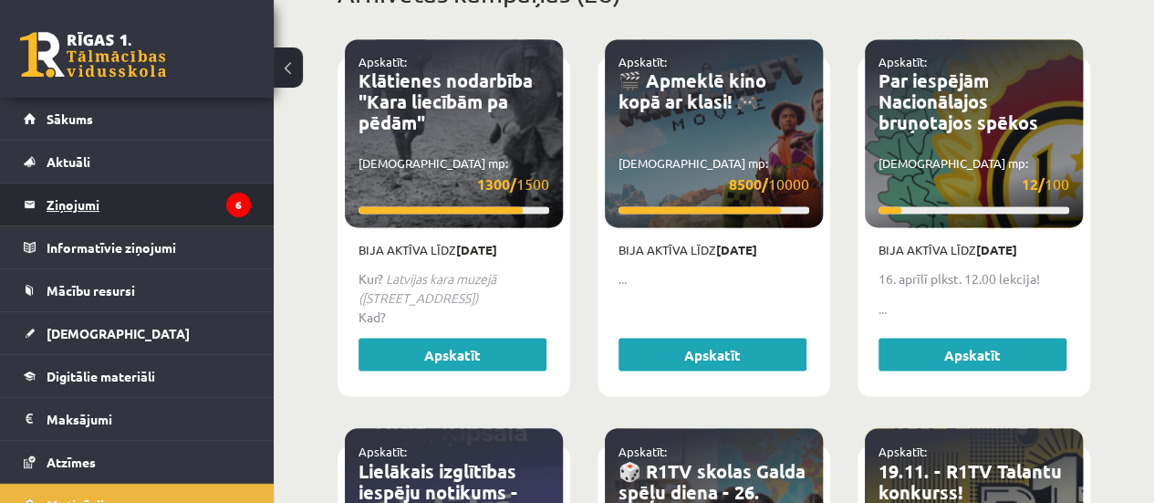
click at [103, 205] on legend "Ziņojumi 6" at bounding box center [149, 204] width 204 height 42
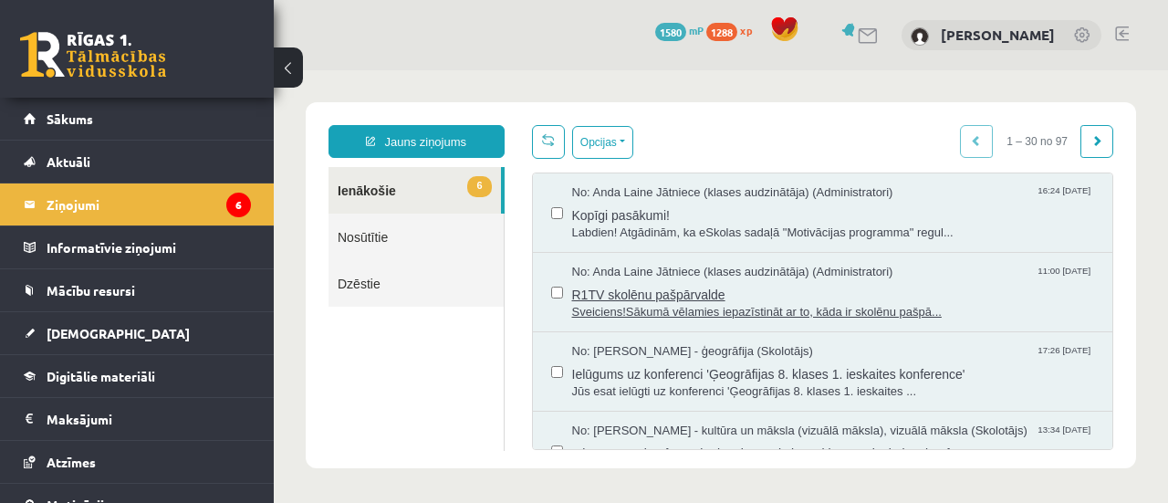
click at [672, 304] on span "Sveiciens!Sākumā vēlamies iepazīstināt ar to, kāda ir skolēnu pašpā..." at bounding box center [833, 312] width 523 height 17
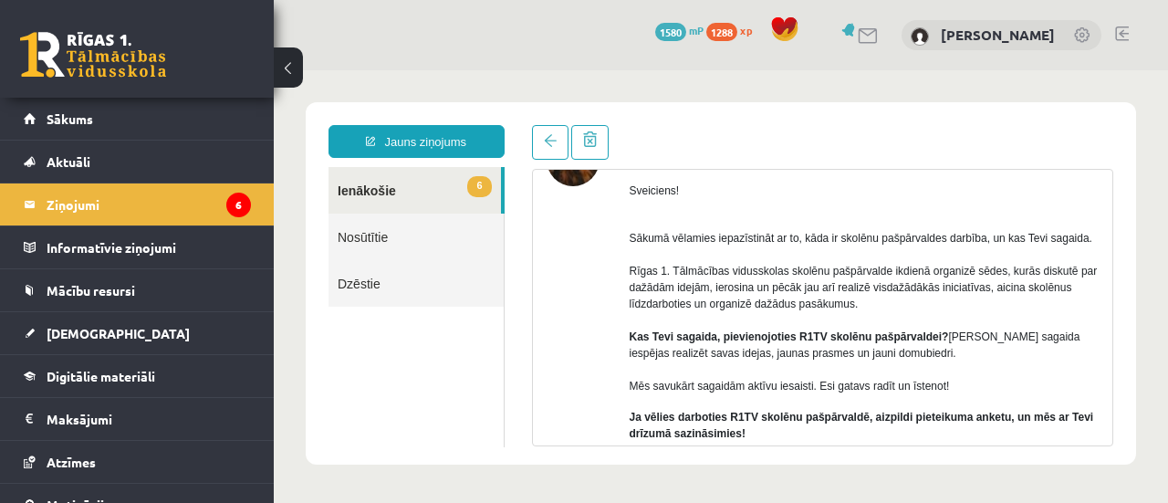
scroll to position [139, 0]
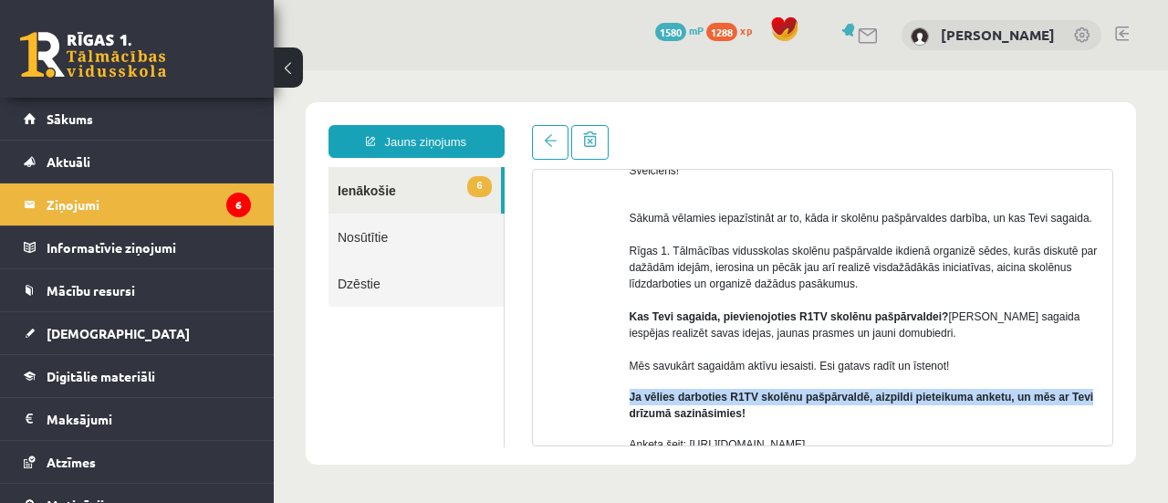
drag, startPoint x: 1120, startPoint y: 362, endPoint x: 1122, endPoint y: 396, distance: 33.8
click at [1122, 396] on div "Temats: R1TV skolēnu pašpārvalde 11:00 08/10/2025 No: Anda Laine Jātniece (klas…" at bounding box center [822, 285] width 609 height 321
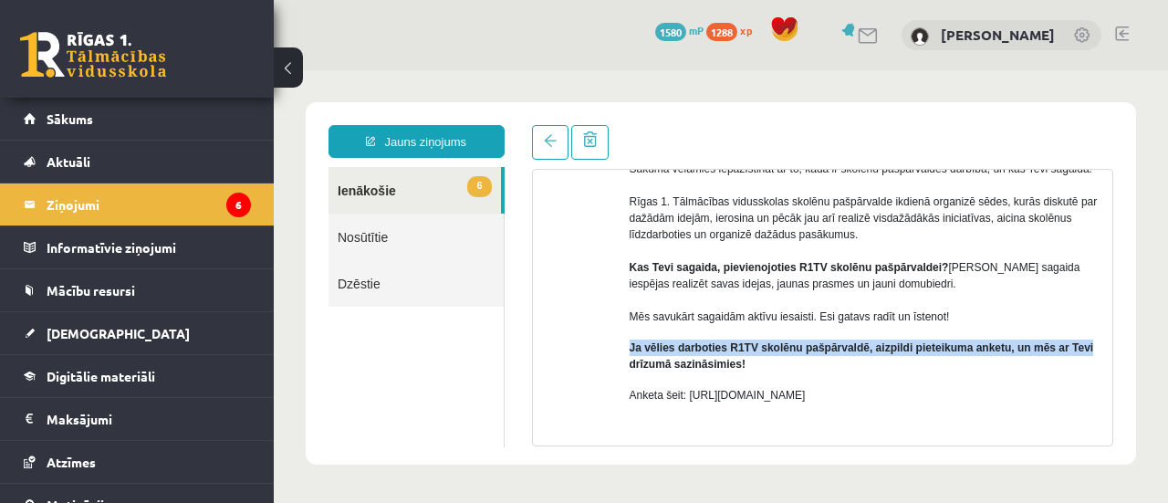
scroll to position [194, 0]
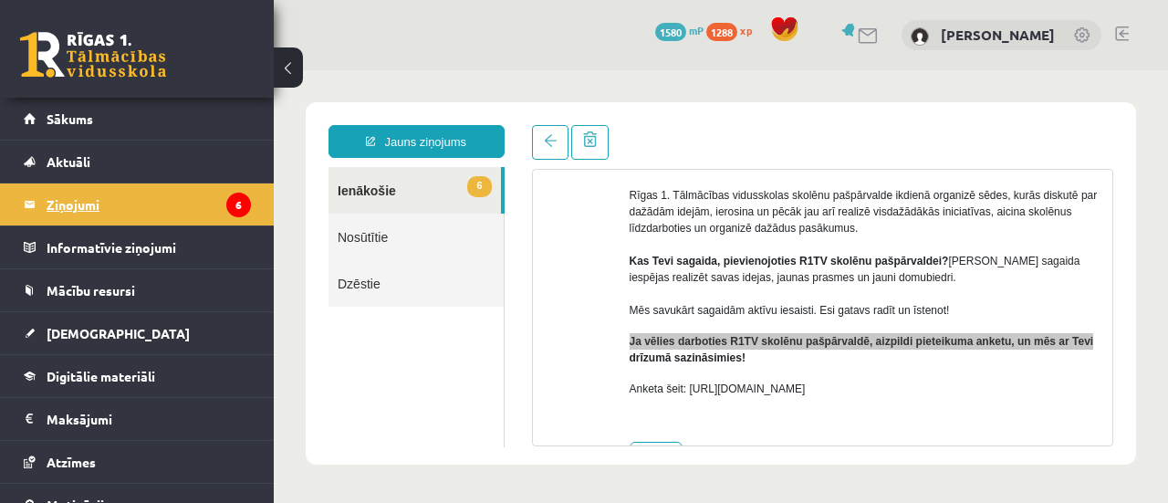
click at [93, 204] on legend "Ziņojumi 6" at bounding box center [149, 204] width 204 height 42
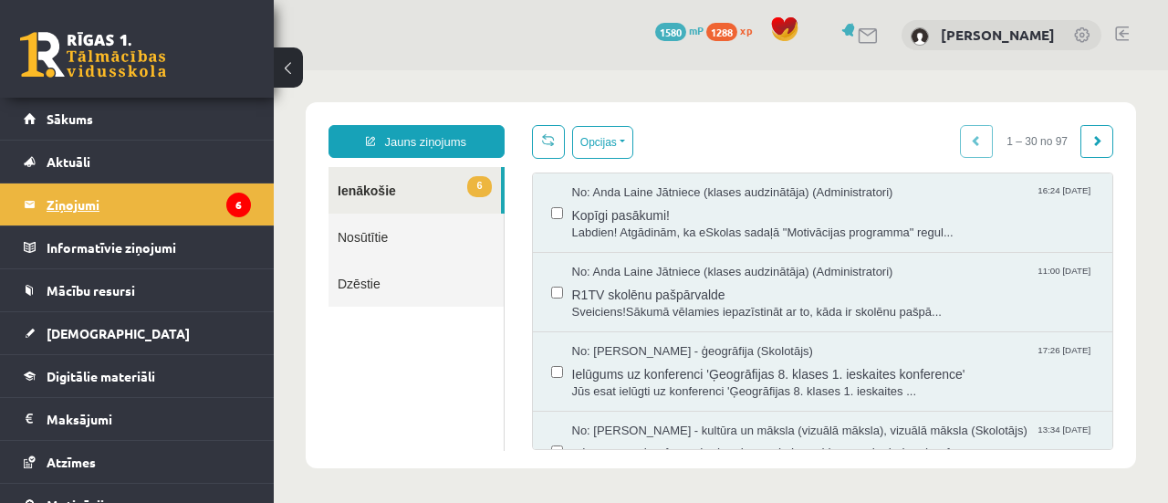
scroll to position [0, 0]
click at [817, 389] on span "Jūs esat ielūgti uz konferenci 'Ģeogrāfijas 8. klases 1. ieskaites ..." at bounding box center [833, 391] width 523 height 17
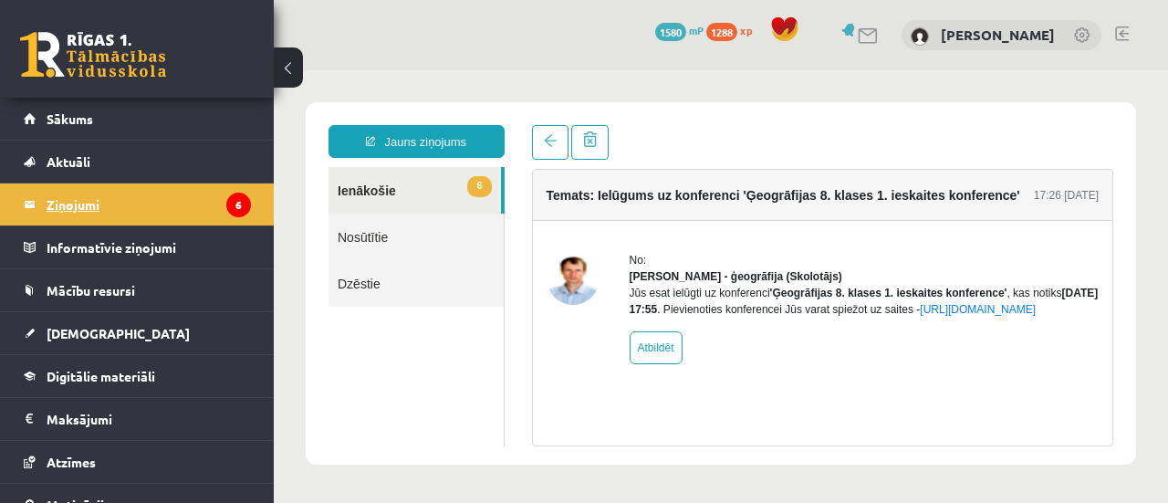
click at [99, 202] on legend "Ziņojumi 6" at bounding box center [149, 204] width 204 height 42
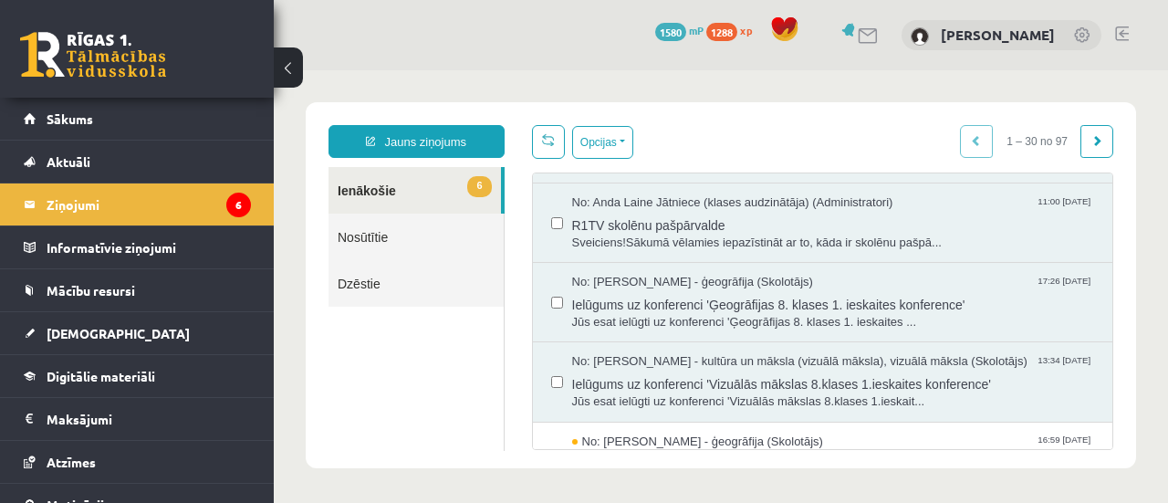
scroll to position [82, 0]
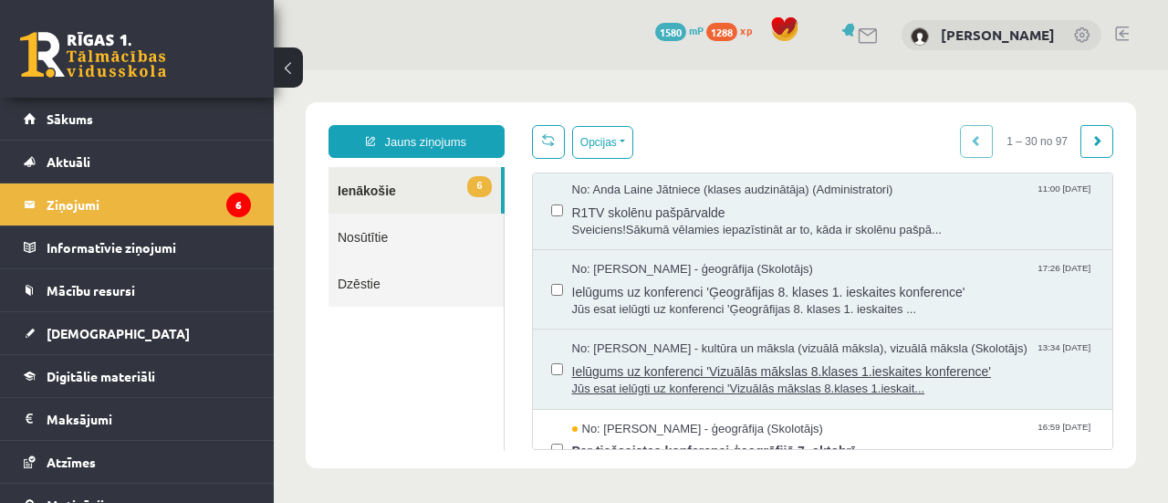
click at [770, 372] on span "Ielūgums uz konferenci 'Vizuālās mākslas 8.klases 1.ieskaites konference'" at bounding box center [833, 369] width 523 height 23
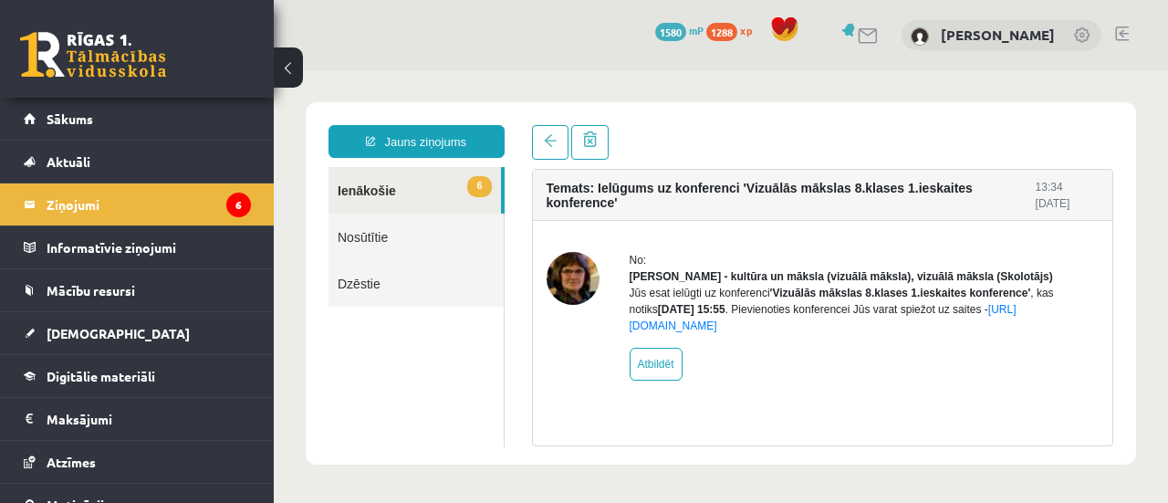
scroll to position [0, 0]
click at [67, 205] on legend "Ziņojumi 6" at bounding box center [149, 204] width 204 height 42
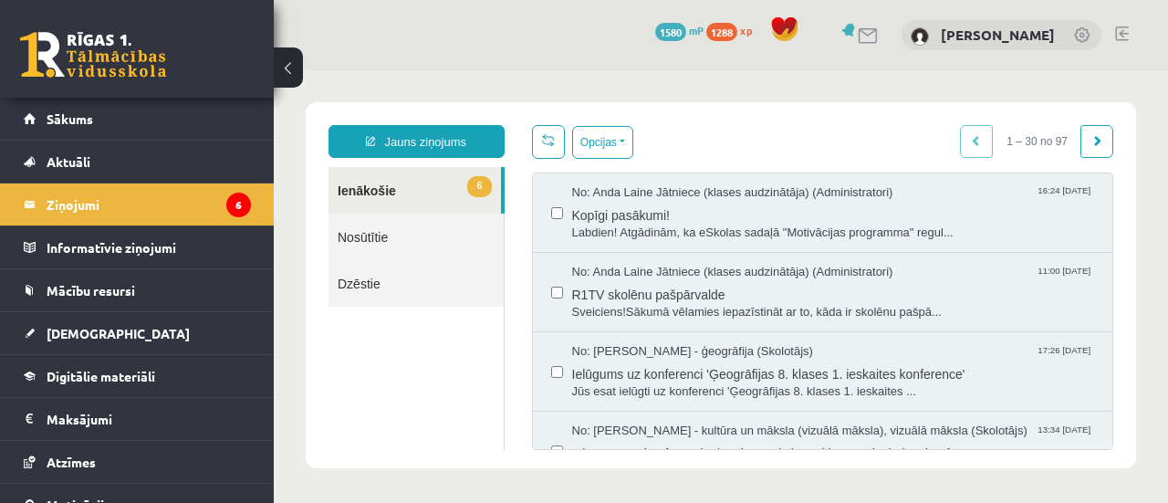
click at [1153, 499] on div at bounding box center [721, 285] width 894 height 431
click at [877, 377] on span "Ielūgums uz konferenci 'Ģeogrāfijas 8. klases 1. ieskaites konference'" at bounding box center [833, 371] width 523 height 23
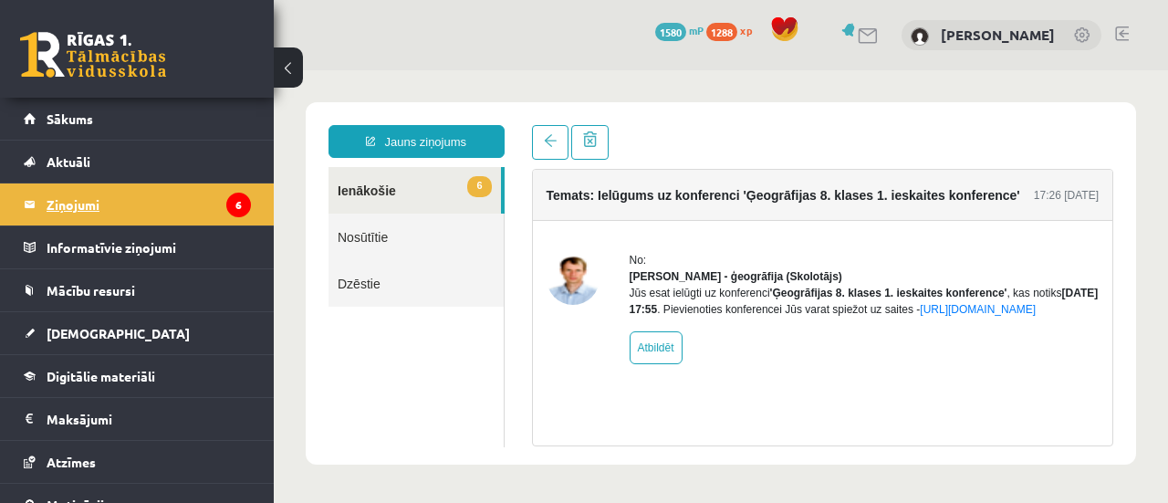
click at [78, 203] on legend "Ziņojumi 6" at bounding box center [149, 204] width 204 height 42
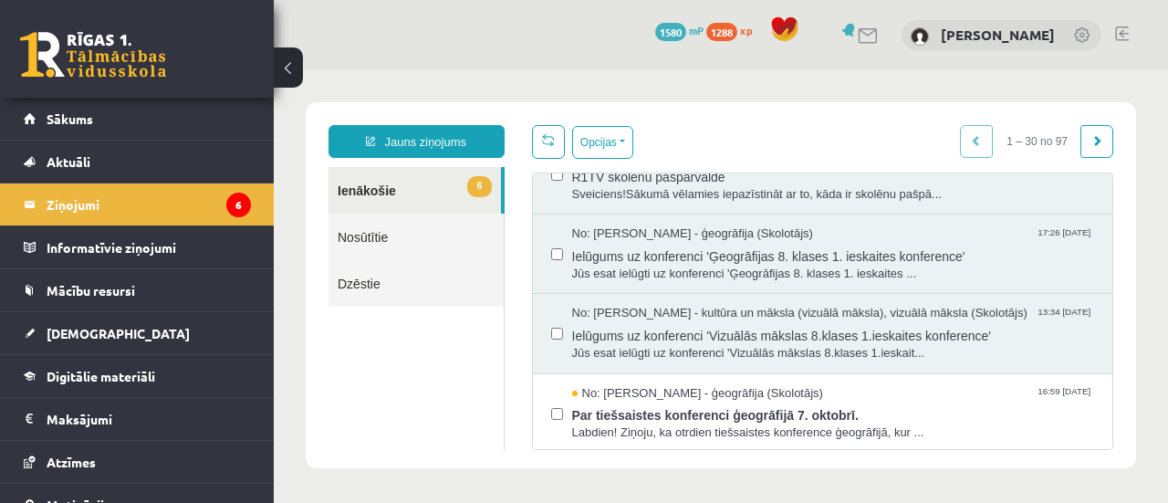
scroll to position [130, 0]
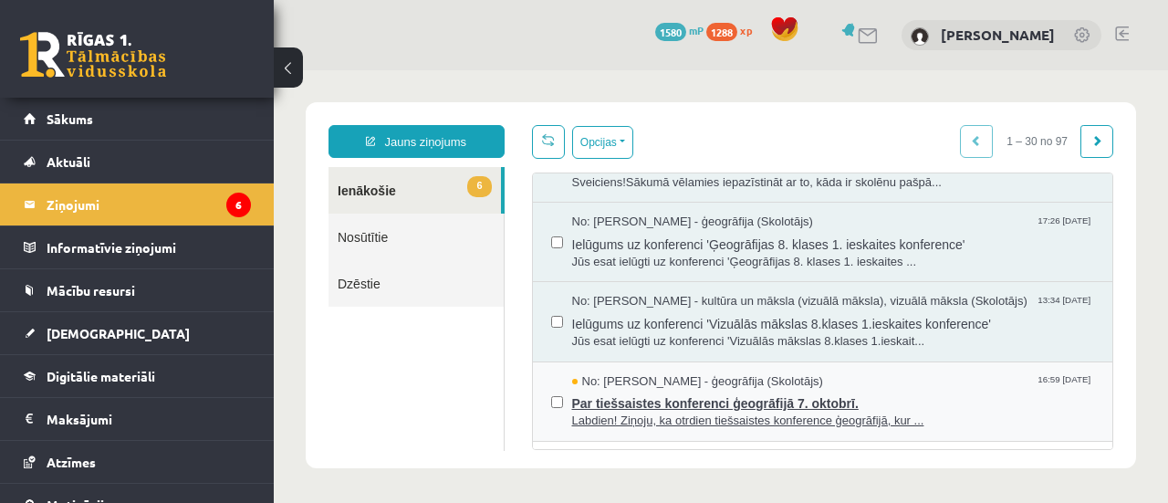
click at [767, 402] on span "Par tiešsaistes konferenci ģeogrāfijā 7. oktobrī." at bounding box center [833, 400] width 523 height 23
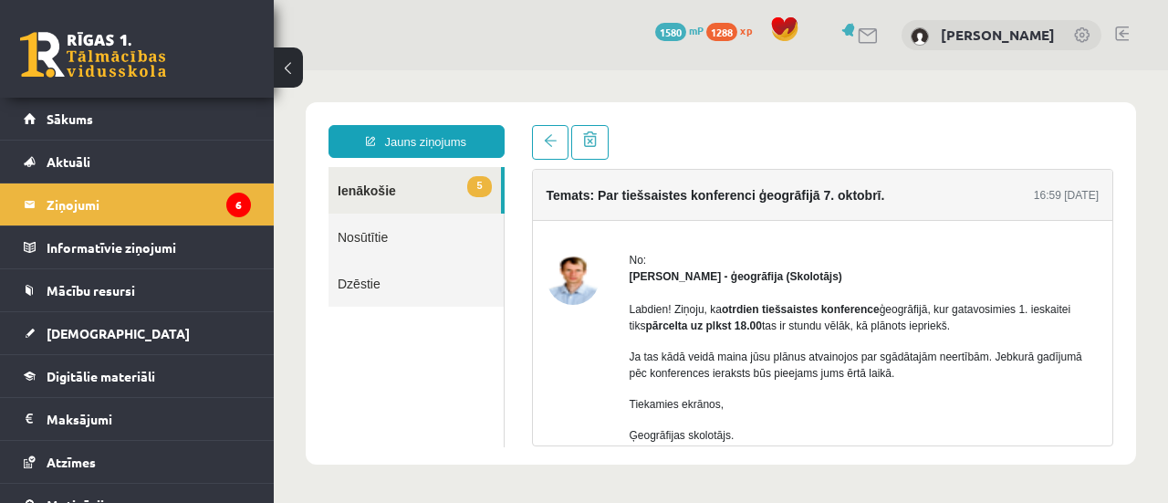
scroll to position [0, 0]
click at [81, 204] on legend "Ziņojumi 6" at bounding box center [149, 204] width 204 height 42
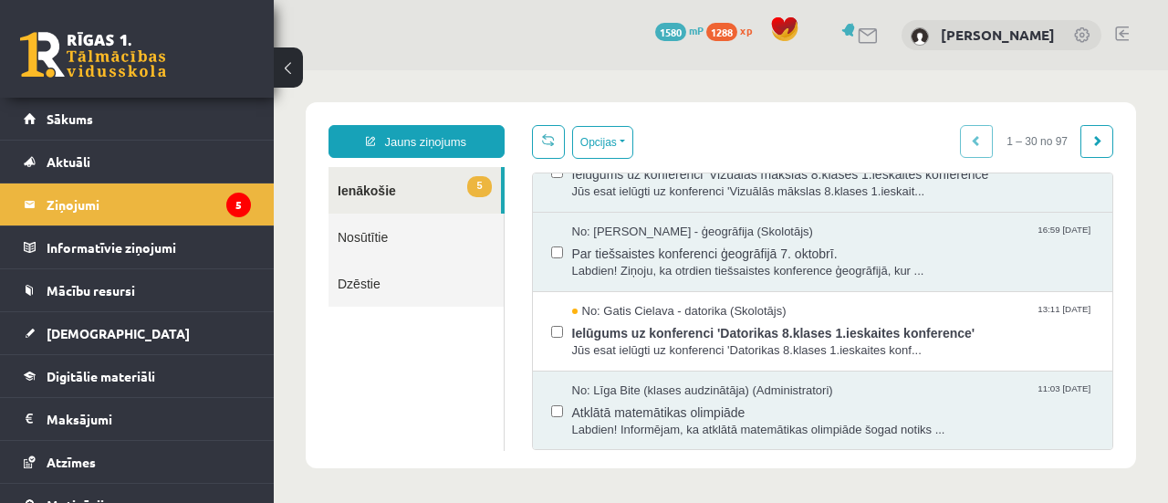
scroll to position [316, 0]
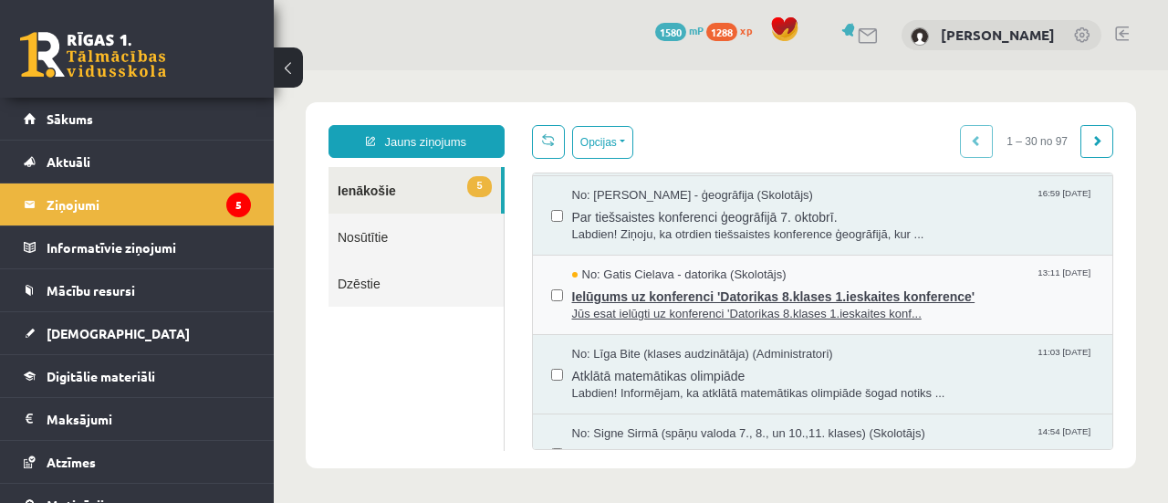
click at [722, 296] on span "Ielūgums uz konferenci 'Datorikas 8.klases 1.ieskaites konference'" at bounding box center [833, 294] width 523 height 23
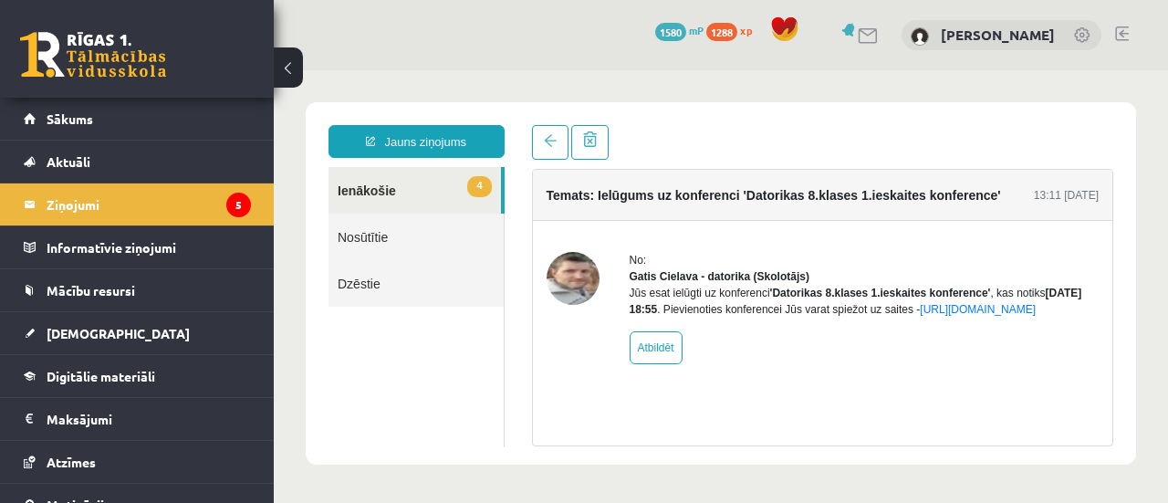
scroll to position [0, 0]
click at [77, 208] on legend "Ziņojumi 5" at bounding box center [149, 204] width 204 height 42
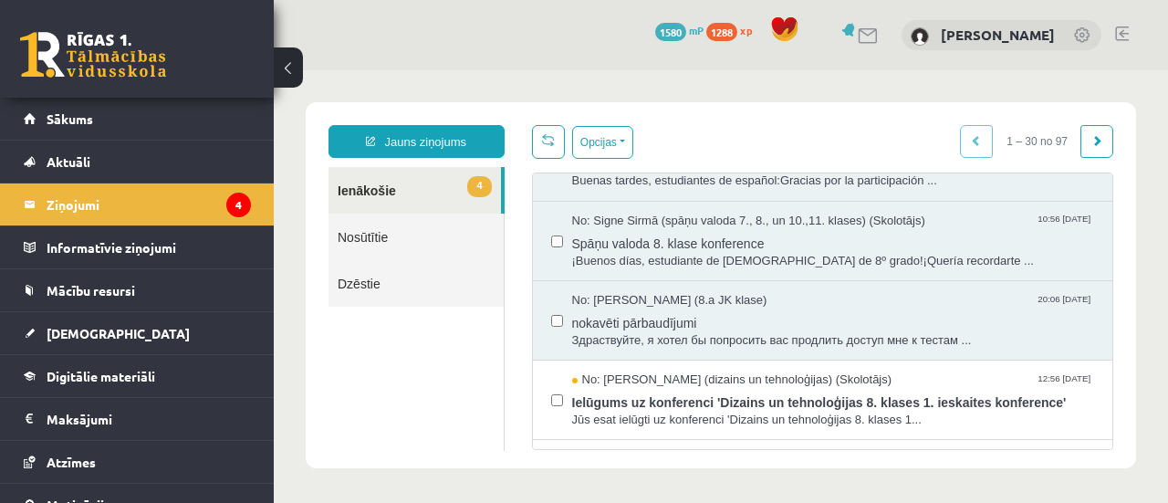
scroll to position [753, 0]
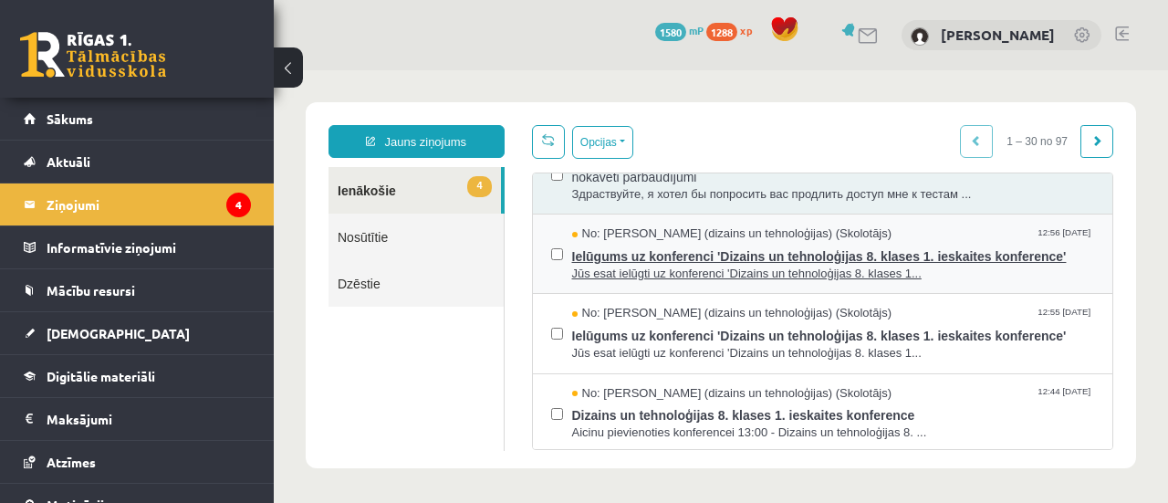
click at [748, 254] on span "Ielūgums uz konferenci 'Dizains un tehnoloģijas 8. klases 1. ieskaites konferen…" at bounding box center [833, 254] width 523 height 23
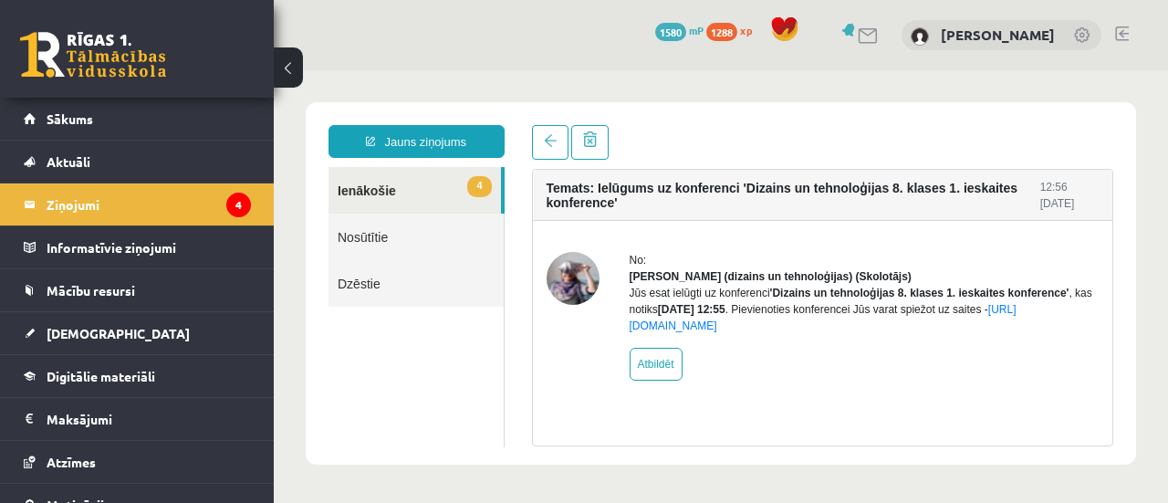
scroll to position [0, 0]
click at [69, 202] on legend "Ziņojumi 4" at bounding box center [149, 204] width 204 height 42
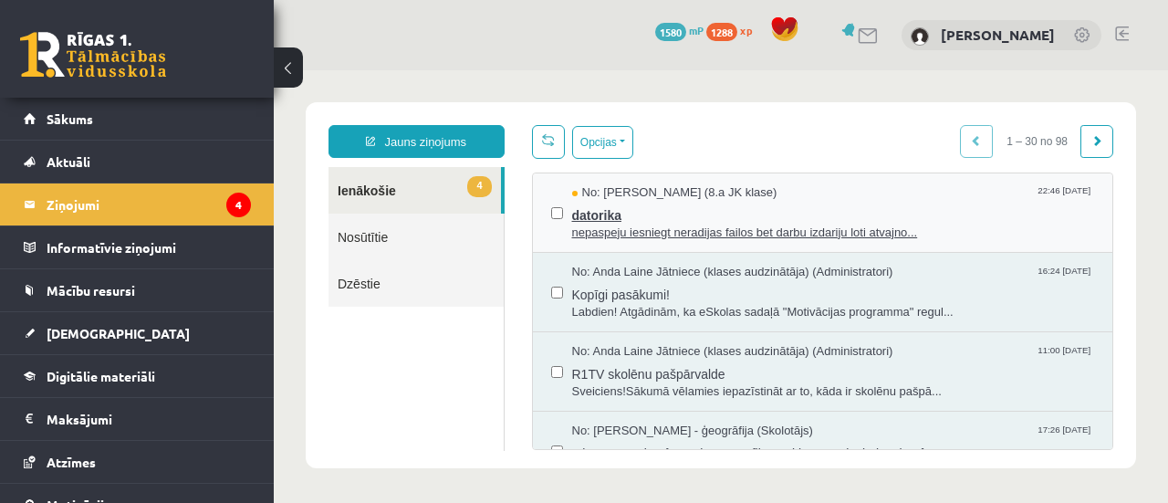
click at [655, 234] on span "nepaspeju iesniegt neradijas failos bet darbu izdariju loti atvajno..." at bounding box center [833, 232] width 523 height 17
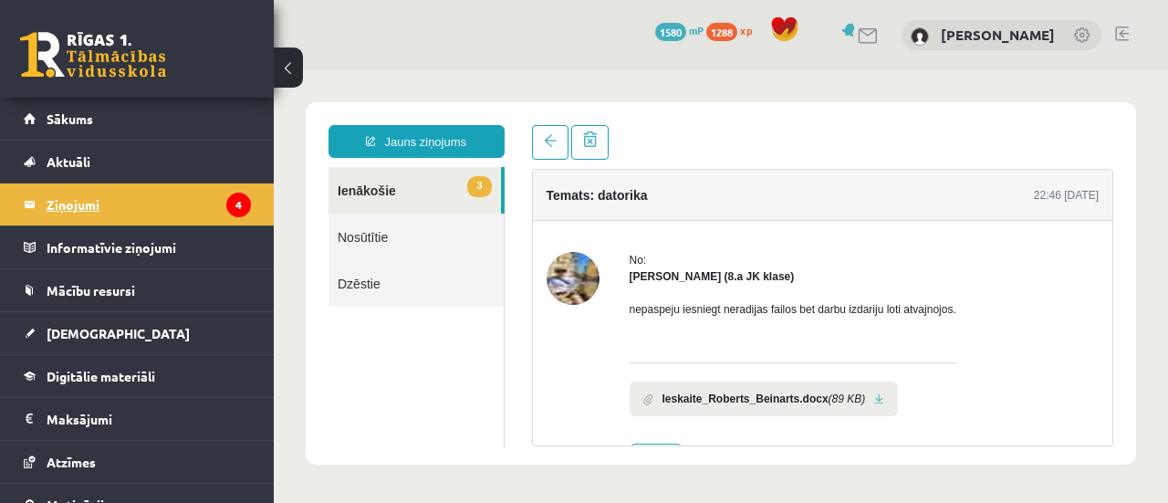
click at [78, 205] on legend "Ziņojumi 4" at bounding box center [149, 204] width 204 height 42
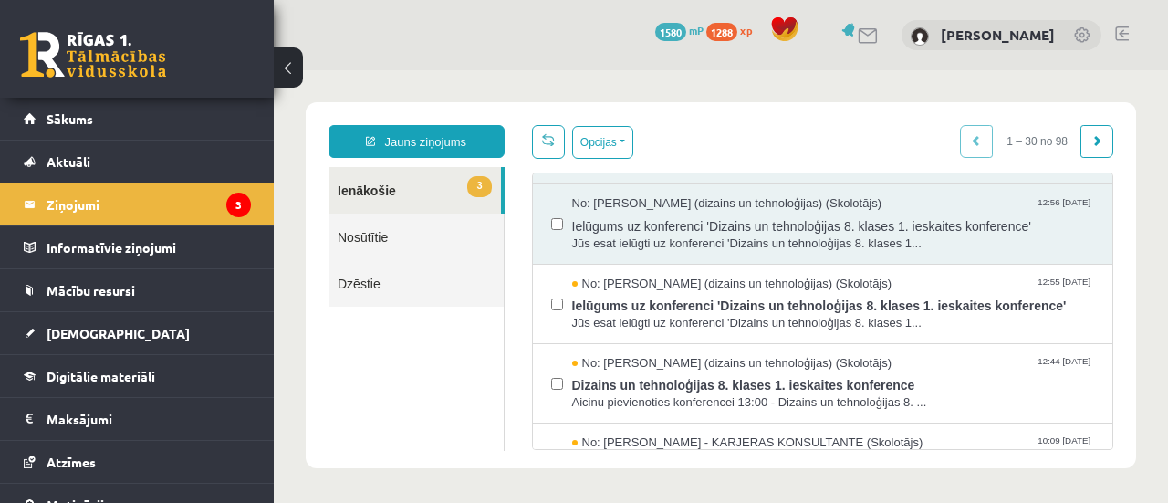
scroll to position [899, 0]
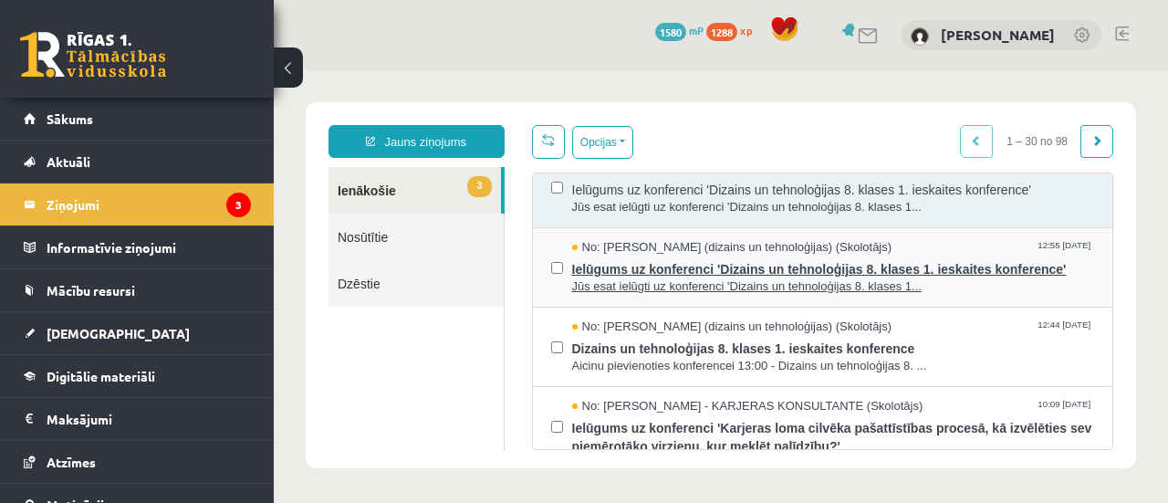
click at [710, 267] on span "Ielūgums uz konferenci 'Dizains un tehnoloģijas 8. klases 1. ieskaites konferen…" at bounding box center [833, 266] width 523 height 23
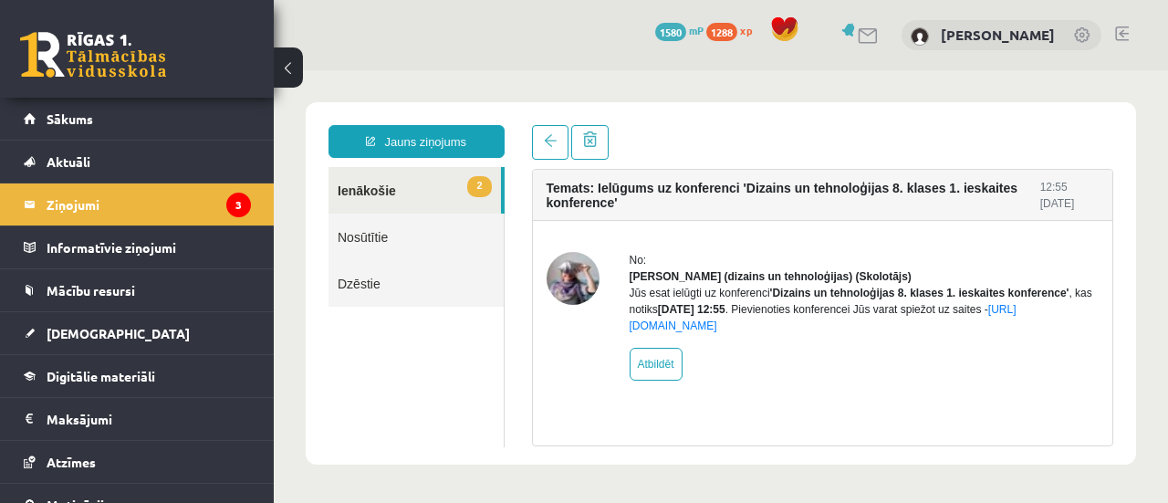
scroll to position [0, 0]
click at [363, 191] on link "2 Ienākošie" at bounding box center [414, 190] width 172 height 47
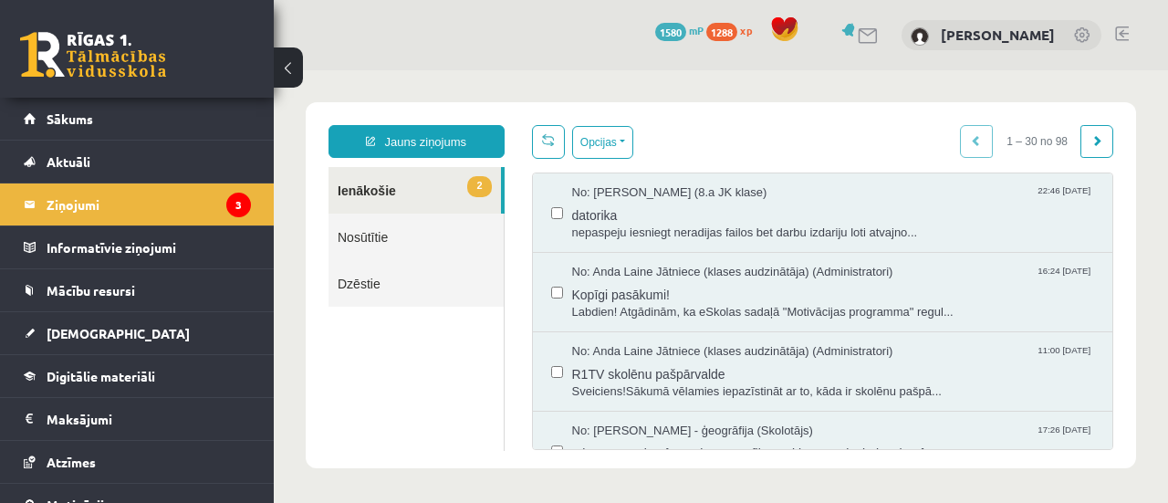
click at [372, 189] on link "2 Ienākošie" at bounding box center [414, 190] width 172 height 47
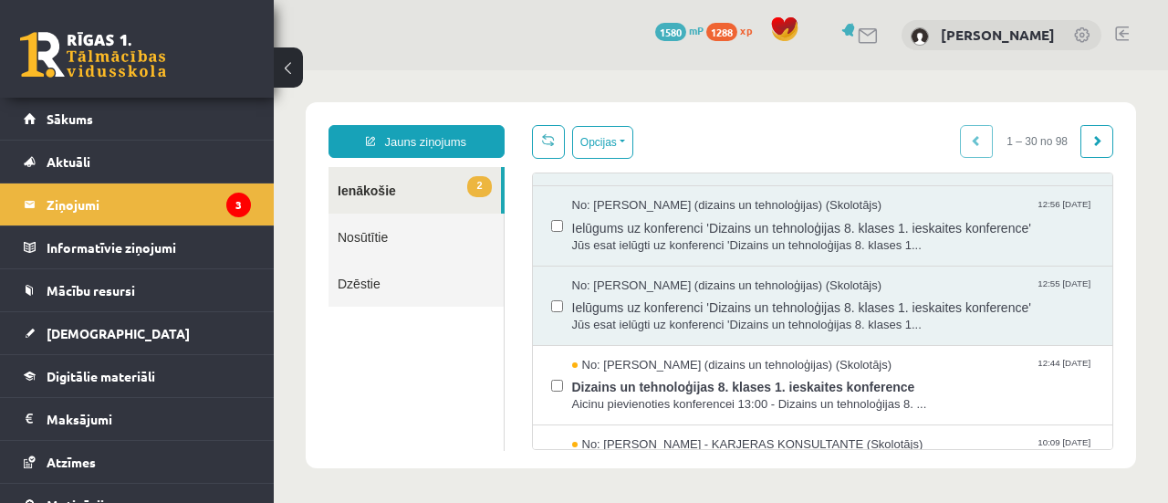
scroll to position [949, 0]
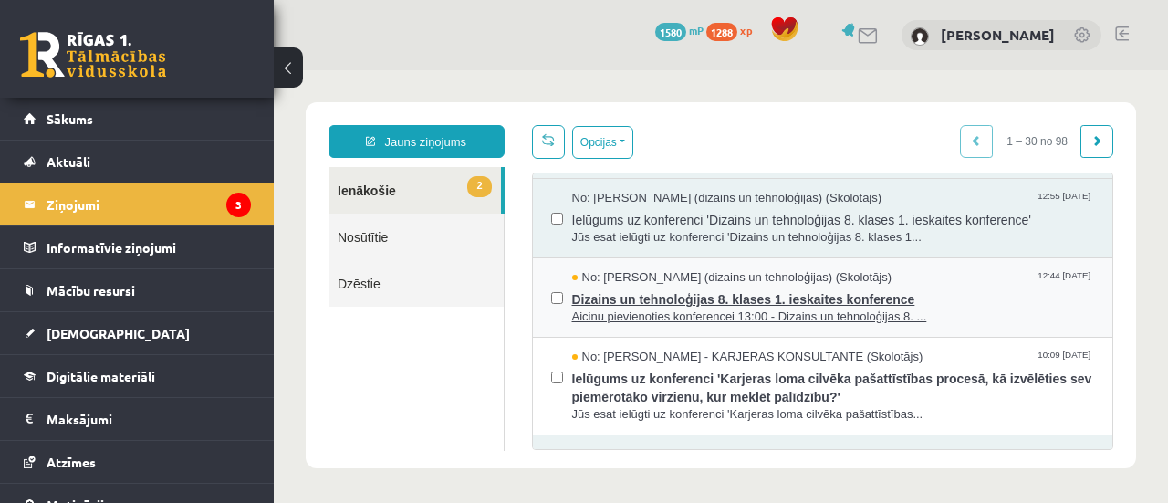
click at [722, 287] on span "Dizains un tehnoloģijas 8. klases 1. ieskaites konference" at bounding box center [833, 296] width 523 height 23
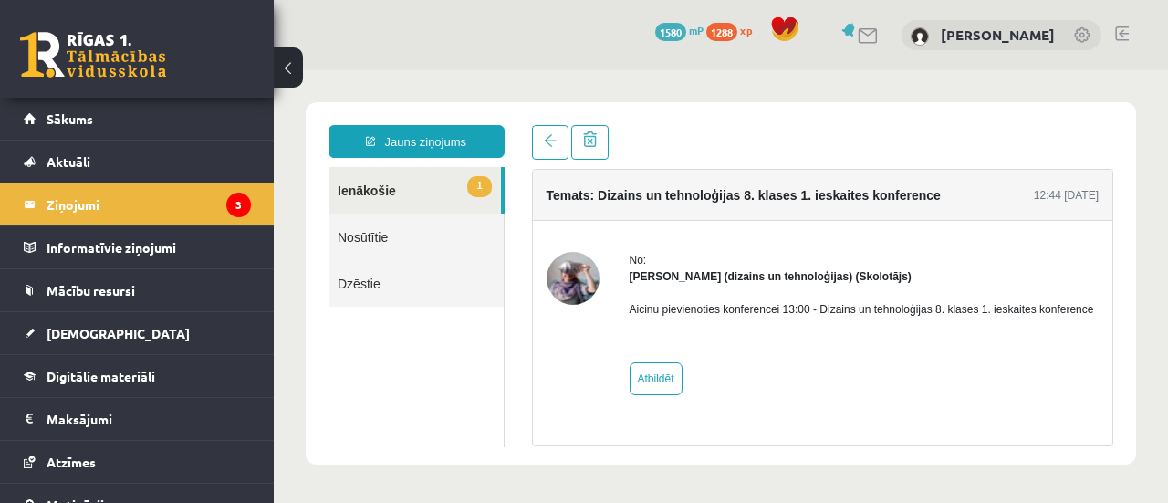
scroll to position [0, 0]
click at [361, 191] on link "1 Ienākošie" at bounding box center [414, 190] width 172 height 47
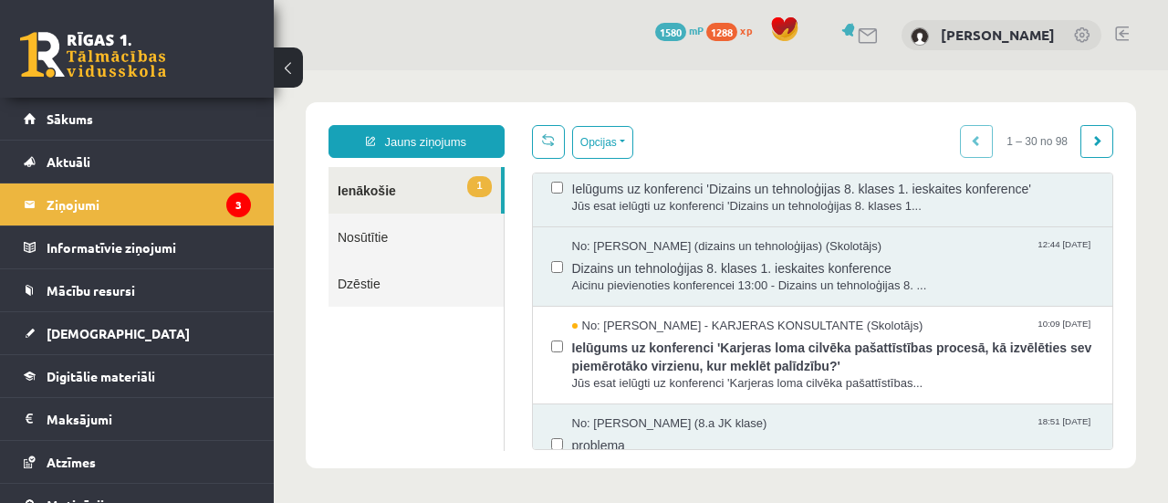
scroll to position [997, 0]
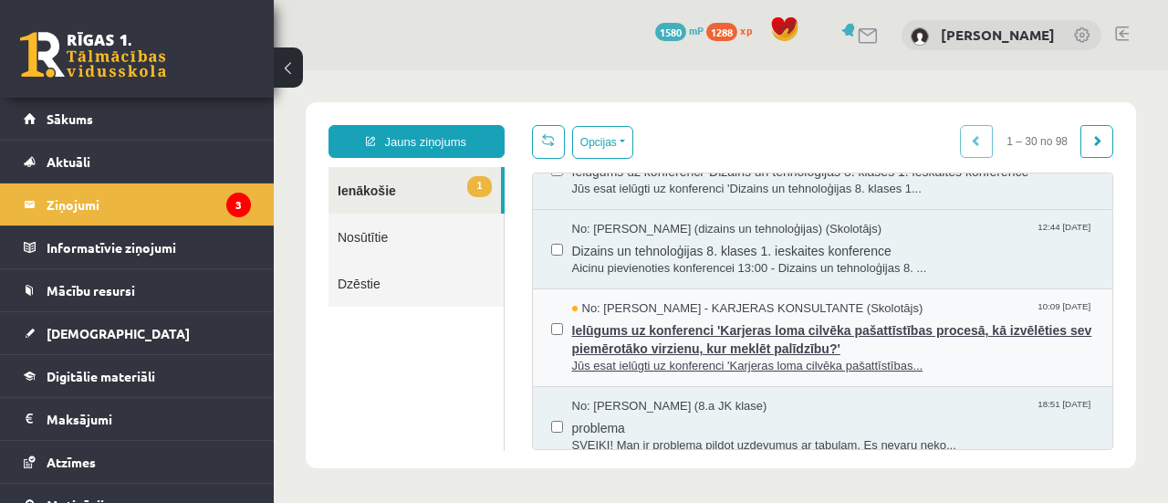
click at [758, 328] on span "Ielūgums uz konferenci 'Karjeras loma cilvēka pašattīstības procesā, kā izvēlēt…" at bounding box center [833, 337] width 523 height 41
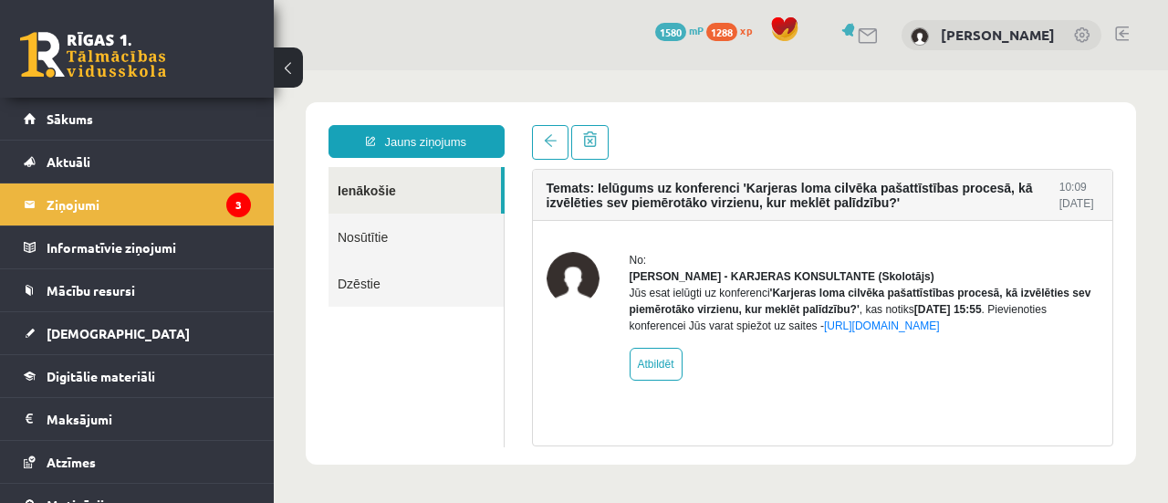
scroll to position [0, 0]
click at [370, 189] on link "Ienākošie" at bounding box center [414, 190] width 172 height 47
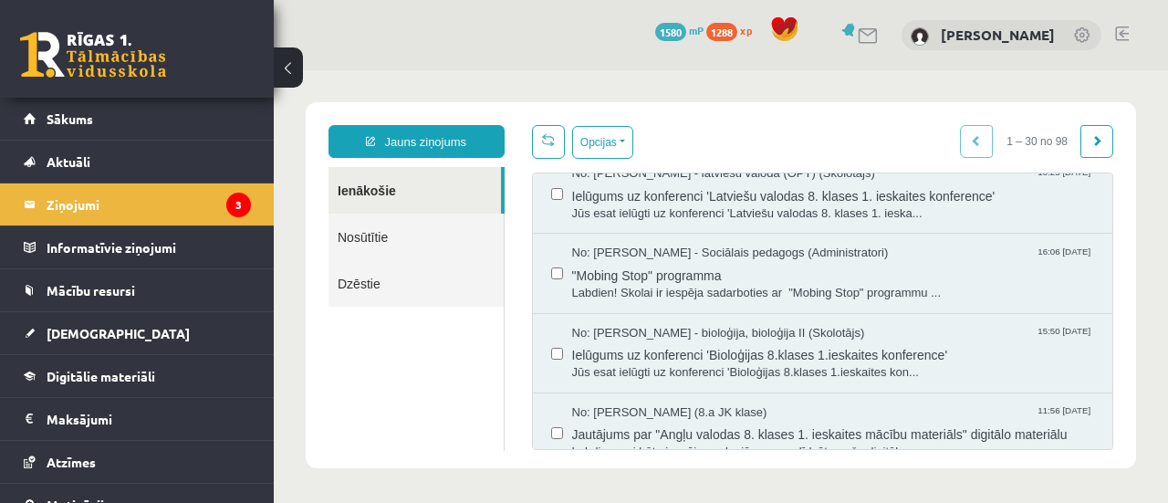
scroll to position [2153, 0]
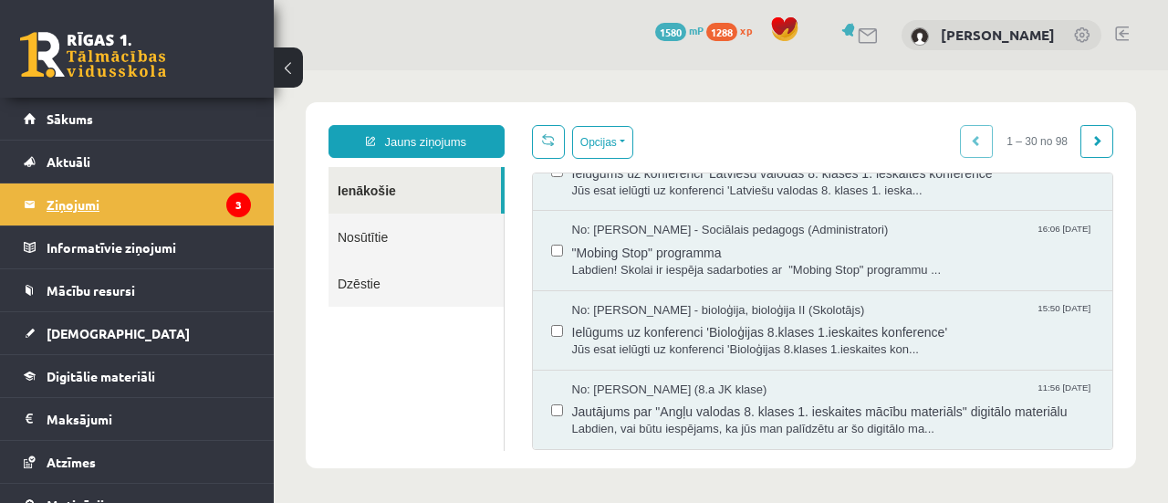
click at [89, 205] on legend "Ziņojumi 3" at bounding box center [149, 204] width 204 height 42
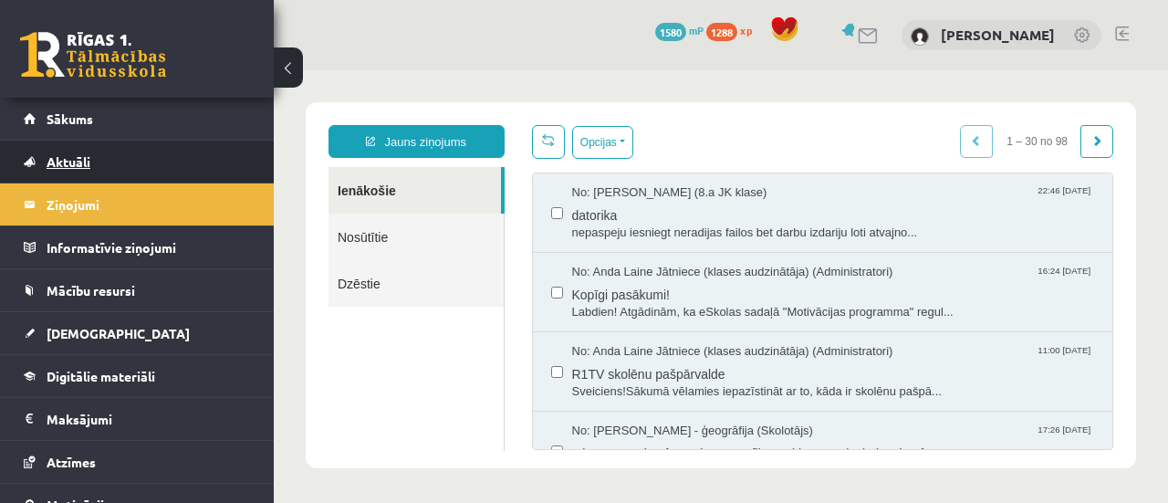
scroll to position [0, 0]
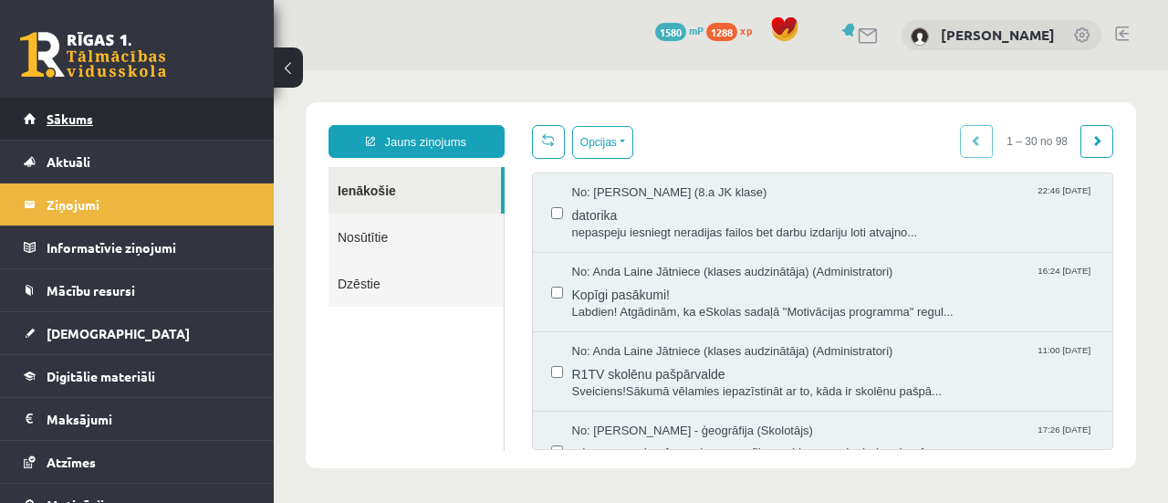
click at [81, 119] on span "Sākums" at bounding box center [70, 118] width 47 height 16
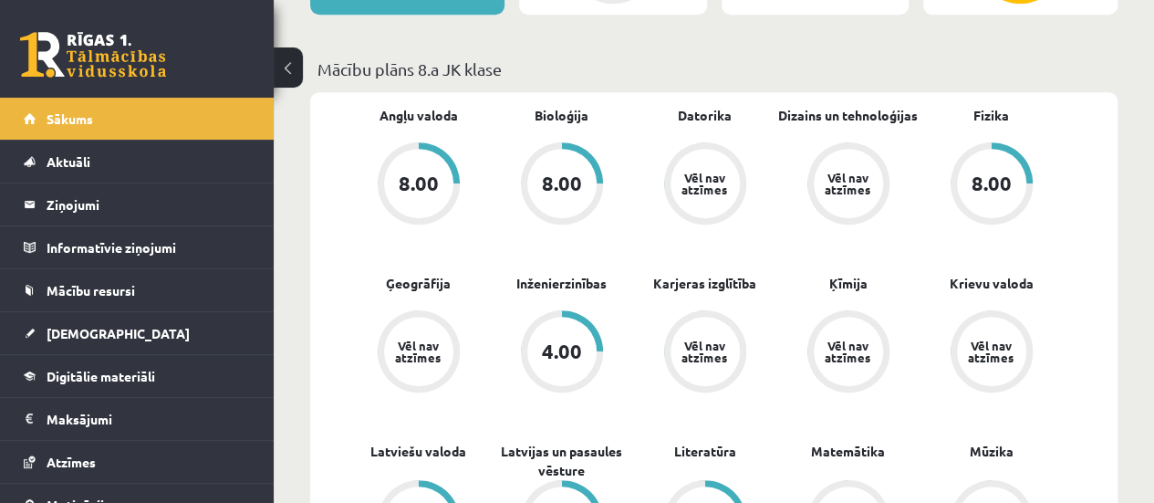
scroll to position [498, 0]
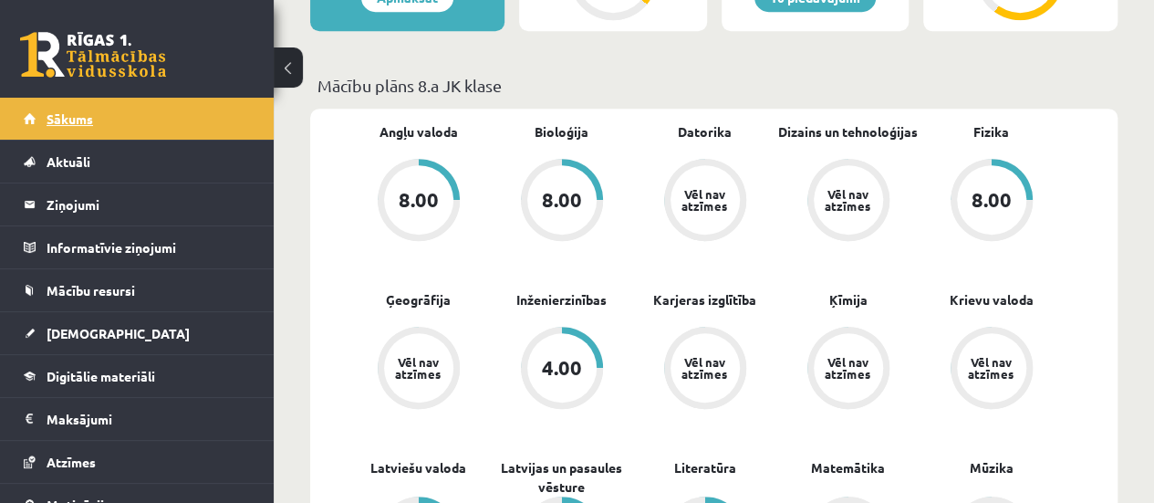
click at [98, 119] on link "Sākums" at bounding box center [137, 119] width 227 height 42
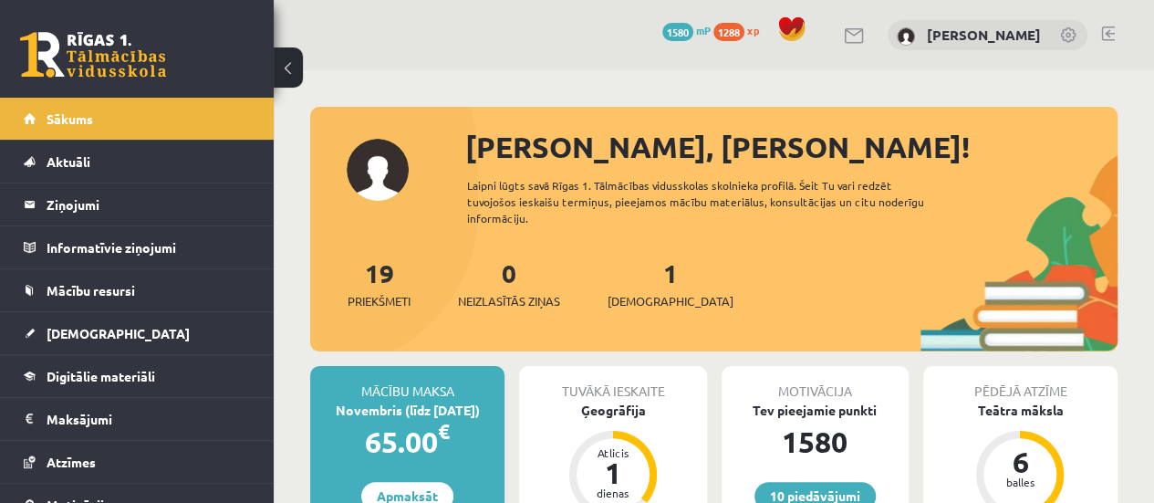
click at [1102, 35] on link at bounding box center [1108, 33] width 14 height 15
